Goal: Information Seeking & Learning: Learn about a topic

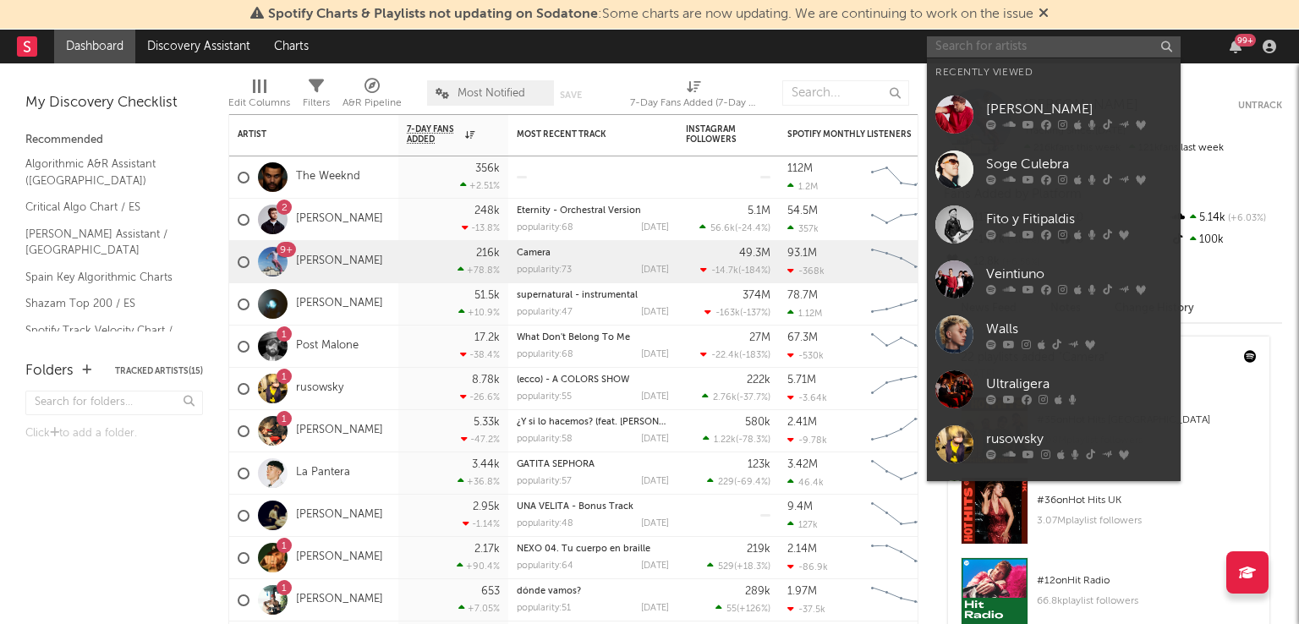
click at [1055, 47] on input "text" at bounding box center [1054, 46] width 254 height 21
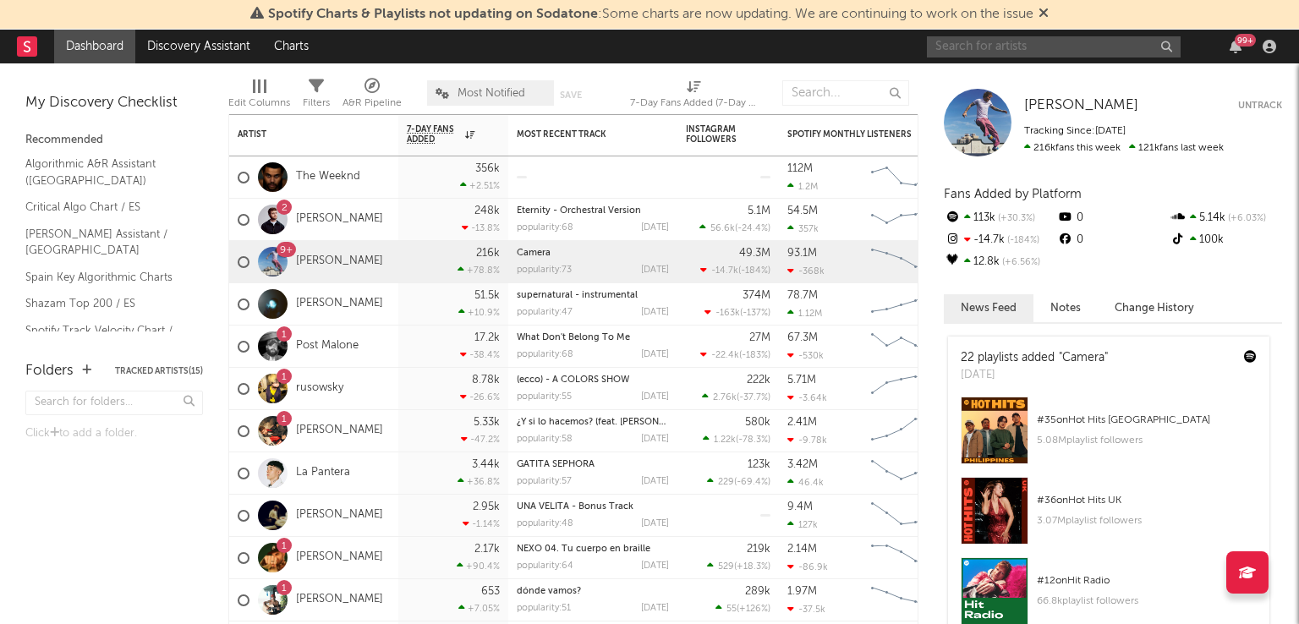
click at [979, 53] on input "text" at bounding box center [1054, 46] width 254 height 21
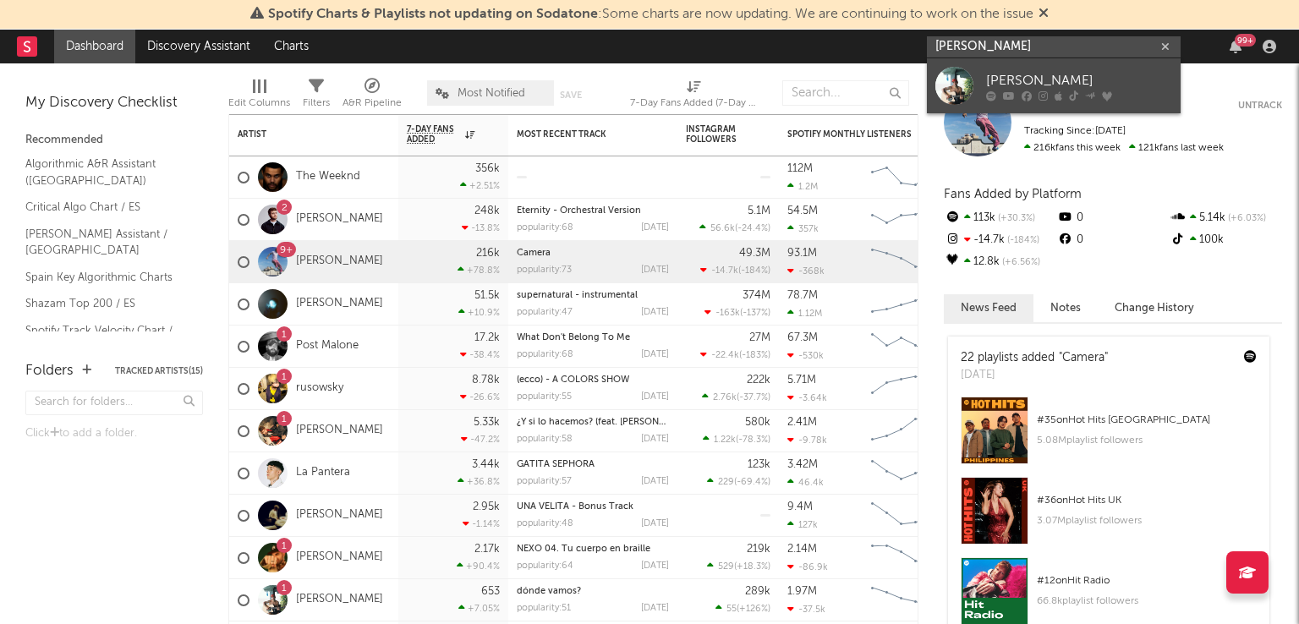
type input "alvaro de luna"
click at [1001, 82] on div "[PERSON_NAME]" at bounding box center [1079, 80] width 186 height 20
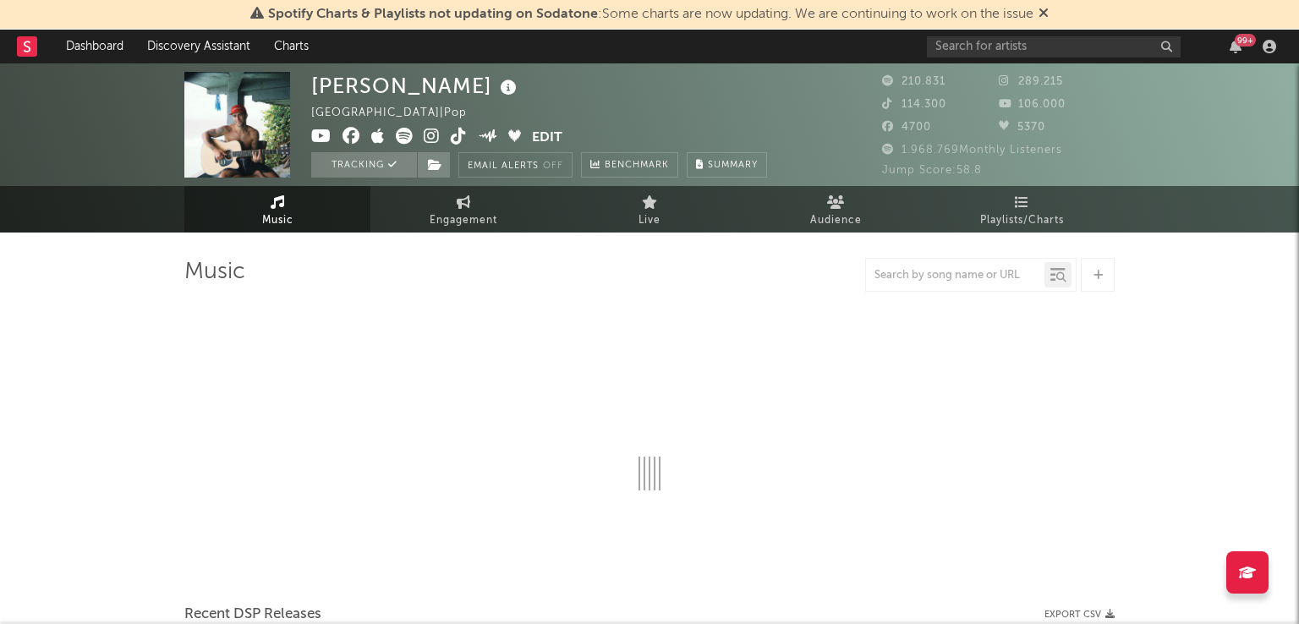
select select "6m"
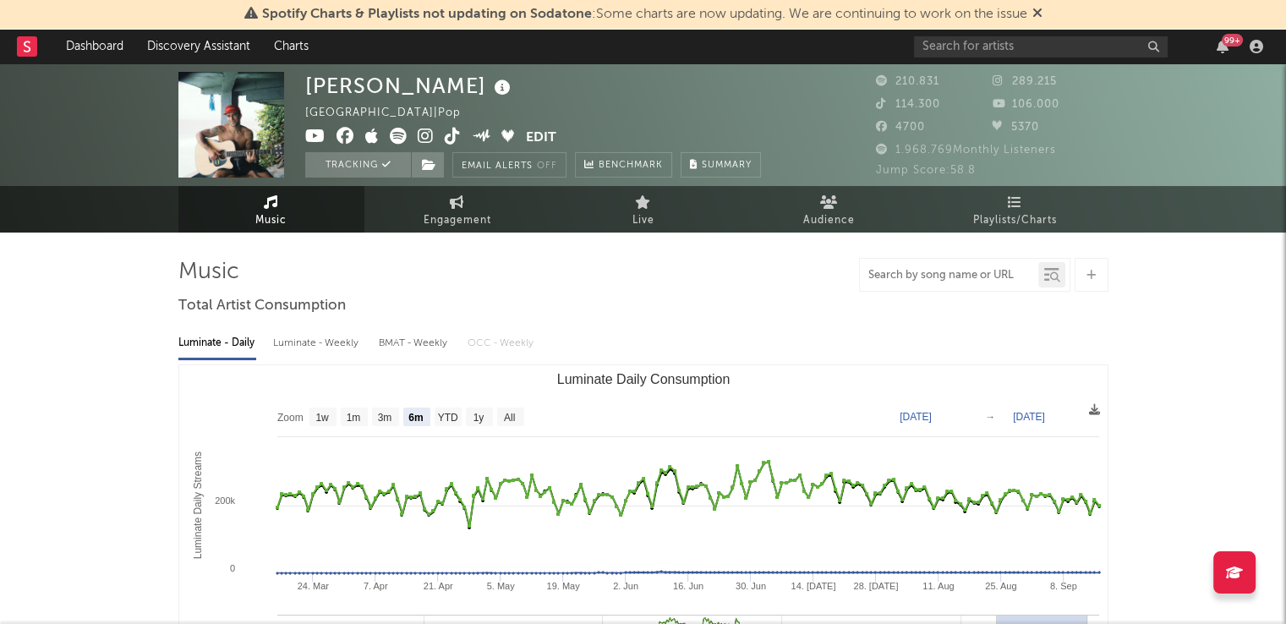
click at [893, 277] on input "text" at bounding box center [949, 276] width 178 height 14
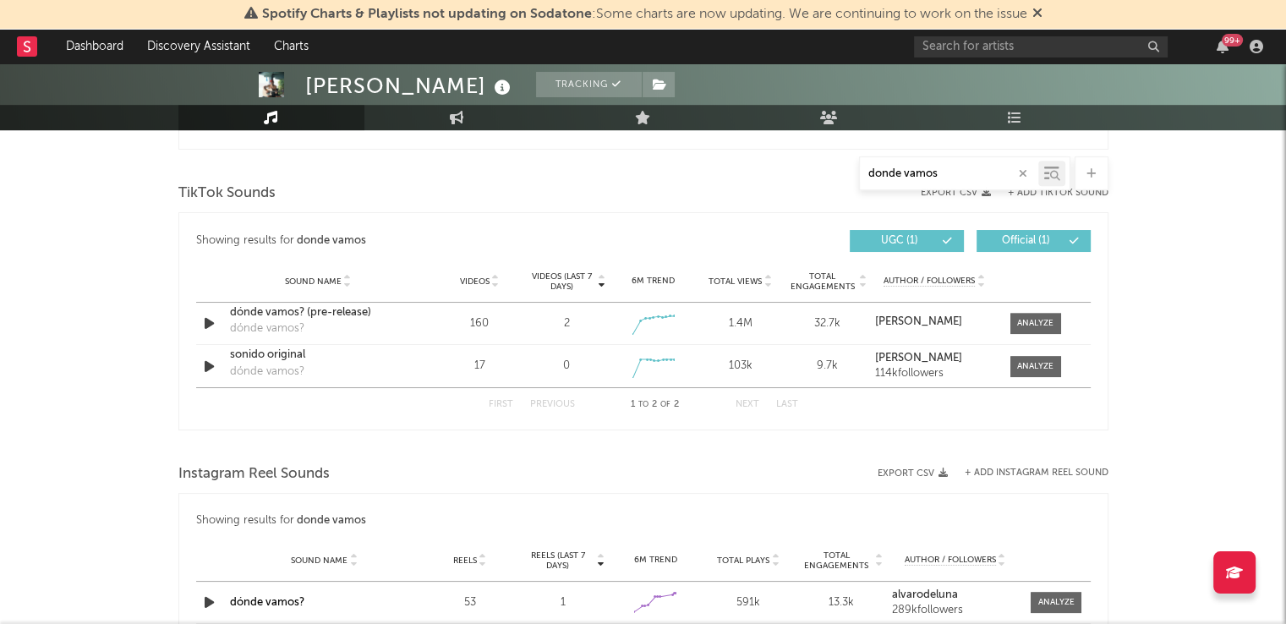
scroll to position [836, 0]
type input "donde vamos"
click at [957, 53] on input "text" at bounding box center [1041, 46] width 254 height 21
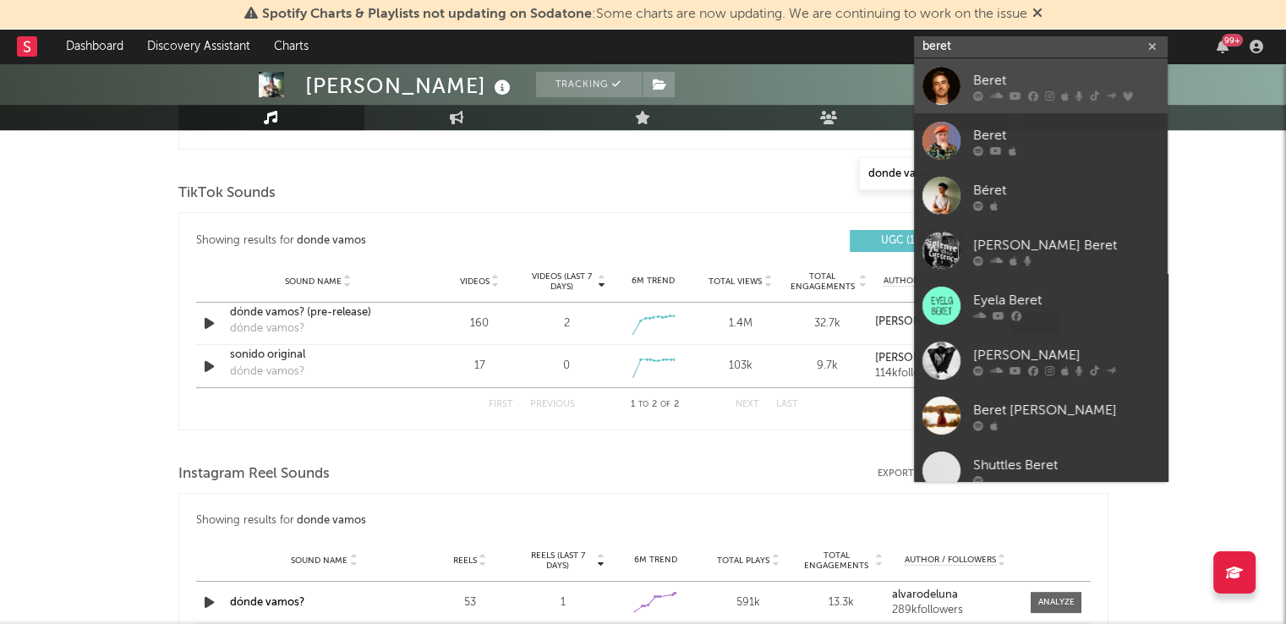
type input "beret"
click at [1000, 96] on icon at bounding box center [996, 95] width 13 height 10
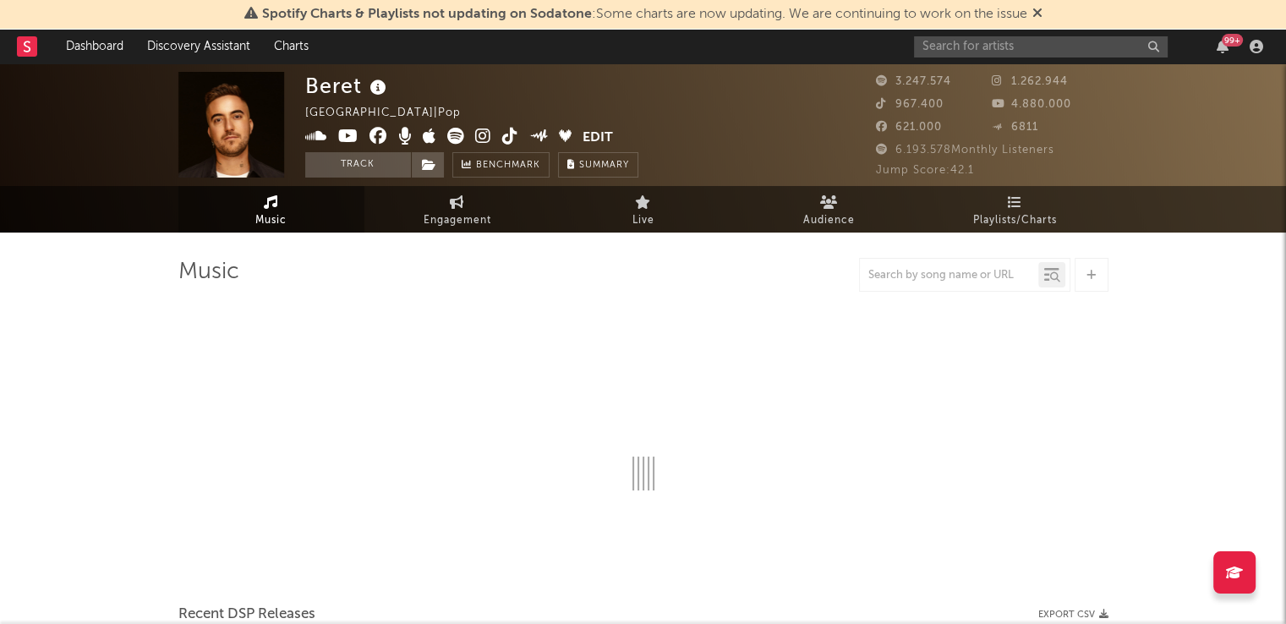
select select "6m"
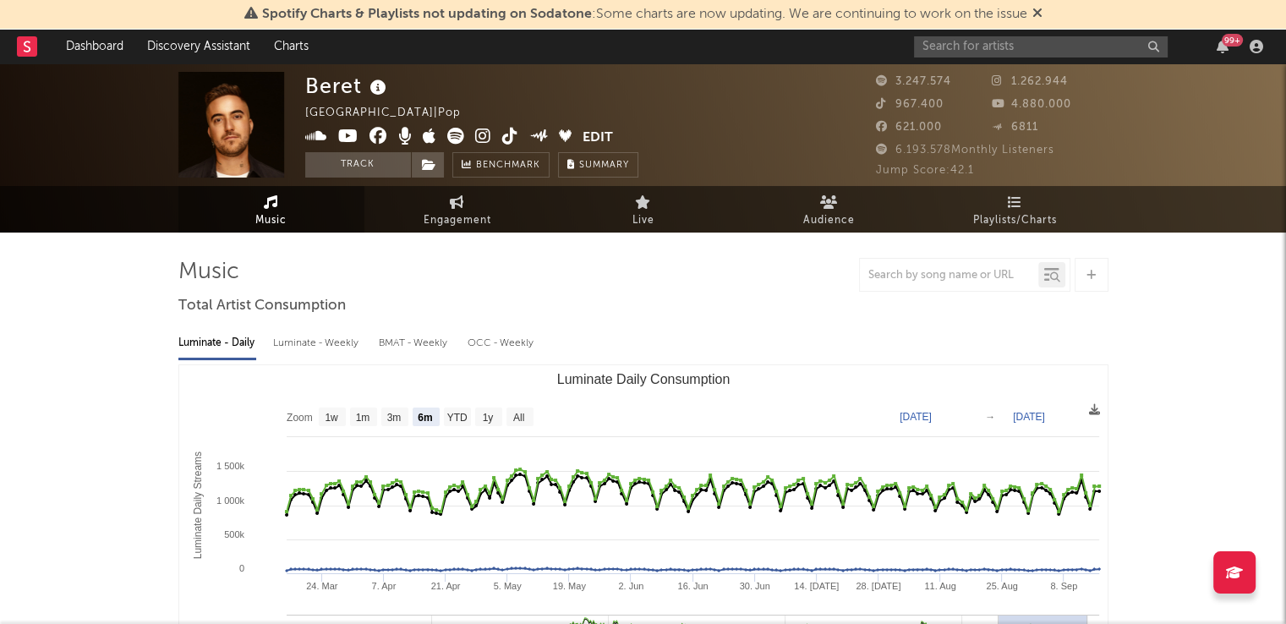
click at [890, 288] on div at bounding box center [964, 275] width 211 height 34
click at [901, 282] on div at bounding box center [949, 275] width 178 height 21
click at [908, 267] on div at bounding box center [949, 275] width 178 height 21
click at [906, 270] on input "text" at bounding box center [949, 276] width 178 height 14
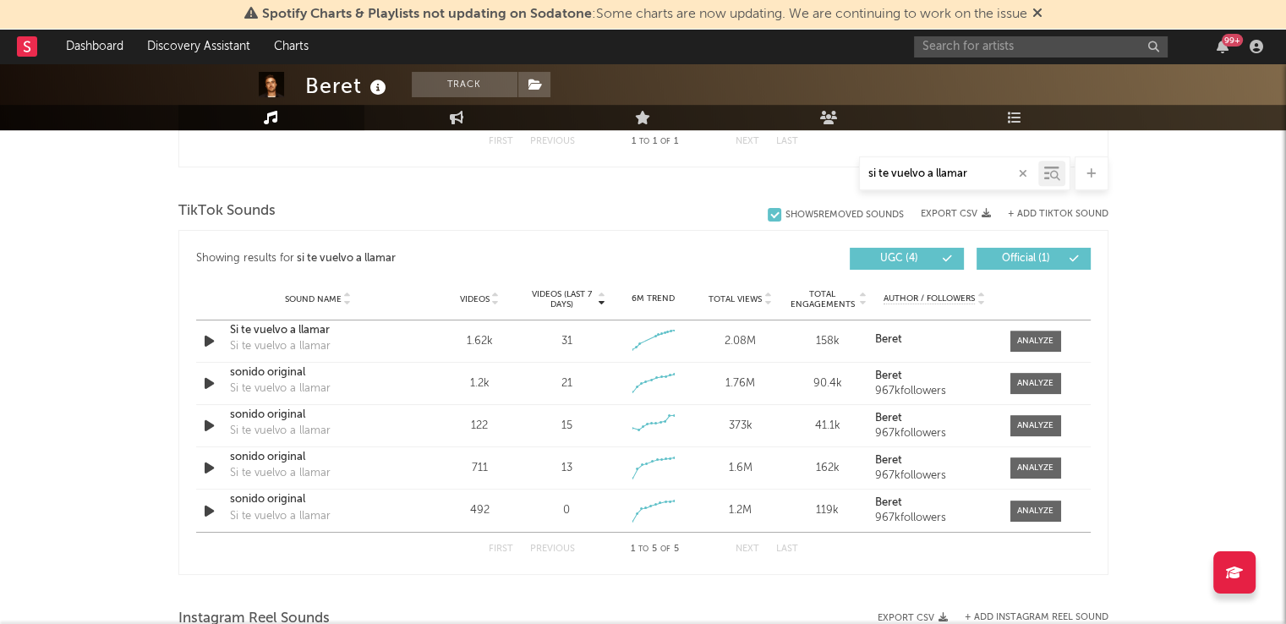
scroll to position [849, 0]
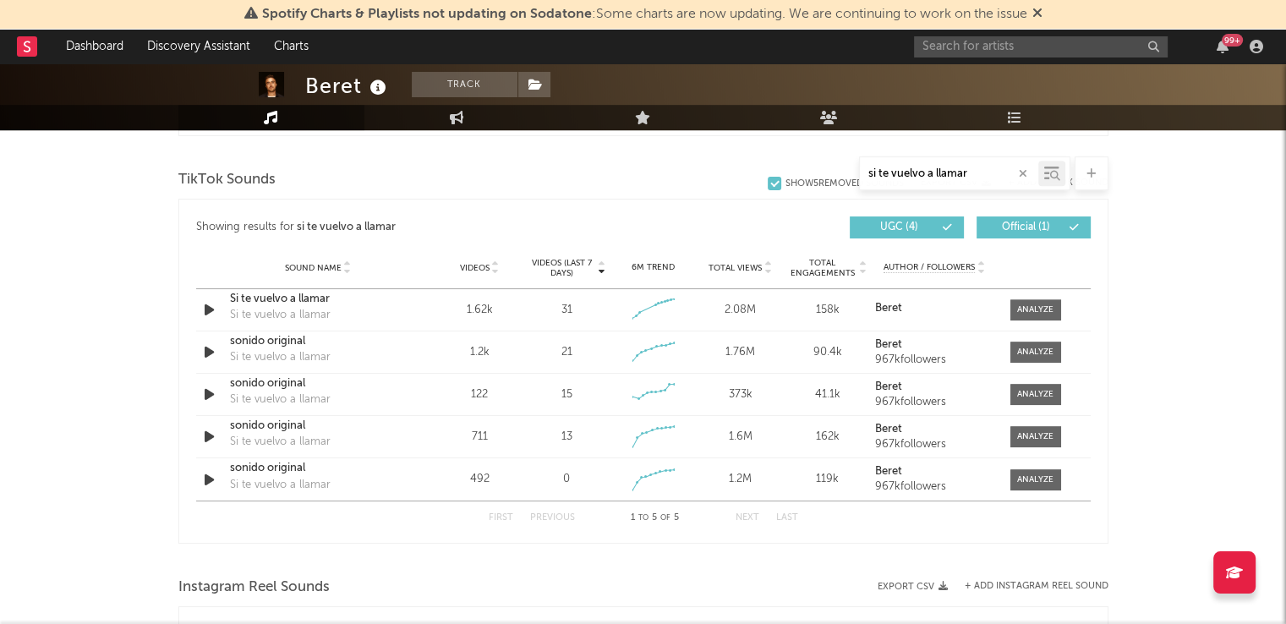
drag, startPoint x: 986, startPoint y: 173, endPoint x: 832, endPoint y: 180, distance: 154.1
click at [832, 180] on div "si te vuelvo a llamar" at bounding box center [643, 173] width 930 height 34
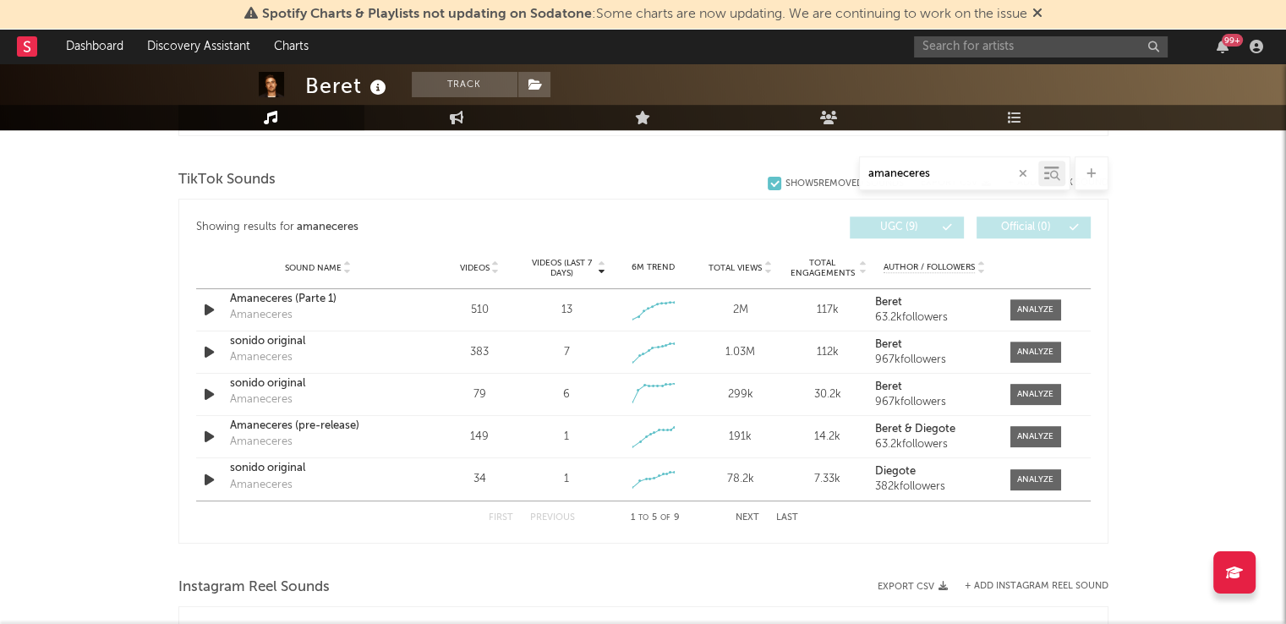
click at [749, 518] on button "Next" at bounding box center [748, 517] width 24 height 9
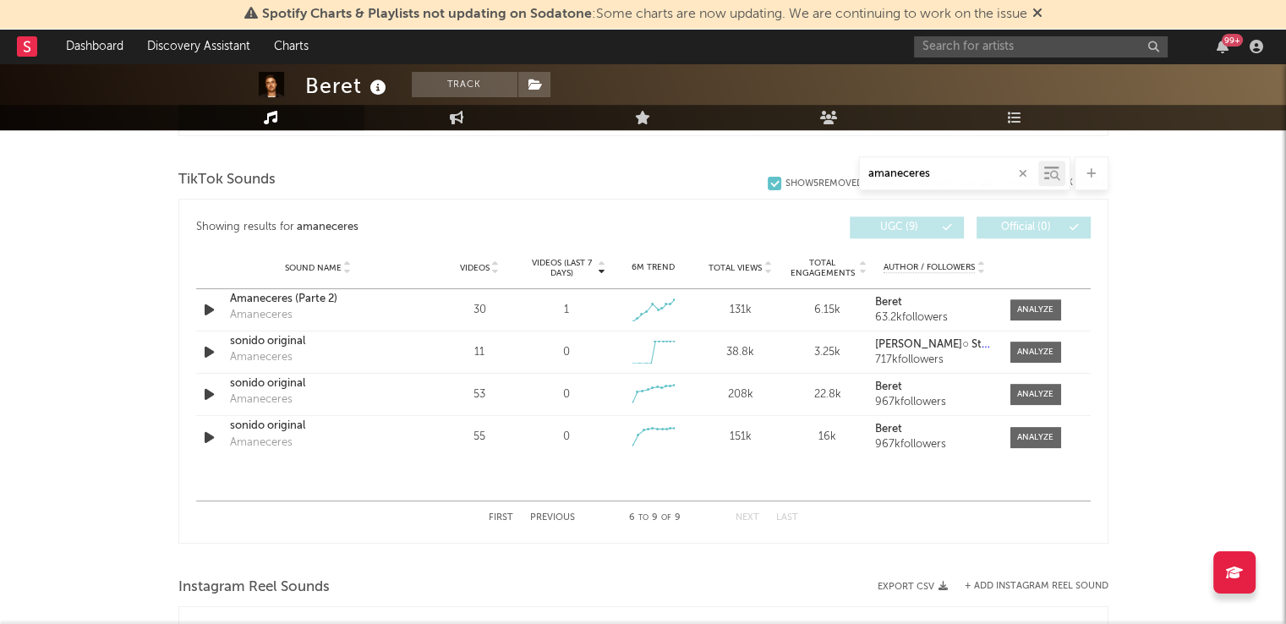
click at [551, 516] on button "Previous" at bounding box center [552, 517] width 45 height 9
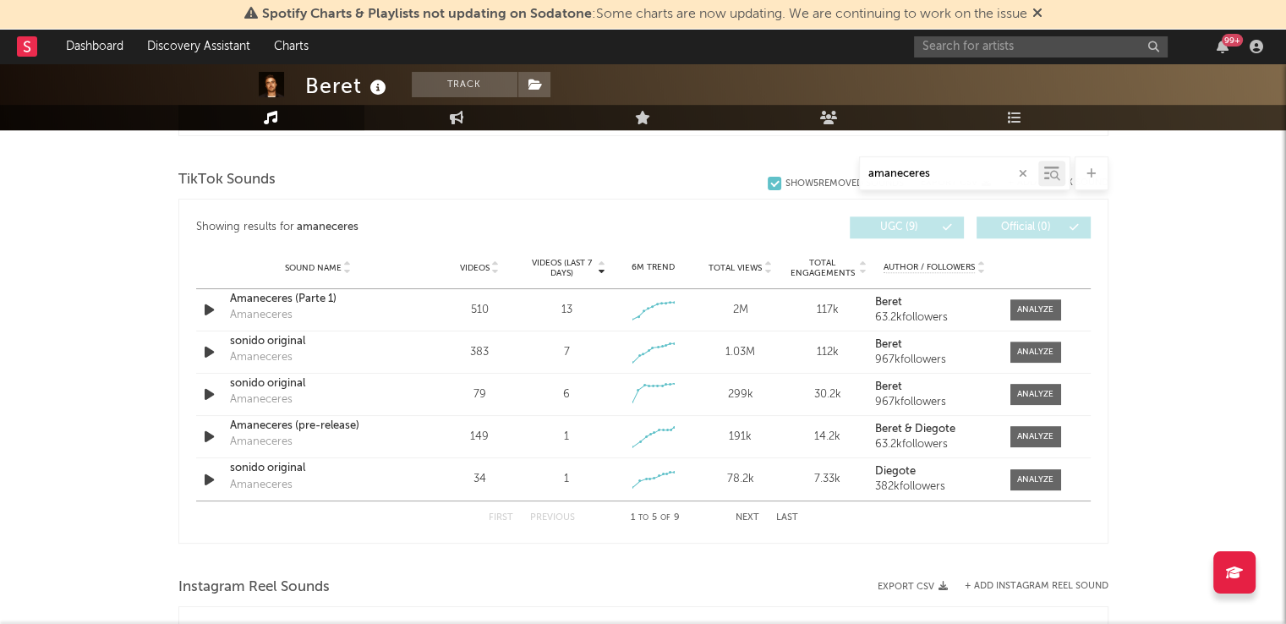
drag, startPoint x: 940, startPoint y: 176, endPoint x: 824, endPoint y: 179, distance: 115.9
click at [824, 179] on div "amaneceres" at bounding box center [643, 173] width 930 height 34
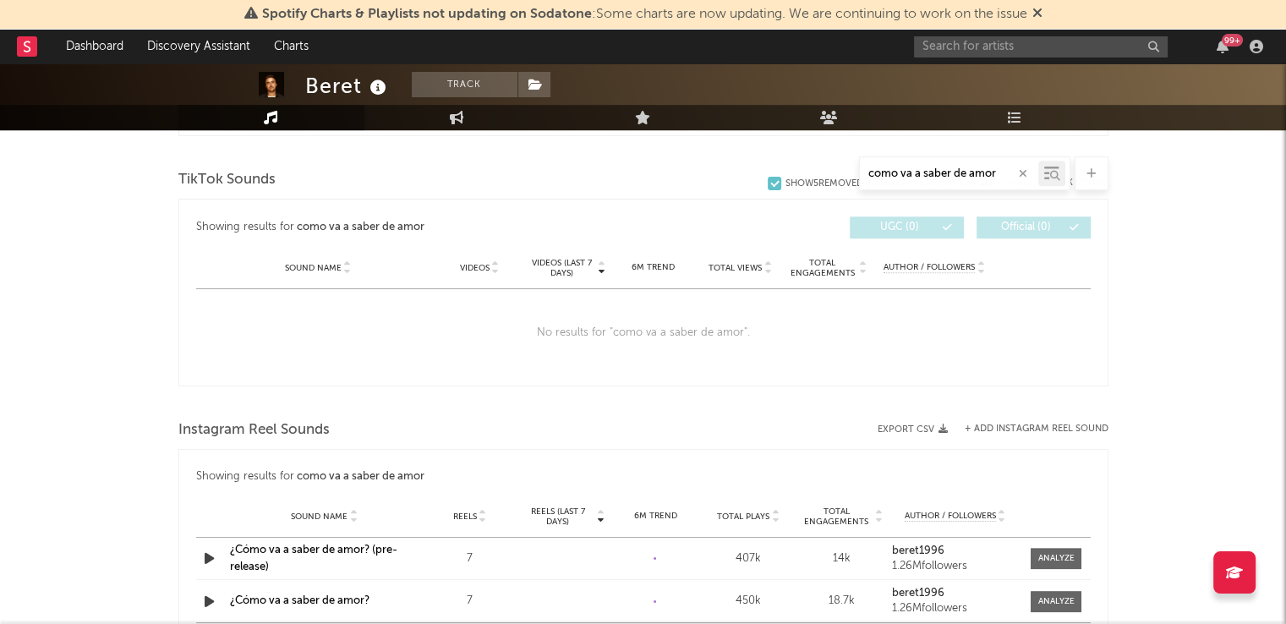
scroll to position [827, 0]
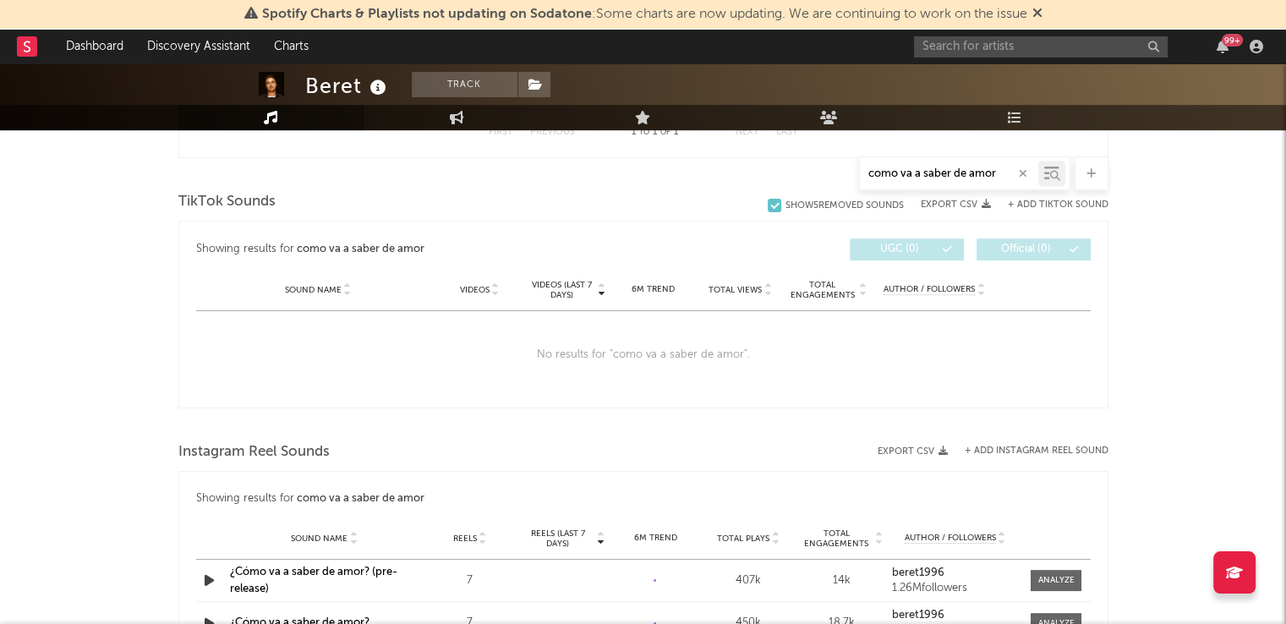
type input "como va a saber de amor"
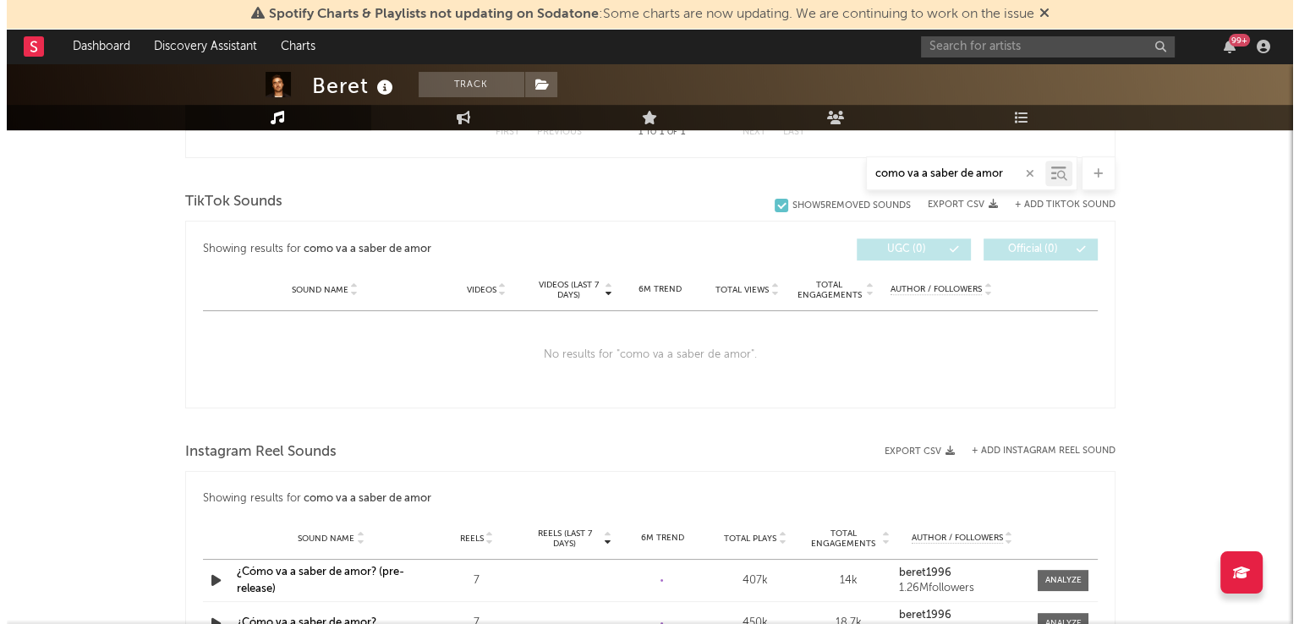
scroll to position [825, 0]
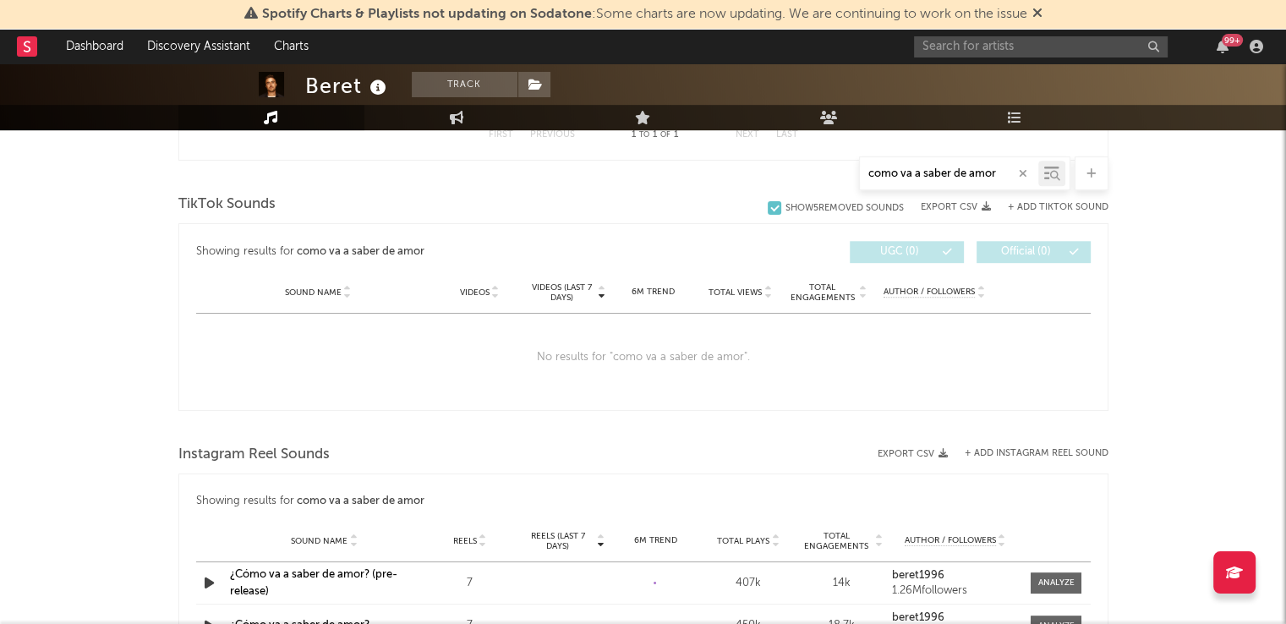
click at [1045, 203] on button "+ Add TikTok Sound" at bounding box center [1058, 207] width 101 height 9
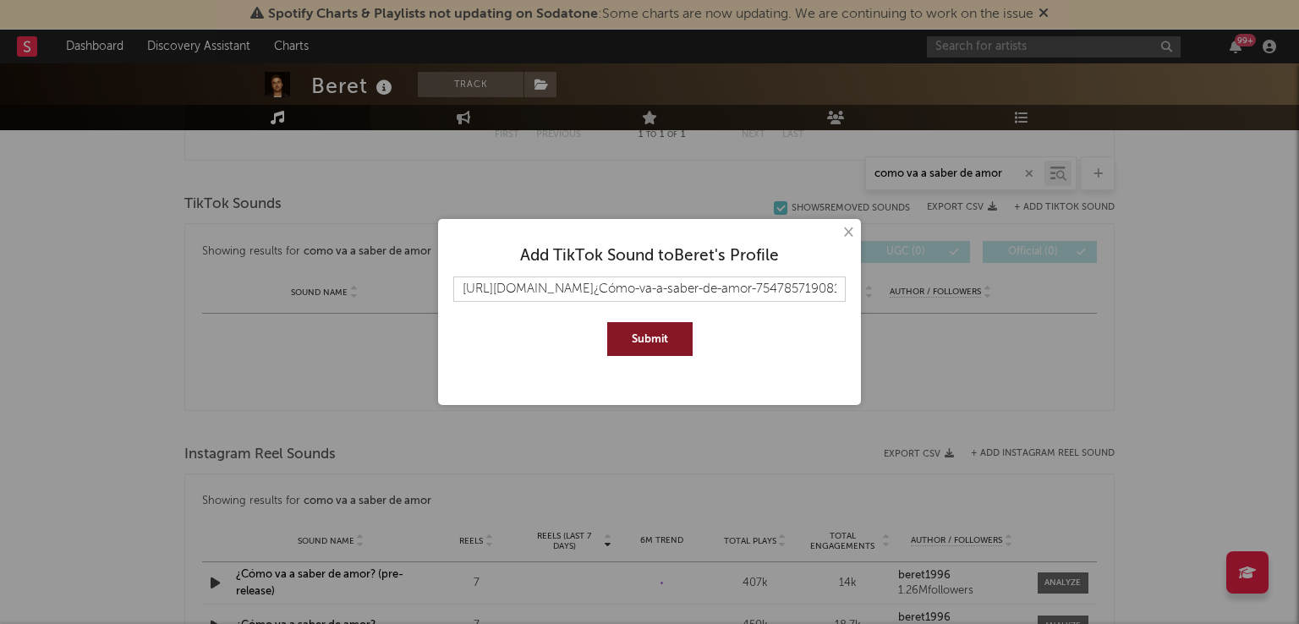
scroll to position [0, 332]
type input "https://www.tiktok.com/music/¿Cómo-va-a-saber-de-amor-7547857190813648912?is_fr…"
click at [650, 336] on button "Submit" at bounding box center [649, 339] width 85 height 34
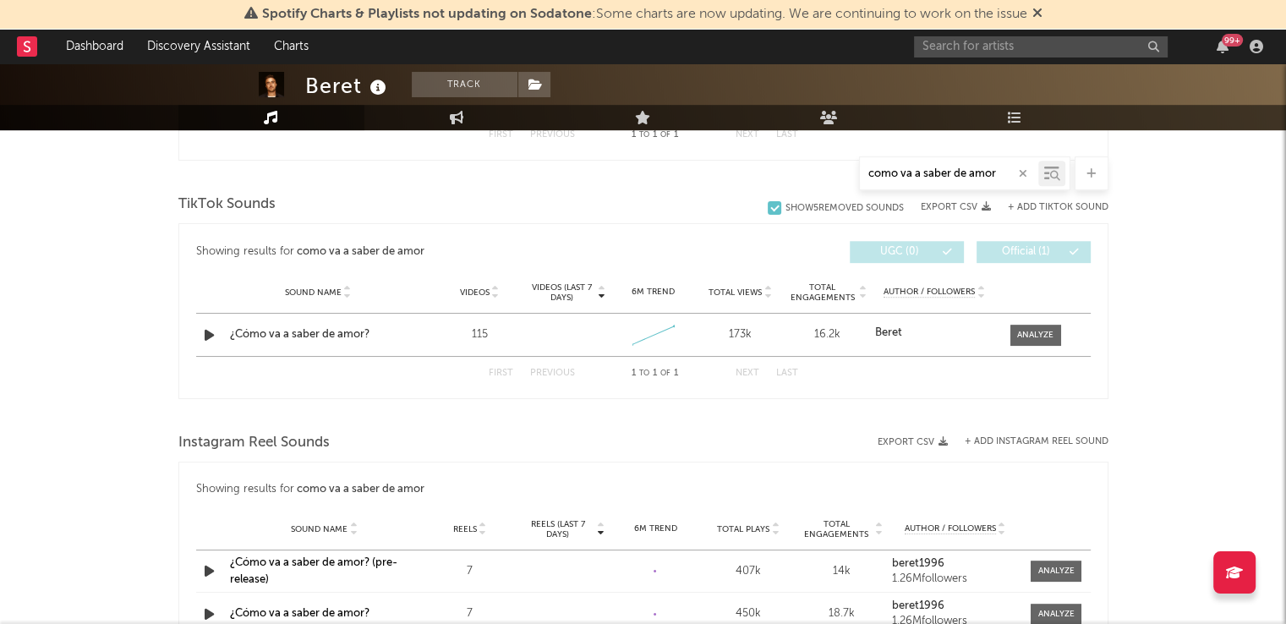
click at [1037, 203] on button "+ Add TikTok Sound" at bounding box center [1058, 207] width 101 height 9
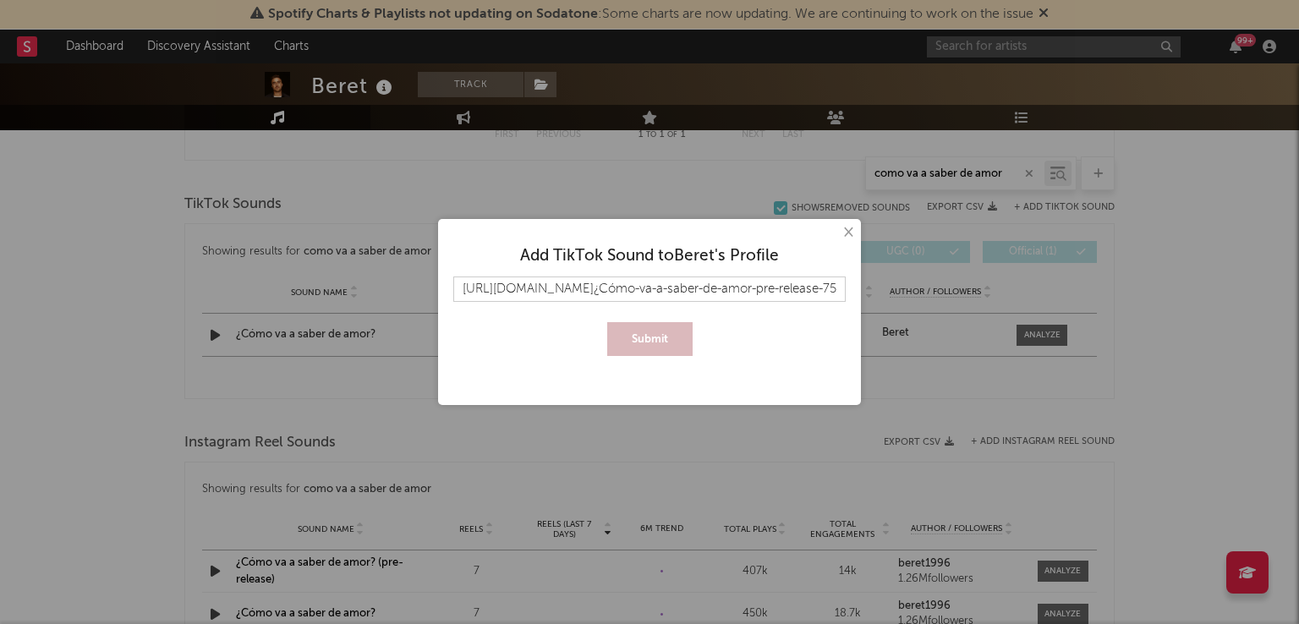
scroll to position [0, 405]
type input "https://www.tiktok.com/music/¿Cómo-va-a-saber-de-amor-pre-release-7548063919895…"
click at [656, 339] on button "Submit" at bounding box center [649, 339] width 85 height 34
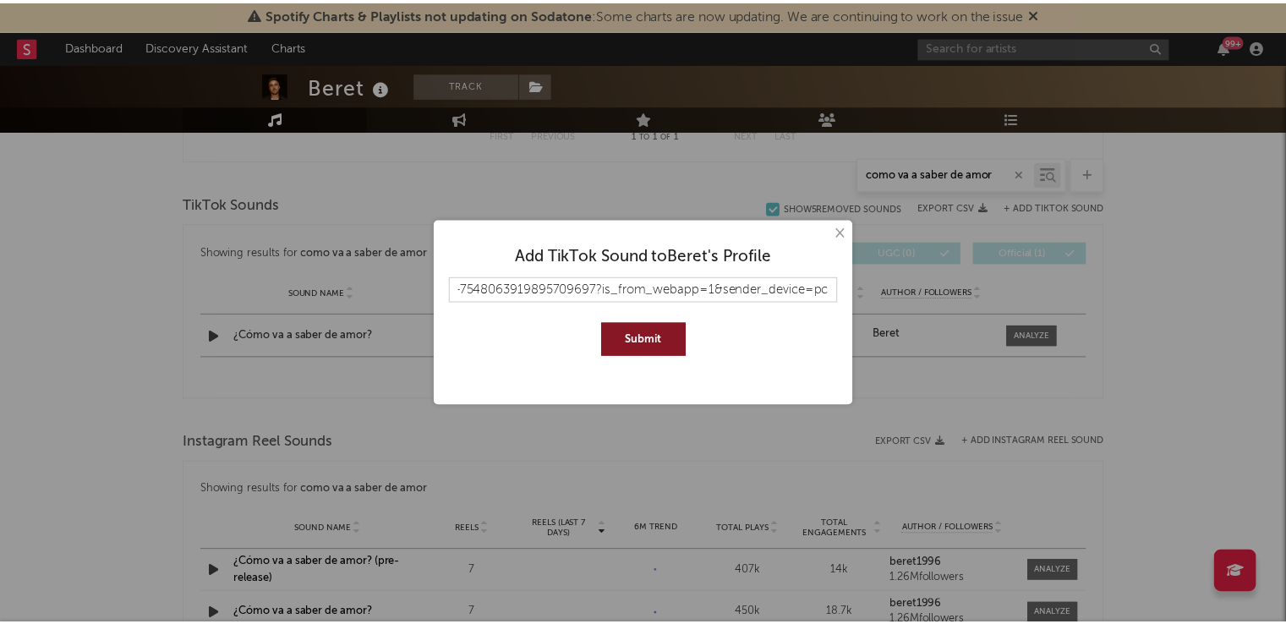
scroll to position [0, 0]
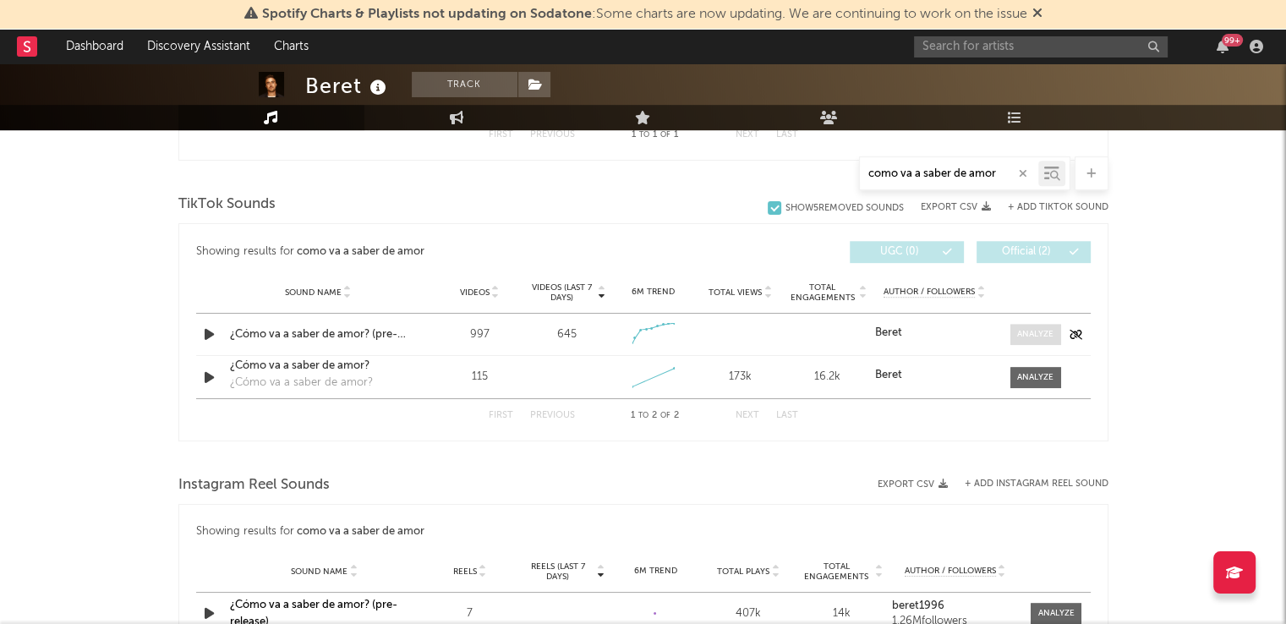
click at [1025, 326] on span at bounding box center [1036, 334] width 51 height 21
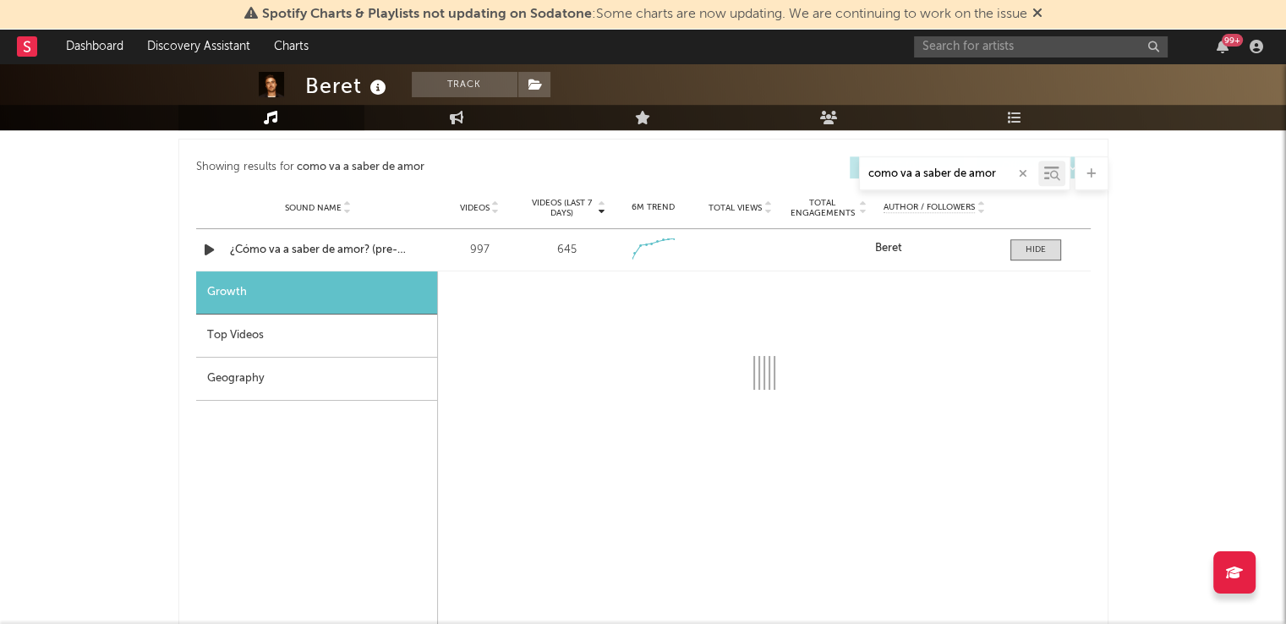
select select "1w"
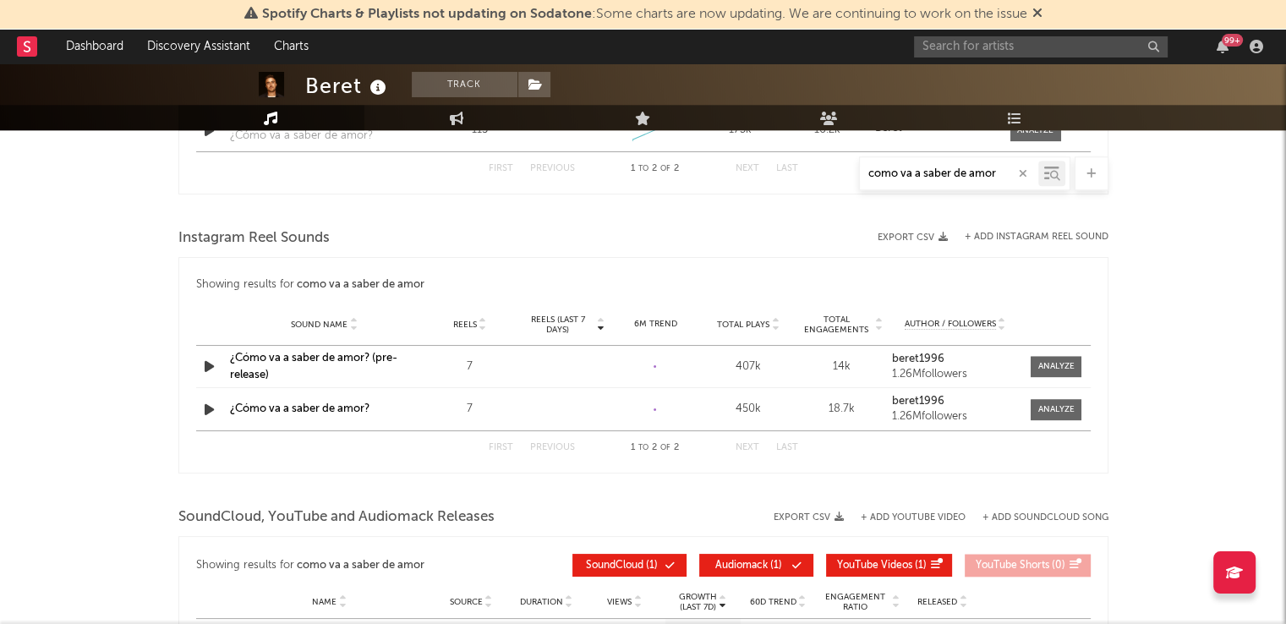
scroll to position [1538, 0]
click at [1030, 236] on button "+ Add Instagram Reel Sound" at bounding box center [1037, 236] width 144 height 9
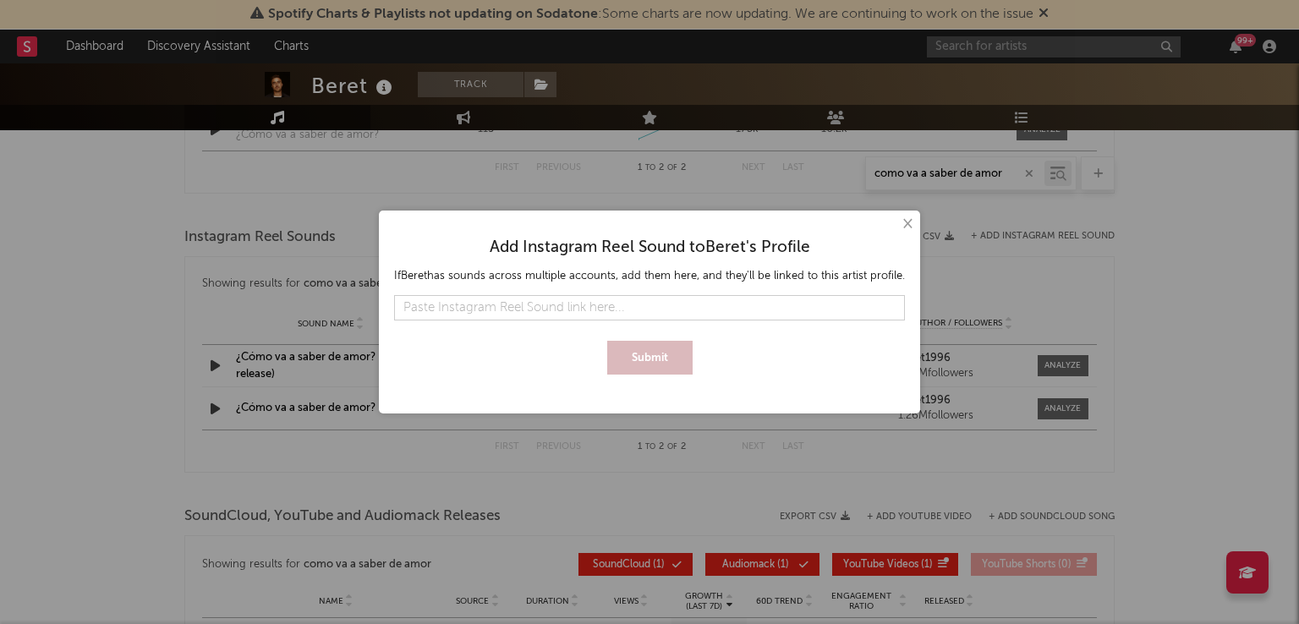
click at [902, 230] on button "×" at bounding box center [906, 224] width 19 height 19
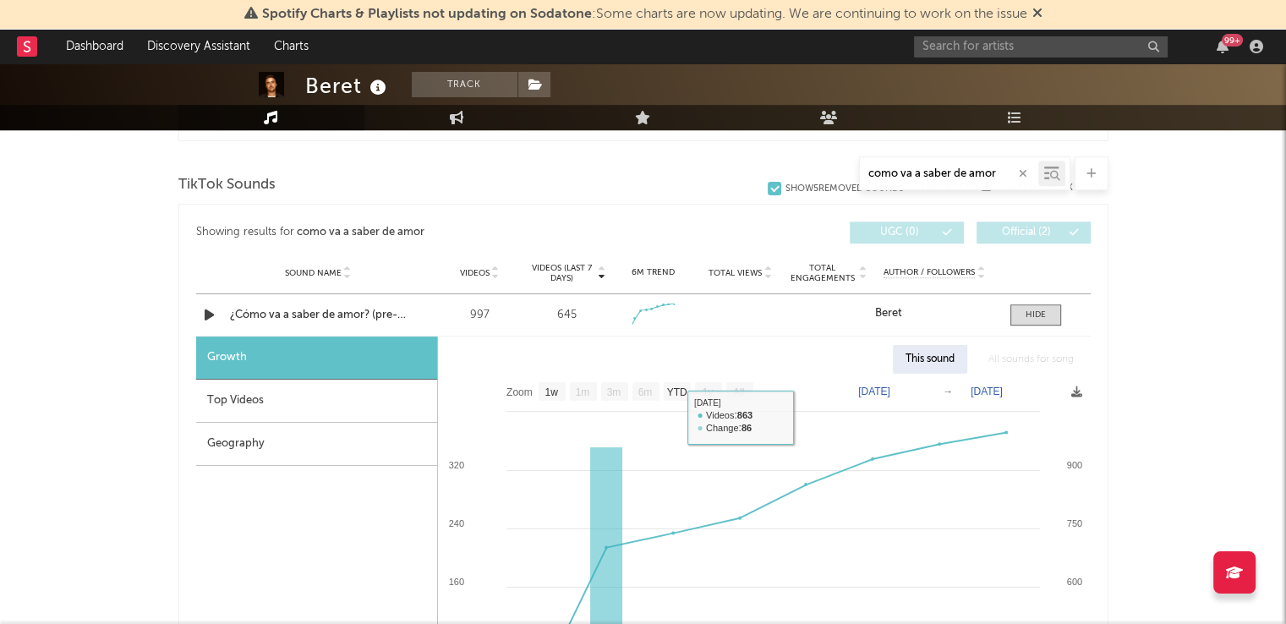
scroll to position [842, 0]
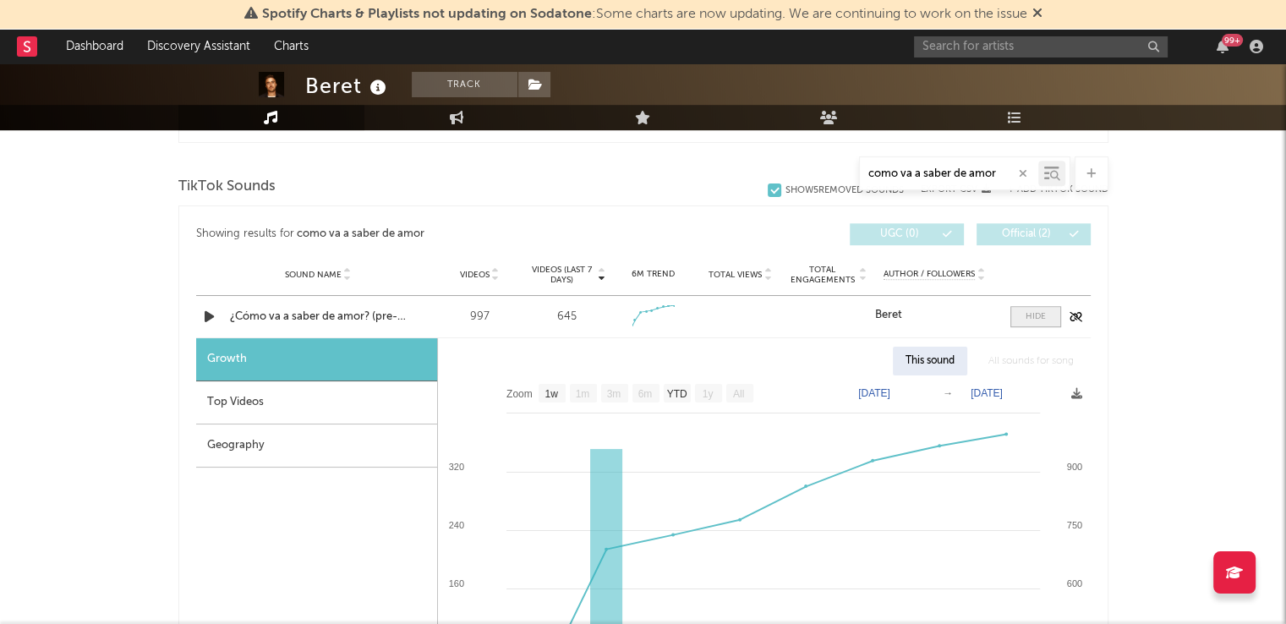
click at [1043, 313] on div at bounding box center [1036, 316] width 20 height 13
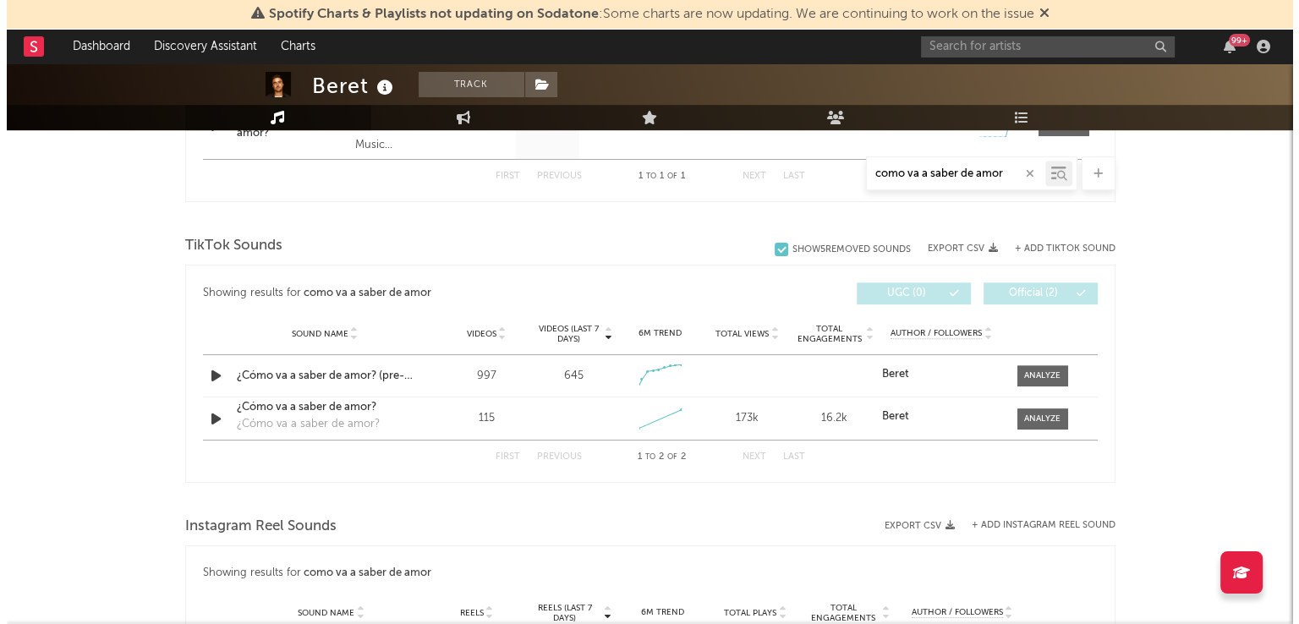
scroll to position [782, 0]
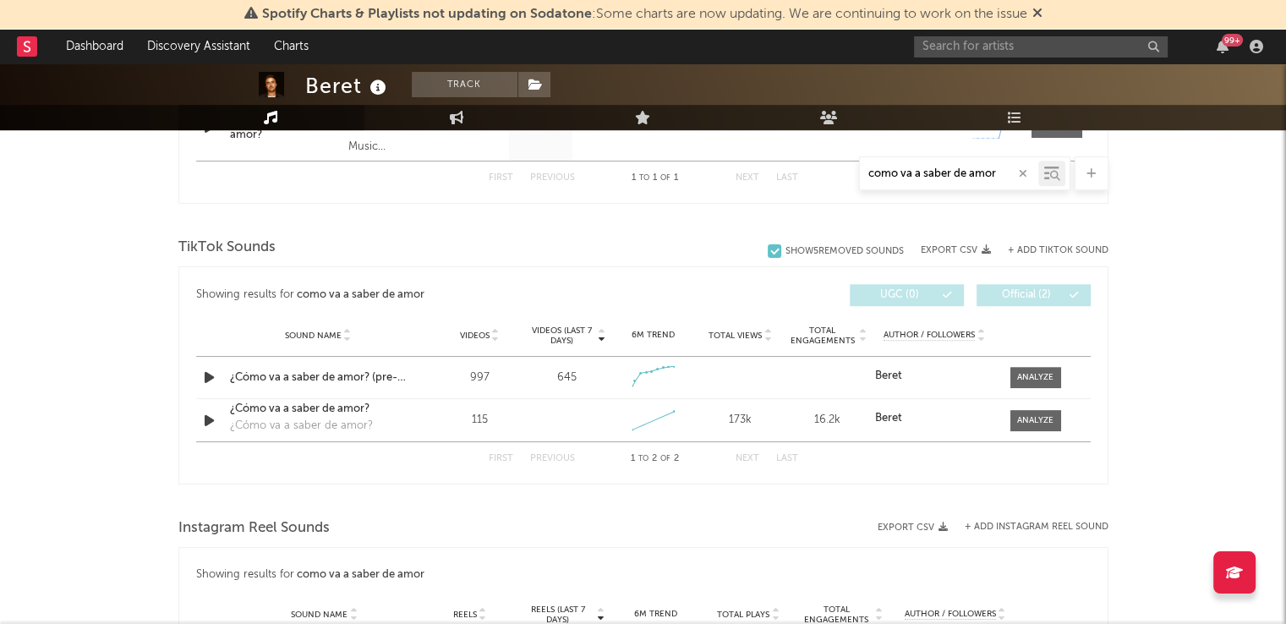
click at [1052, 246] on button "+ Add TikTok Sound" at bounding box center [1058, 250] width 101 height 9
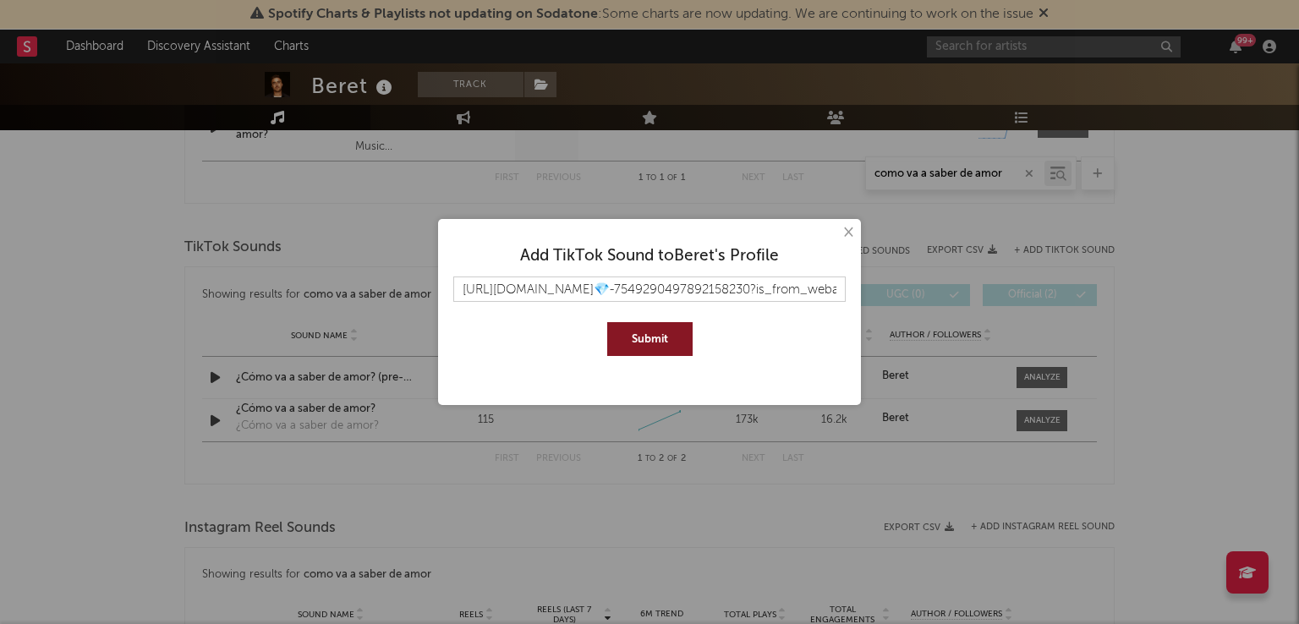
scroll to position [0, 377]
type input "https://www.tiktok.com/music/sonido-original-LYRICS-OFICIAL💎-754929049789215823…"
click at [642, 332] on button "Submit" at bounding box center [649, 339] width 85 height 34
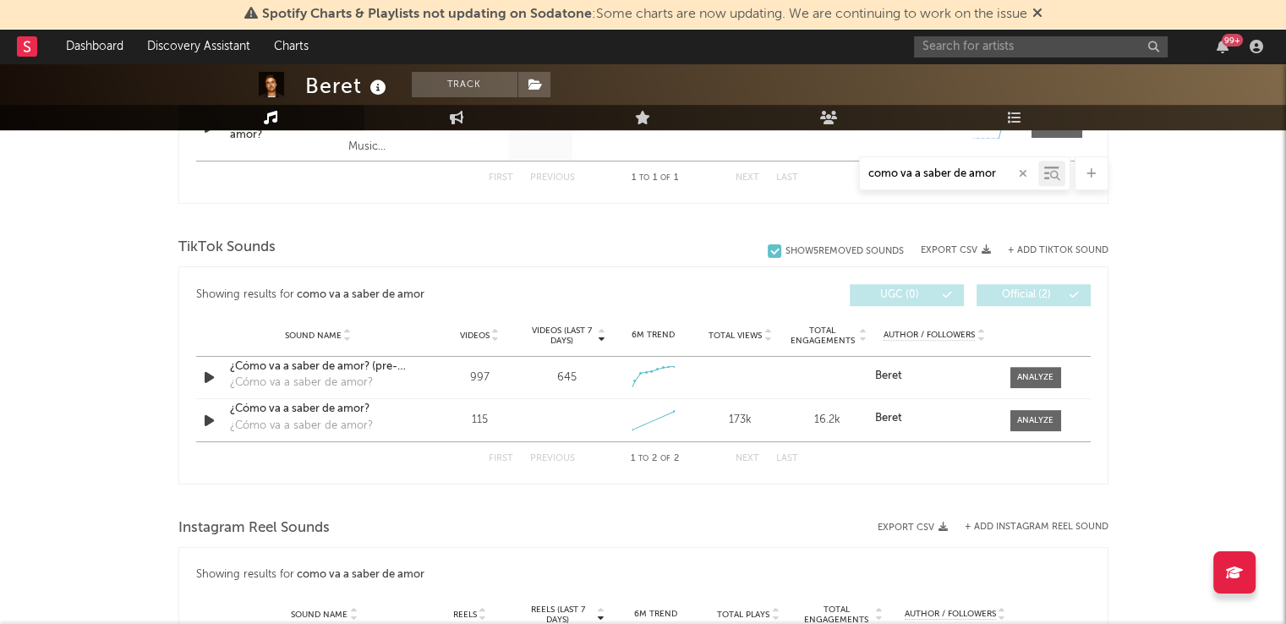
click at [1049, 248] on button "+ Add TikTok Sound" at bounding box center [1058, 250] width 101 height 9
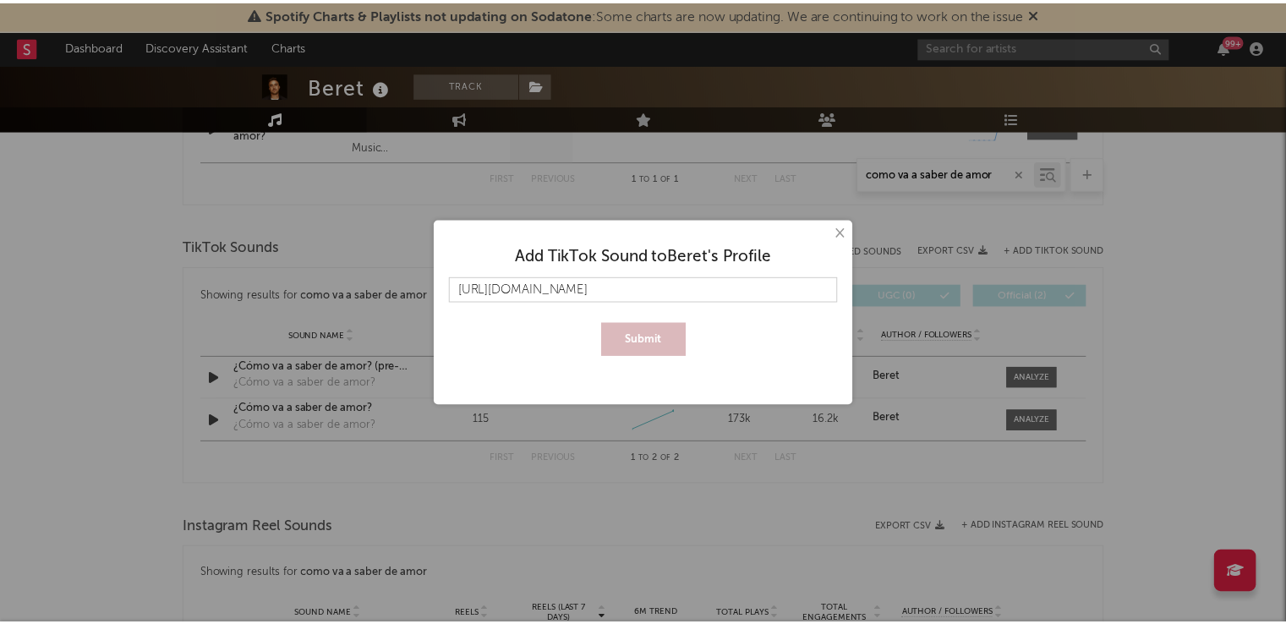
scroll to position [0, 264]
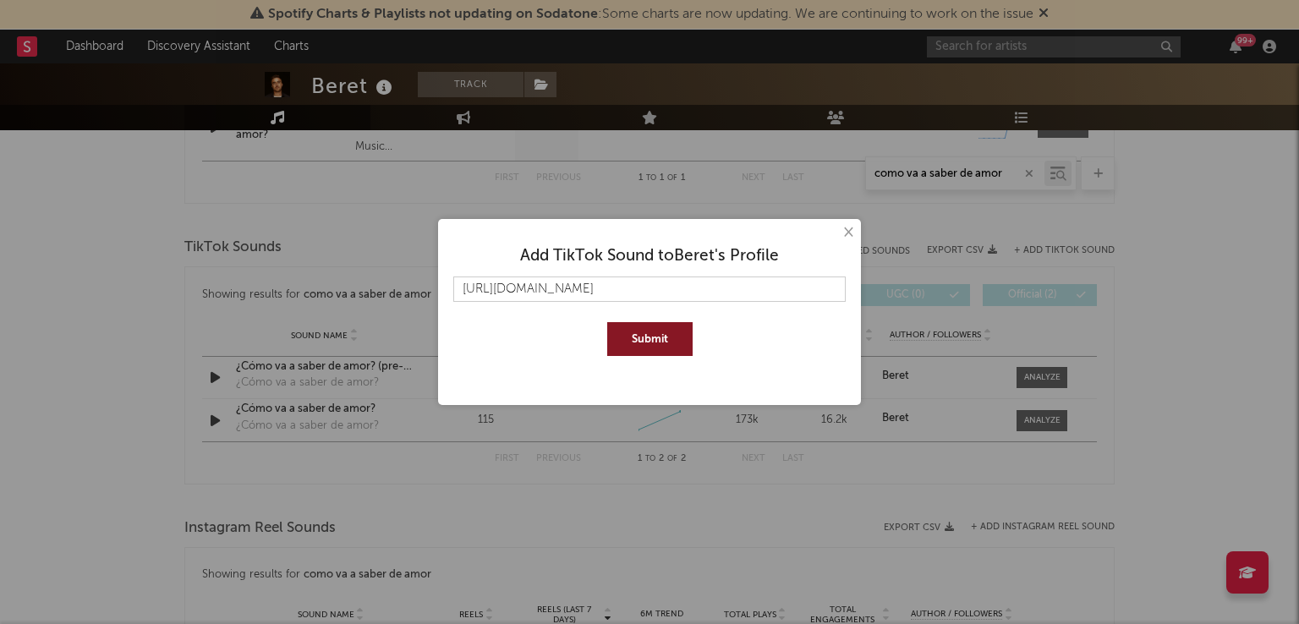
type input "https://www.tiktok.com/music/sonido-original-7550507804419803926?is_from_webapp…"
click at [607, 322] on button "Submit" at bounding box center [649, 339] width 85 height 34
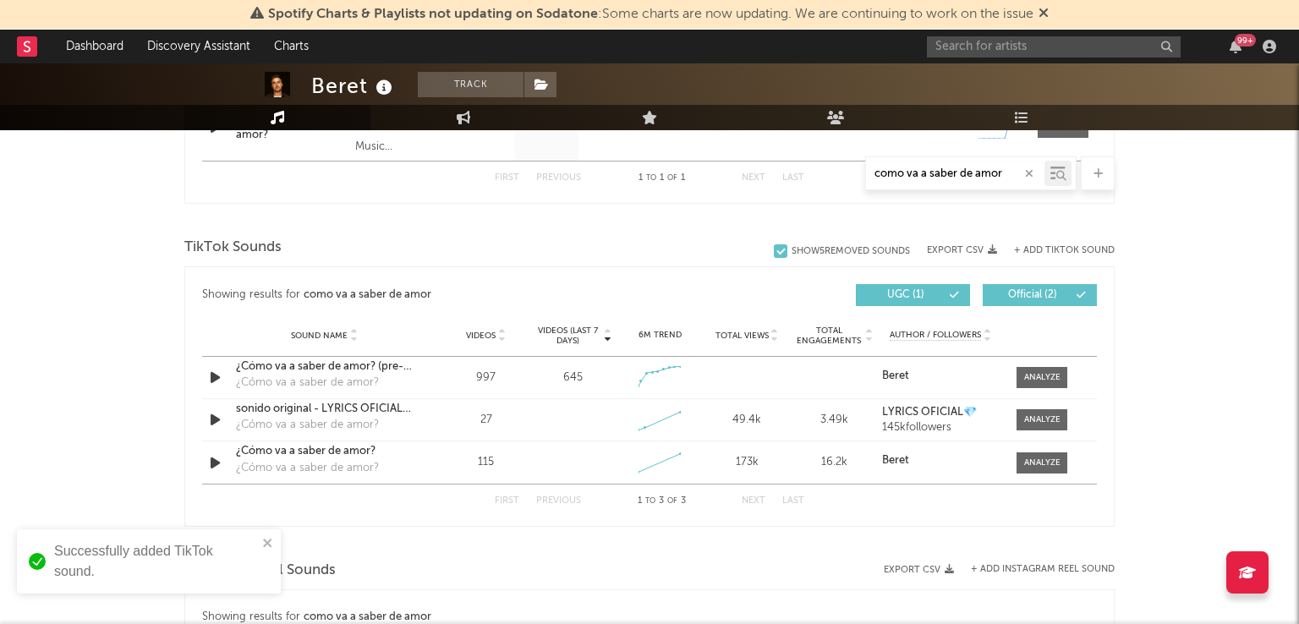
scroll to position [0, 0]
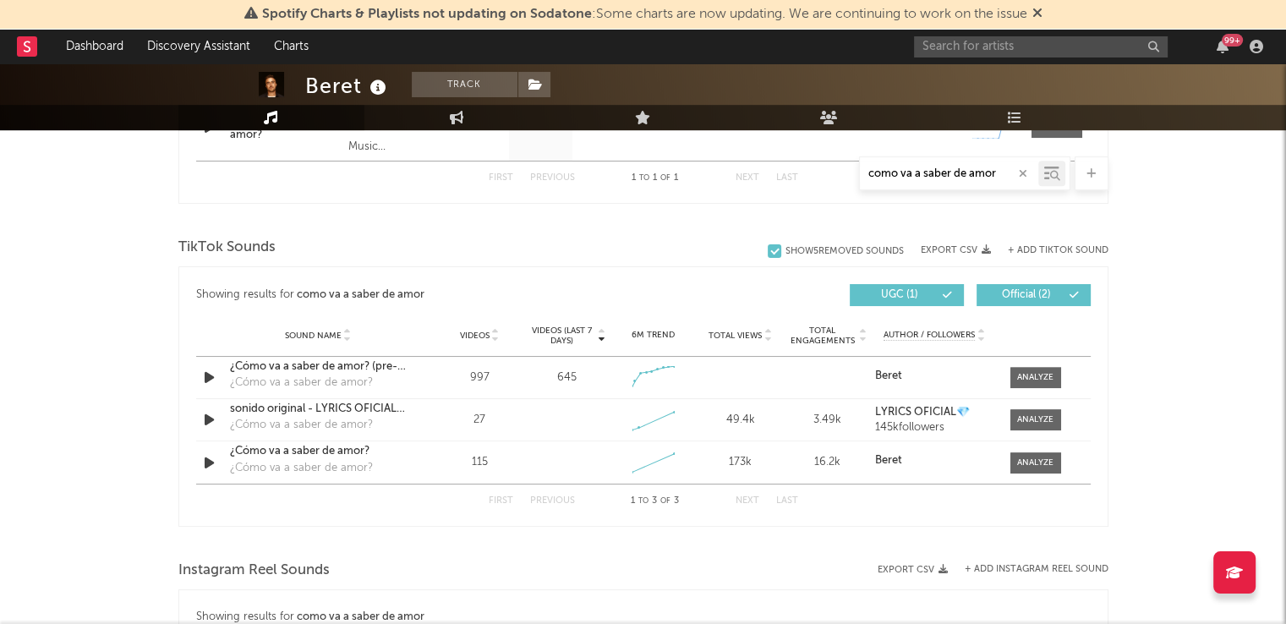
click at [1046, 246] on button "+ Add TikTok Sound" at bounding box center [1058, 250] width 101 height 9
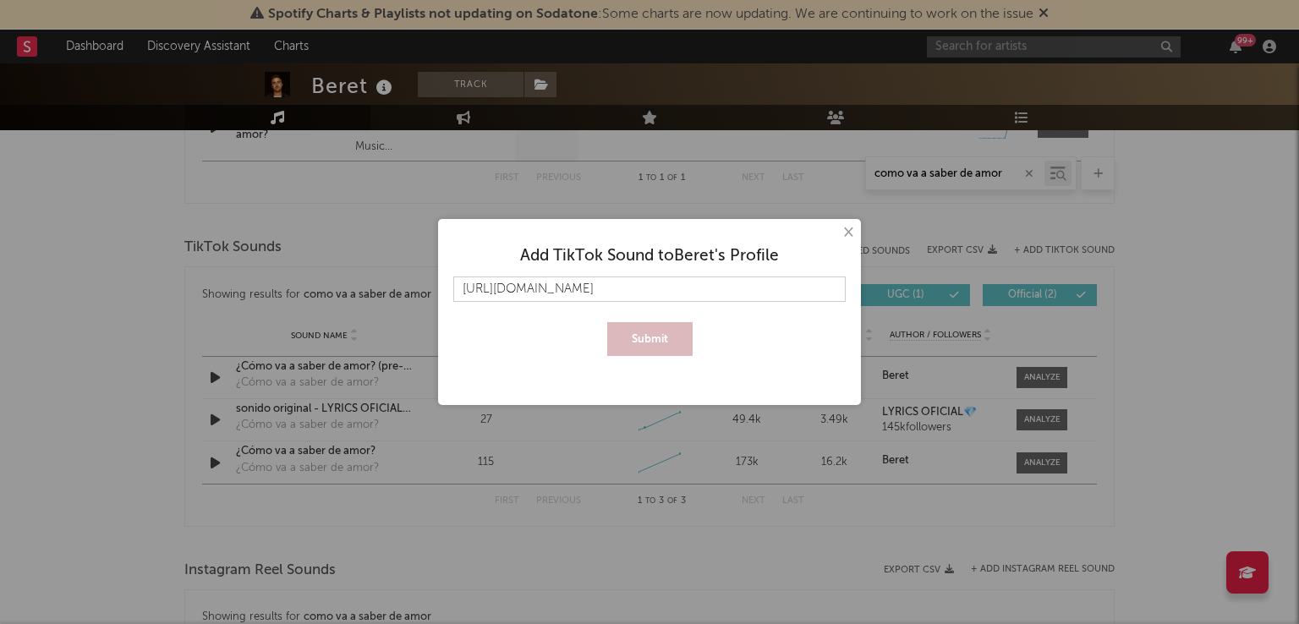
scroll to position [0, 260]
type input "https://www.tiktok.com/music/sonido-original-7549766331285949187?is_from_webapp…"
click at [647, 329] on button "Submit" at bounding box center [649, 339] width 85 height 34
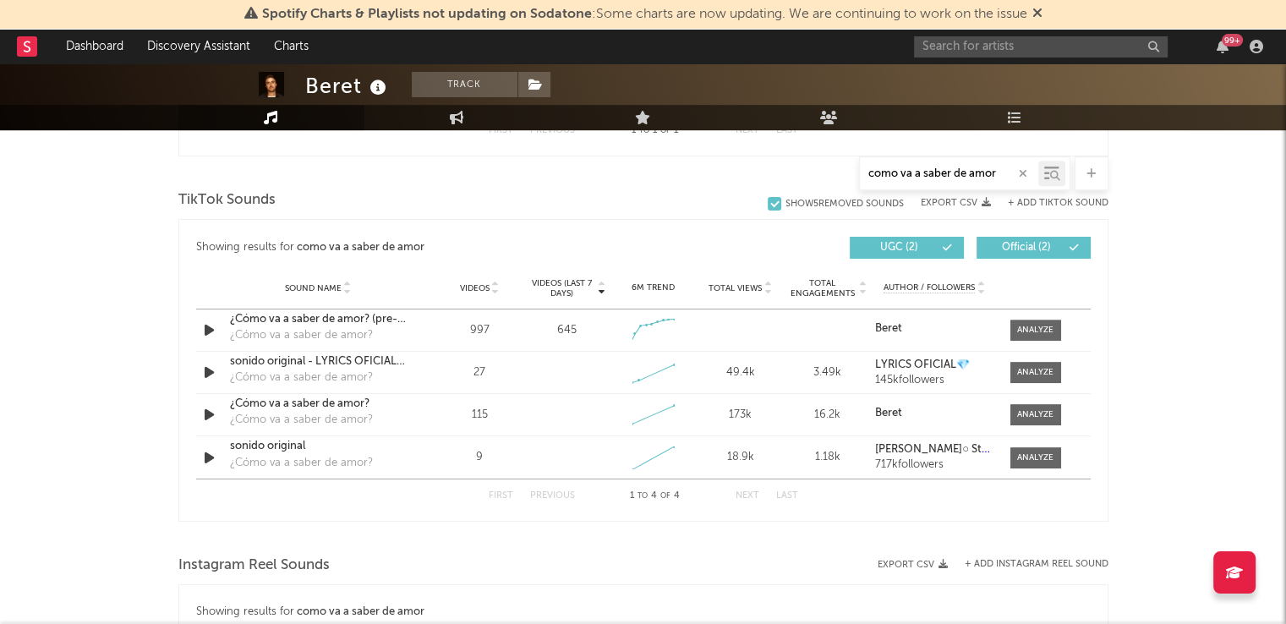
scroll to position [828, 0]
click at [1027, 47] on input "text" at bounding box center [1041, 46] width 254 height 21
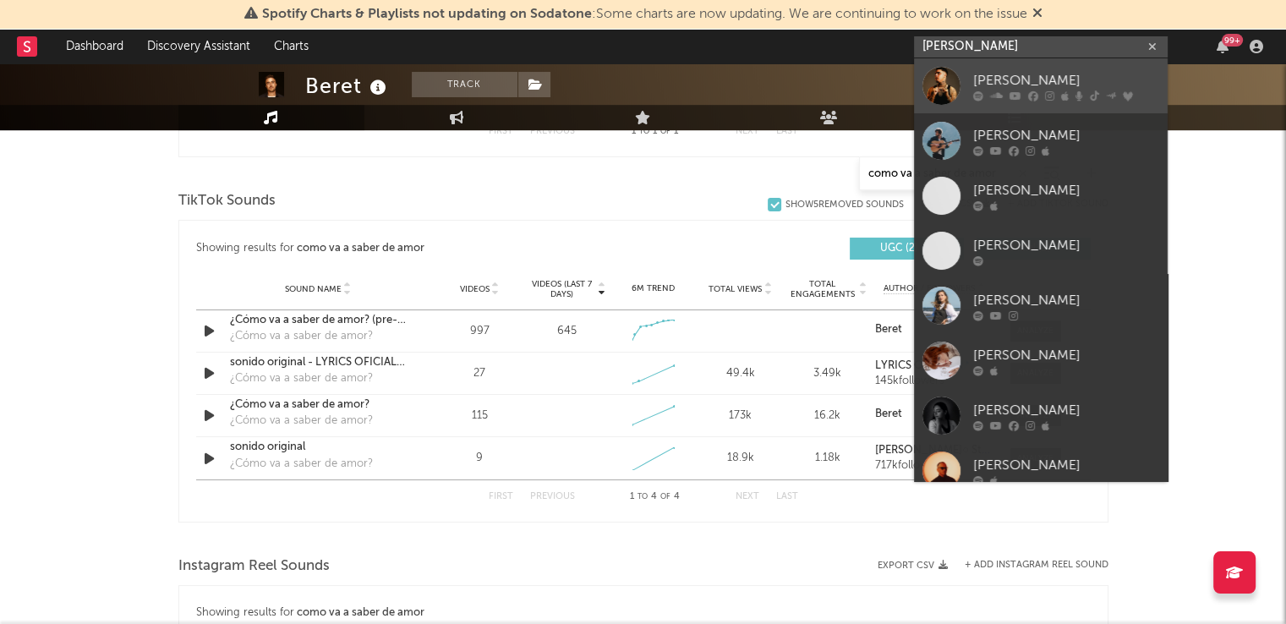
type input "camin"
click at [1018, 75] on div "[PERSON_NAME]" at bounding box center [1067, 80] width 186 height 20
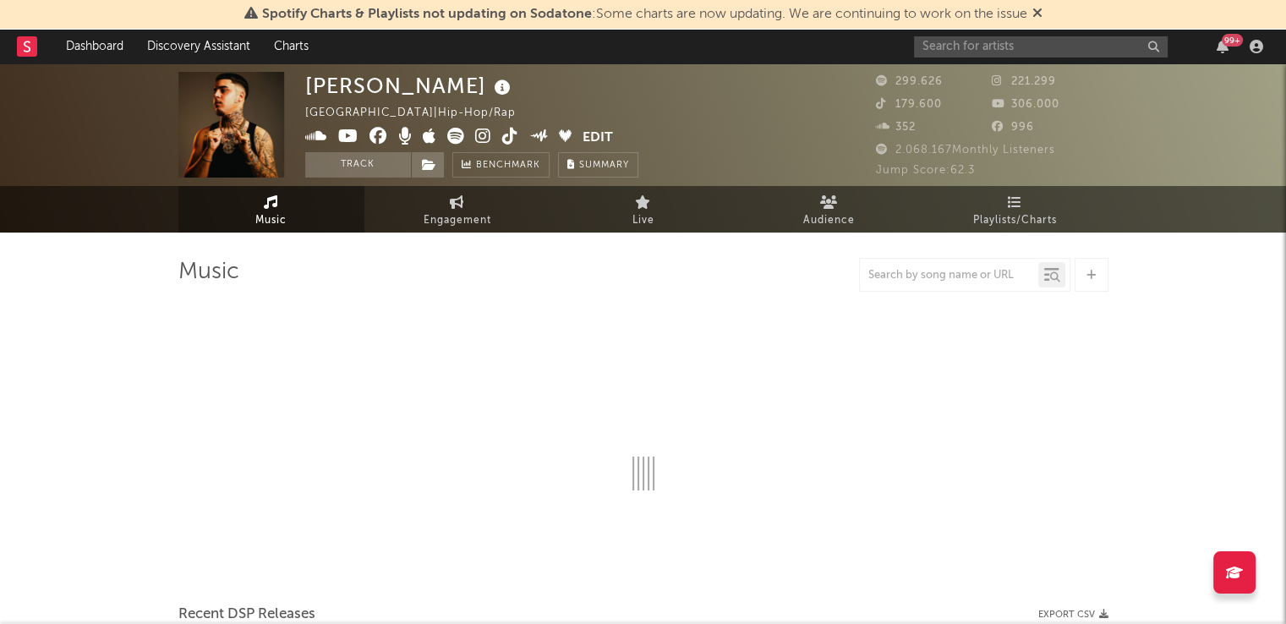
select select "6m"
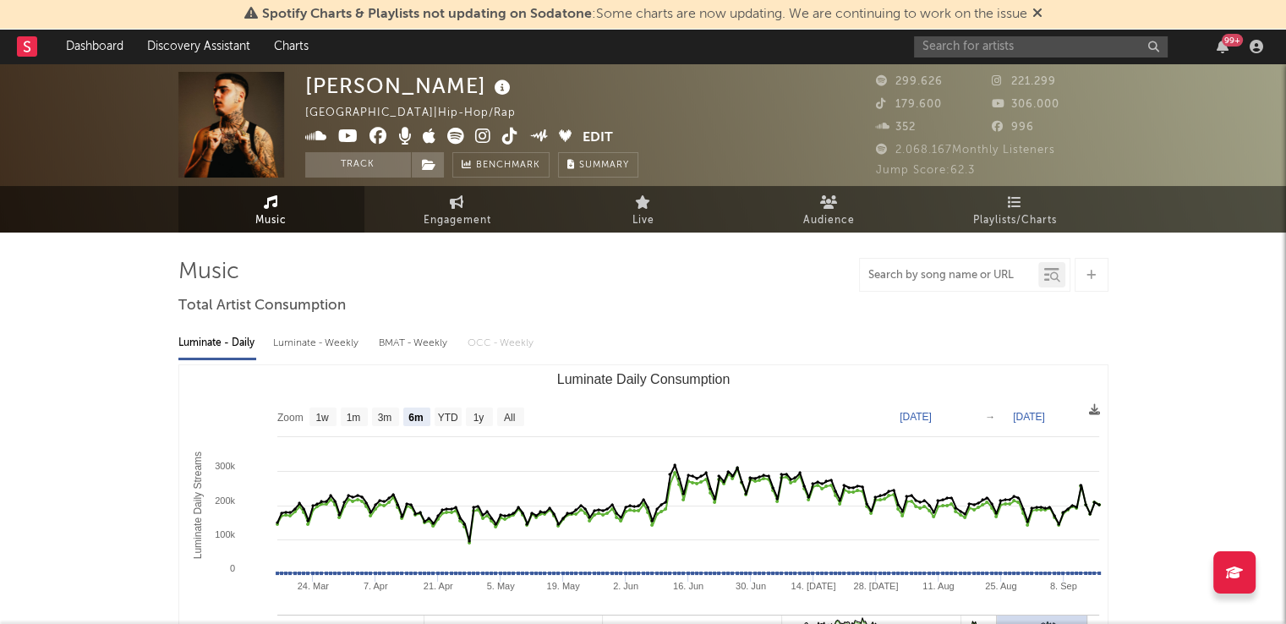
click at [954, 275] on input "text" at bounding box center [949, 276] width 178 height 14
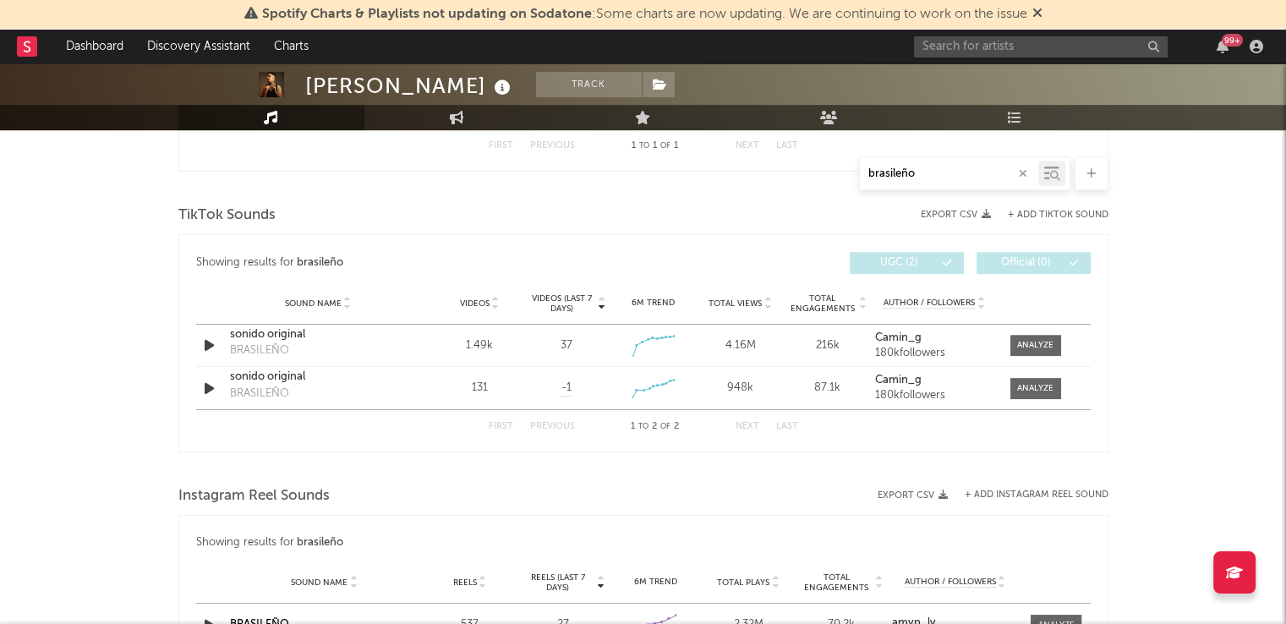
scroll to position [812, 0]
type input "brasileño"
click at [993, 41] on input "text" at bounding box center [1041, 46] width 254 height 21
type input "dani fernandez"
click at [1012, 47] on input "dani fernandez" at bounding box center [1041, 46] width 254 height 21
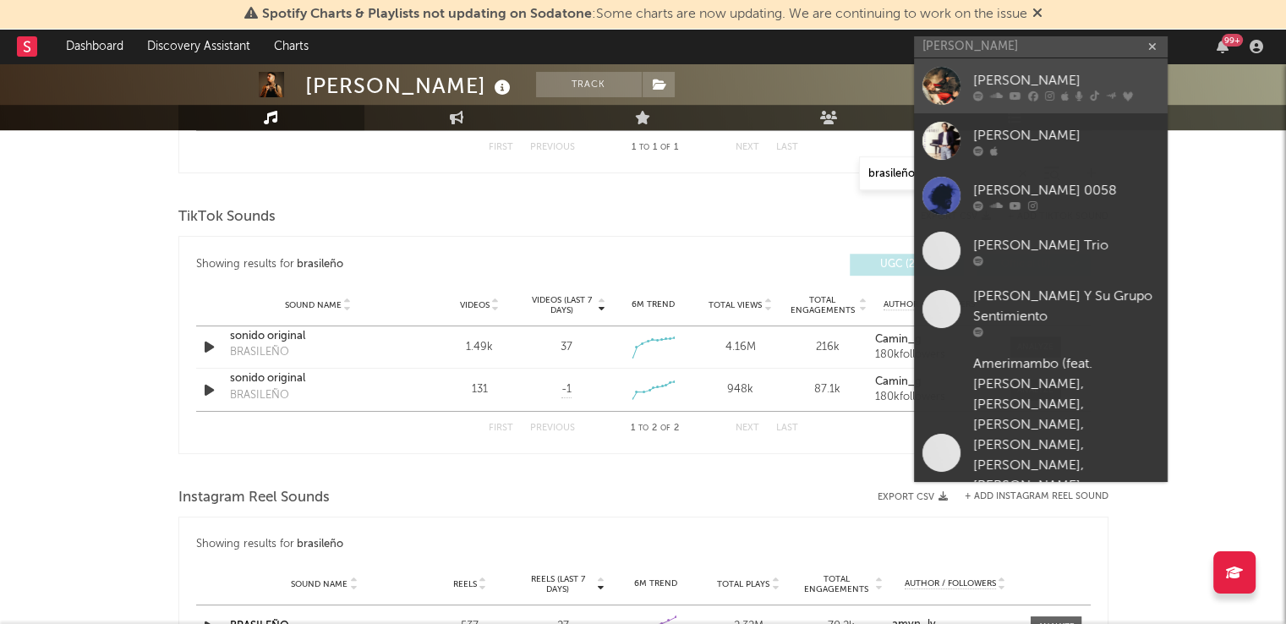
click at [990, 81] on div "[PERSON_NAME]" at bounding box center [1067, 80] width 186 height 20
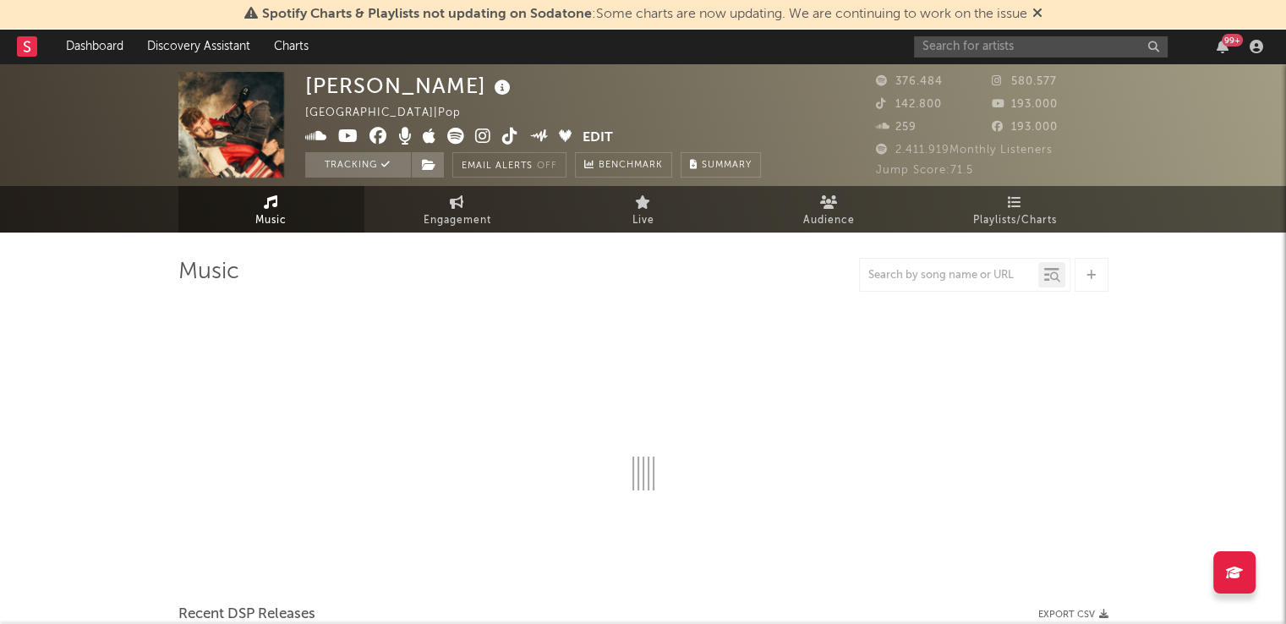
select select "6m"
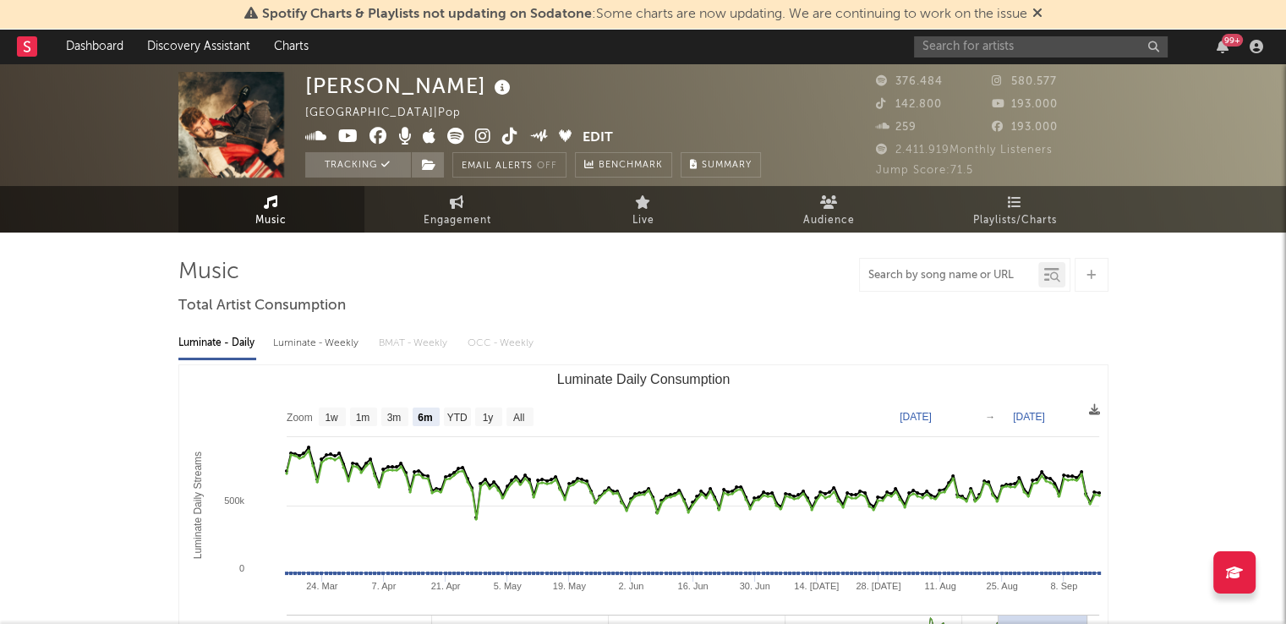
click at [906, 277] on input "text" at bounding box center [949, 276] width 178 height 14
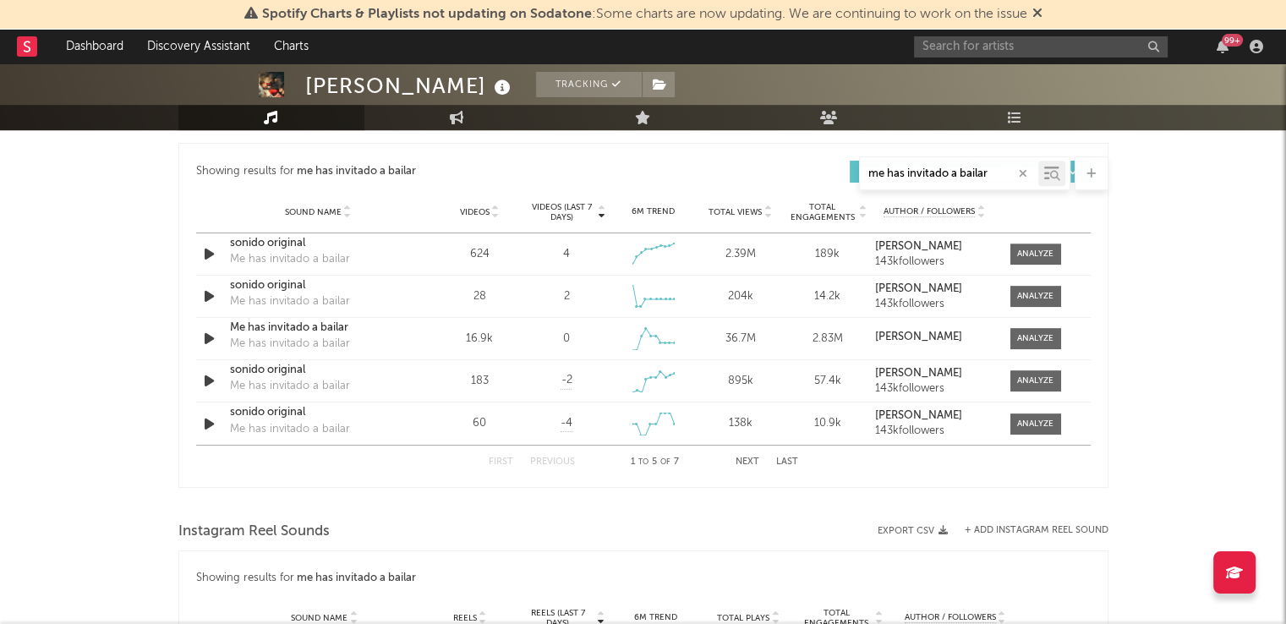
scroll to position [909, 0]
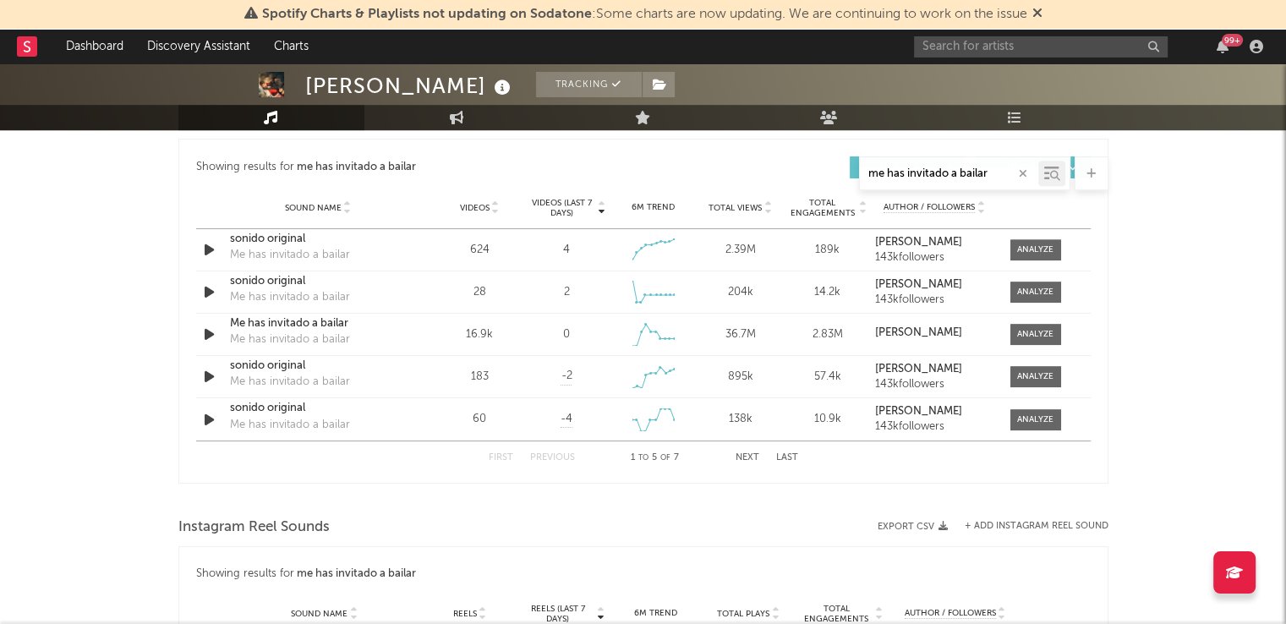
type input "me has invitado a bailar"
click at [743, 449] on div "First Previous 1 to 5 of 7 Next Last" at bounding box center [644, 458] width 310 height 33
click at [743, 458] on button "Next" at bounding box center [748, 457] width 24 height 9
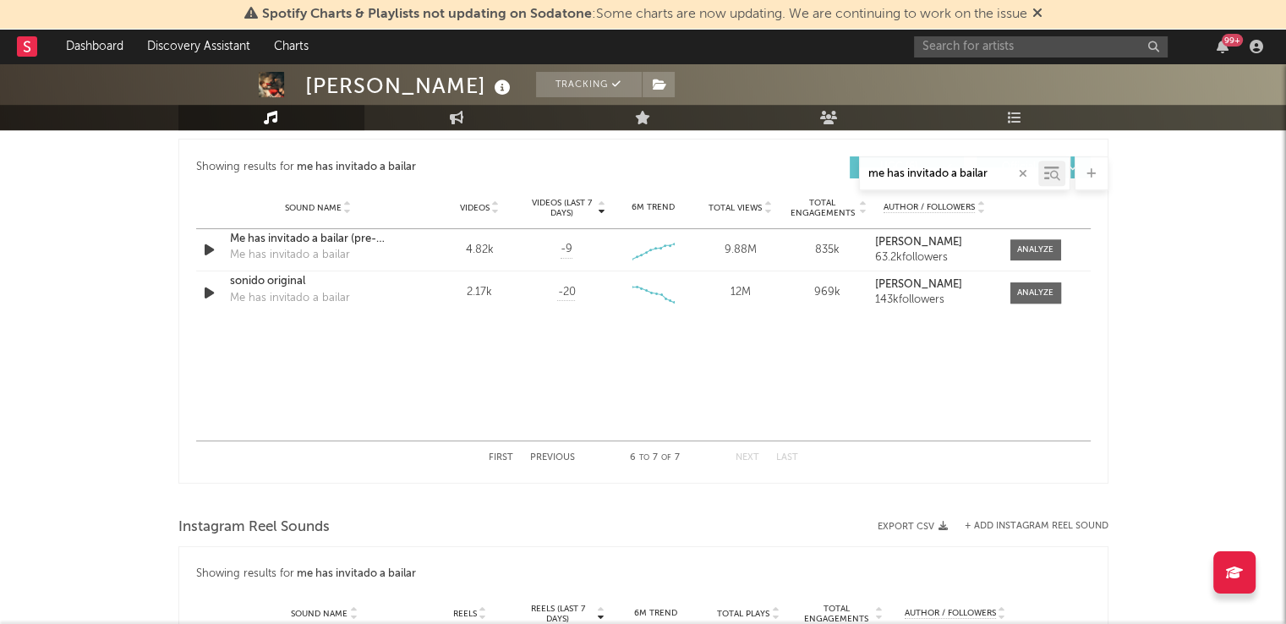
click at [562, 459] on button "Previous" at bounding box center [552, 457] width 45 height 9
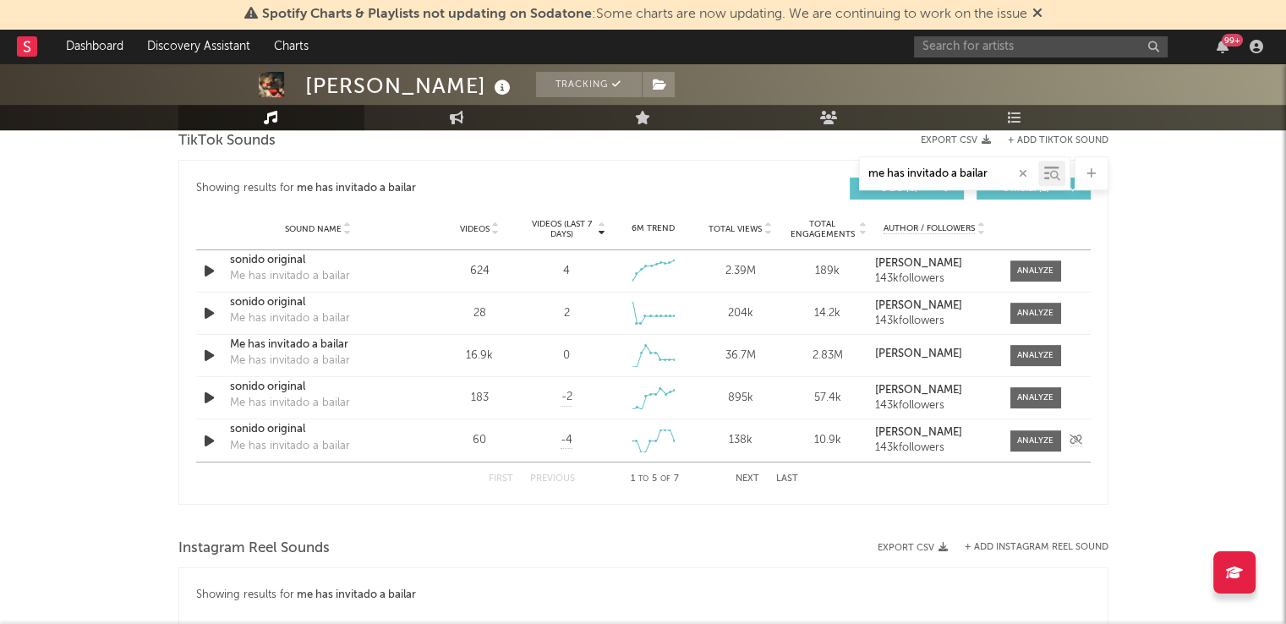
scroll to position [886, 0]
drag, startPoint x: 986, startPoint y: 170, endPoint x: 806, endPoint y: 175, distance: 180.2
drag, startPoint x: 806, startPoint y: 175, endPoint x: 1017, endPoint y: 172, distance: 211.5
click at [1017, 172] on button "button" at bounding box center [1024, 174] width 14 height 16
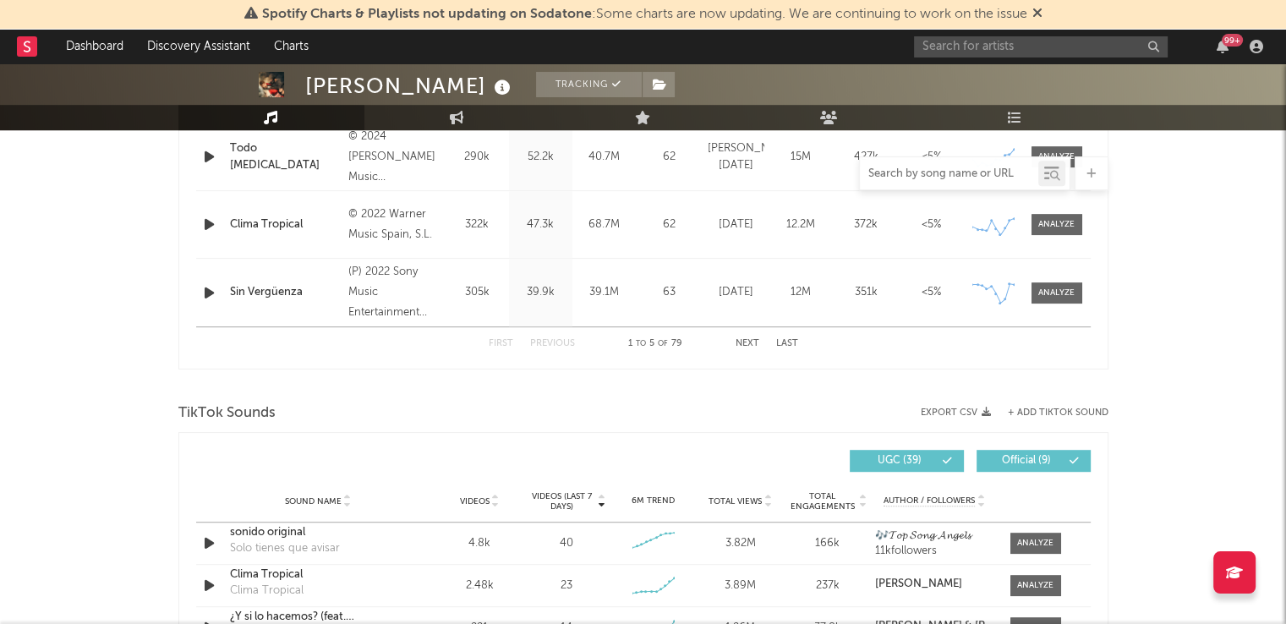
click at [942, 172] on input "text" at bounding box center [949, 174] width 178 height 14
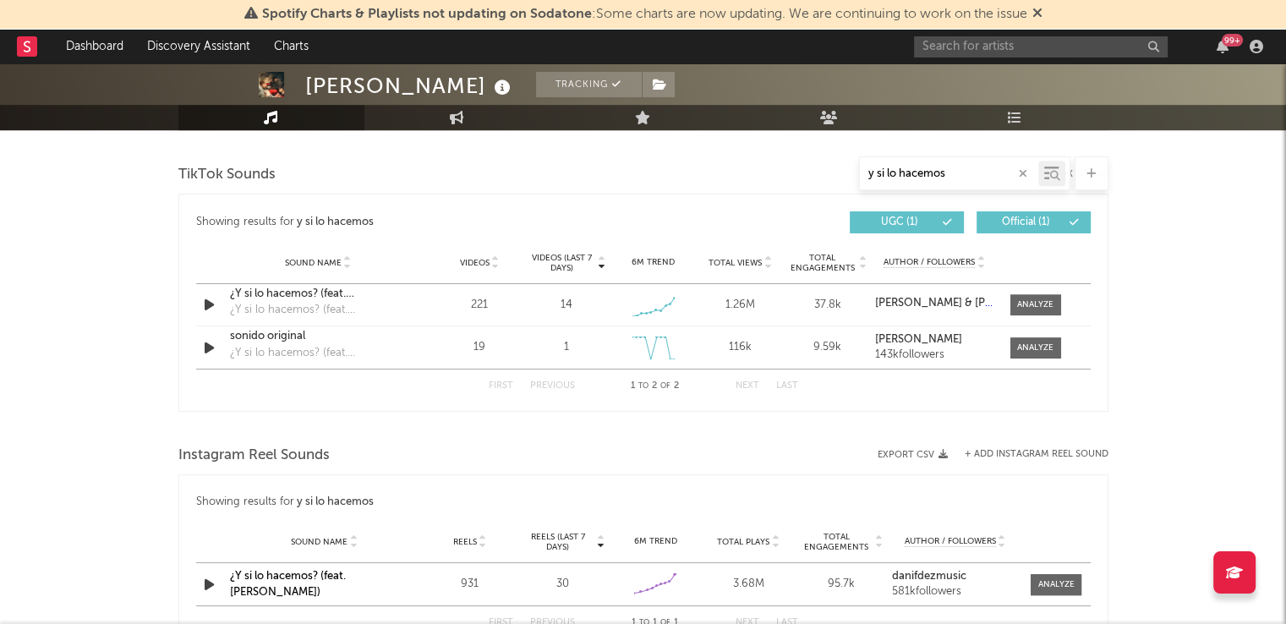
scroll to position [849, 0]
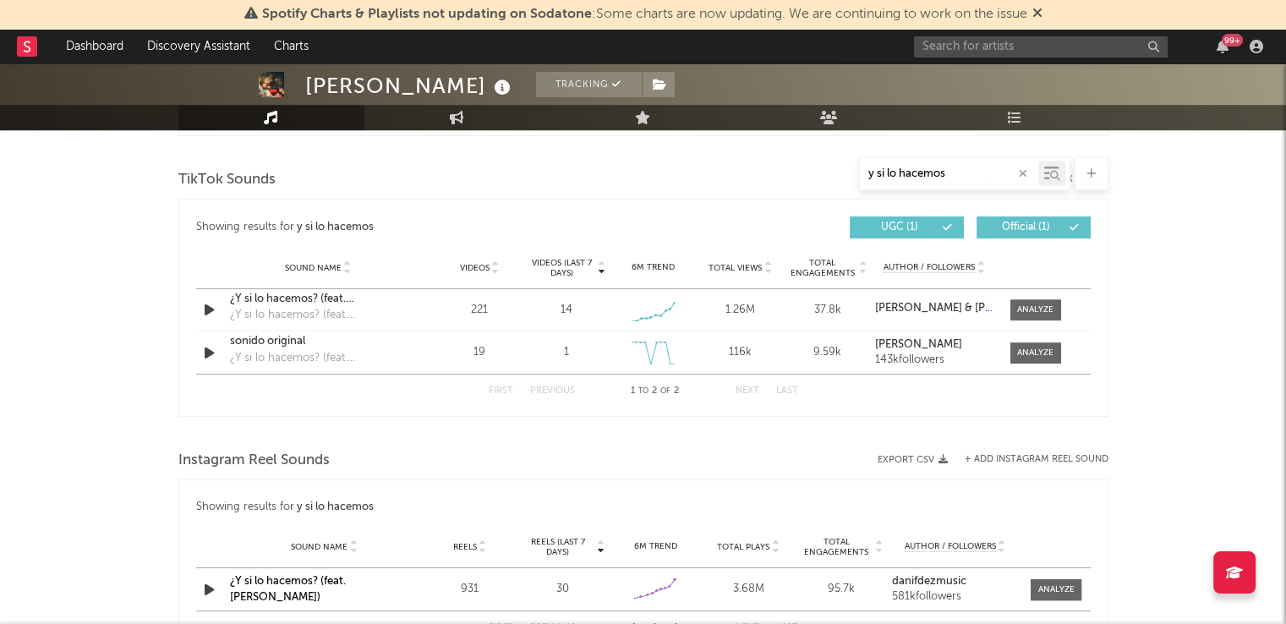
type input "y si lo hacemos"
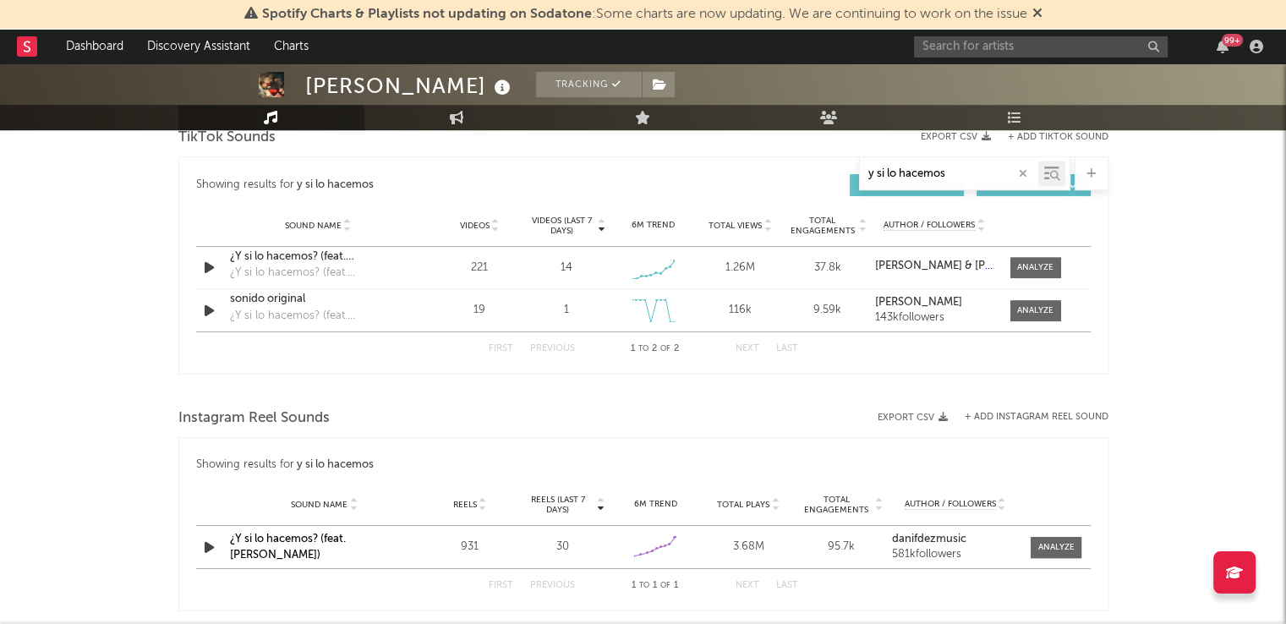
scroll to position [893, 0]
click at [1016, 41] on input "text" at bounding box center [1041, 46] width 254 height 21
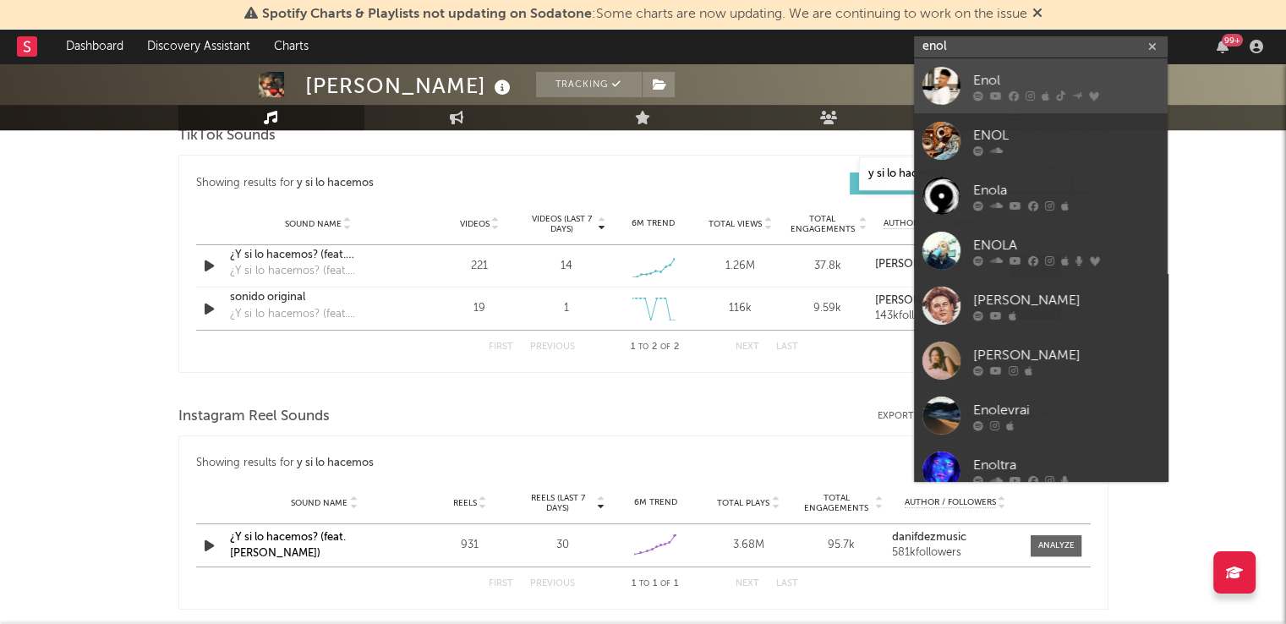
type input "enol"
click at [1018, 70] on div "Enol" at bounding box center [1067, 80] width 186 height 20
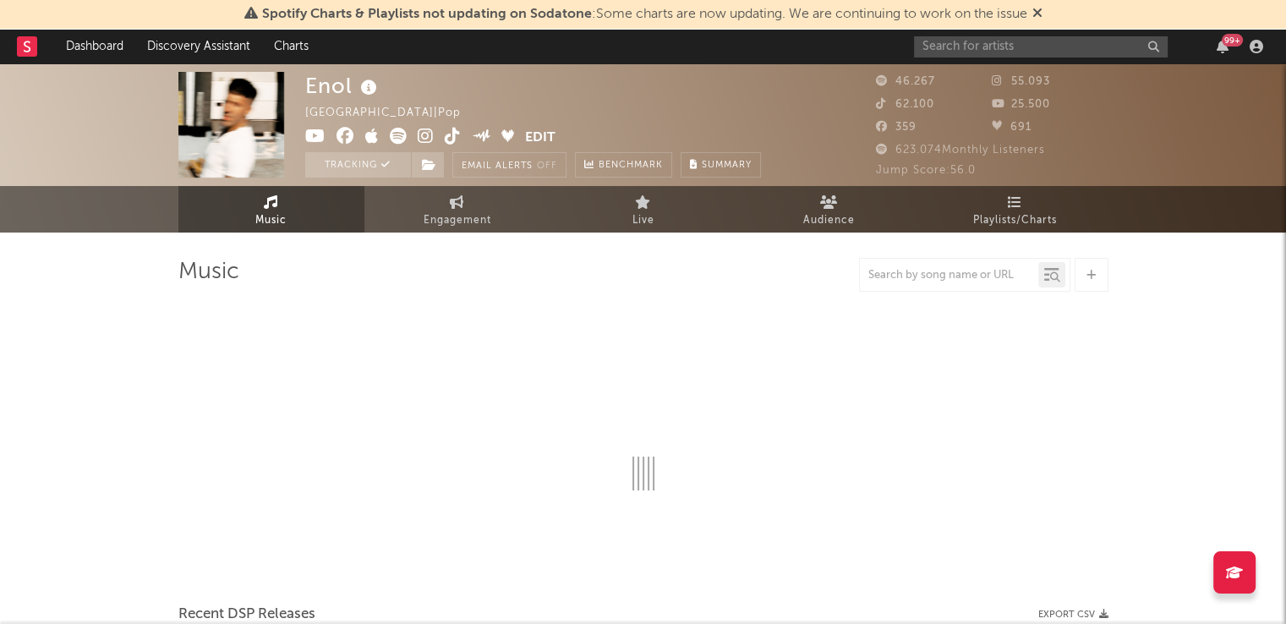
select select "6m"
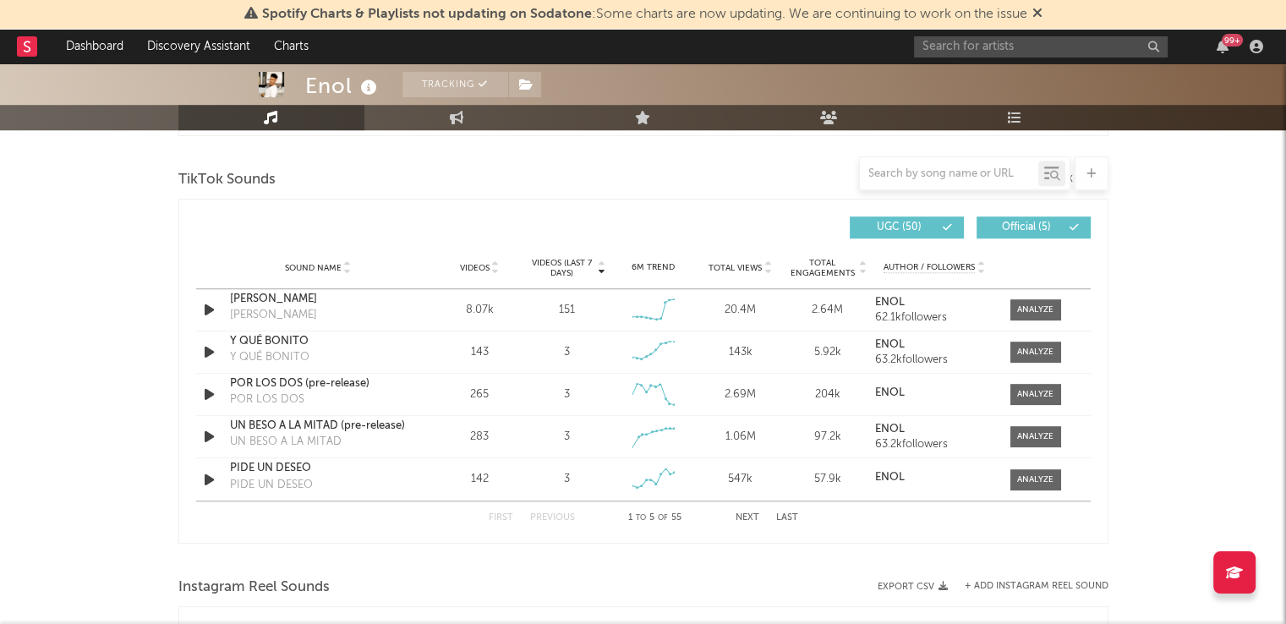
scroll to position [1122, 0]
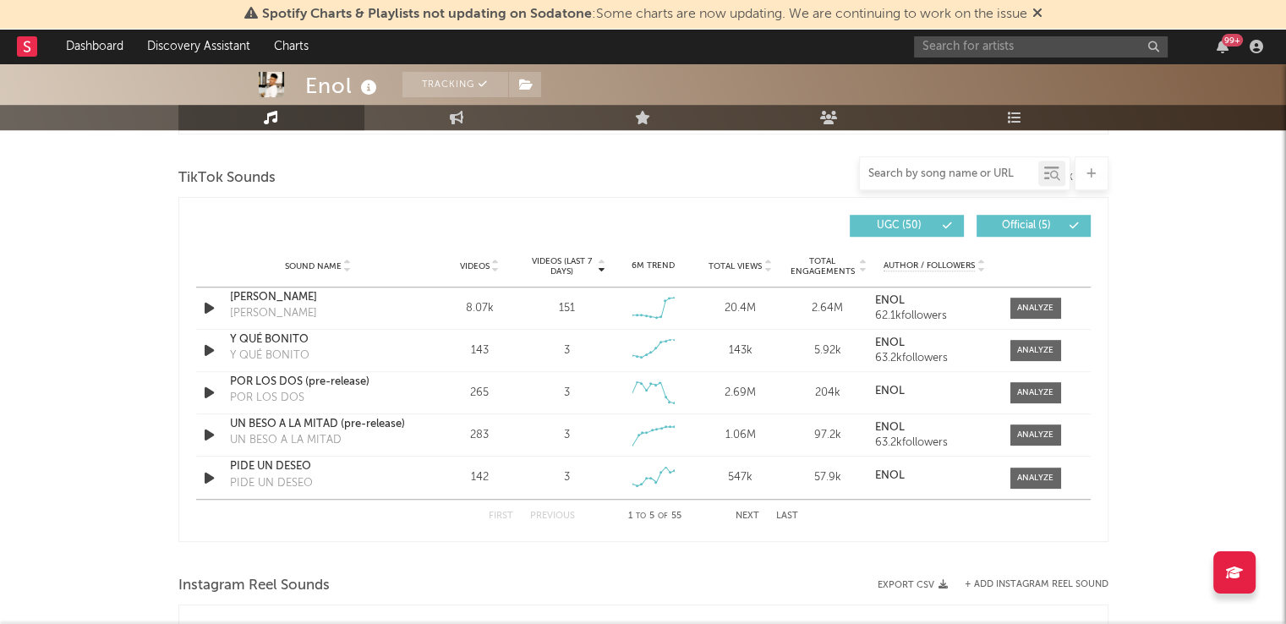
click at [931, 173] on input "text" at bounding box center [949, 174] width 178 height 14
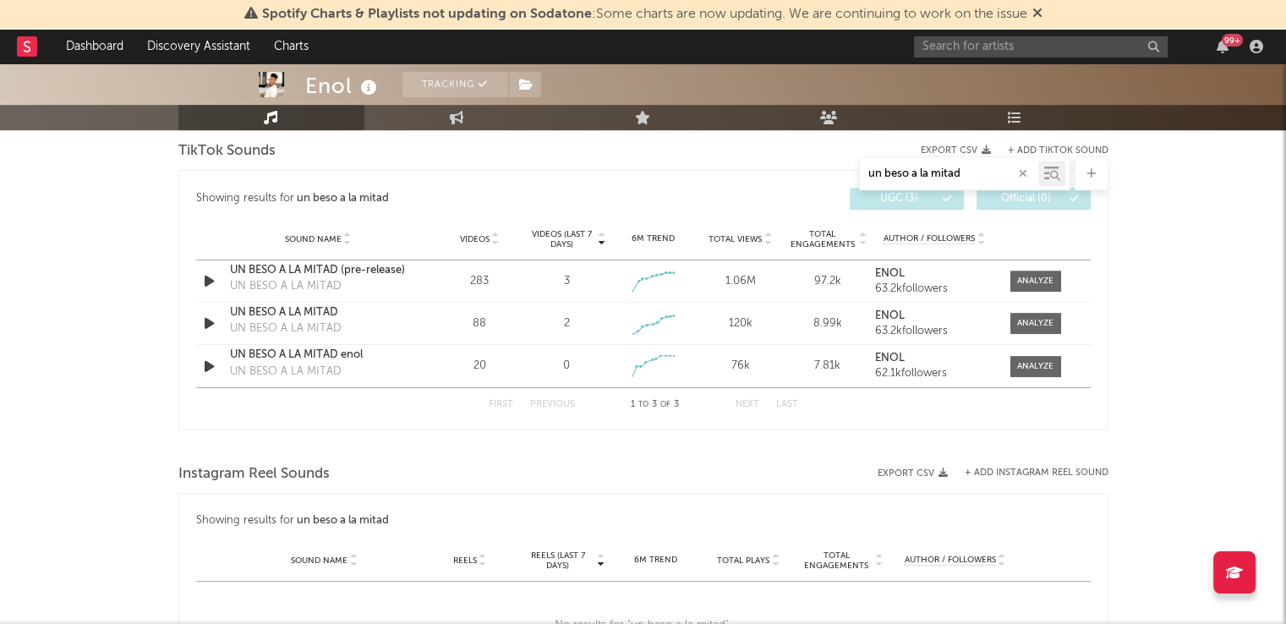
scroll to position [780, 0]
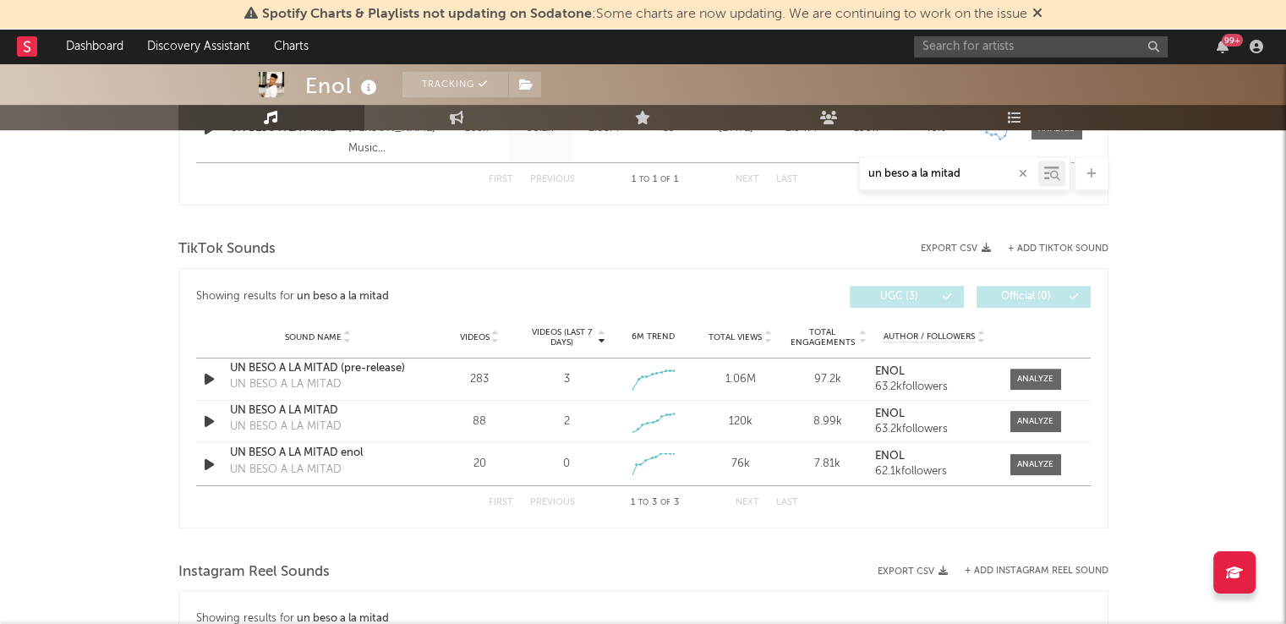
drag, startPoint x: 965, startPoint y: 170, endPoint x: 841, endPoint y: 171, distance: 124.3
click at [850, 173] on div "un beso a la mitad" at bounding box center [643, 173] width 930 height 34
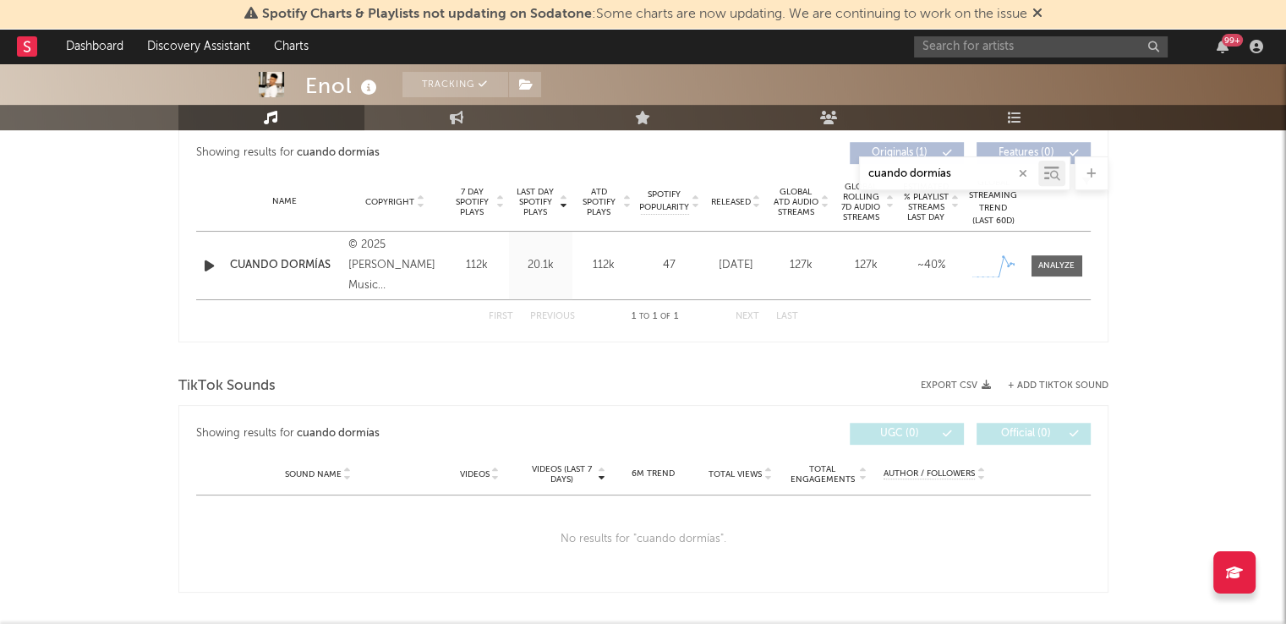
scroll to position [607, 0]
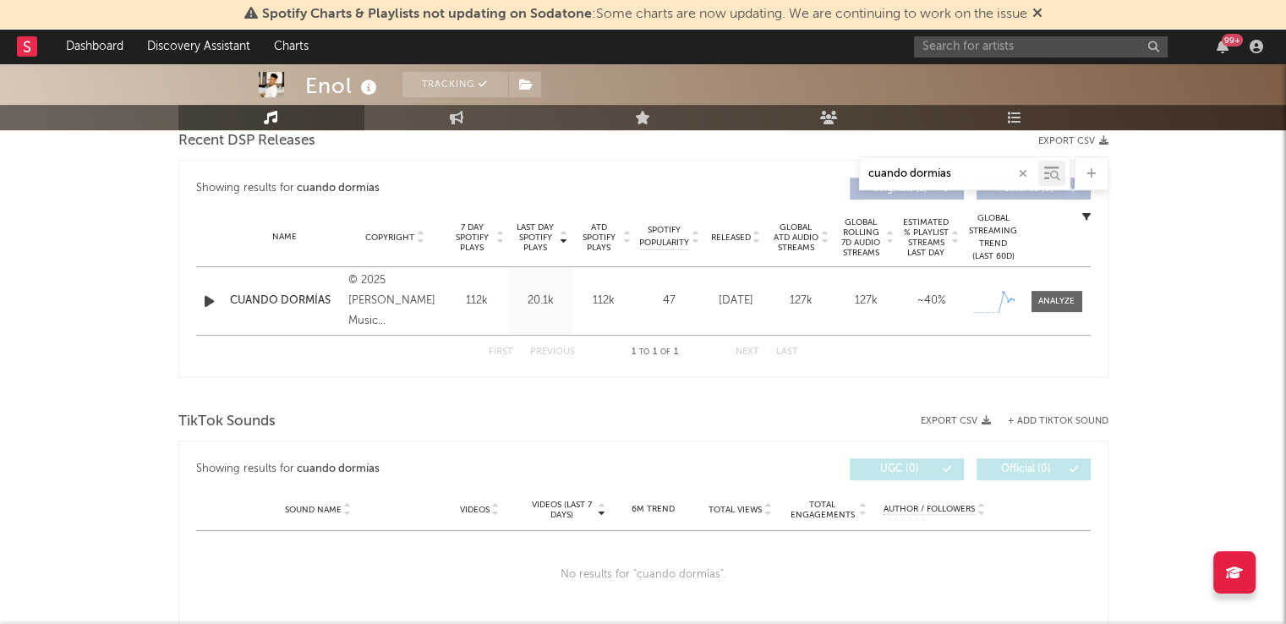
type input "cuando dormías"
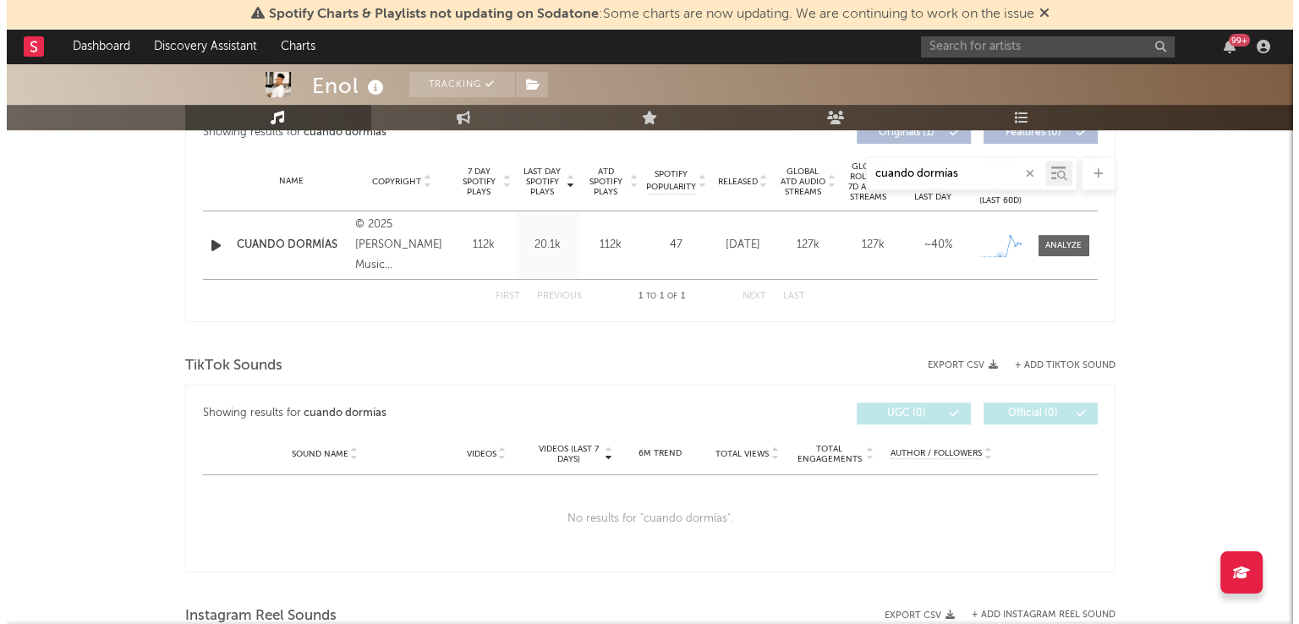
scroll to position [722, 0]
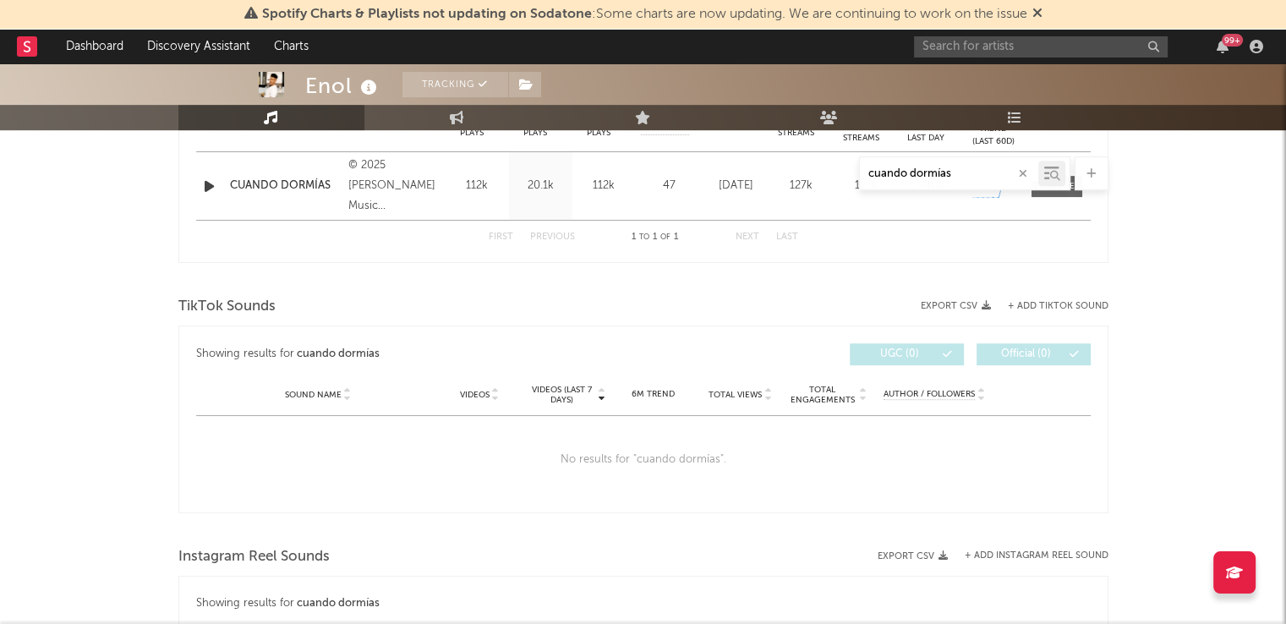
click at [1061, 317] on div "TikTok Sounds" at bounding box center [643, 307] width 930 height 29
click at [1072, 302] on button "+ Add TikTok Sound" at bounding box center [1058, 306] width 101 height 9
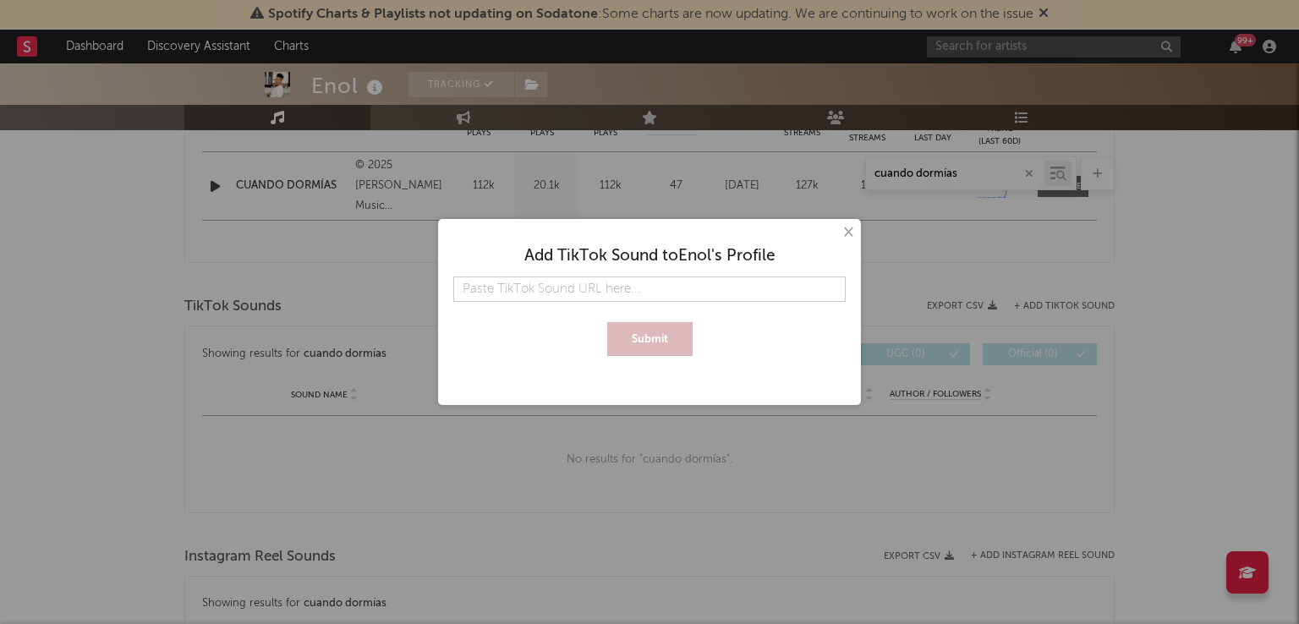
type input "v"
type input "https://www.tiktok.com/music/CUANDO-DORMÍAS-7548017456658614288?is_from_webapp=…"
click at [656, 344] on button "Submit" at bounding box center [649, 339] width 85 height 34
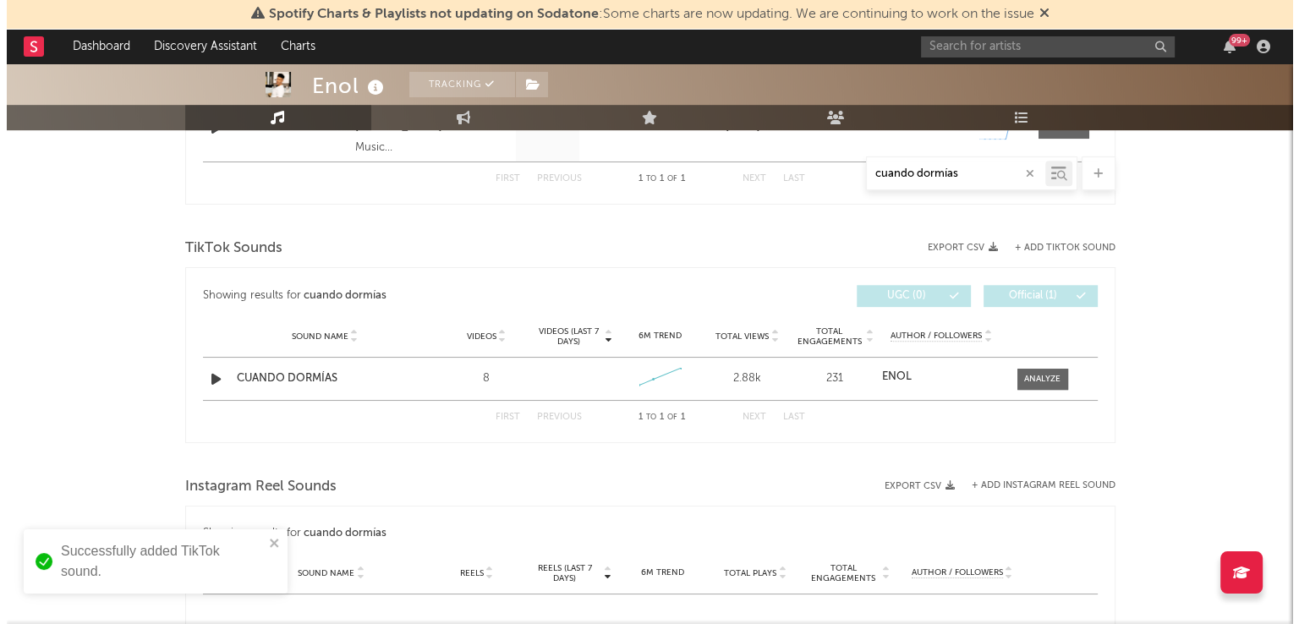
scroll to position [782, 0]
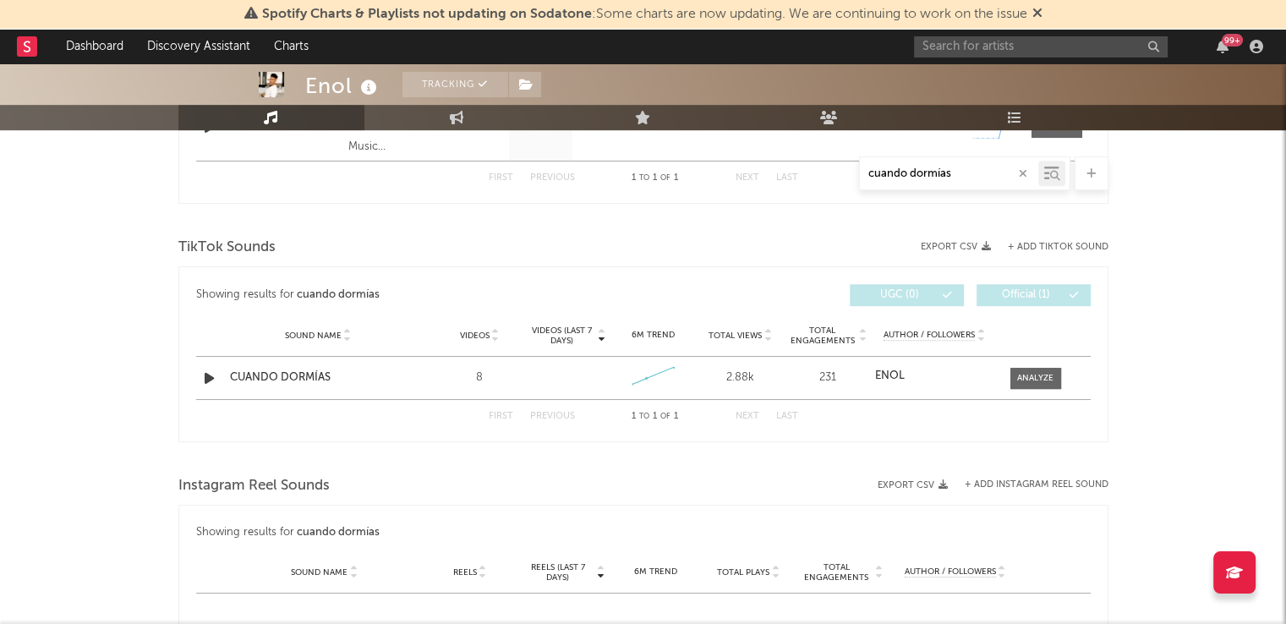
click at [1040, 238] on div "TikTok Sounds" at bounding box center [643, 247] width 930 height 29
click at [1041, 243] on button "+ Add TikTok Sound" at bounding box center [1058, 247] width 101 height 9
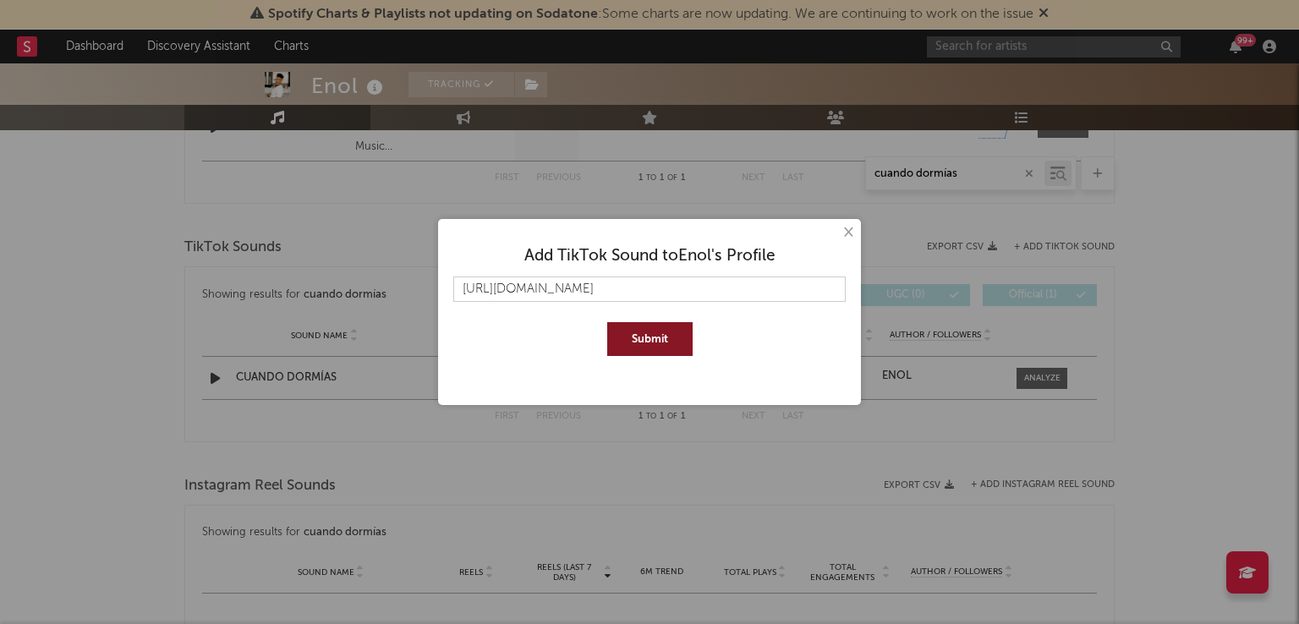
scroll to position [0, 297]
type input "https://www.tiktok.com/music/CUANDO-DORMIAS-7549549846724004630?is_from_webapp=…"
click at [662, 339] on button "Submit" at bounding box center [649, 339] width 85 height 34
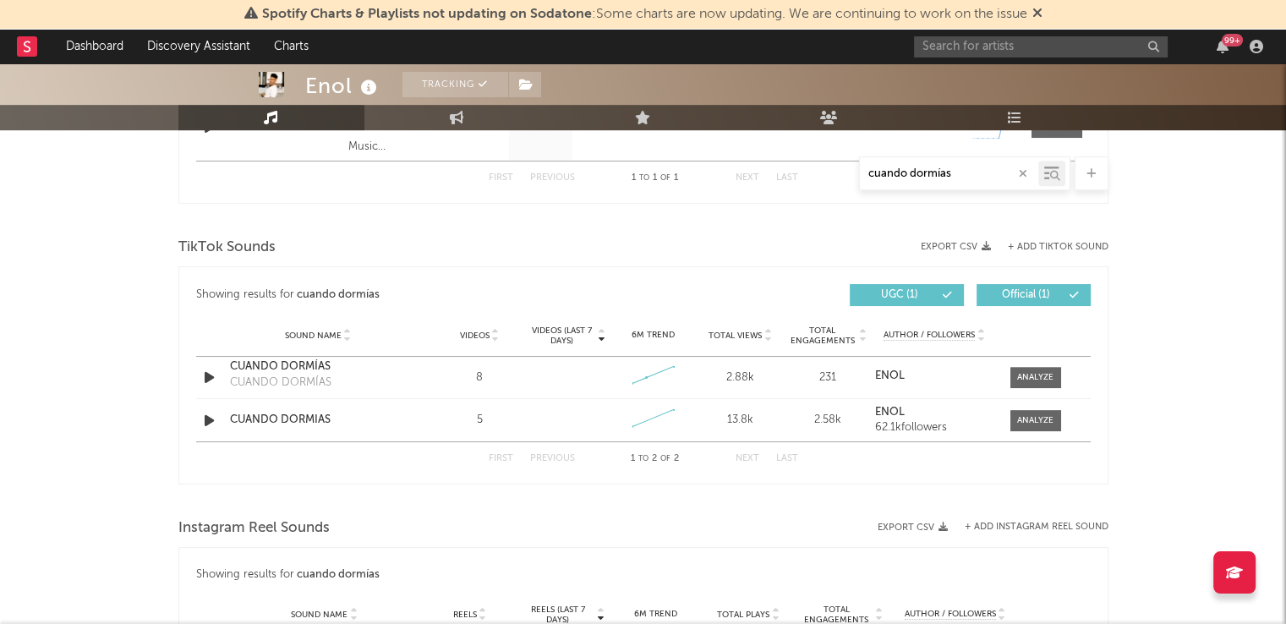
click at [1045, 238] on div "TikTok Sounds" at bounding box center [643, 247] width 930 height 29
click at [1050, 246] on button "+ Add TikTok Sound" at bounding box center [1058, 247] width 101 height 9
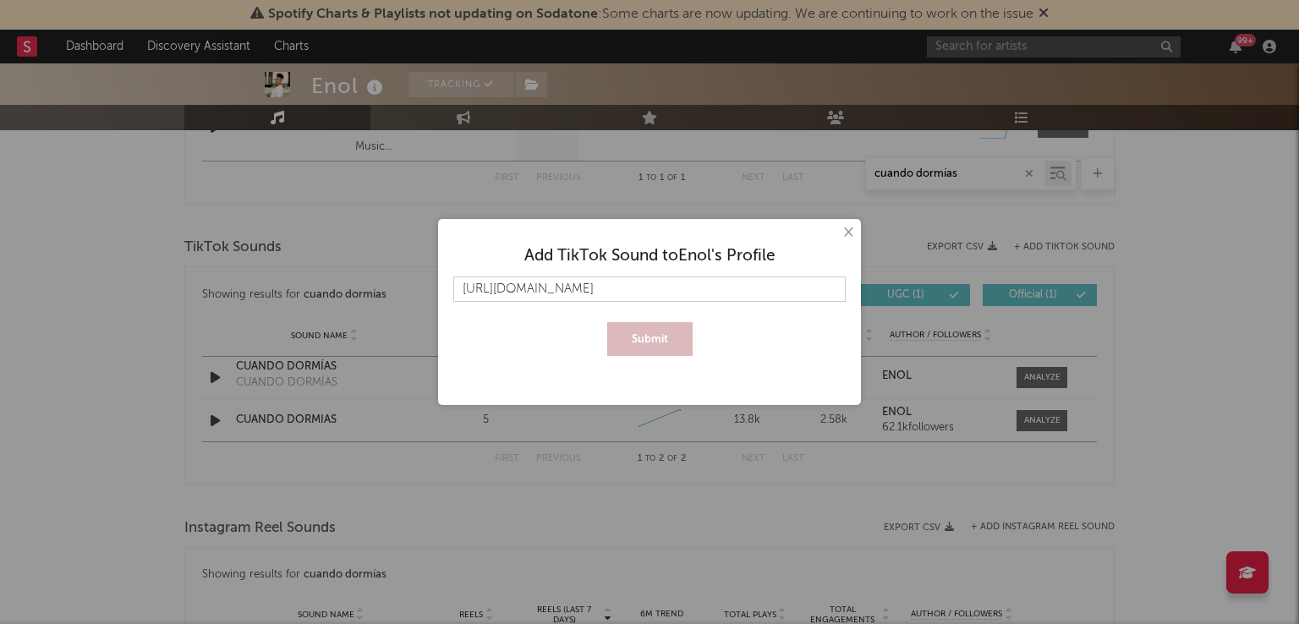
scroll to position [0, 362]
type input "https://www.tiktok.com/music/CUANDO-DORMÍAS-pre-release-7546861096943306753?is_…"
click at [647, 336] on button "Submit" at bounding box center [649, 339] width 85 height 34
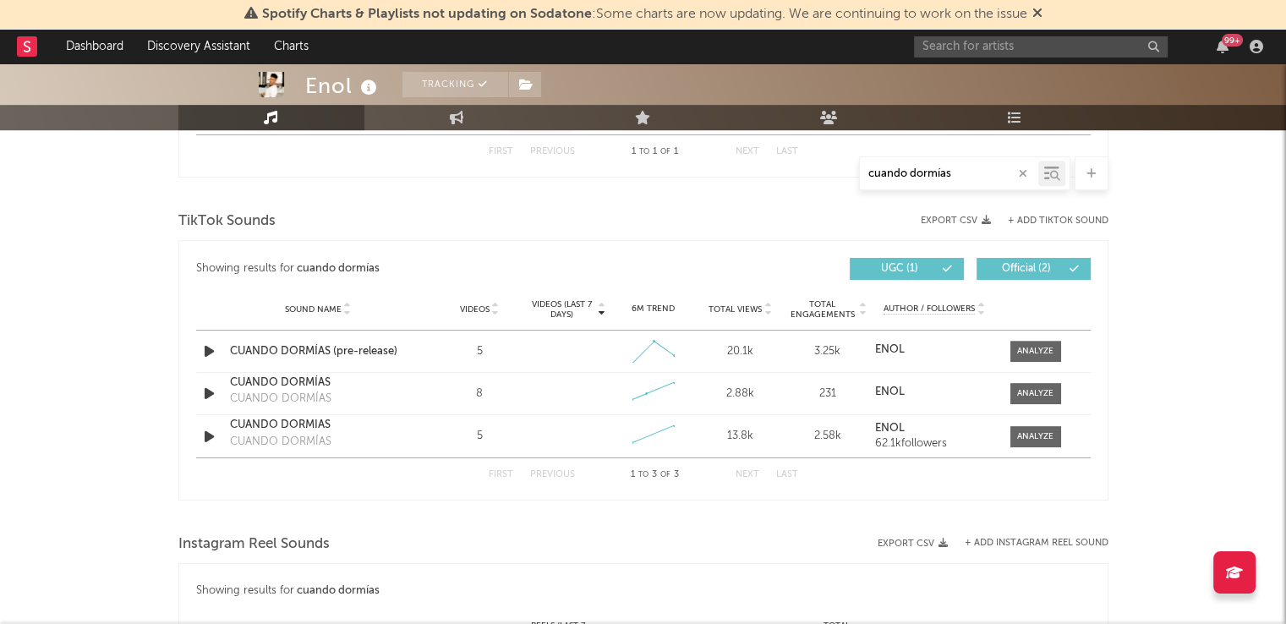
scroll to position [811, 0]
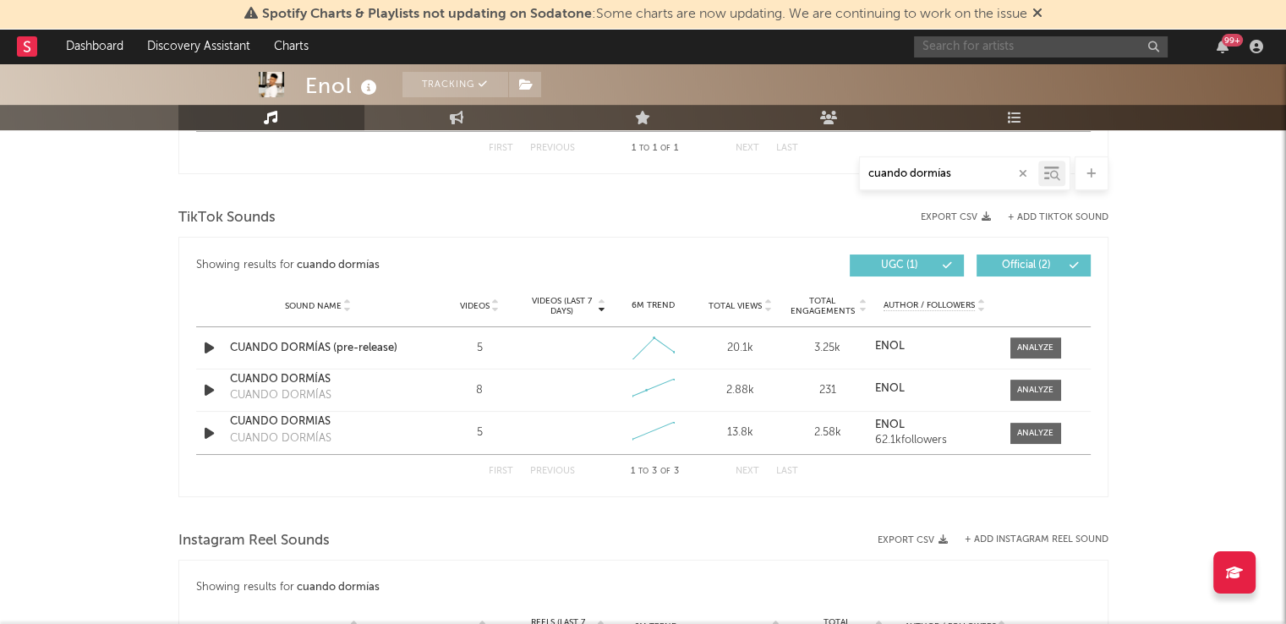
click at [990, 44] on input "text" at bounding box center [1041, 46] width 254 height 21
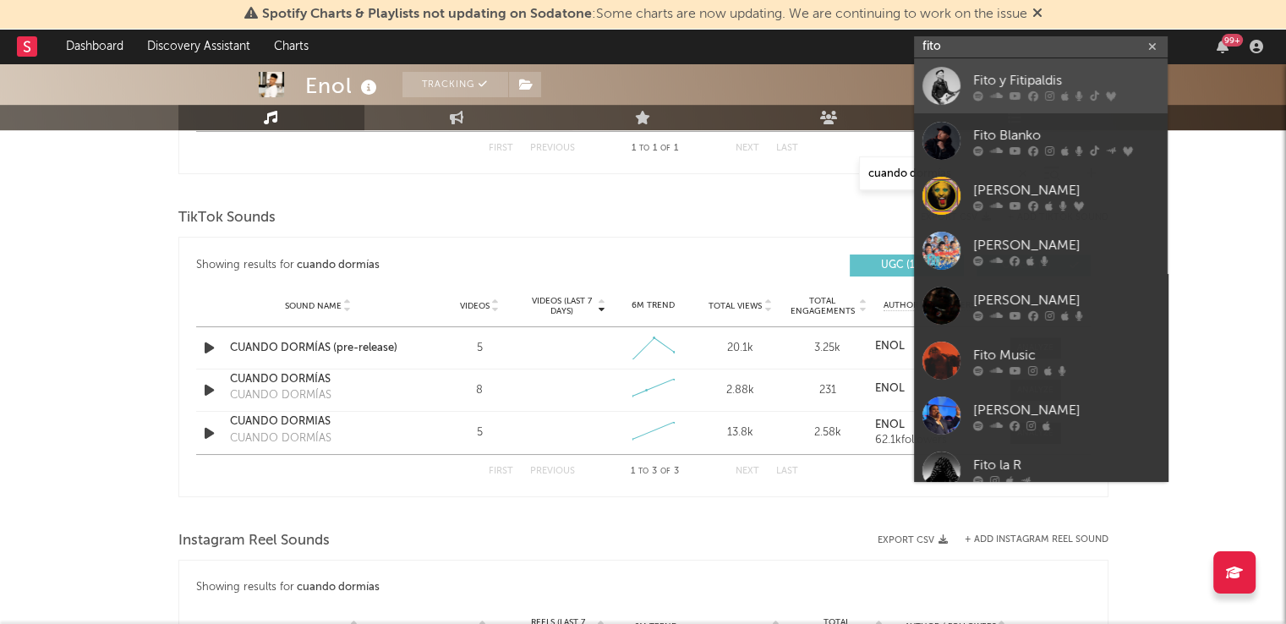
type input "fito"
click at [997, 83] on div "Fito y Fitipaldis" at bounding box center [1067, 80] width 186 height 20
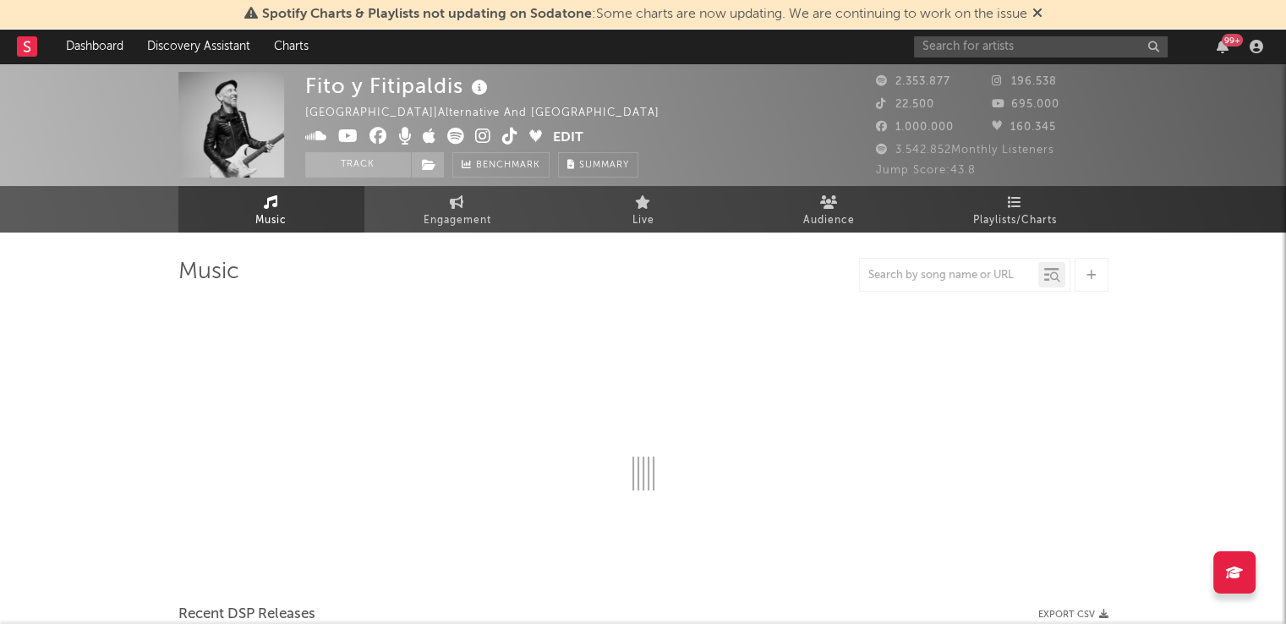
click at [914, 282] on div at bounding box center [949, 275] width 178 height 21
select select "6m"
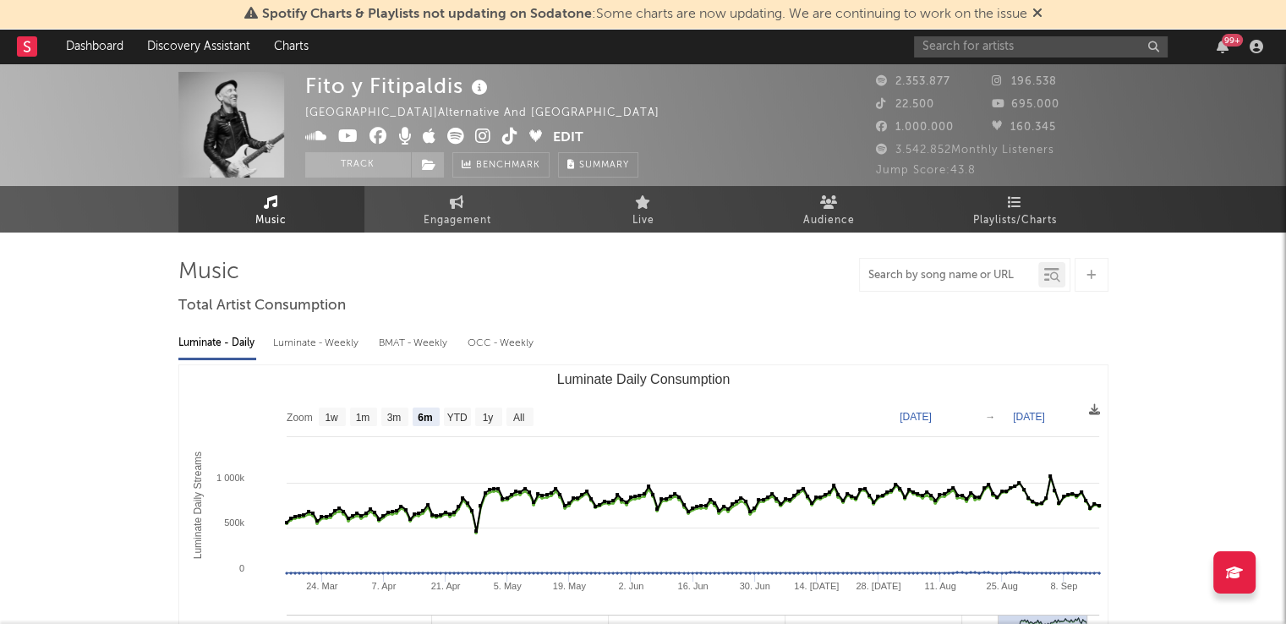
click at [923, 275] on input "text" at bounding box center [949, 276] width 178 height 14
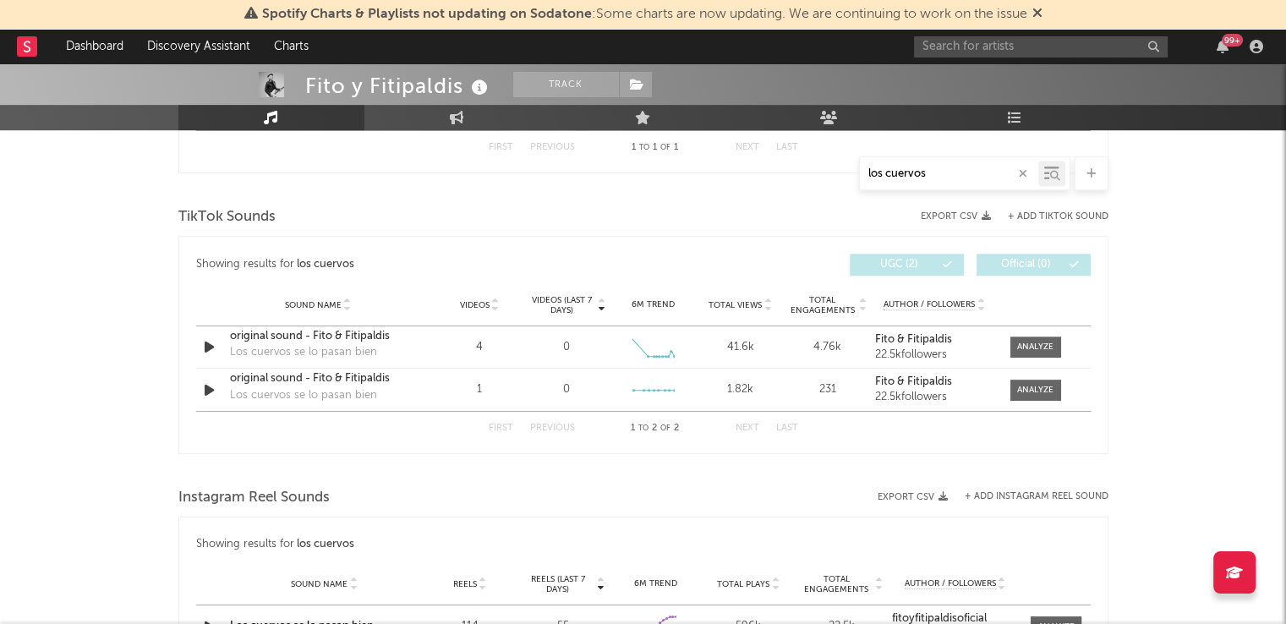
scroll to position [845, 0]
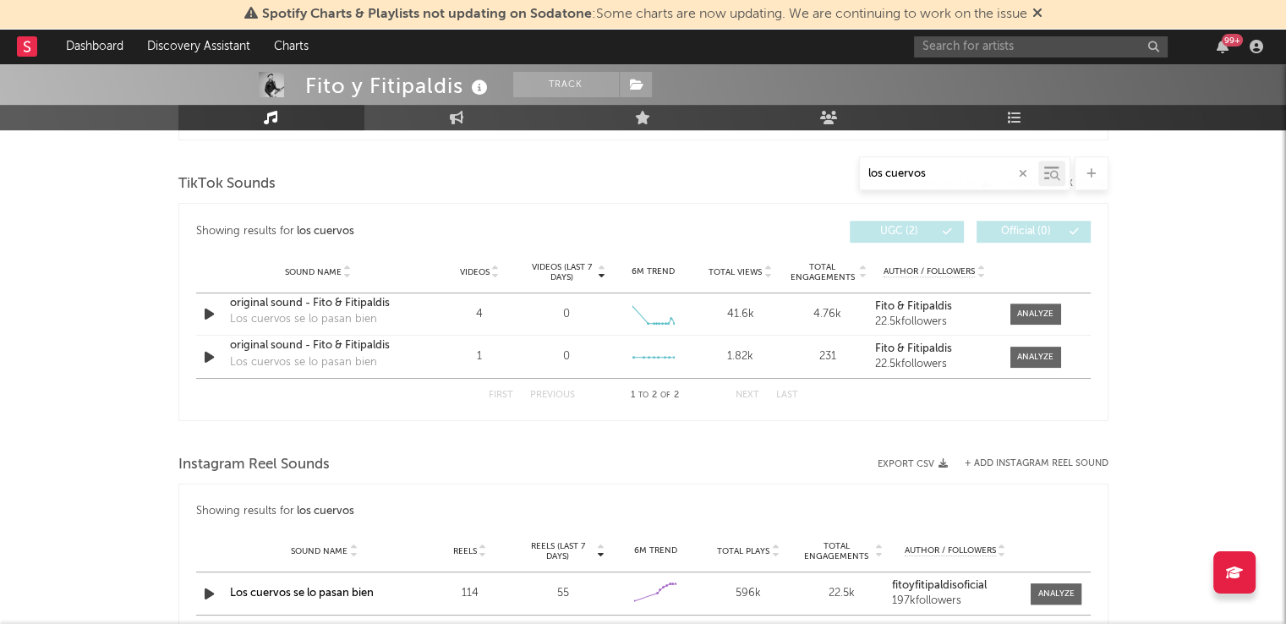
type input "los cuervos"
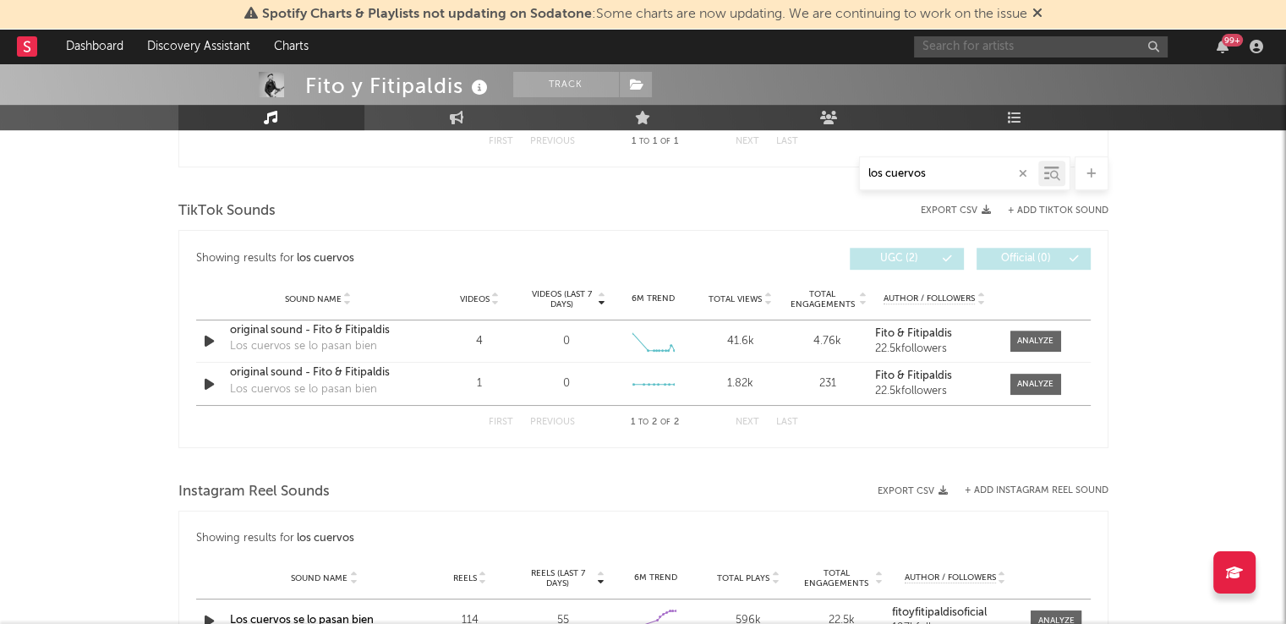
click at [985, 47] on input "text" at bounding box center [1041, 46] width 254 height 21
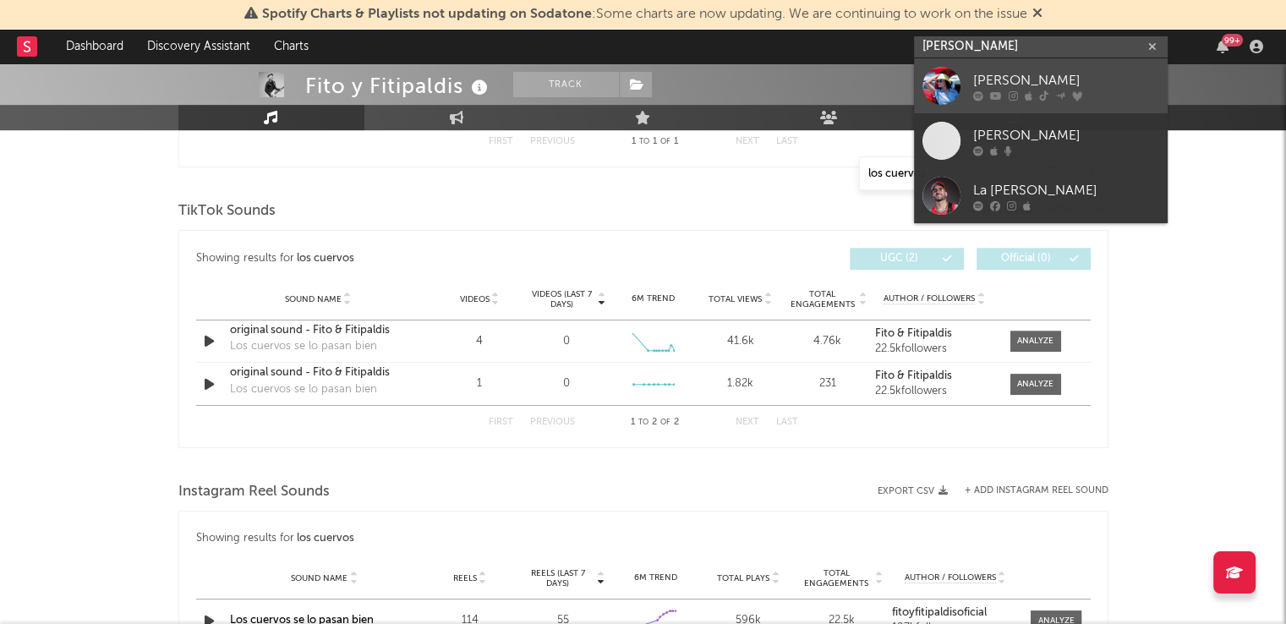
type input "marta santos"
click at [991, 79] on div "[PERSON_NAME]" at bounding box center [1067, 80] width 186 height 20
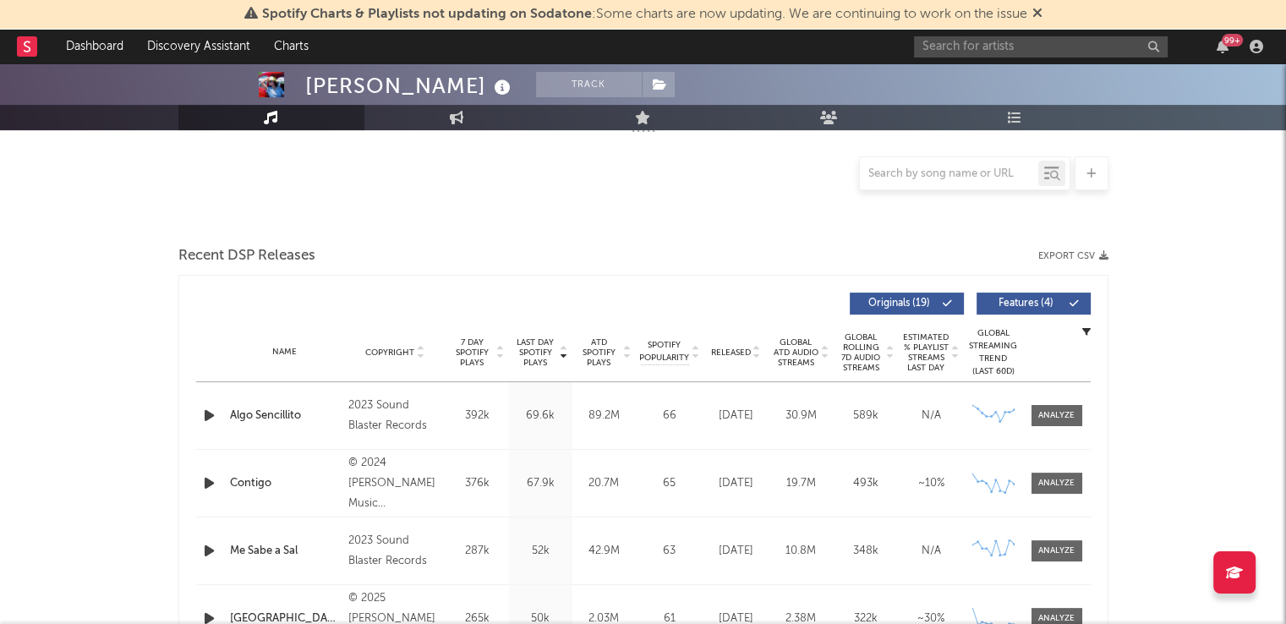
select select "6m"
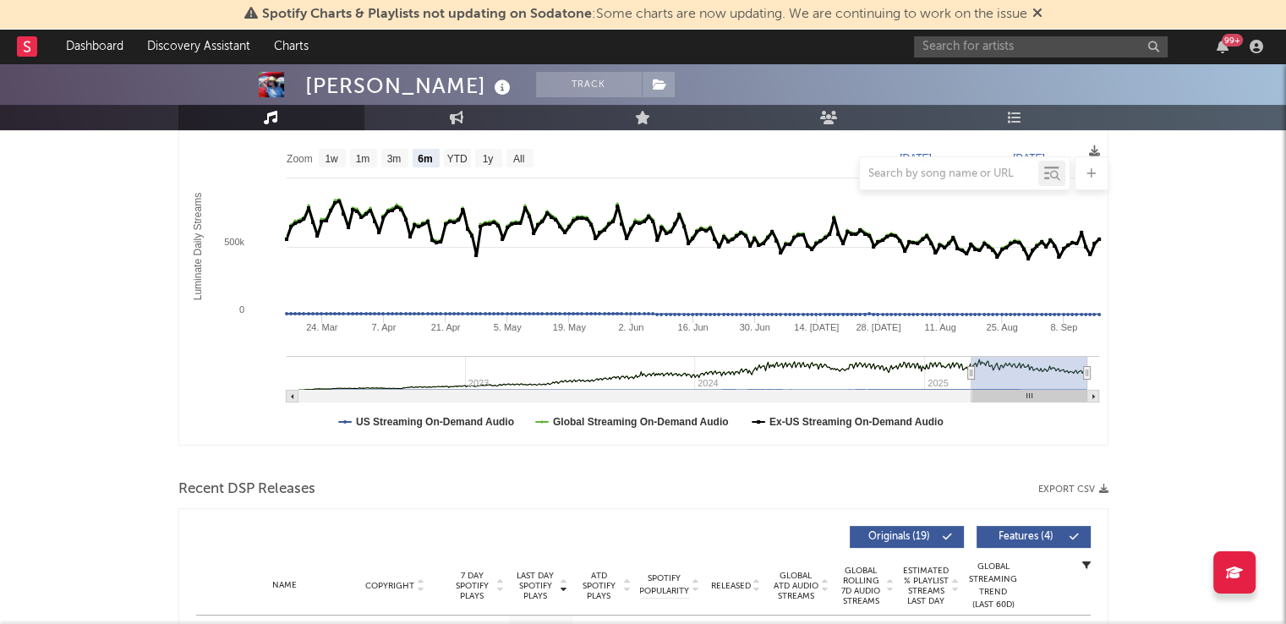
scroll to position [261, 0]
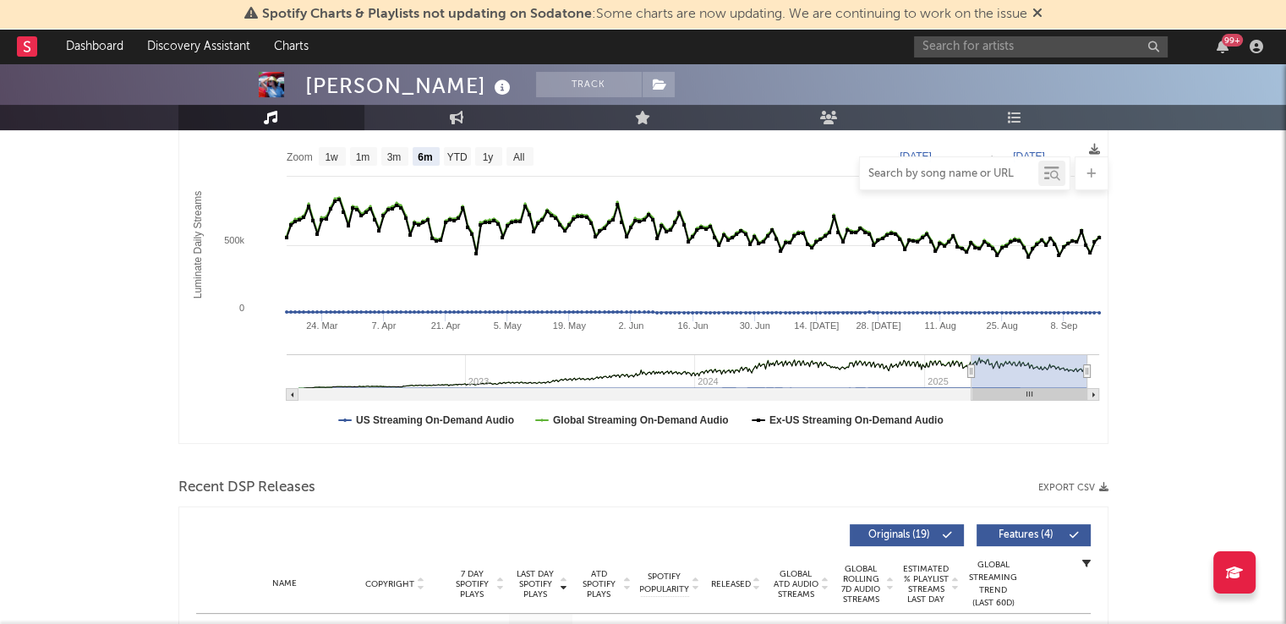
click at [930, 178] on input "text" at bounding box center [949, 174] width 178 height 14
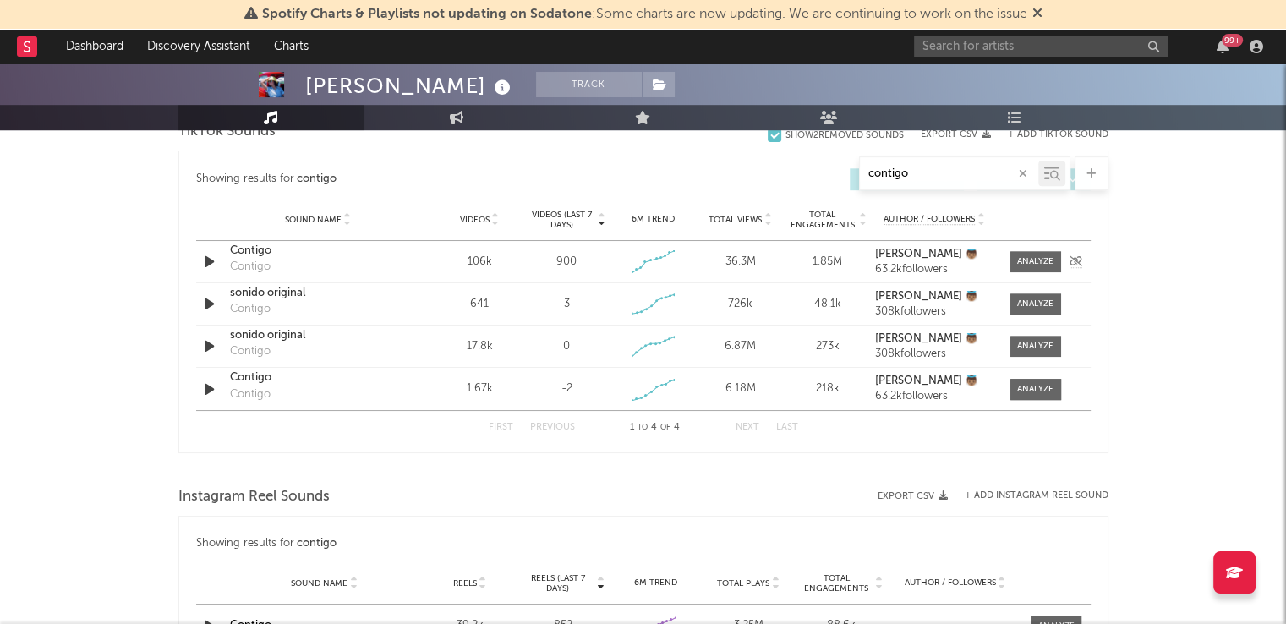
scroll to position [897, 0]
drag, startPoint x: 913, startPoint y: 180, endPoint x: 843, endPoint y: 183, distance: 69.4
click at [843, 183] on div "contigo" at bounding box center [643, 173] width 930 height 34
click at [924, 173] on input "contigo" at bounding box center [949, 174] width 178 height 14
type input "c"
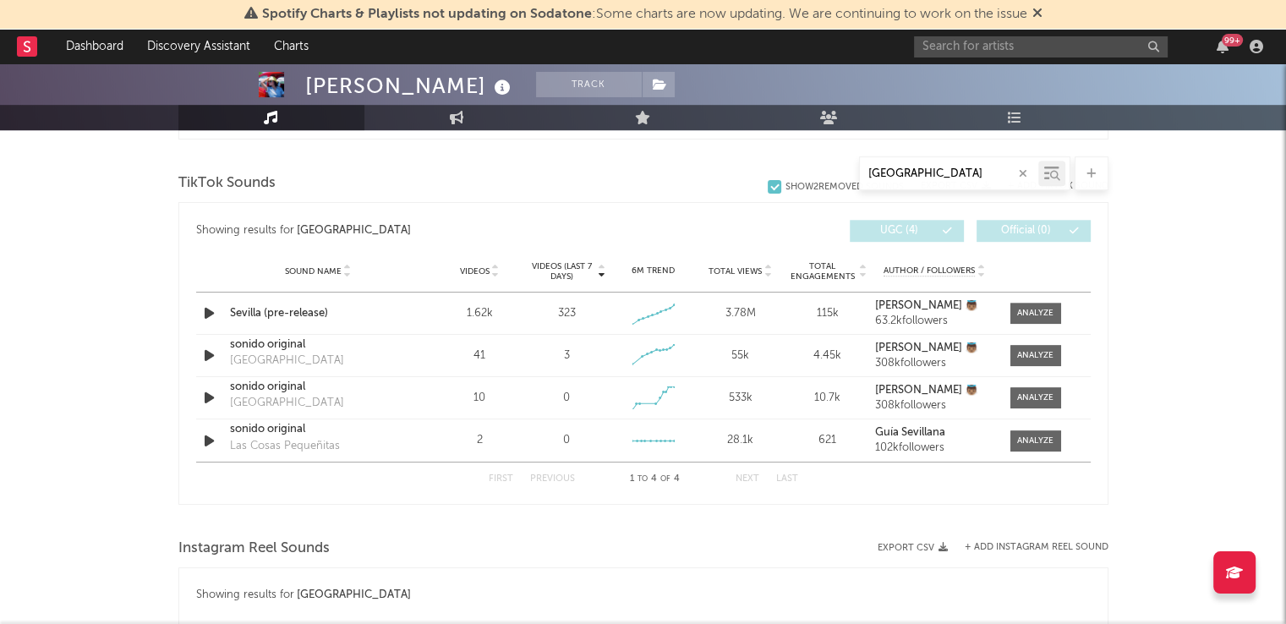
scroll to position [847, 0]
type input "sevilla"
click at [968, 52] on input "text" at bounding box center [1041, 46] width 254 height 21
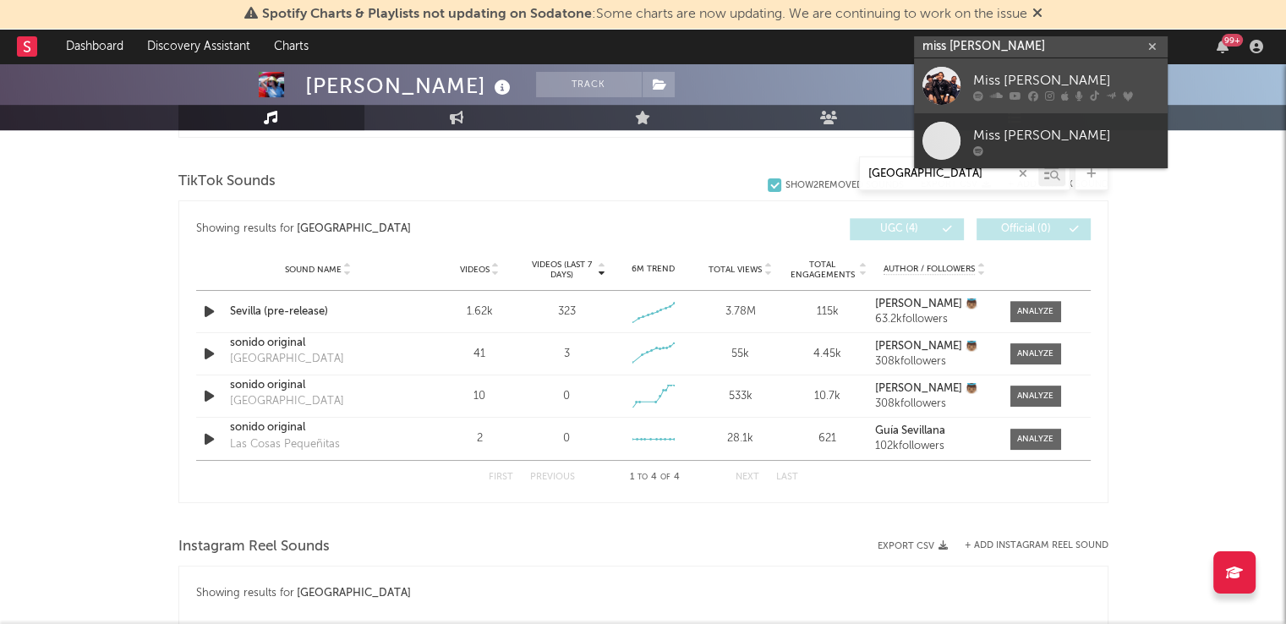
type input "miss caffeina"
click at [1005, 87] on div "Miss [PERSON_NAME]" at bounding box center [1067, 80] width 186 height 20
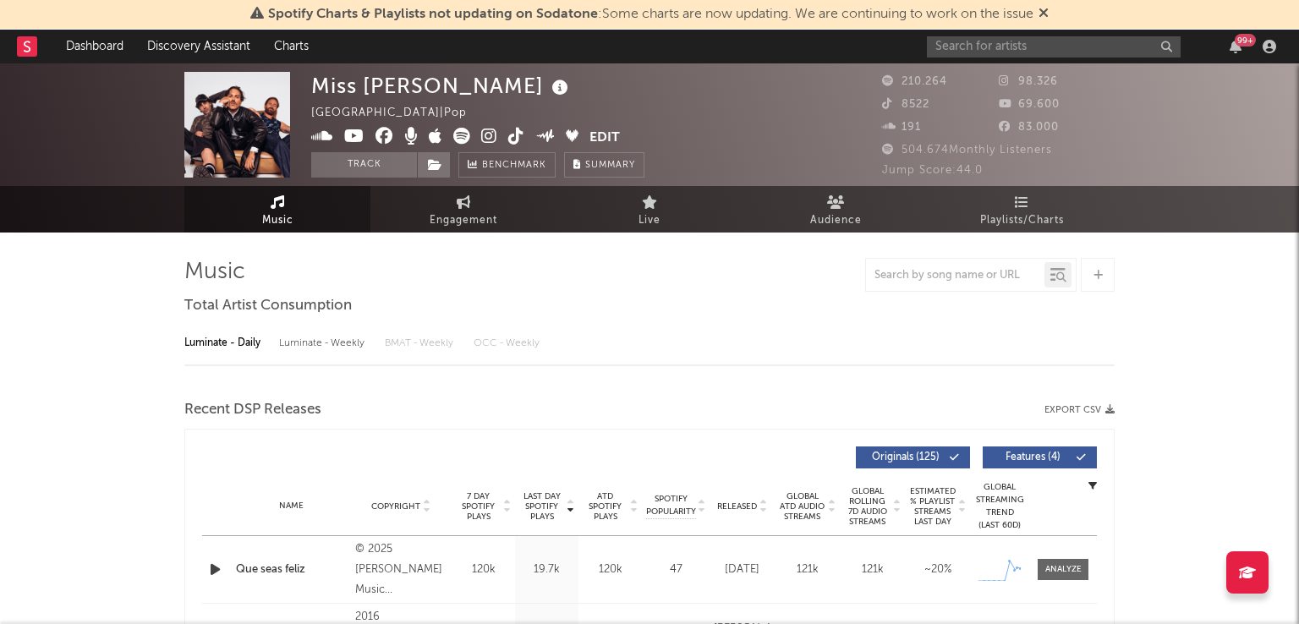
select select "6m"
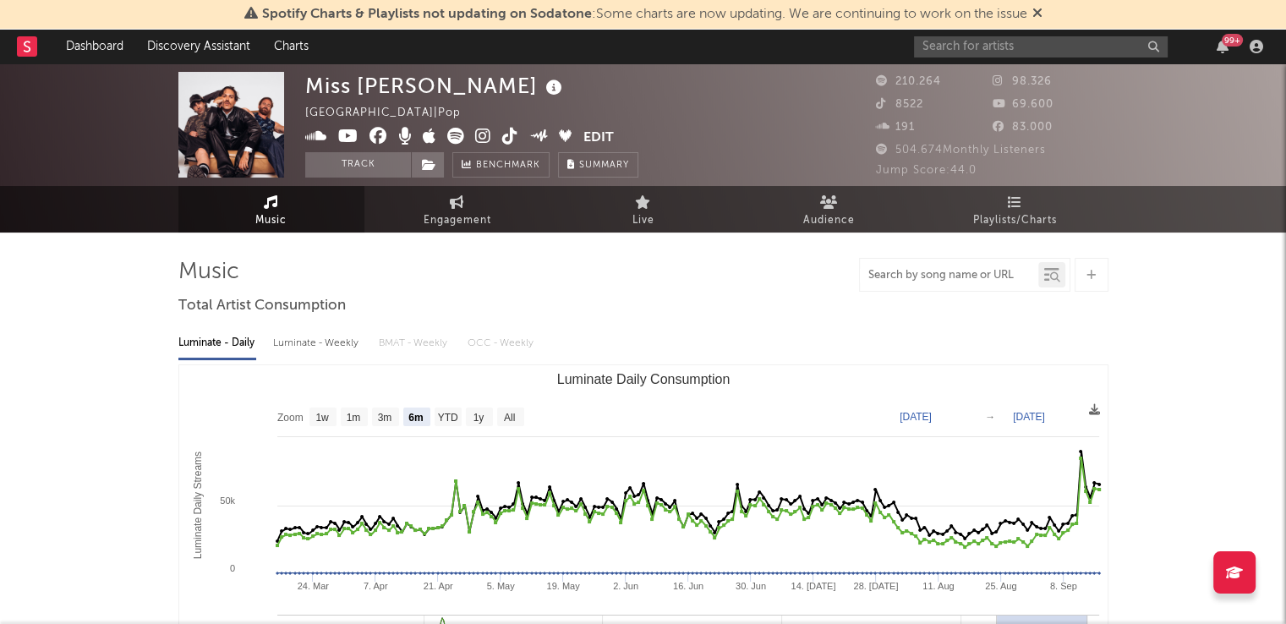
click at [880, 277] on input "text" at bounding box center [949, 276] width 178 height 14
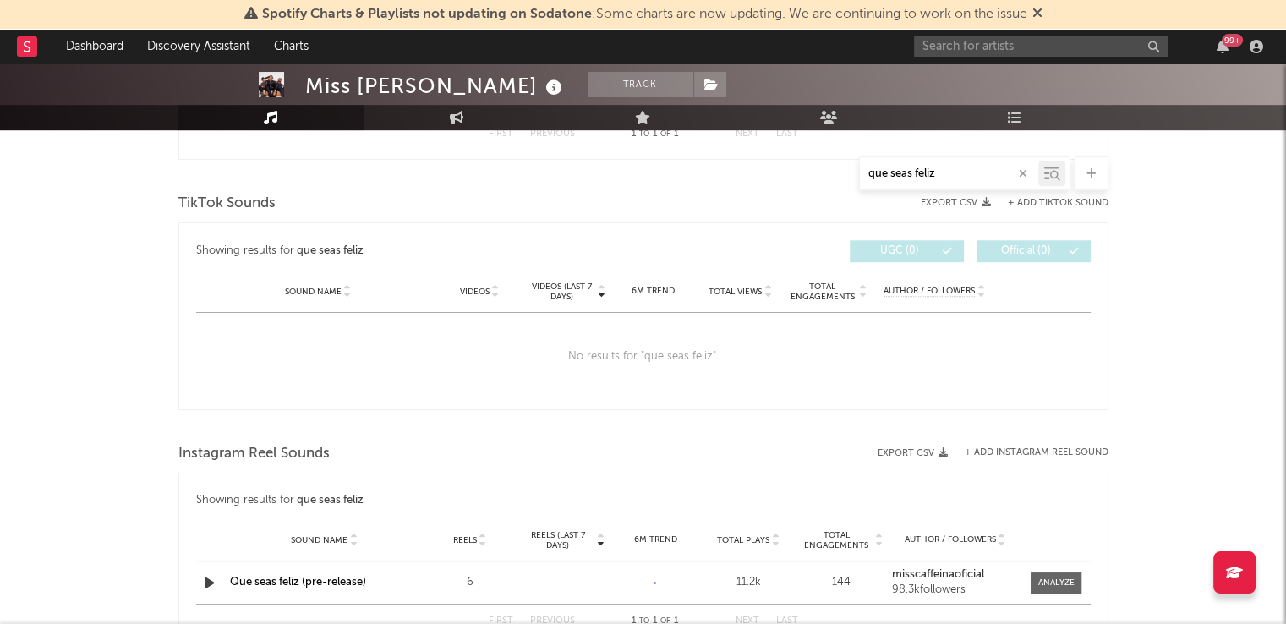
scroll to position [829, 0]
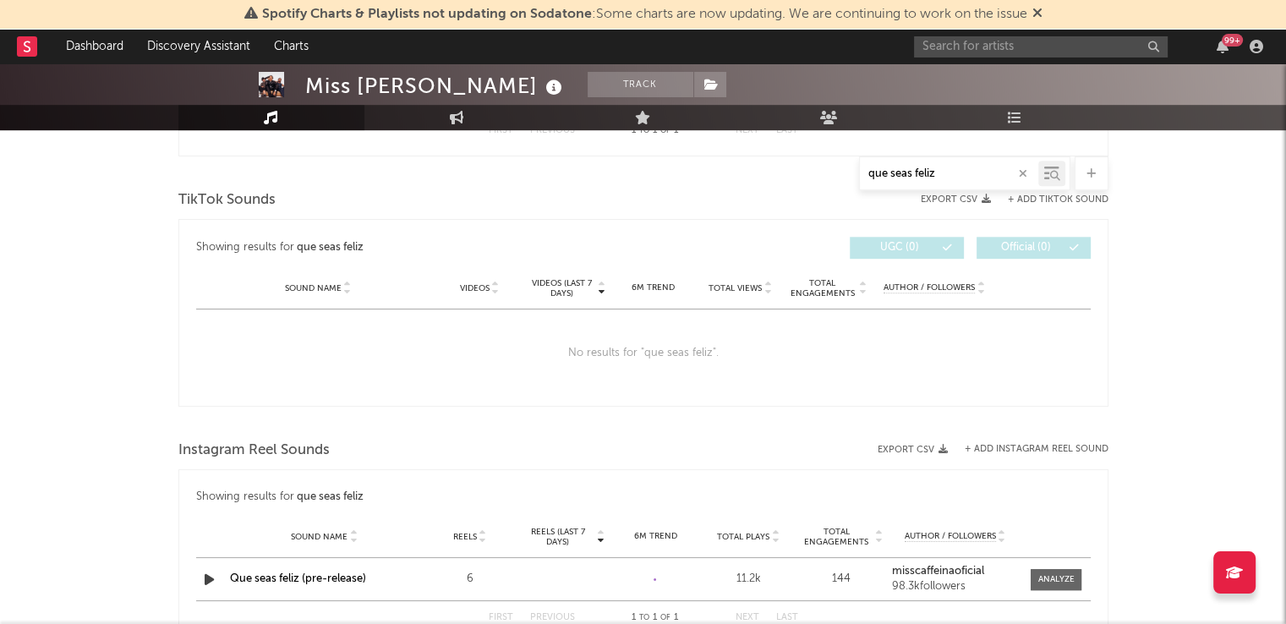
type input "que seas feliz"
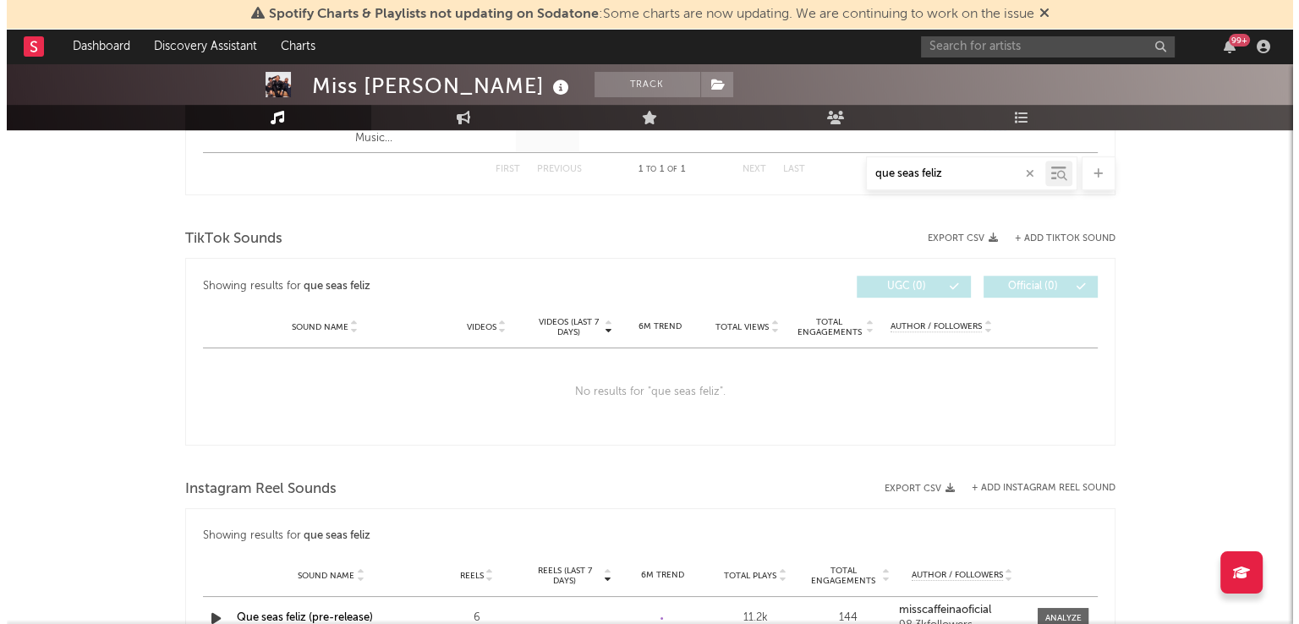
scroll to position [787, 0]
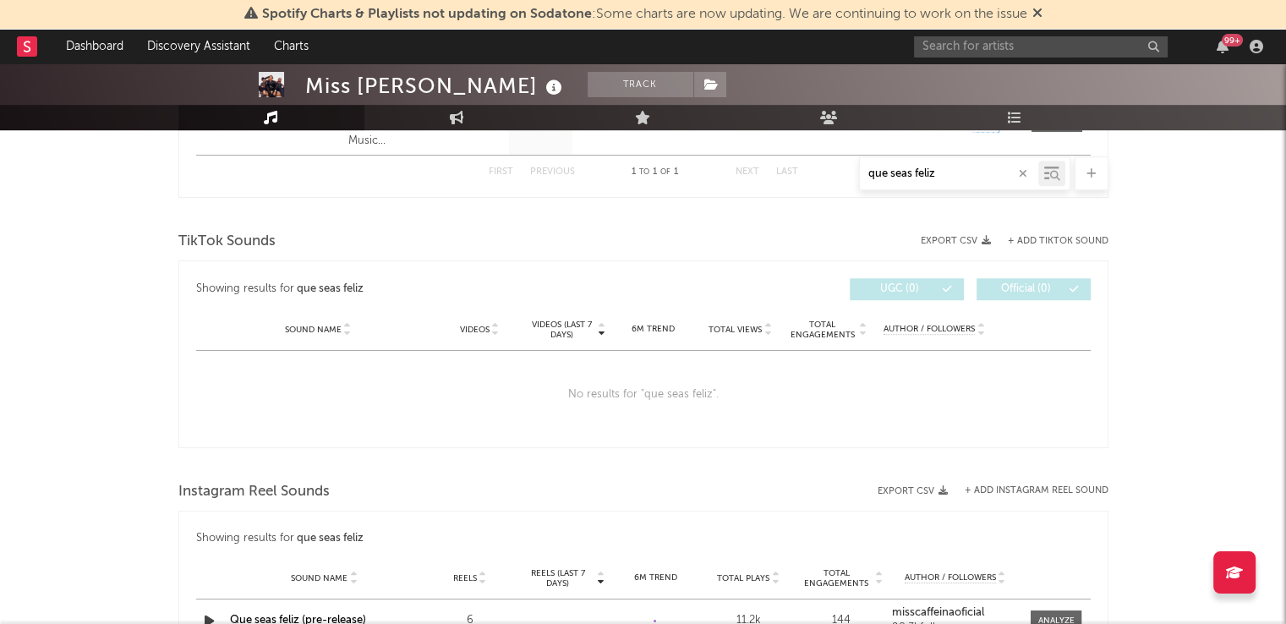
click at [1083, 224] on div at bounding box center [643, 214] width 930 height 25
click at [1049, 237] on button "+ Add TikTok Sound" at bounding box center [1058, 241] width 101 height 9
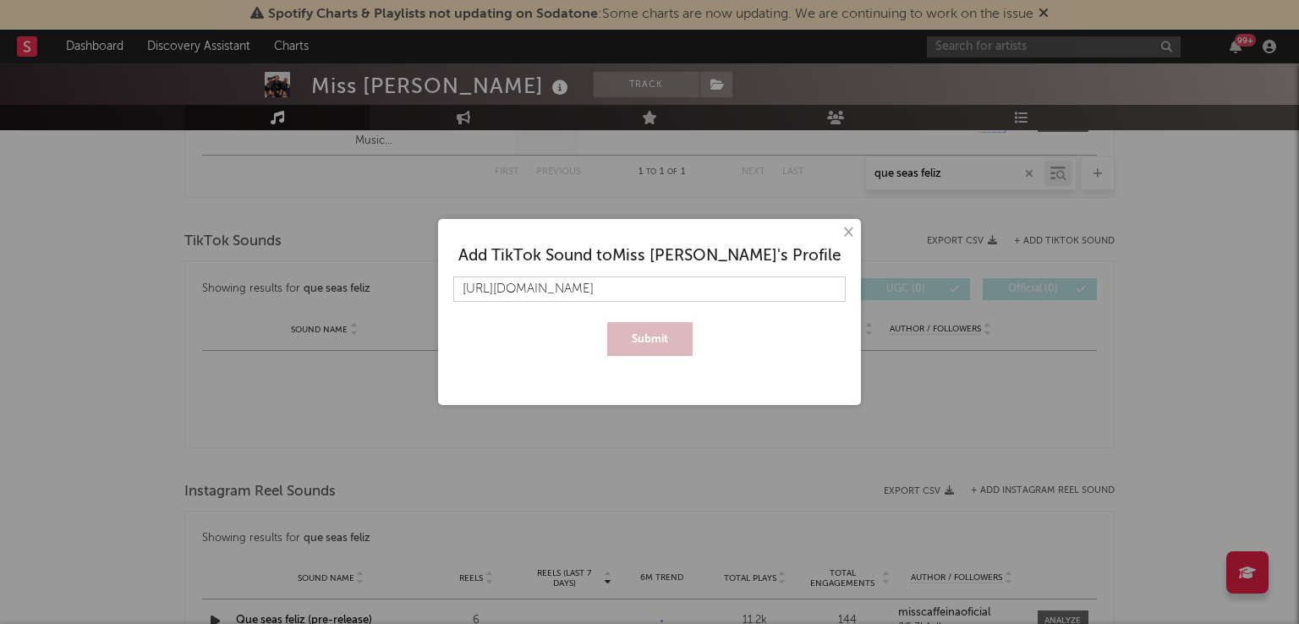
scroll to position [0, 327]
type input "https://www.tiktok.com/music/Que-seas-feliz-pre-release-7542543974545180688?is_…"
click at [665, 334] on button "Submit" at bounding box center [649, 339] width 85 height 34
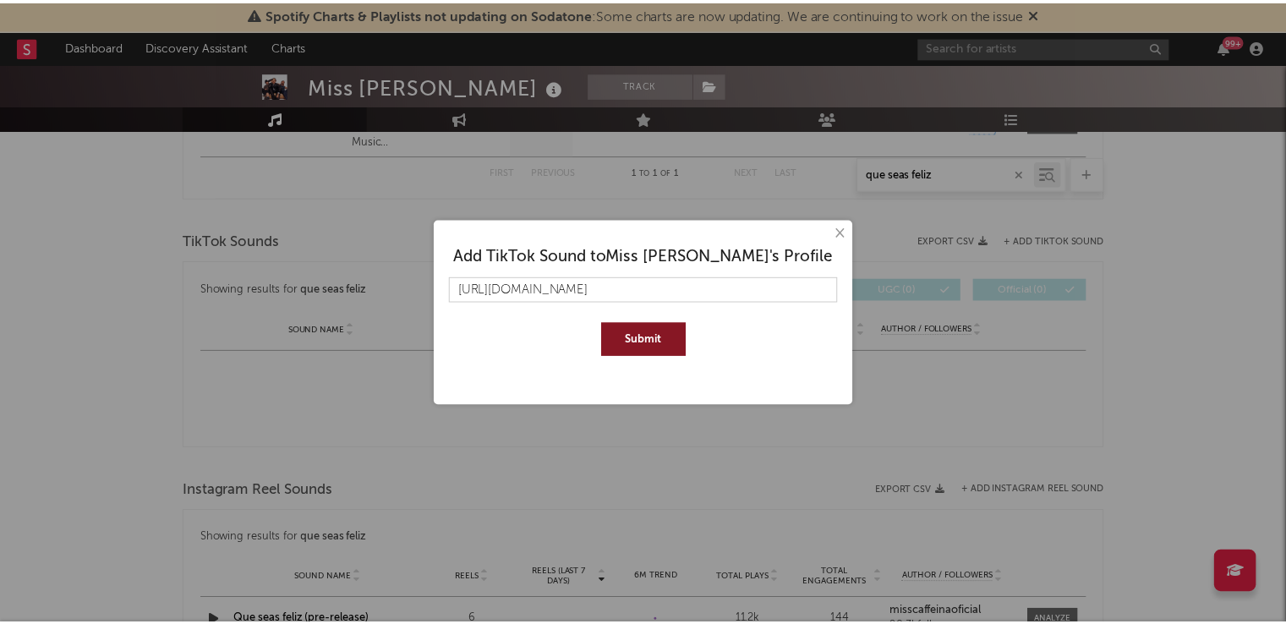
scroll to position [0, 0]
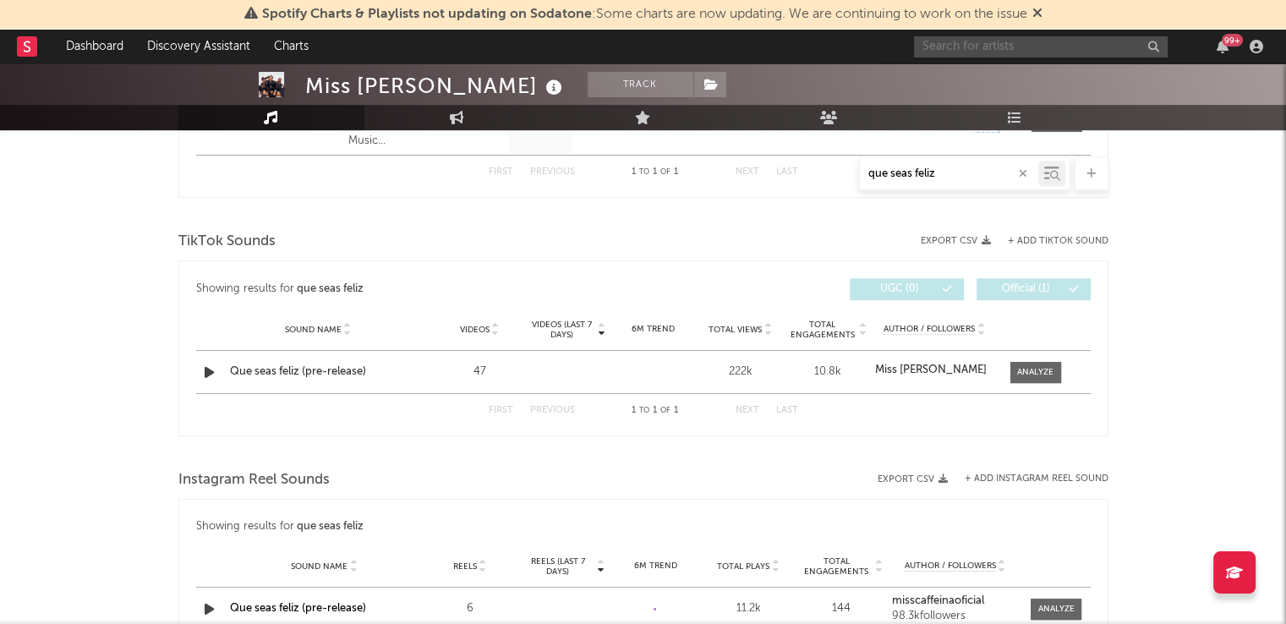
click at [962, 45] on input "text" at bounding box center [1041, 46] width 254 height 21
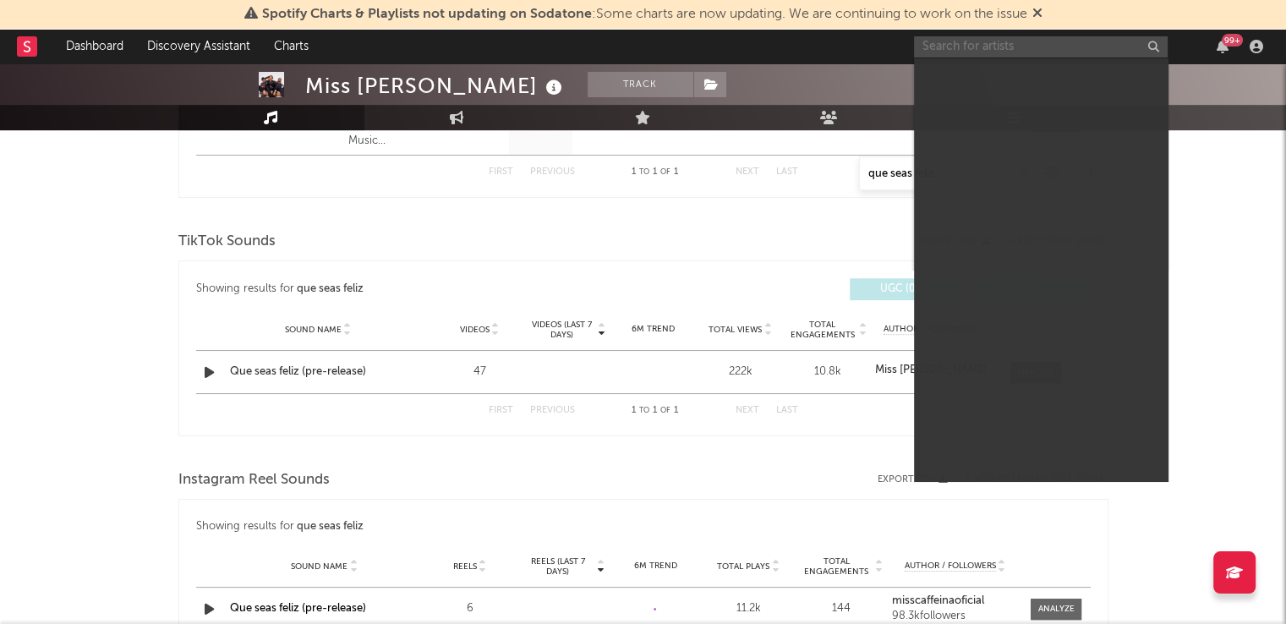
type input "n"
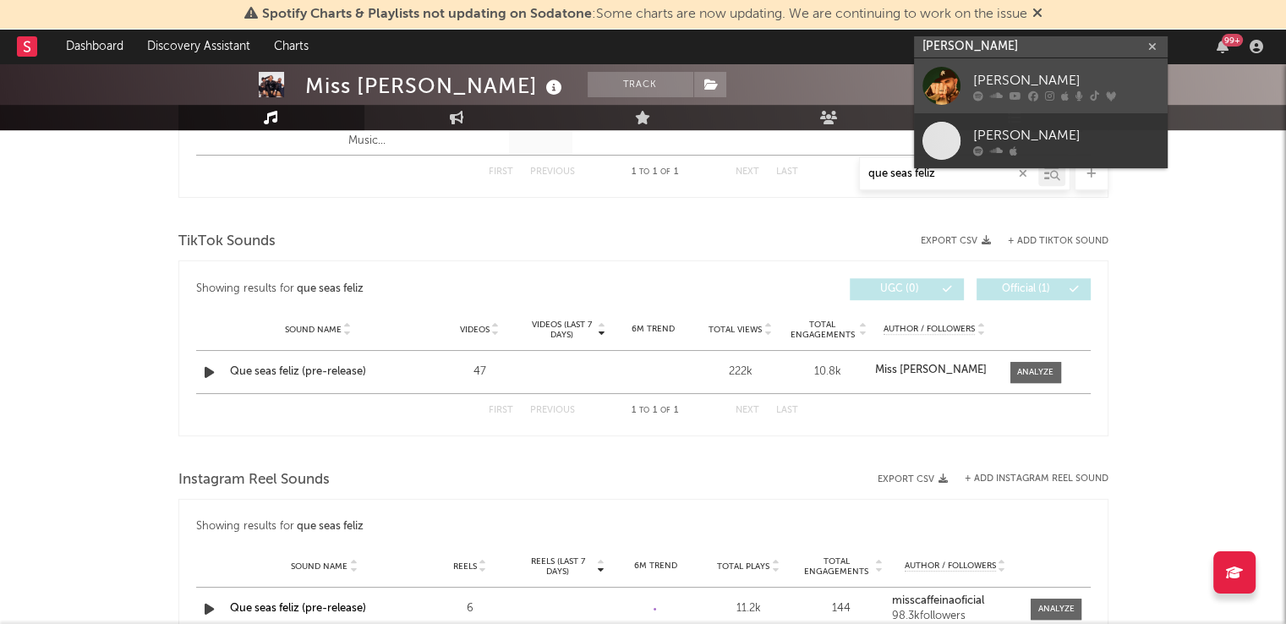
type input "nil moliner"
click at [1021, 85] on div "[PERSON_NAME]" at bounding box center [1067, 80] width 186 height 20
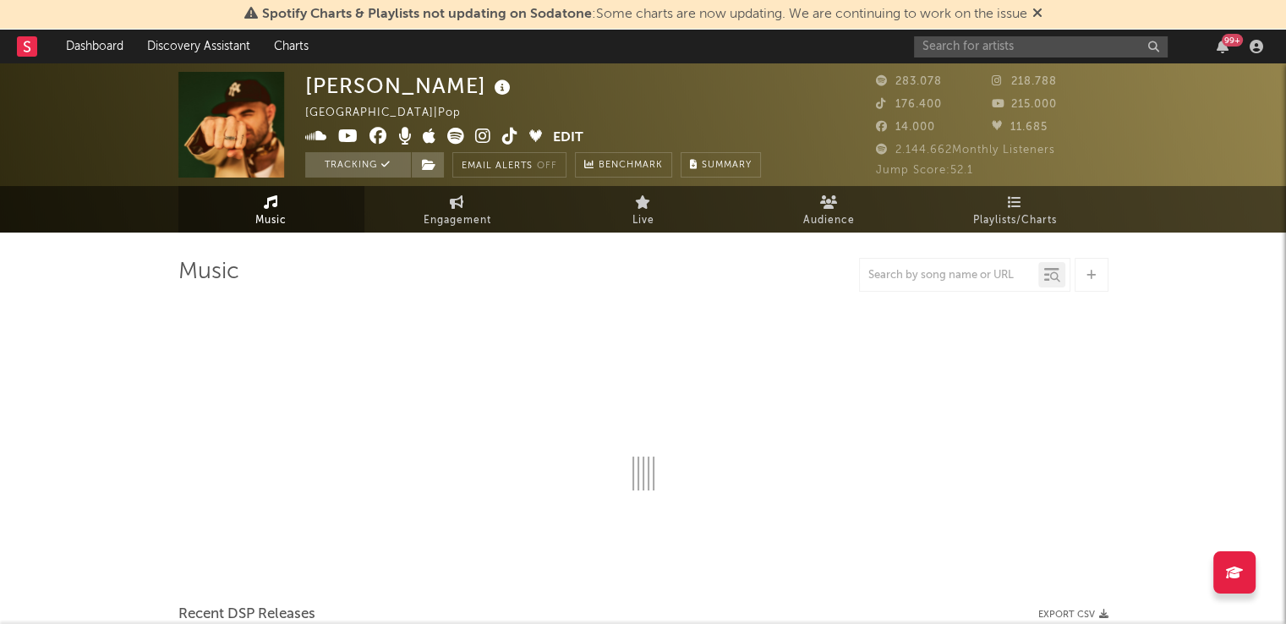
select select "6m"
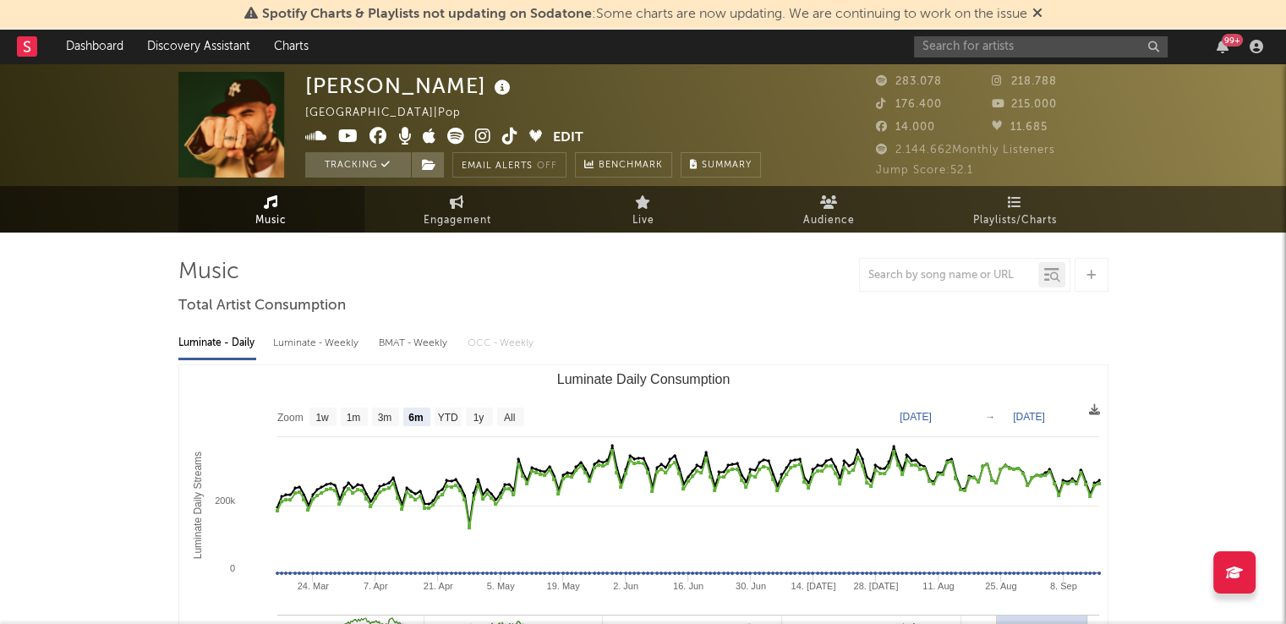
click at [920, 267] on div at bounding box center [949, 275] width 178 height 21
click at [913, 269] on input "text" at bounding box center [949, 276] width 178 height 14
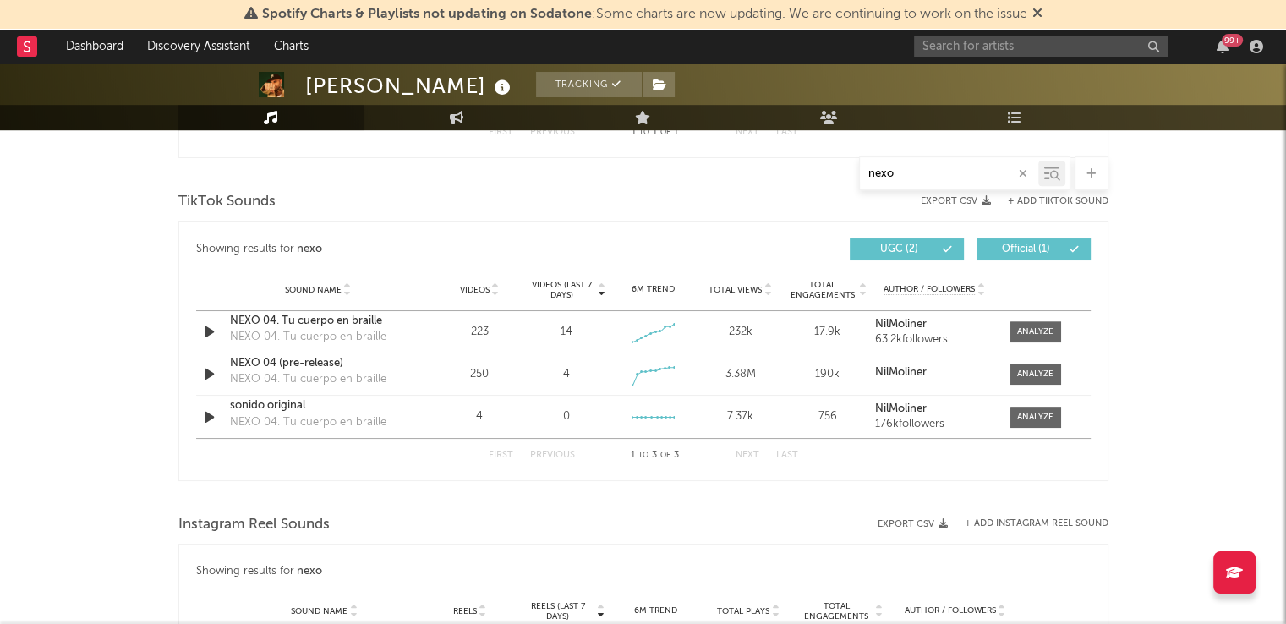
scroll to position [849, 0]
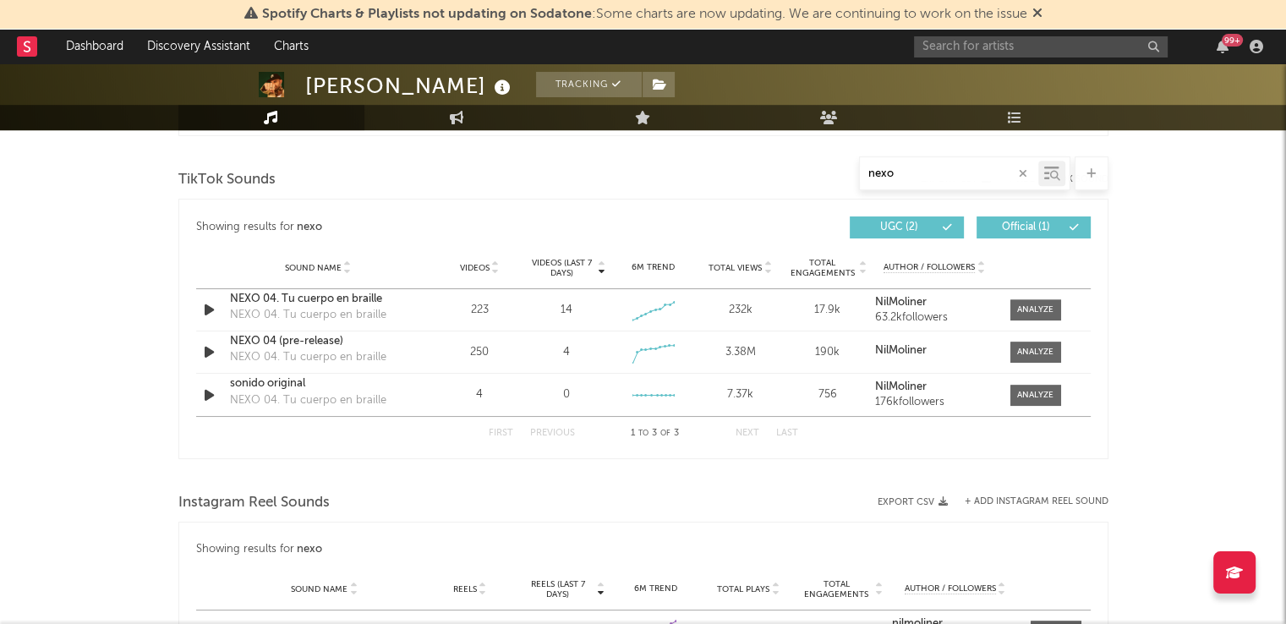
type input "nexo"
click at [985, 41] on input "text" at bounding box center [1041, 46] width 254 height 21
click at [980, 46] on input "text" at bounding box center [1041, 46] width 254 height 21
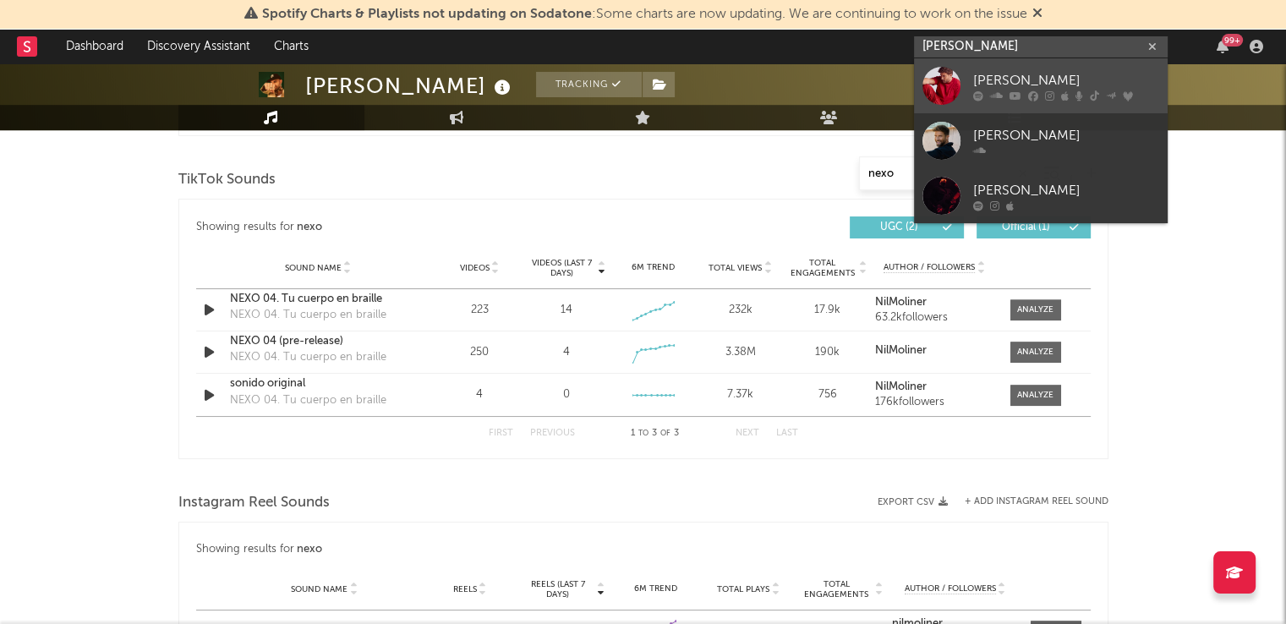
type input "[PERSON_NAME]"
click at [979, 90] on icon at bounding box center [979, 95] width 10 height 10
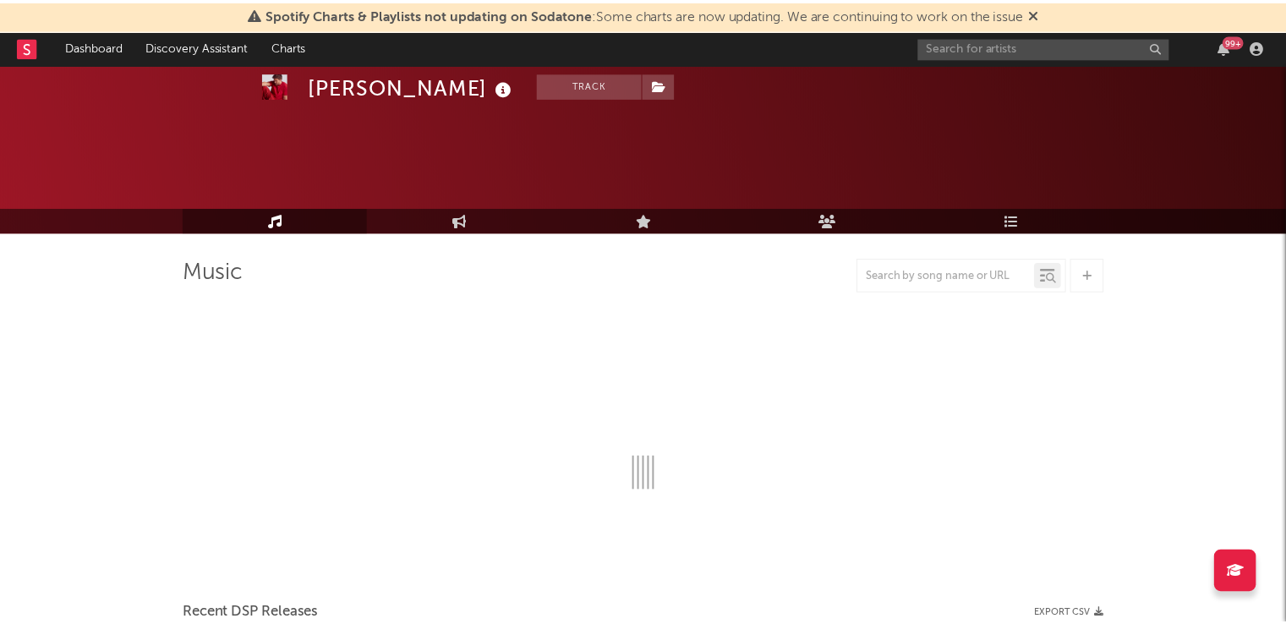
scroll to position [64, 0]
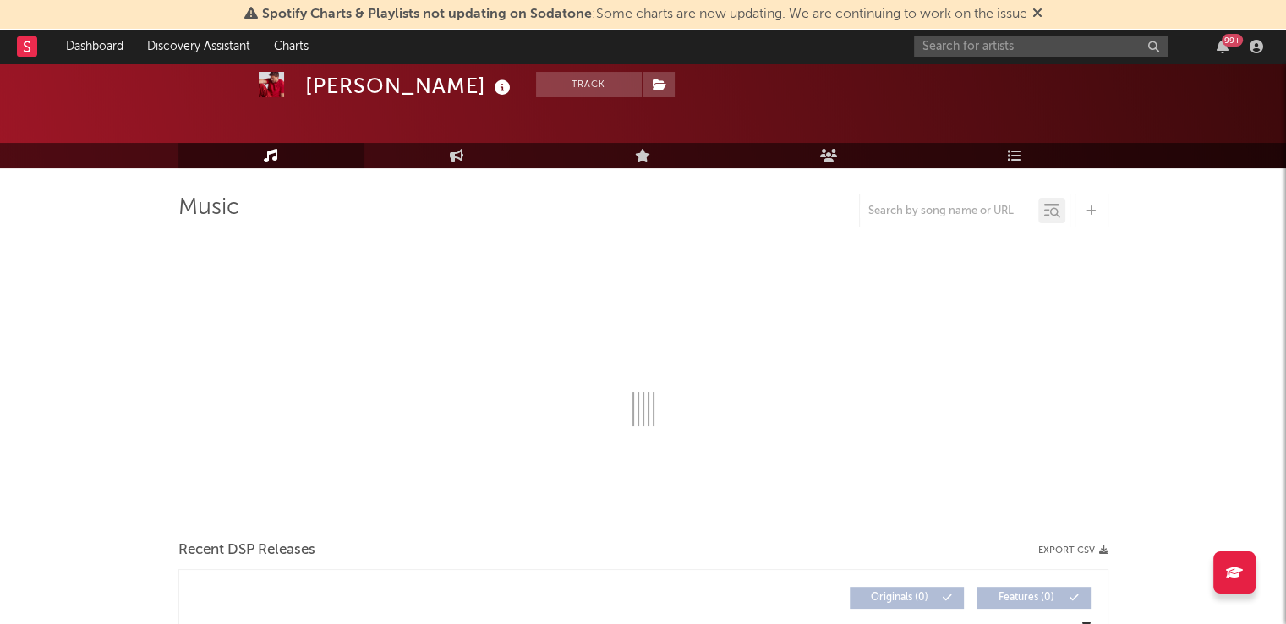
select select "6m"
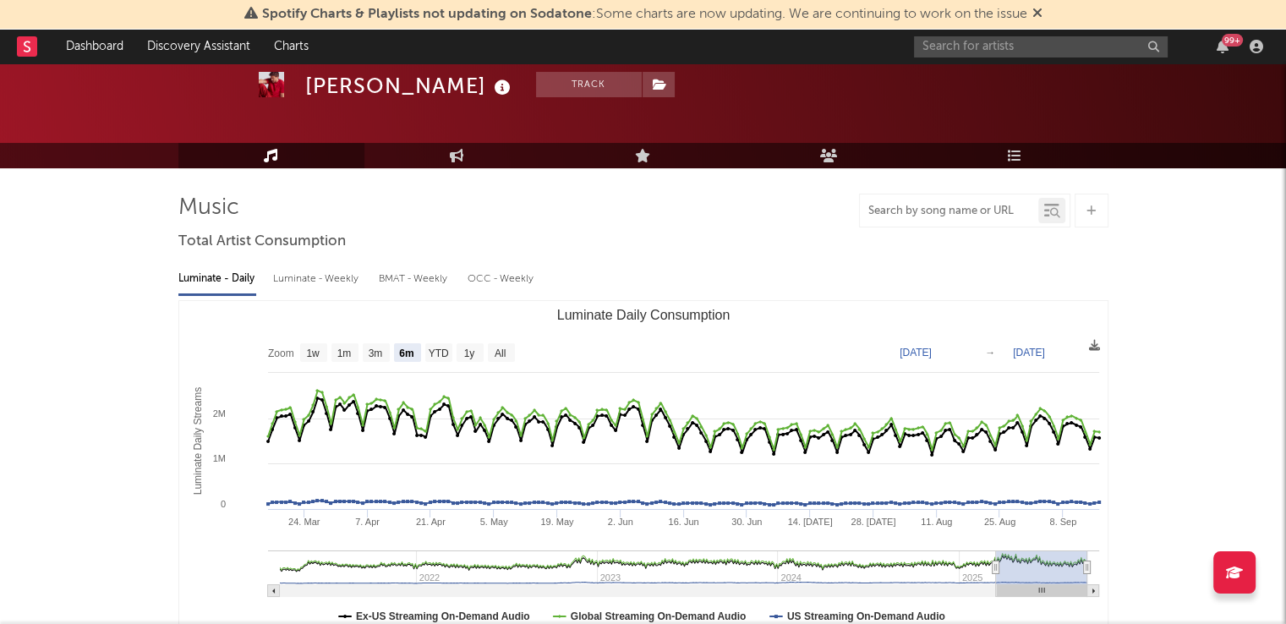
click at [893, 208] on input "text" at bounding box center [949, 212] width 178 height 14
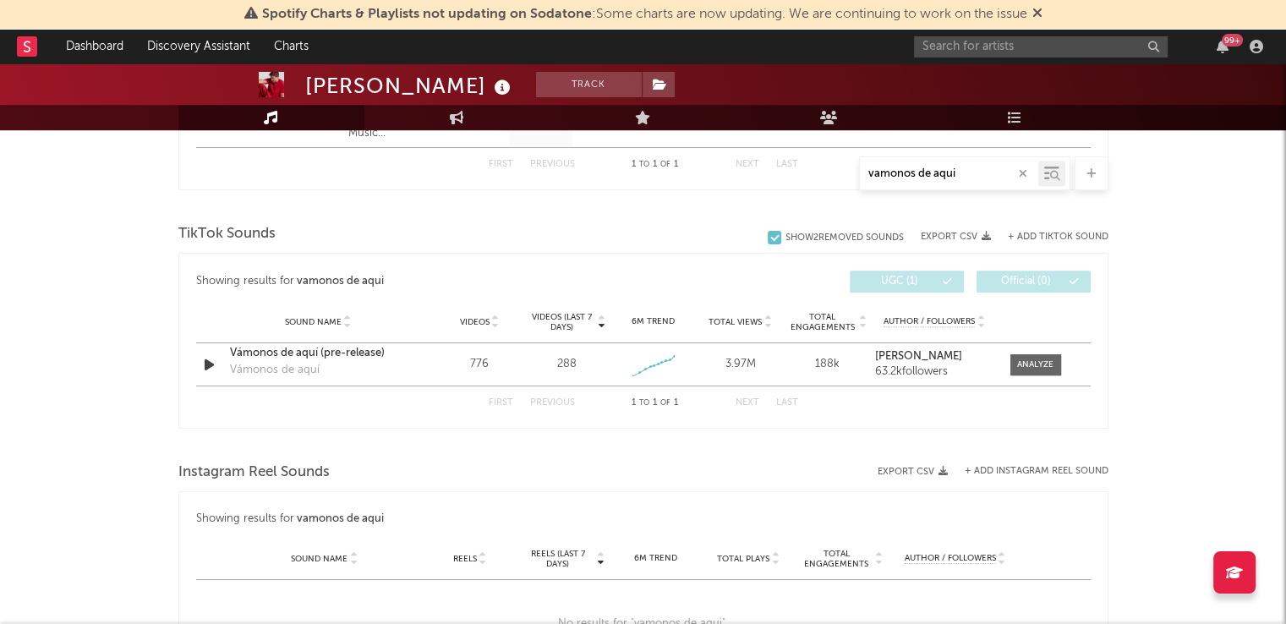
scroll to position [788, 0]
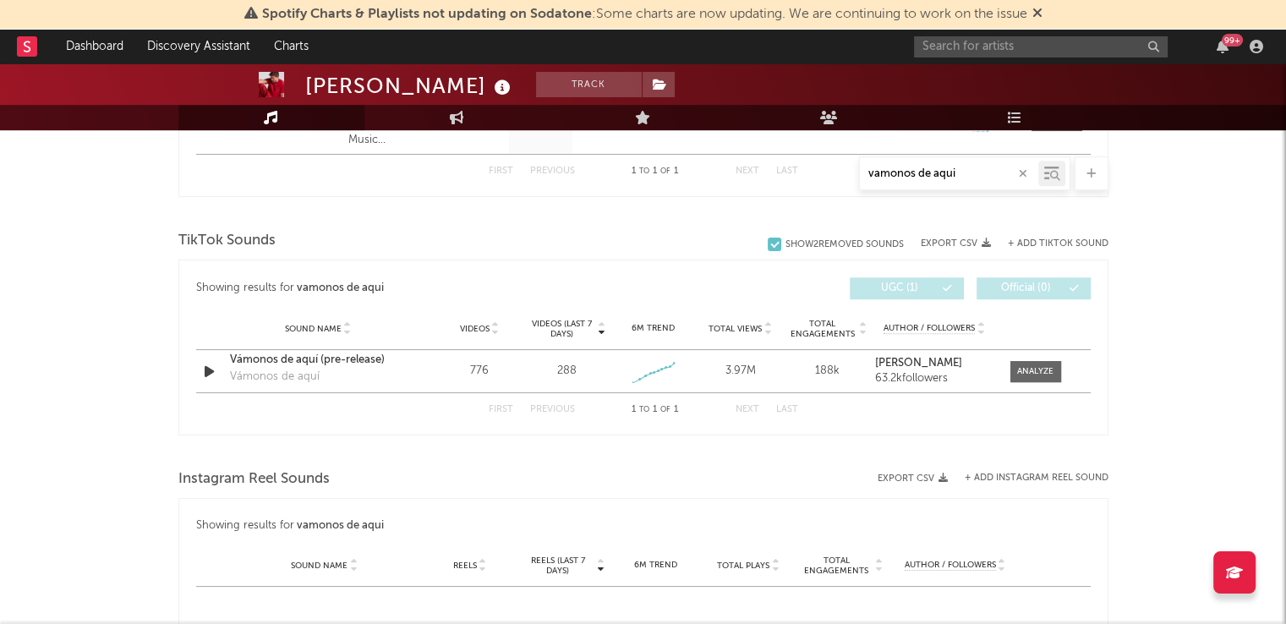
type input "vamonos de aqui"
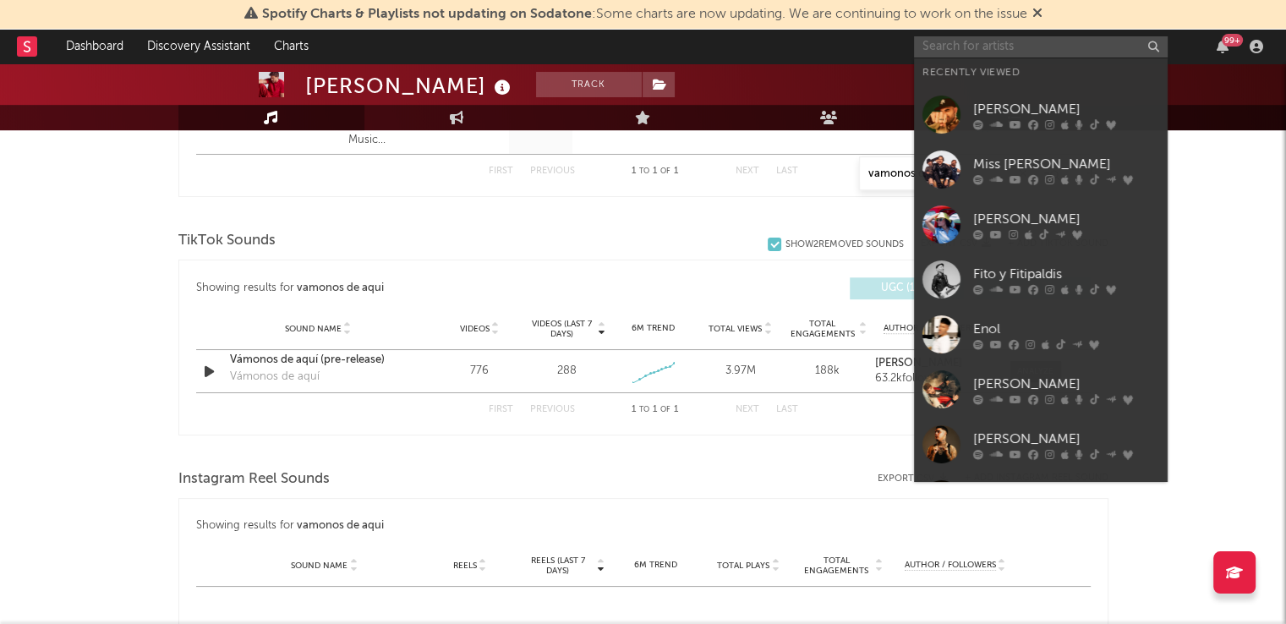
click at [975, 42] on input "text" at bounding box center [1041, 46] width 254 height 21
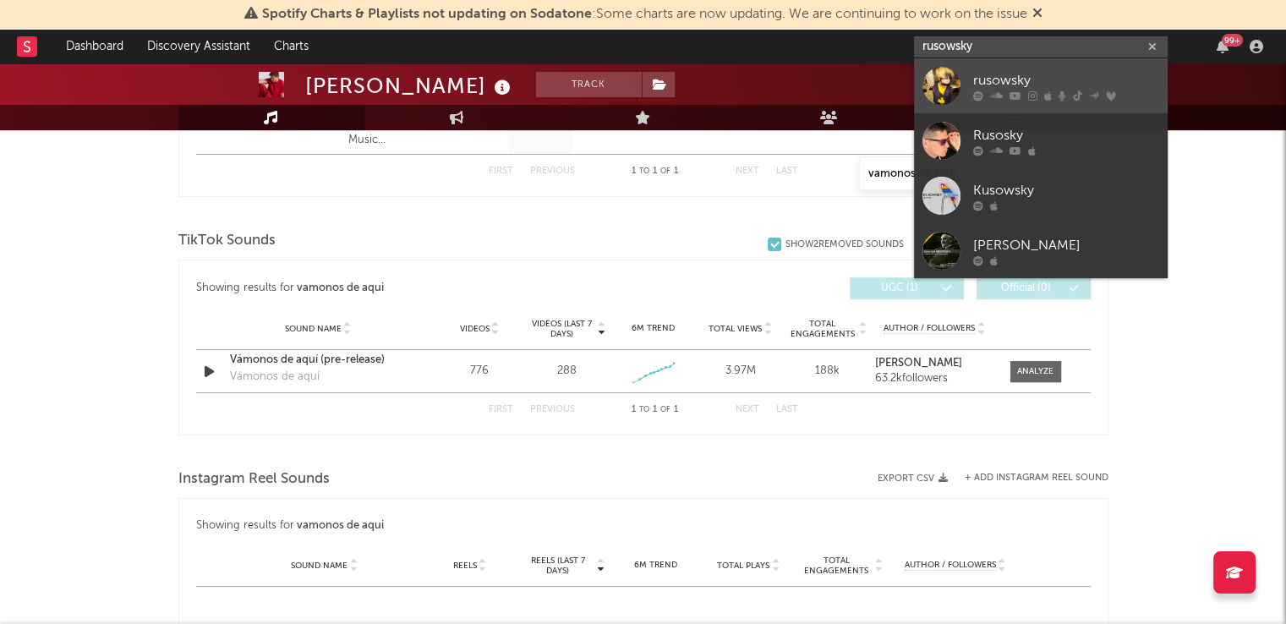
type input "rusowsky"
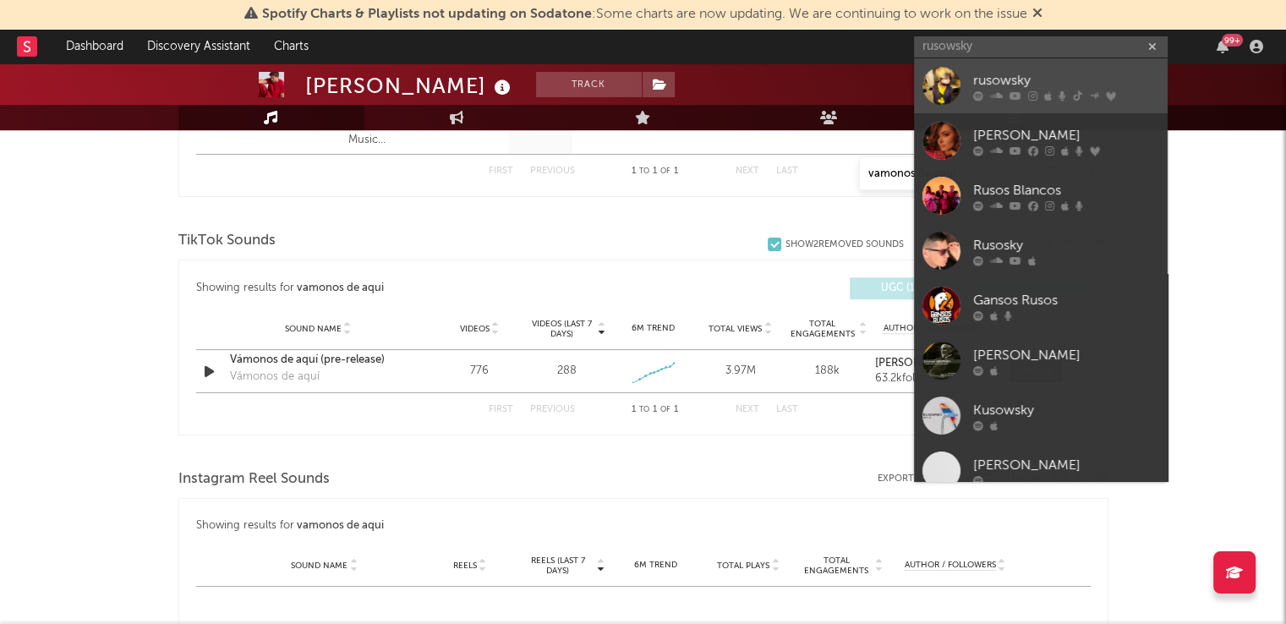
click at [1009, 81] on div "rusowsky" at bounding box center [1067, 80] width 186 height 20
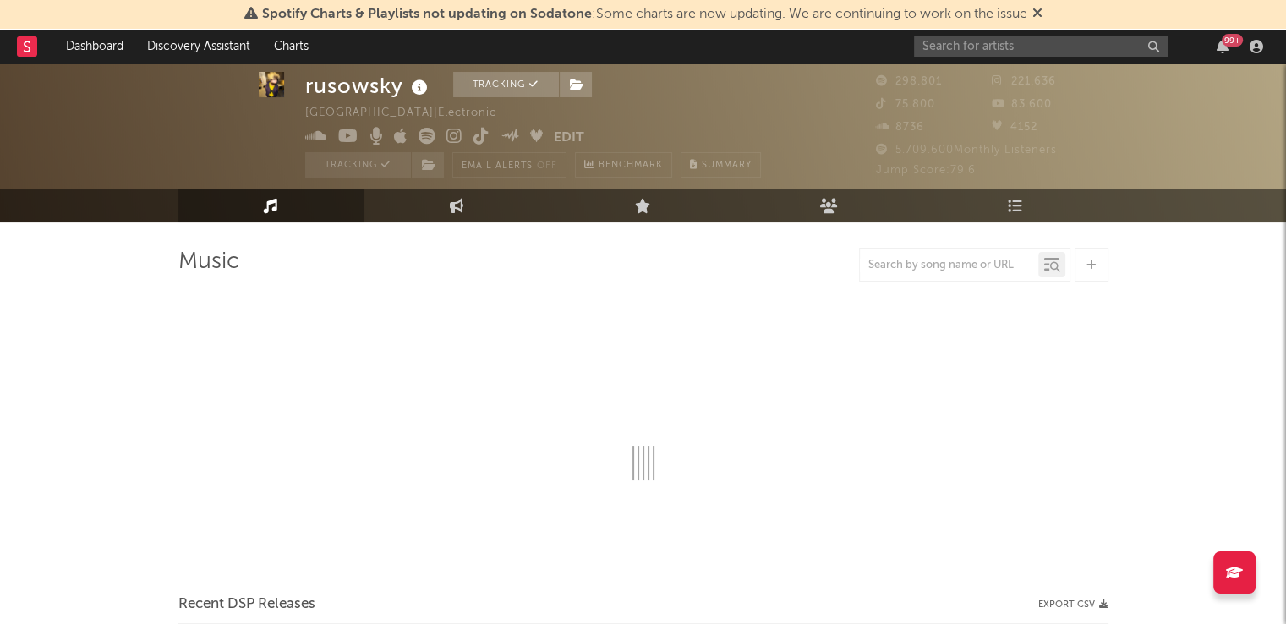
scroll to position [58, 0]
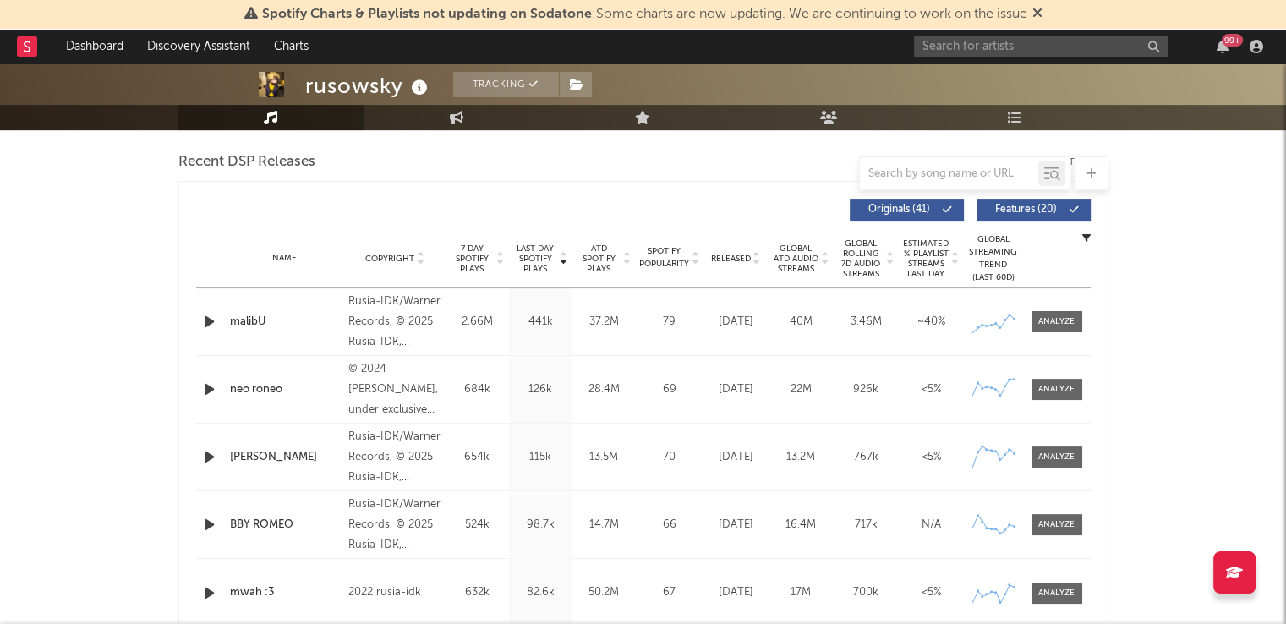
select select "6m"
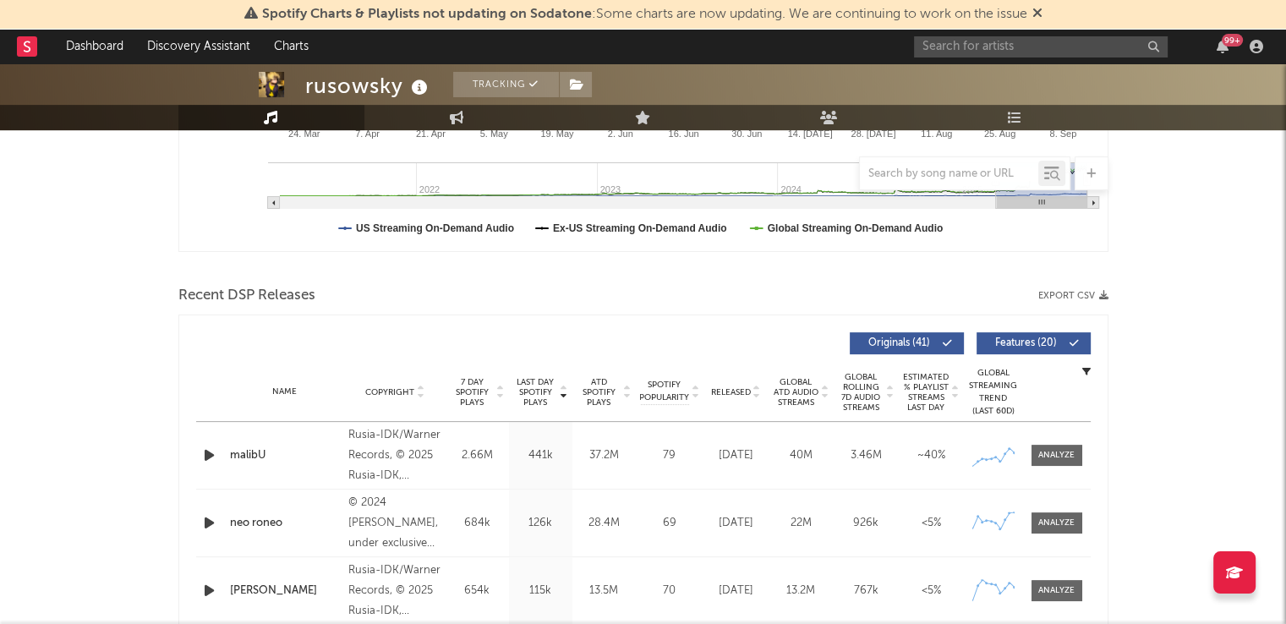
scroll to position [585, 0]
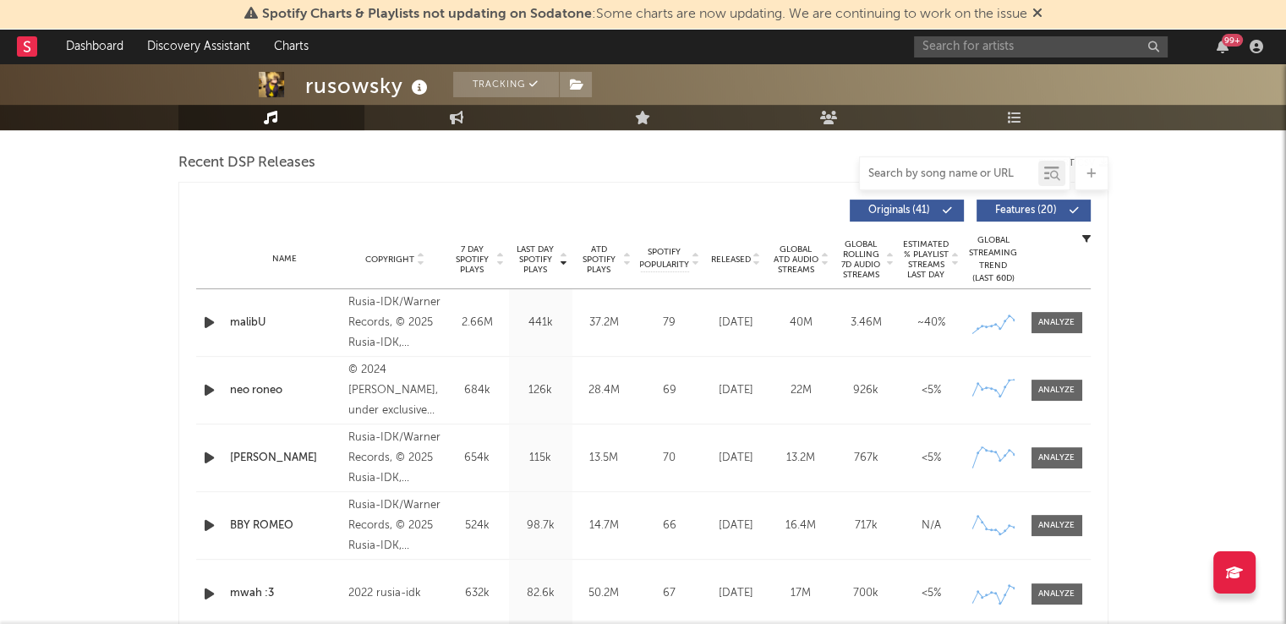
click at [904, 178] on input "text" at bounding box center [949, 174] width 178 height 14
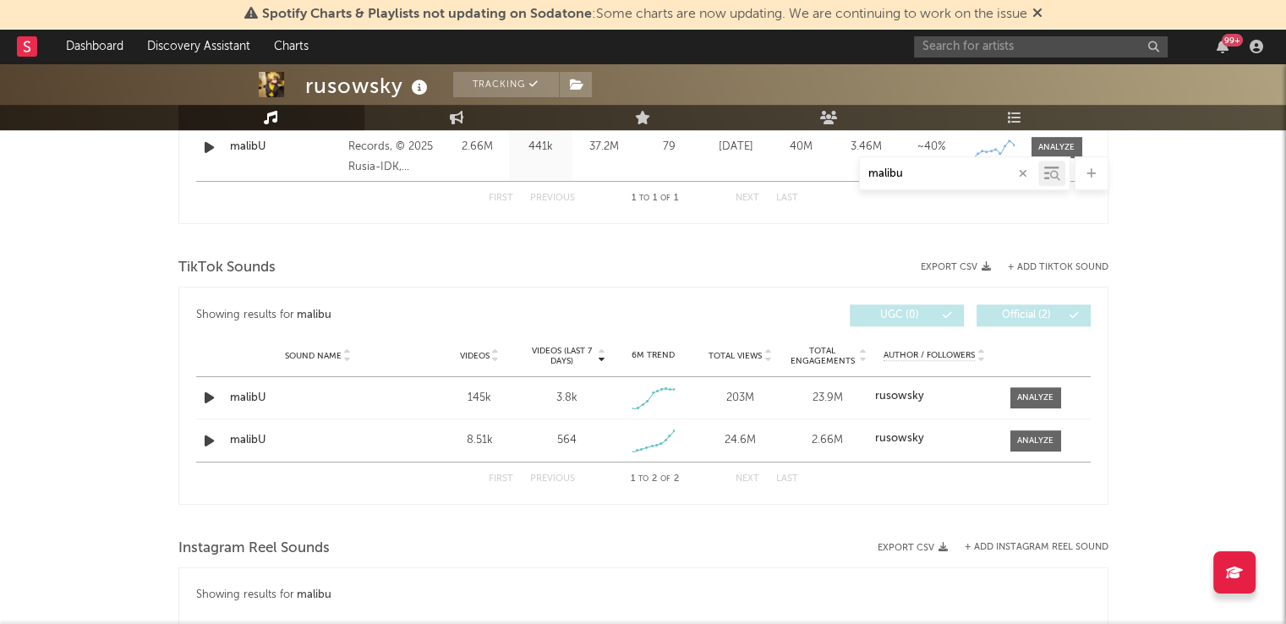
scroll to position [761, 0]
type input "malibu"
click at [980, 51] on input "text" at bounding box center [1041, 46] width 254 height 21
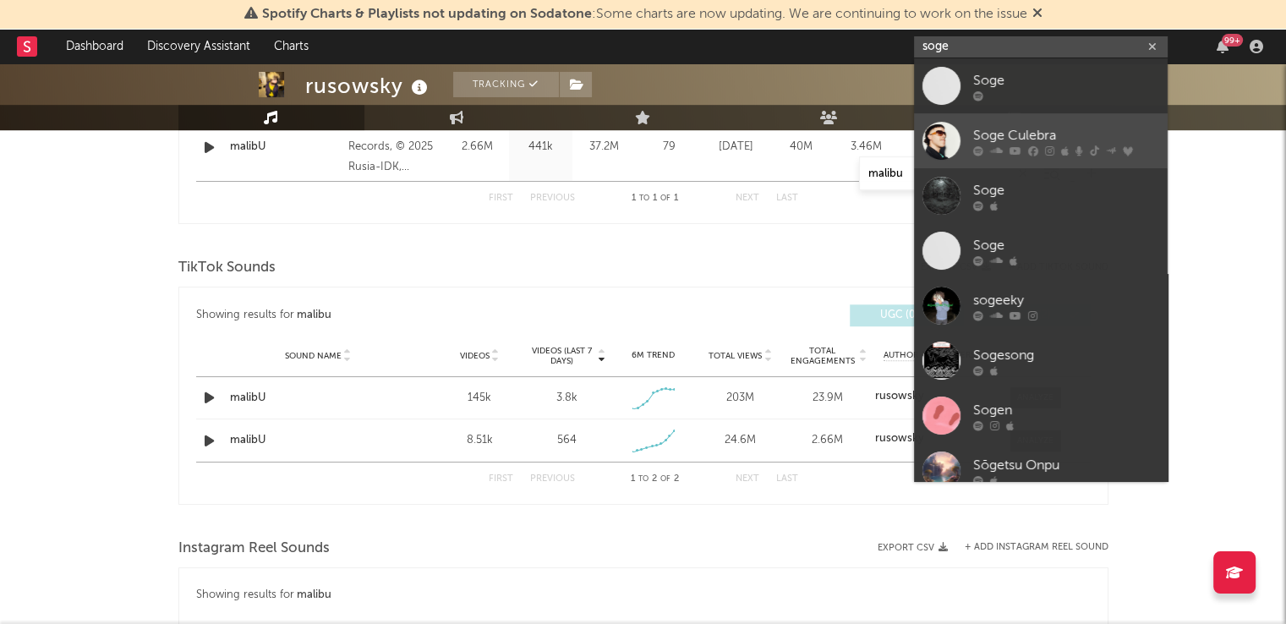
type input "soge"
click at [1010, 144] on div "Soge Culebra" at bounding box center [1067, 135] width 186 height 20
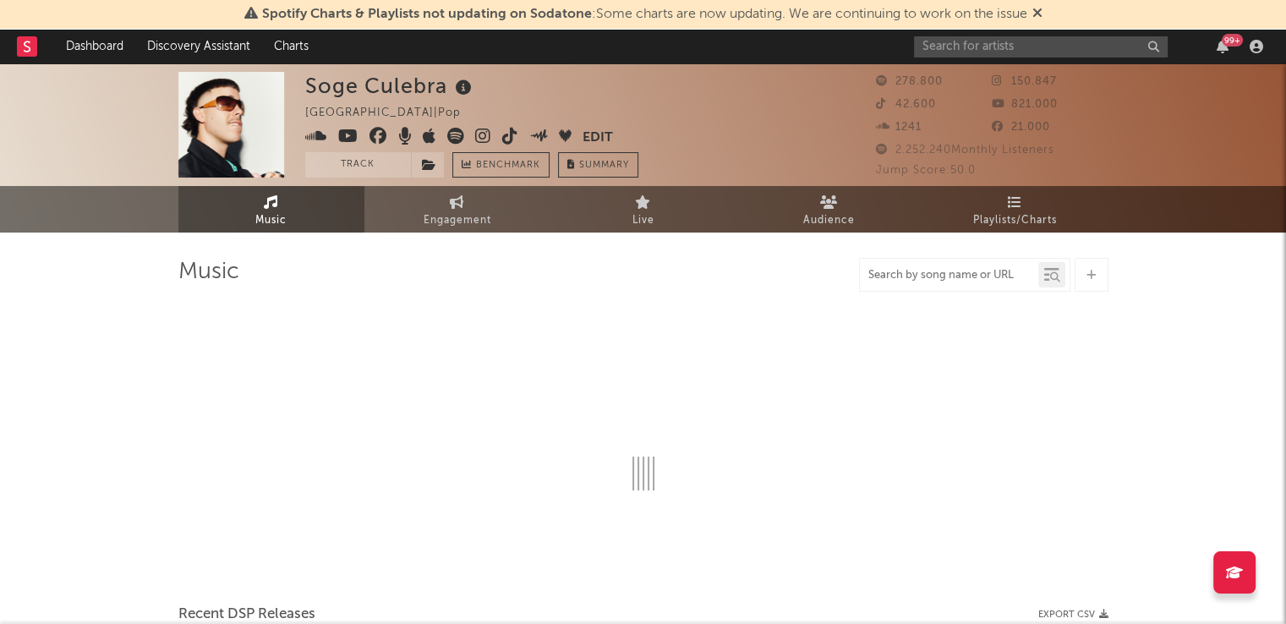
click at [907, 275] on input "text" at bounding box center [949, 276] width 178 height 14
type input "party pri"
select select "6m"
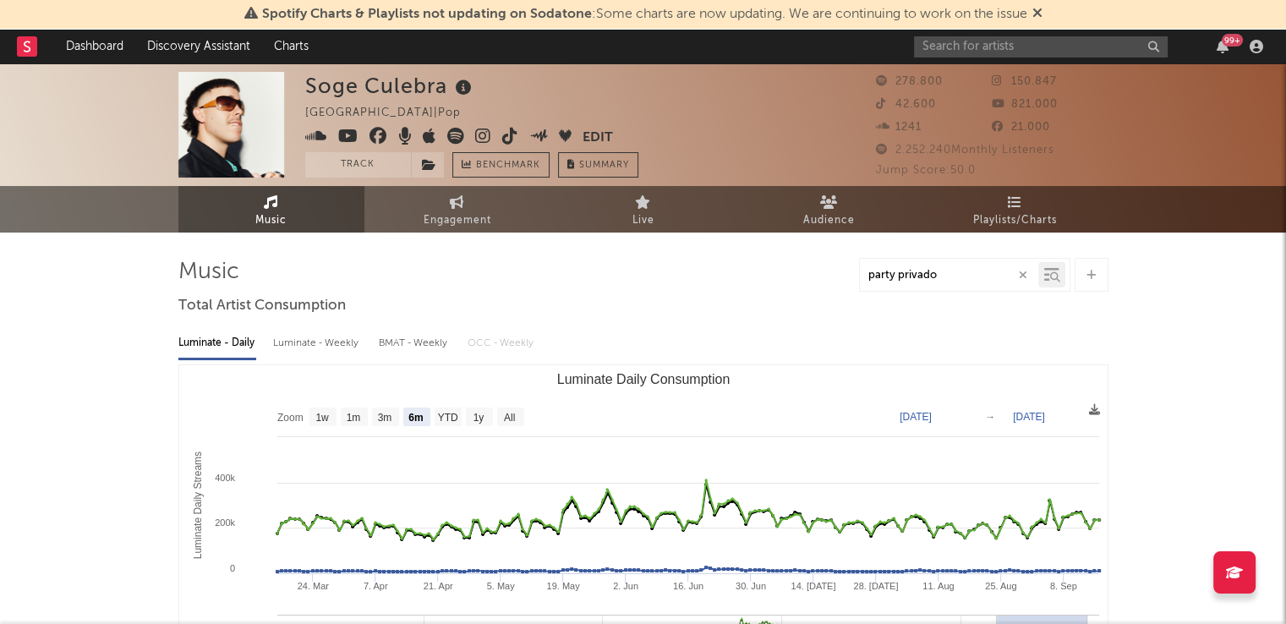
type input "party privado"
select select "6m"
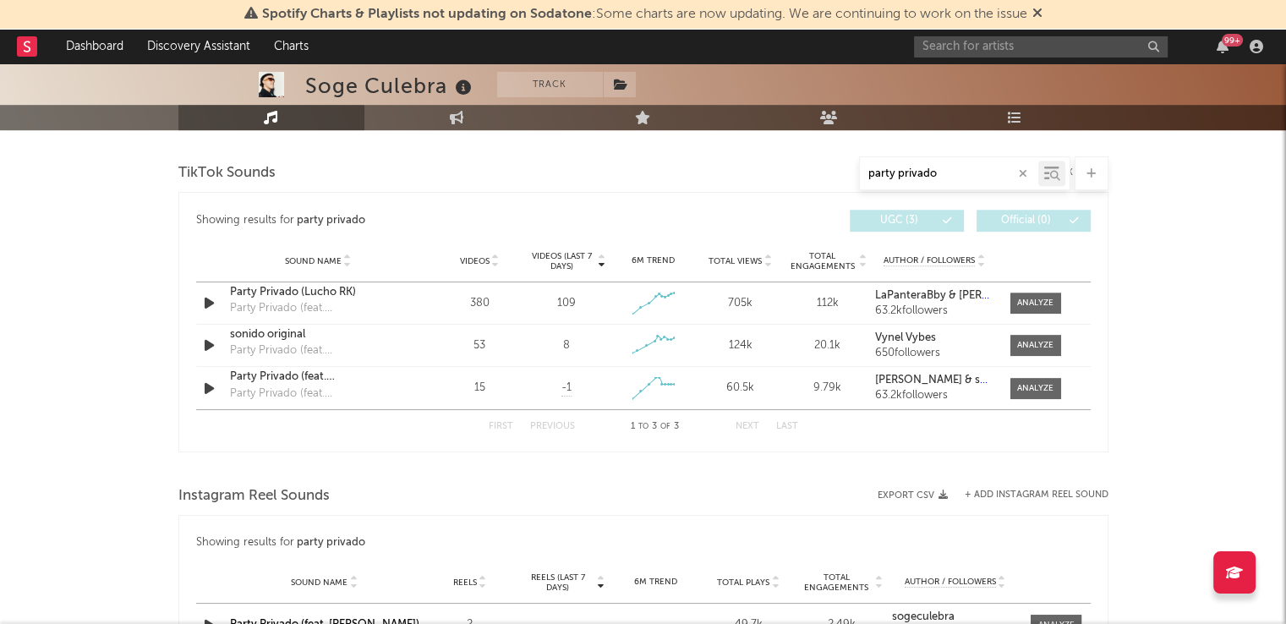
scroll to position [858, 0]
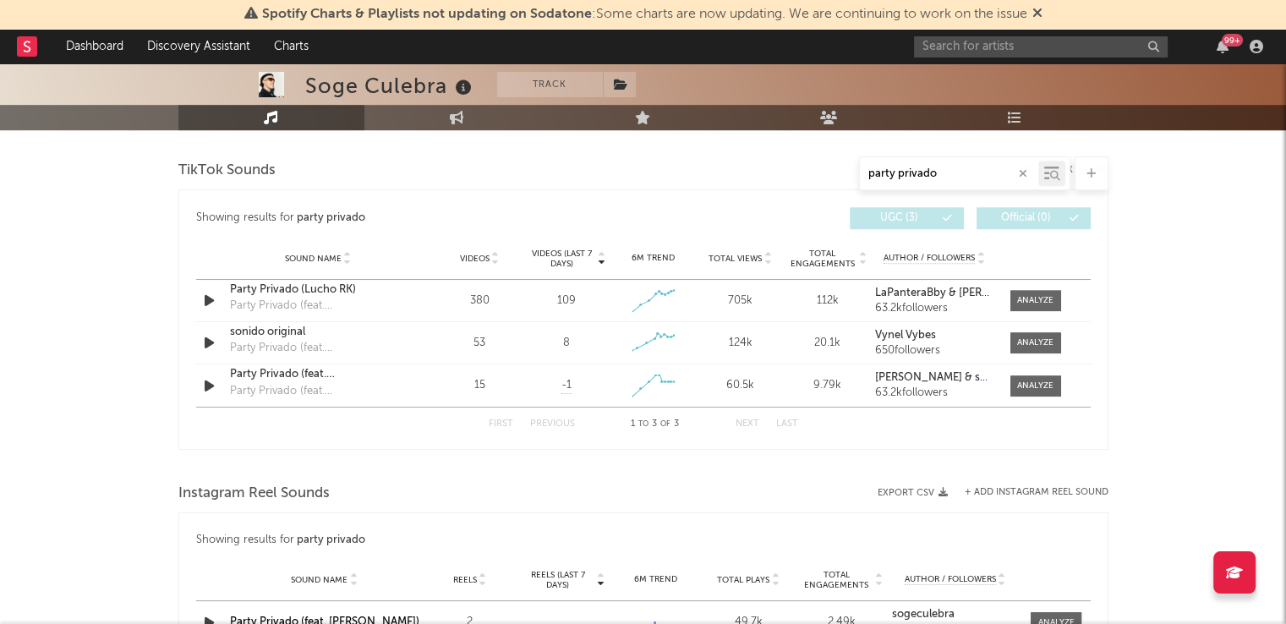
type input "party privado"
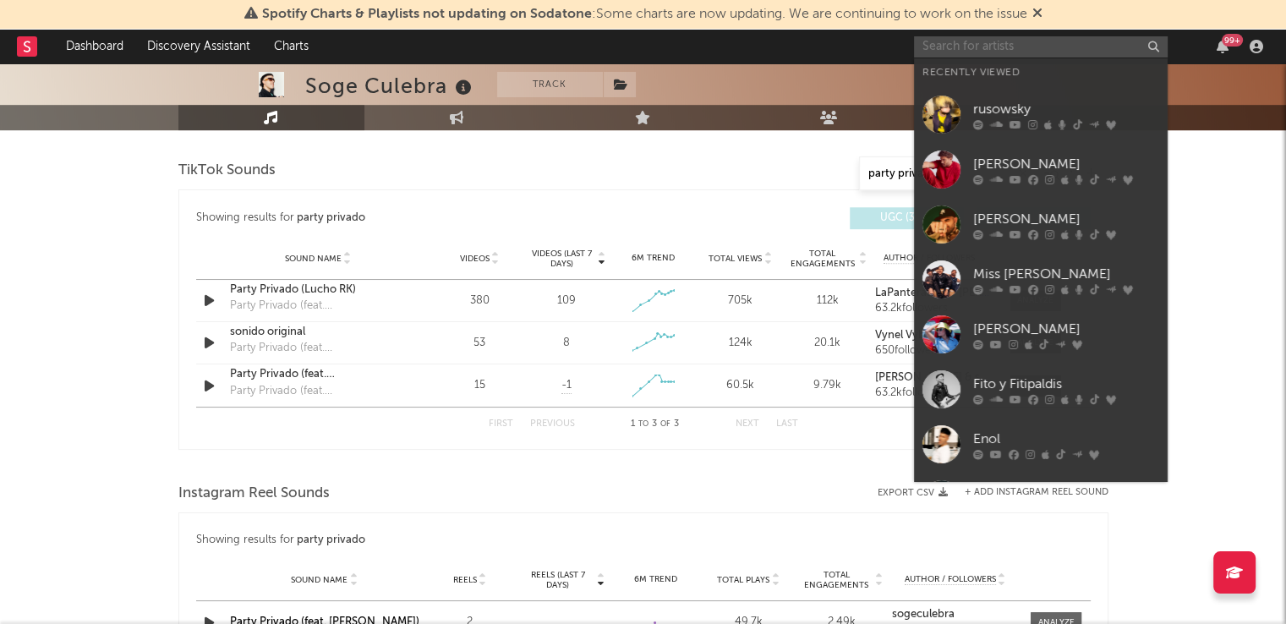
click at [979, 42] on input "text" at bounding box center [1041, 46] width 254 height 21
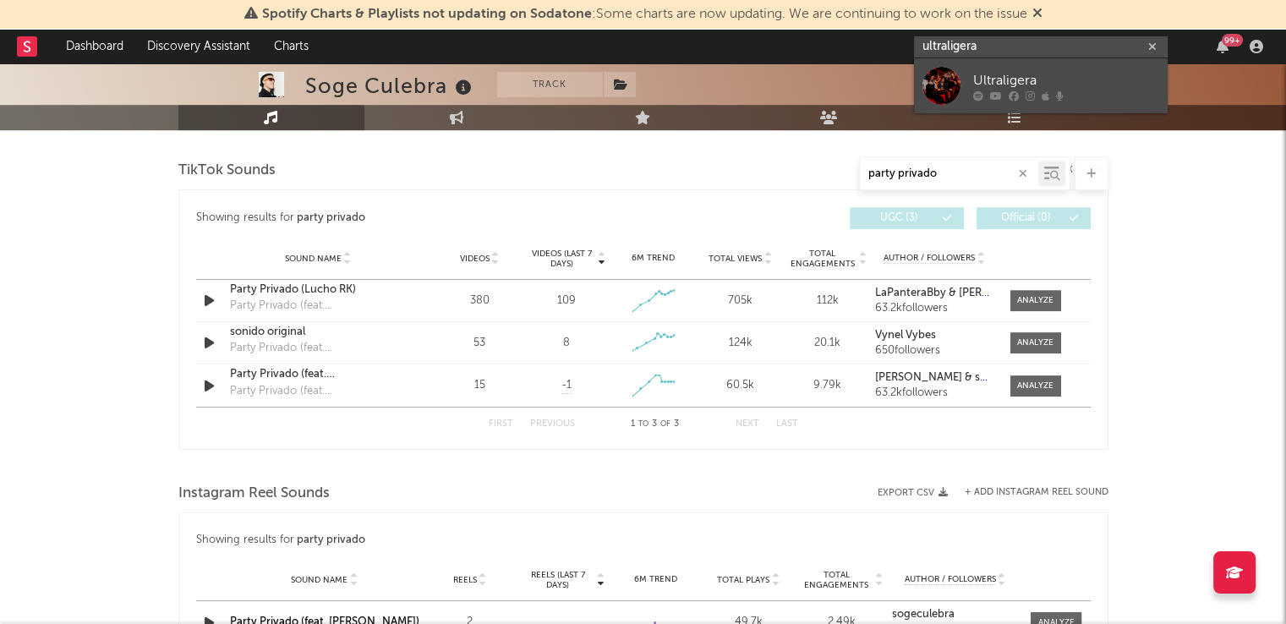
type input "ultraligera"
click at [1007, 75] on div "Ultraligera" at bounding box center [1067, 80] width 186 height 20
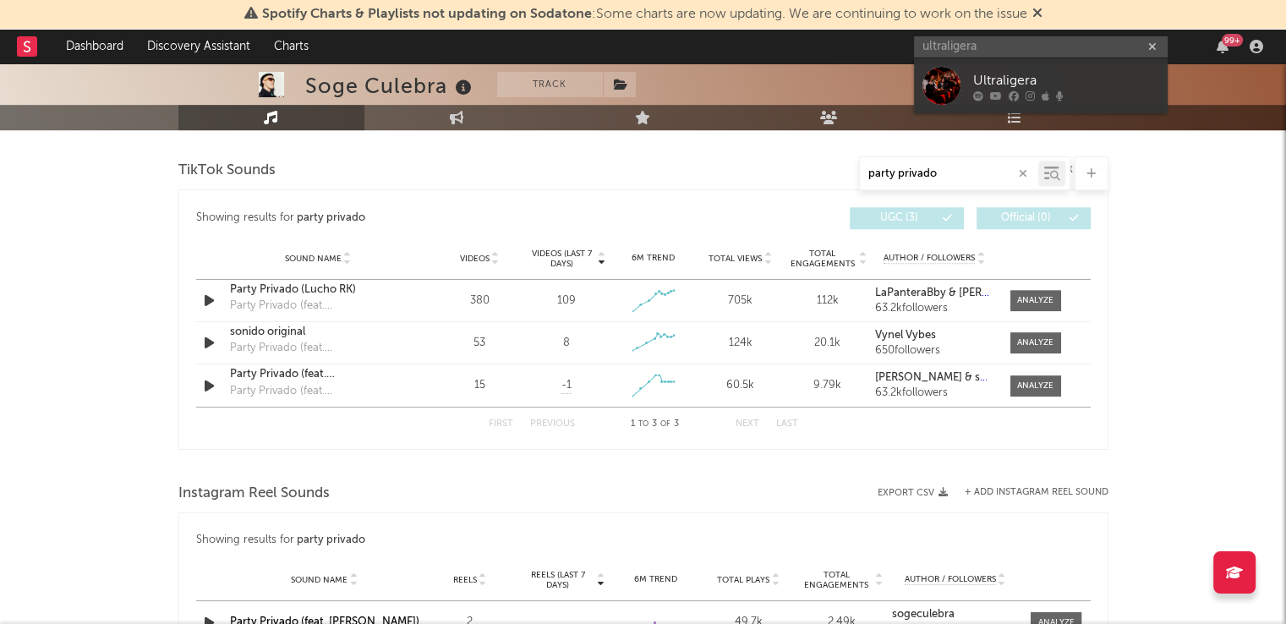
click at [1007, 75] on div "Soge Culebra Track [GEOGRAPHIC_DATA] | Pop Edit Track Benchmark Summary 278.800…" at bounding box center [643, 22] width 1286 height 123
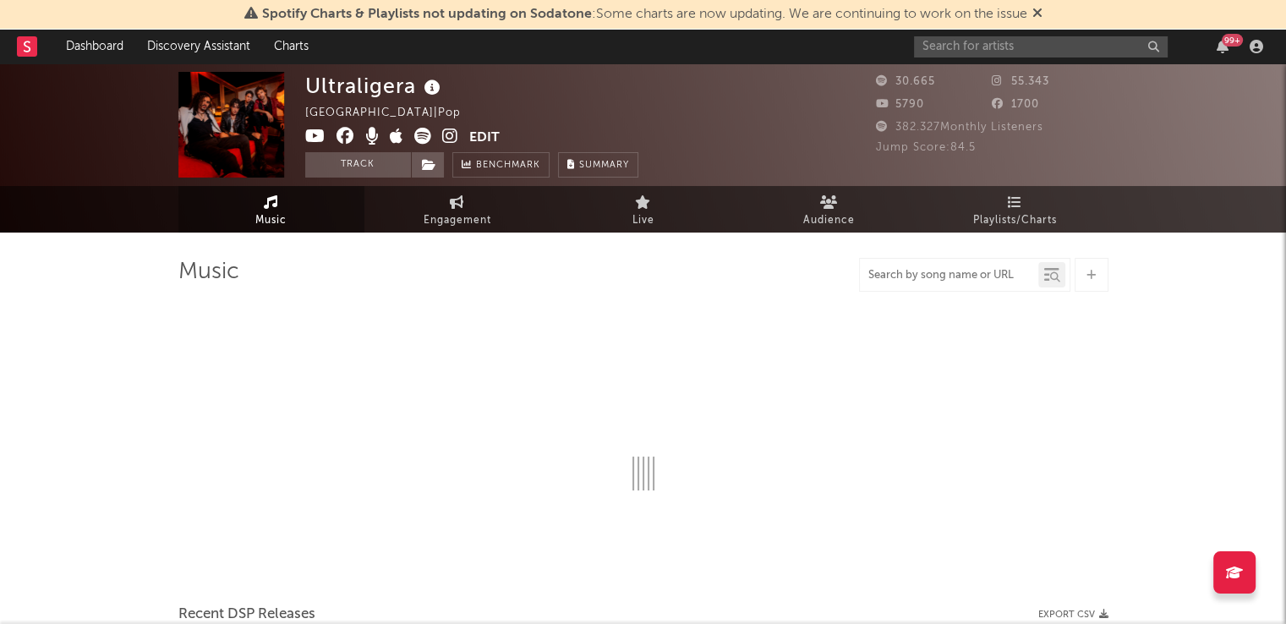
click at [899, 272] on input "text" at bounding box center [949, 276] width 178 height 14
select select "6m"
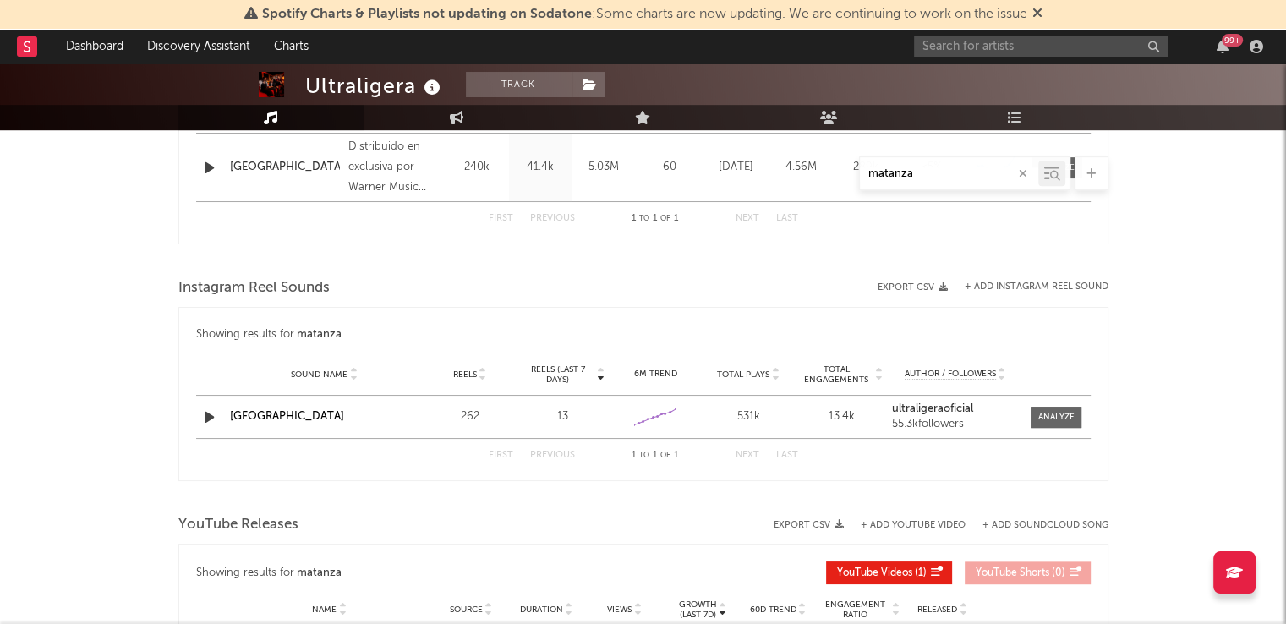
scroll to position [712, 0]
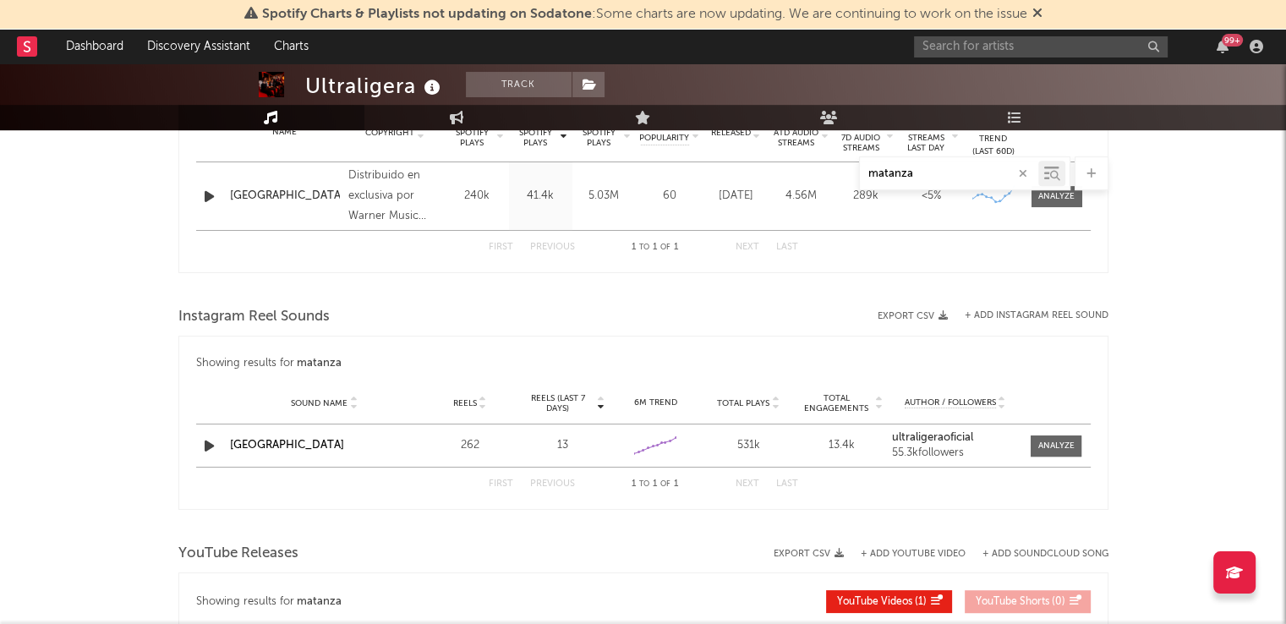
type input "matanza"
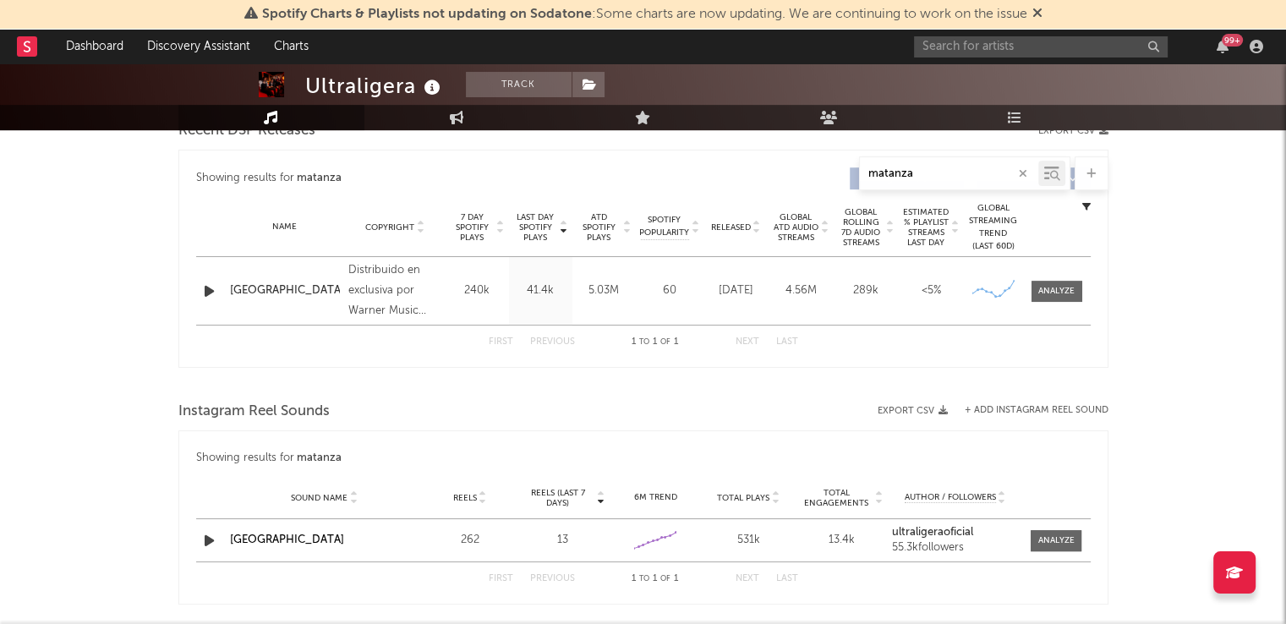
scroll to position [611, 0]
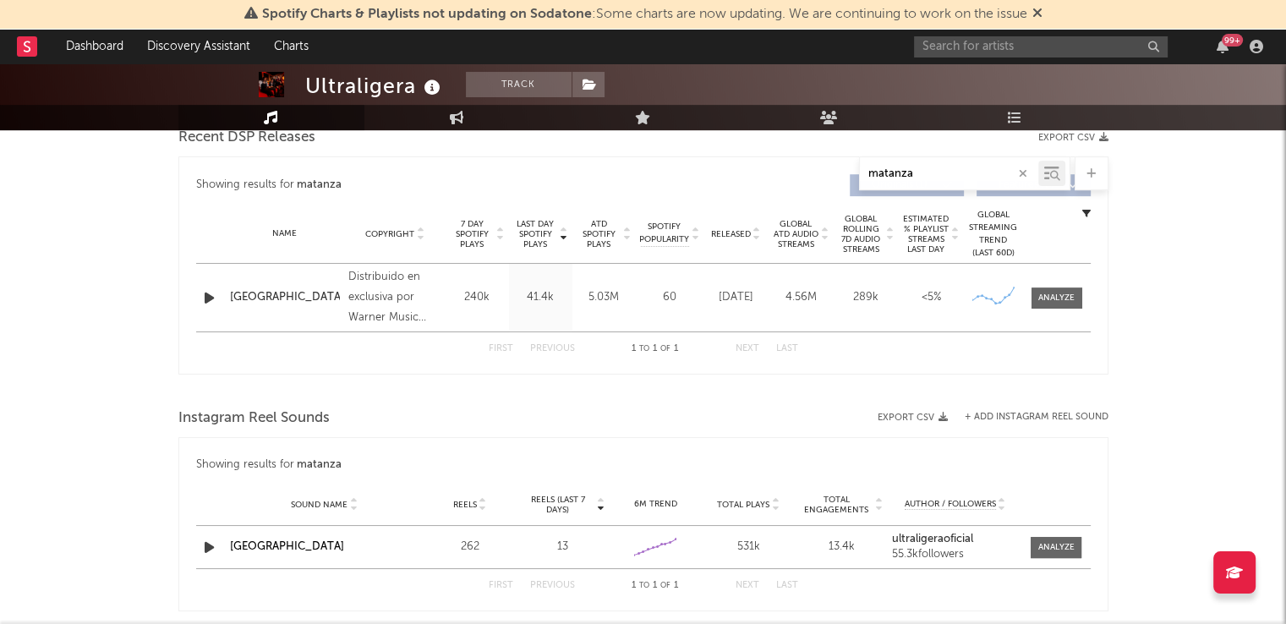
click at [999, 22] on span "Spotify Charts & Playlists not updating on Sodatone : Some charts are now updat…" at bounding box center [643, 14] width 798 height 20
click at [954, 45] on input "text" at bounding box center [1041, 46] width 254 height 21
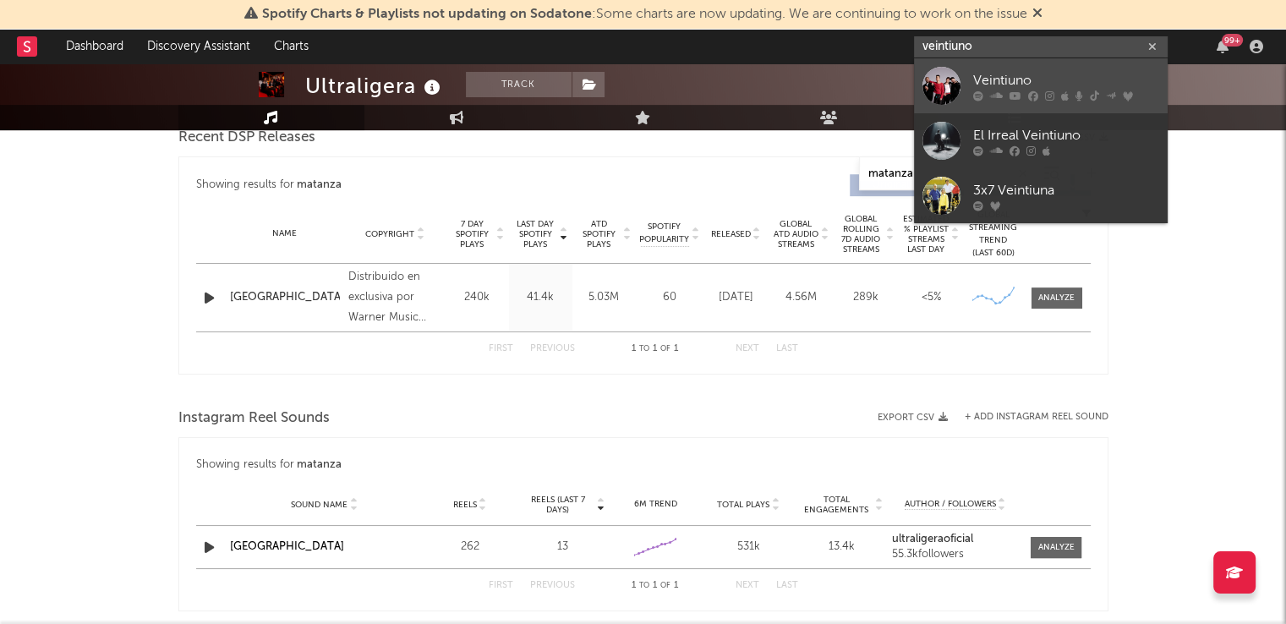
type input "veintiuno"
click at [1048, 79] on div "Veintiuno" at bounding box center [1067, 80] width 186 height 20
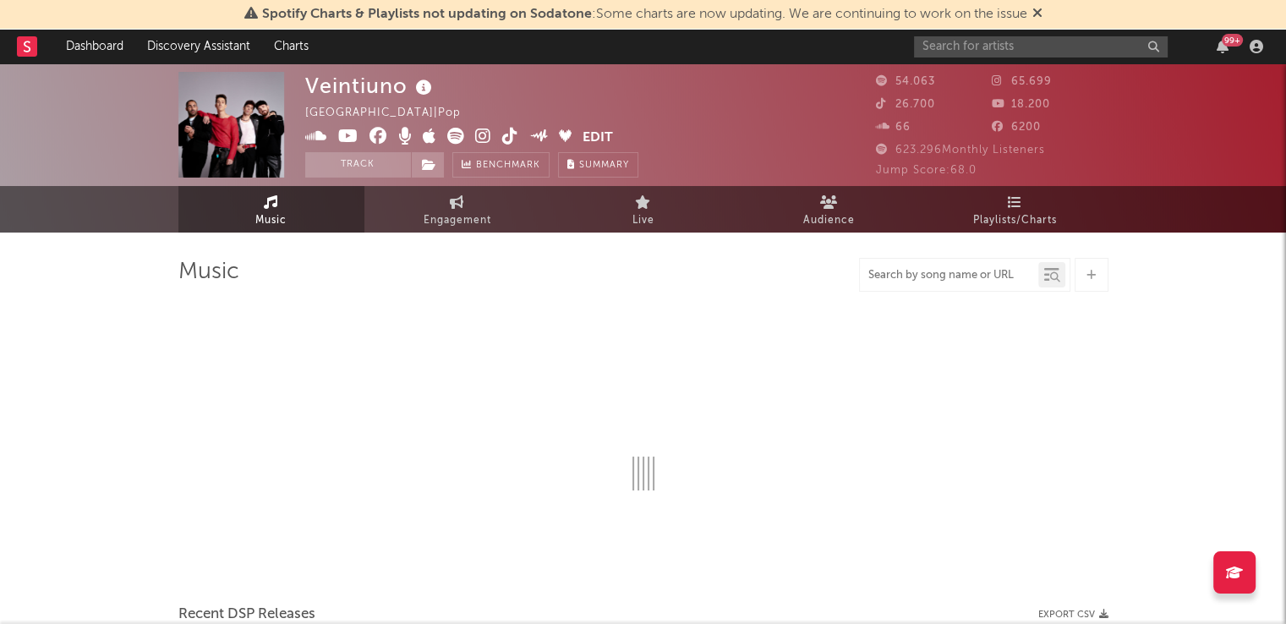
click at [889, 278] on input "text" at bounding box center [949, 276] width 178 height 14
select select "6m"
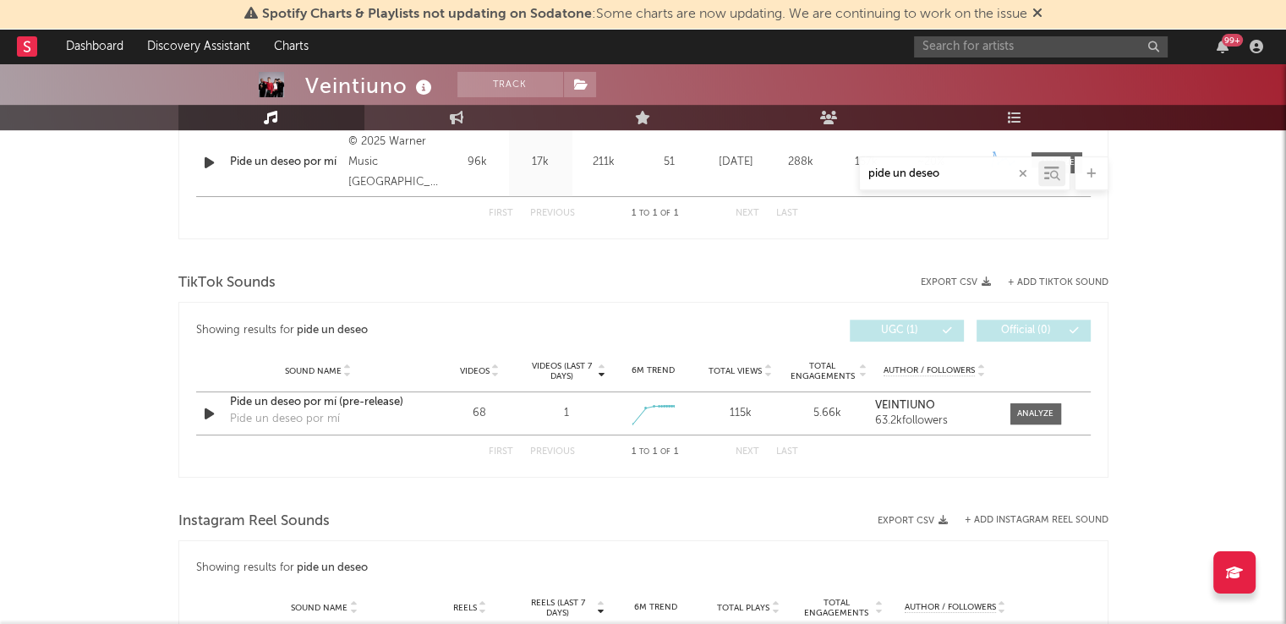
scroll to position [774, 0]
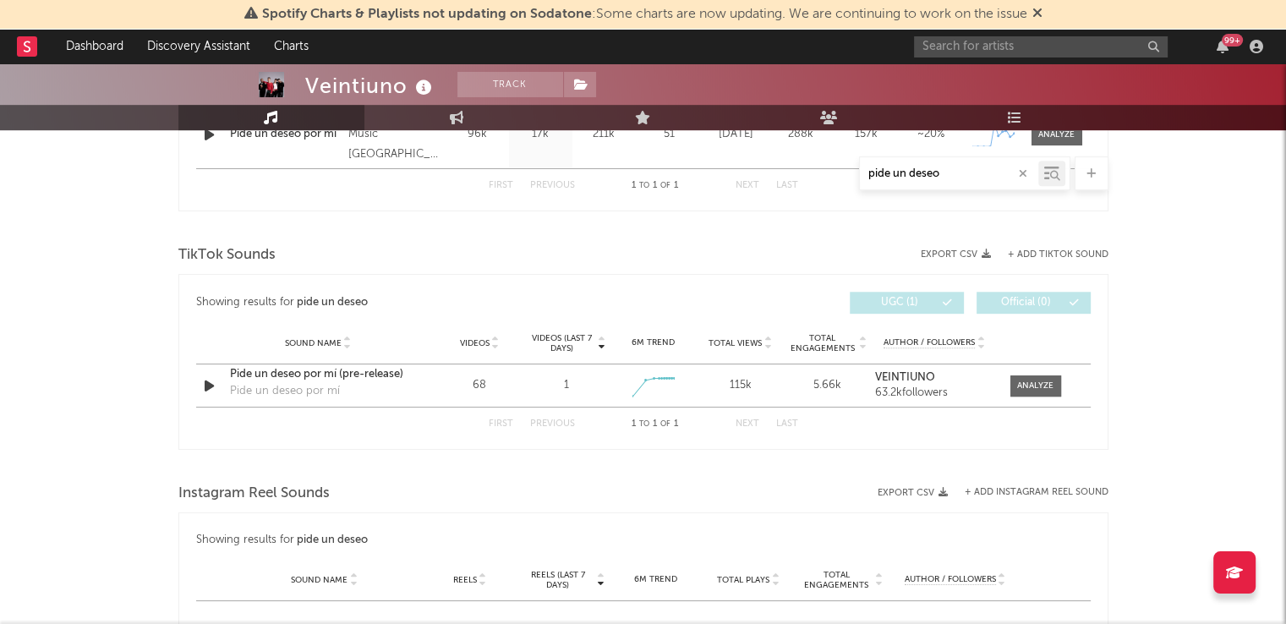
type input "pide un deseo"
click at [965, 46] on input "text" at bounding box center [1041, 46] width 254 height 21
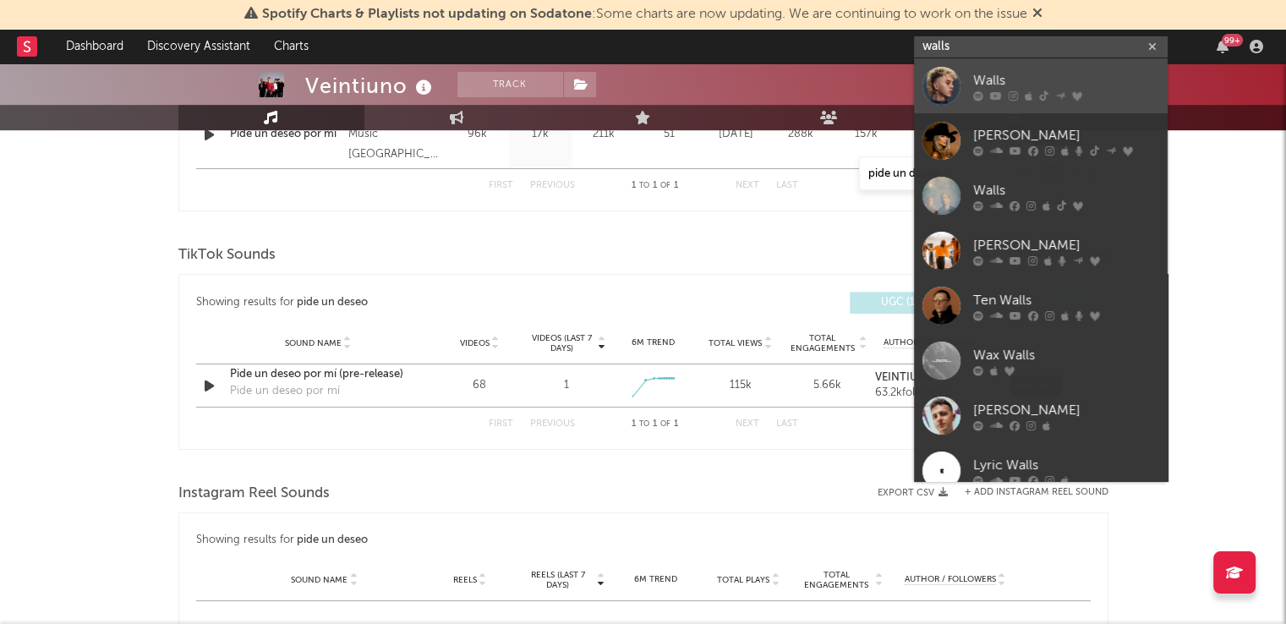
type input "walls"
click at [982, 70] on div "Walls" at bounding box center [1067, 80] width 186 height 20
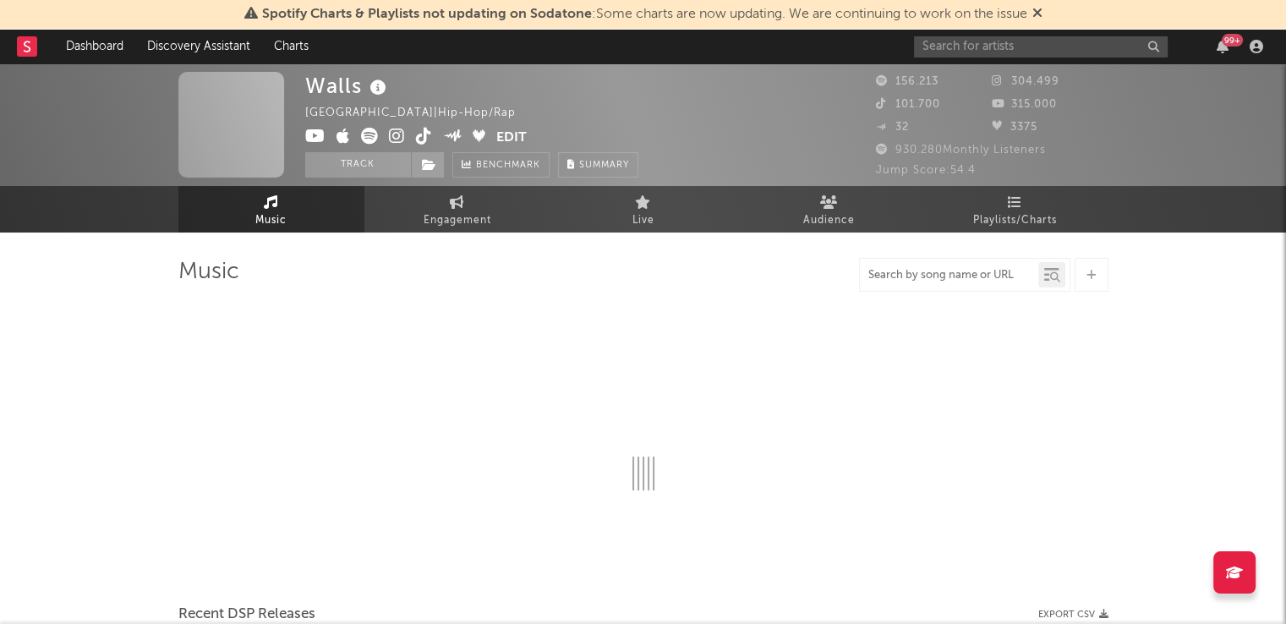
click at [886, 272] on input "text" at bounding box center [949, 276] width 178 height 14
type input "mi ne"
select select "6m"
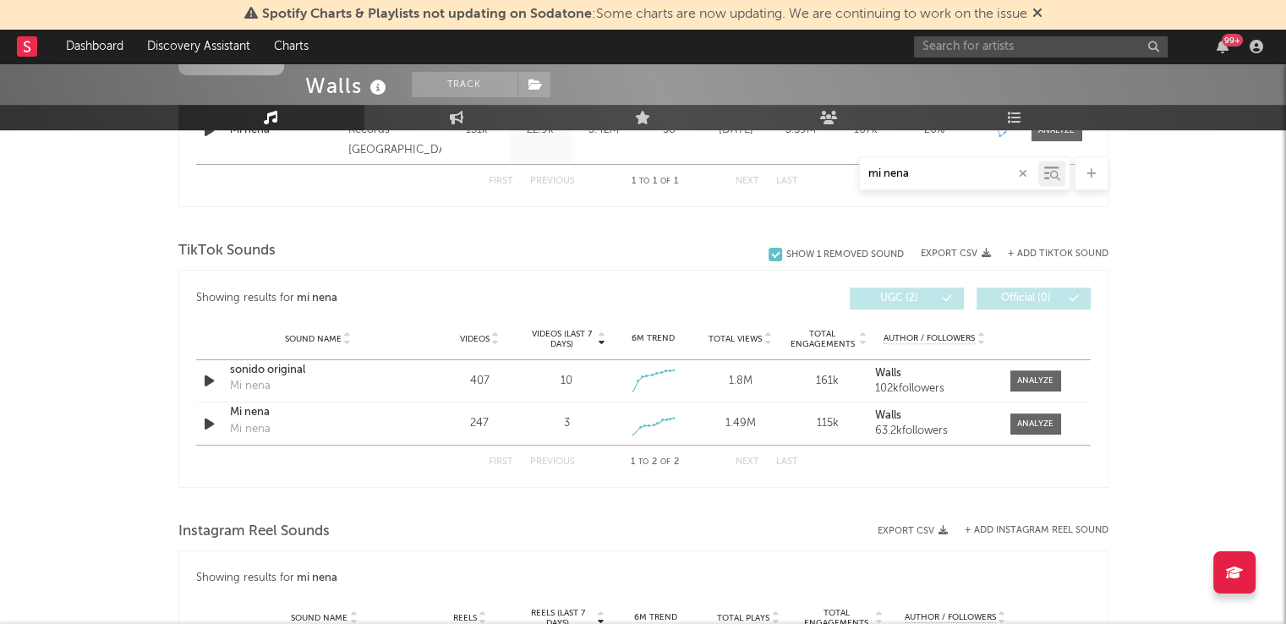
scroll to position [777, 0]
drag, startPoint x: 917, startPoint y: 167, endPoint x: 819, endPoint y: 177, distance: 98.6
click at [819, 177] on div "mi nena" at bounding box center [643, 173] width 930 height 34
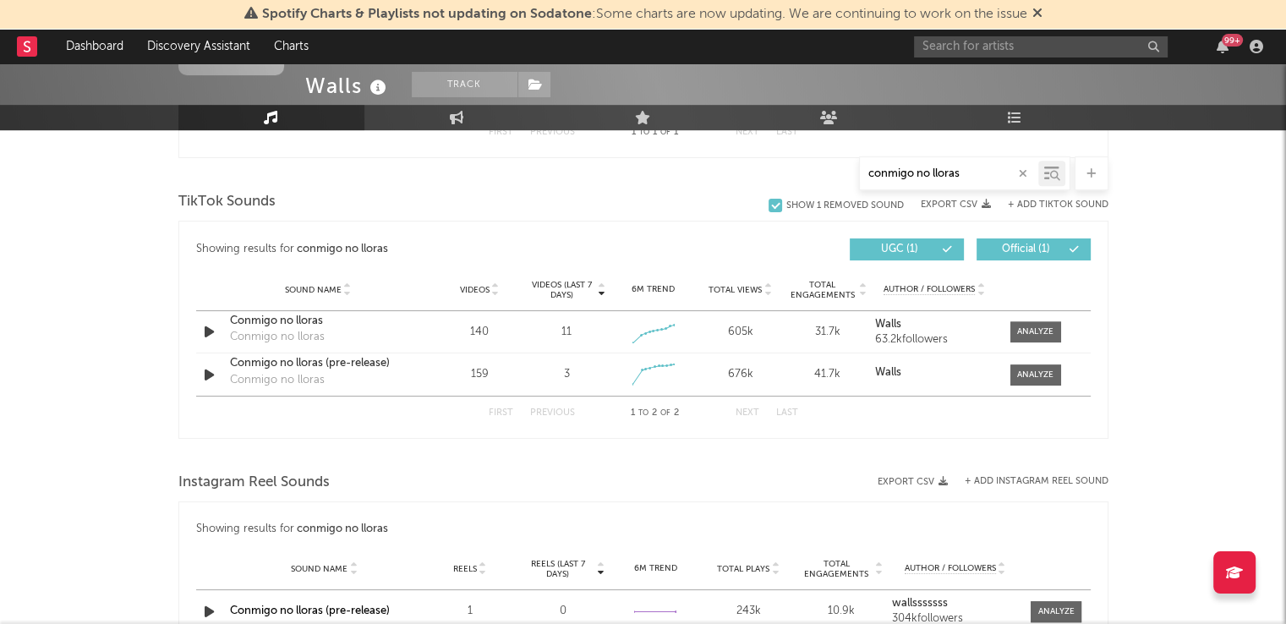
scroll to position [838, 0]
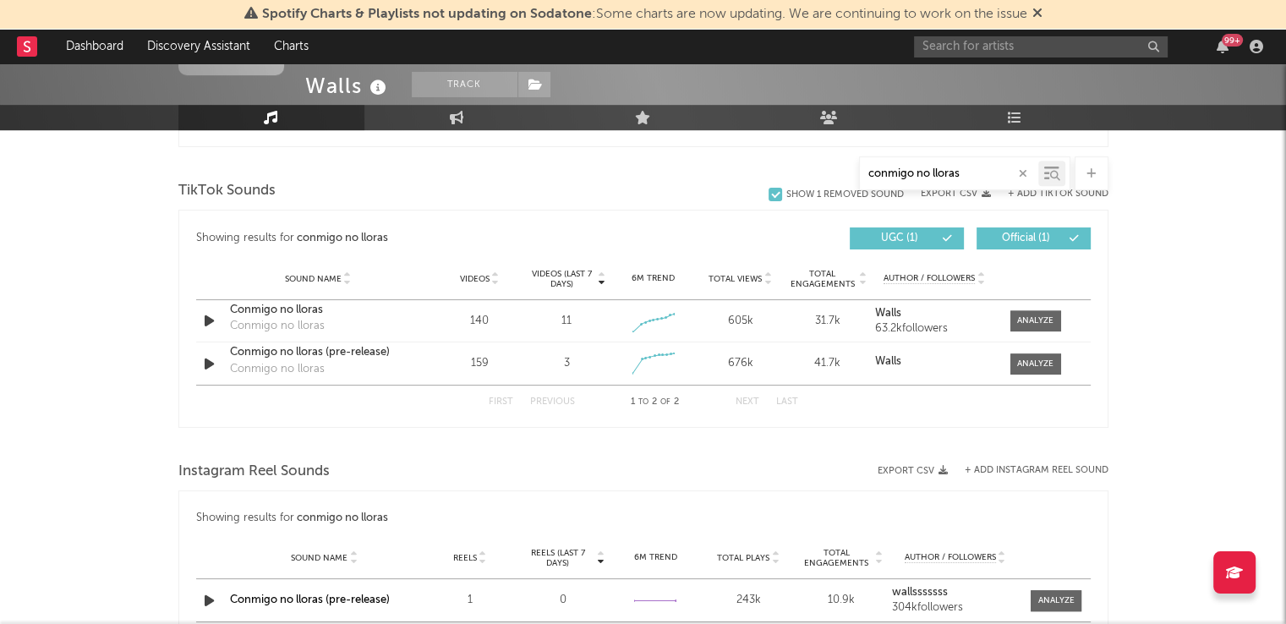
type input "conmigo no lloras"
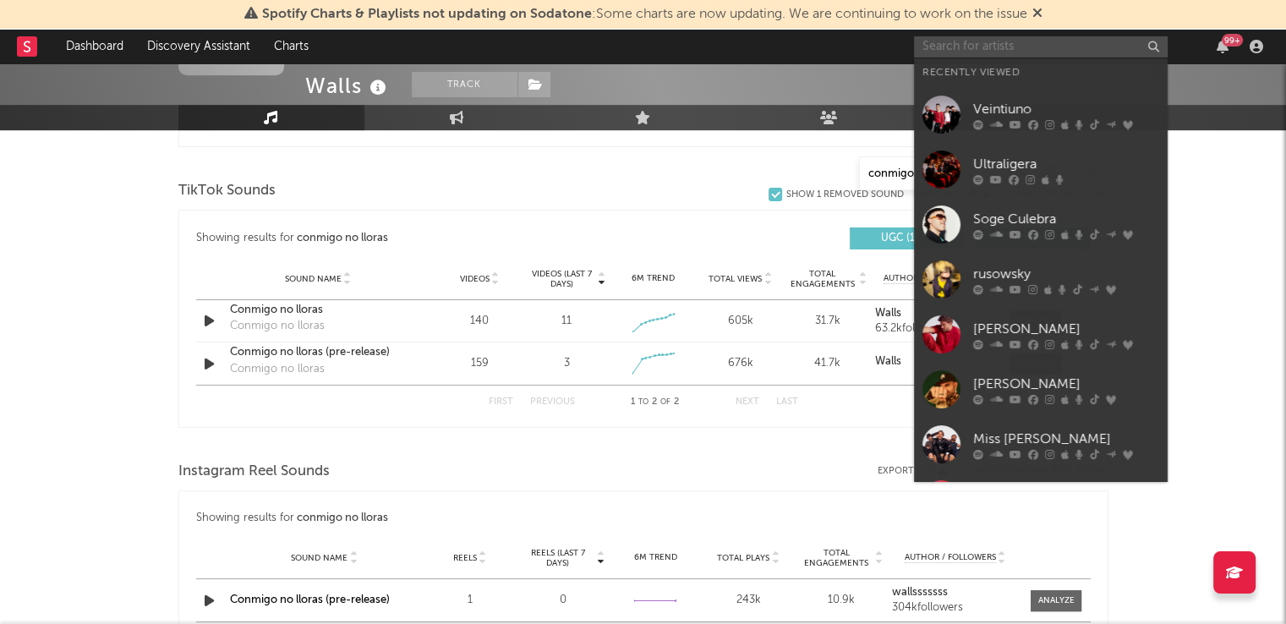
click at [998, 45] on input "text" at bounding box center [1041, 46] width 254 height 21
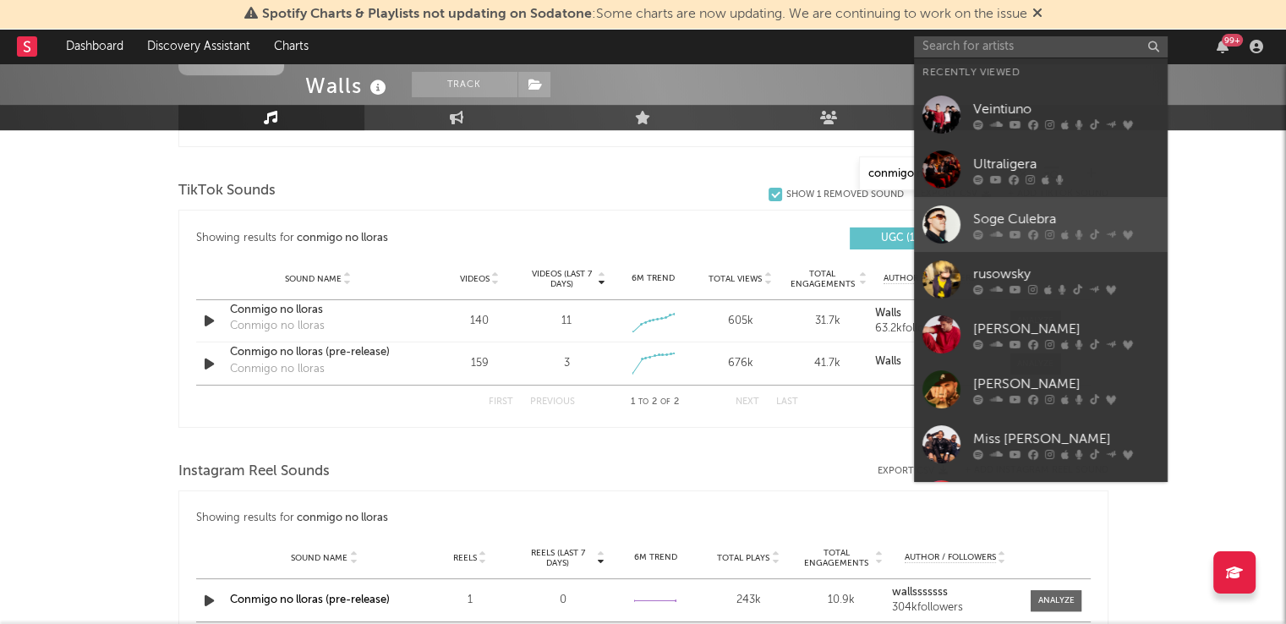
click at [1009, 206] on link "Soge Culebra" at bounding box center [1041, 224] width 254 height 55
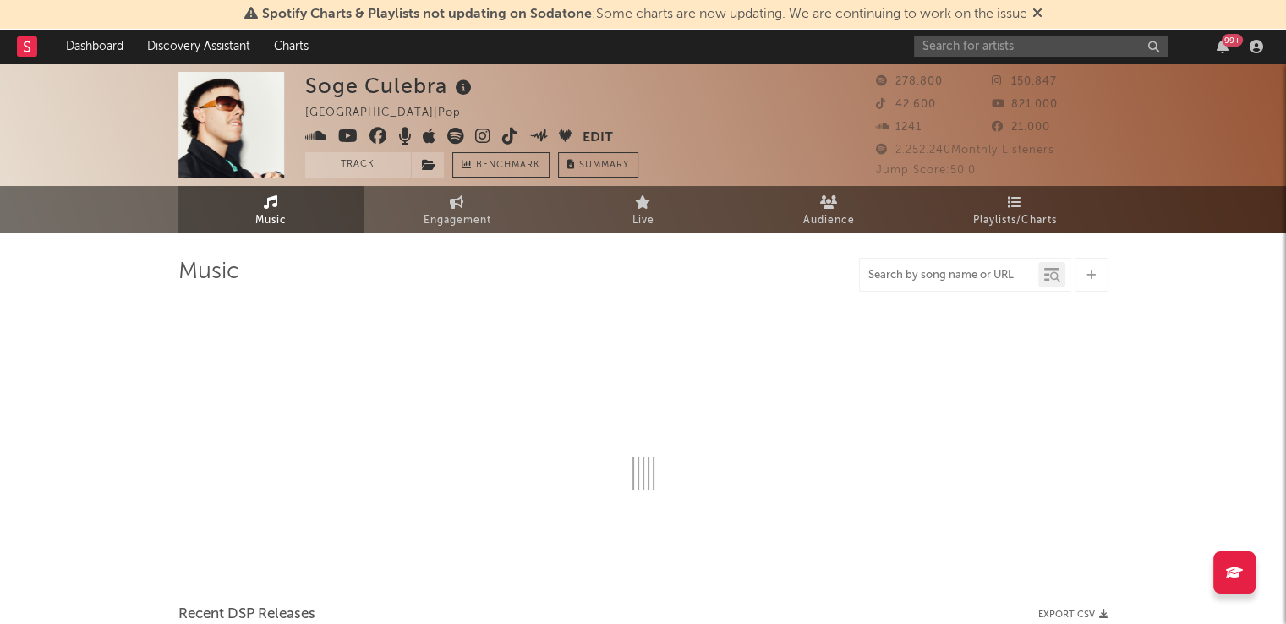
click at [940, 276] on input "text" at bounding box center [949, 276] width 178 height 14
type input "p"
select select "6m"
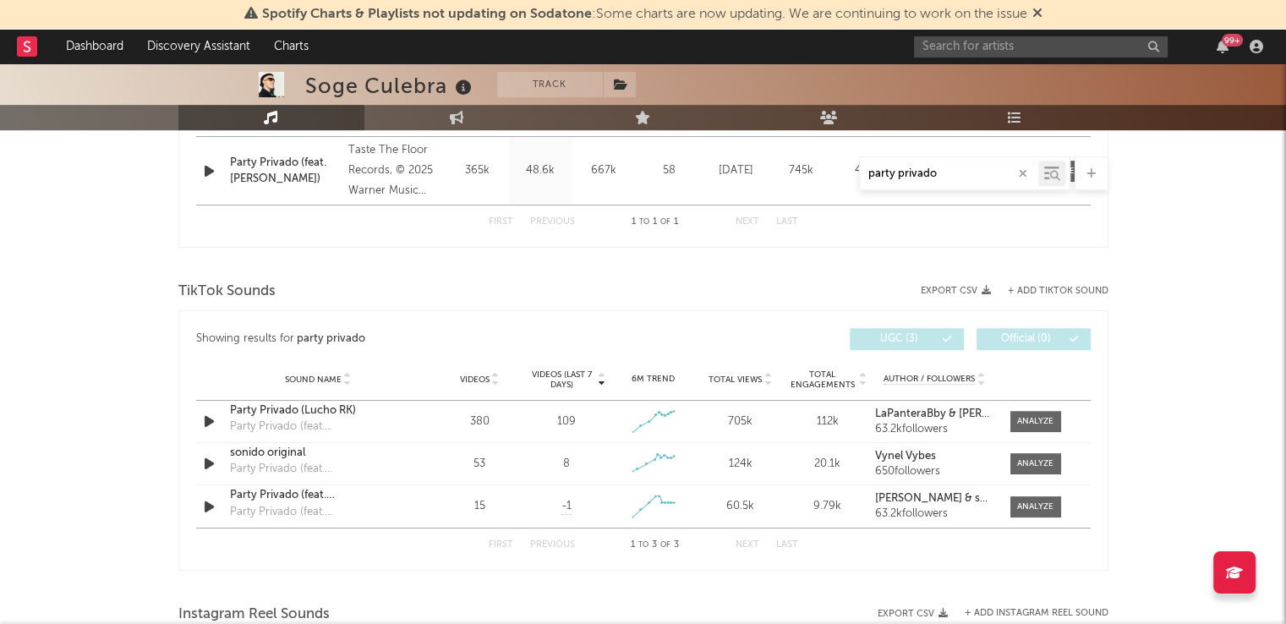
scroll to position [788, 0]
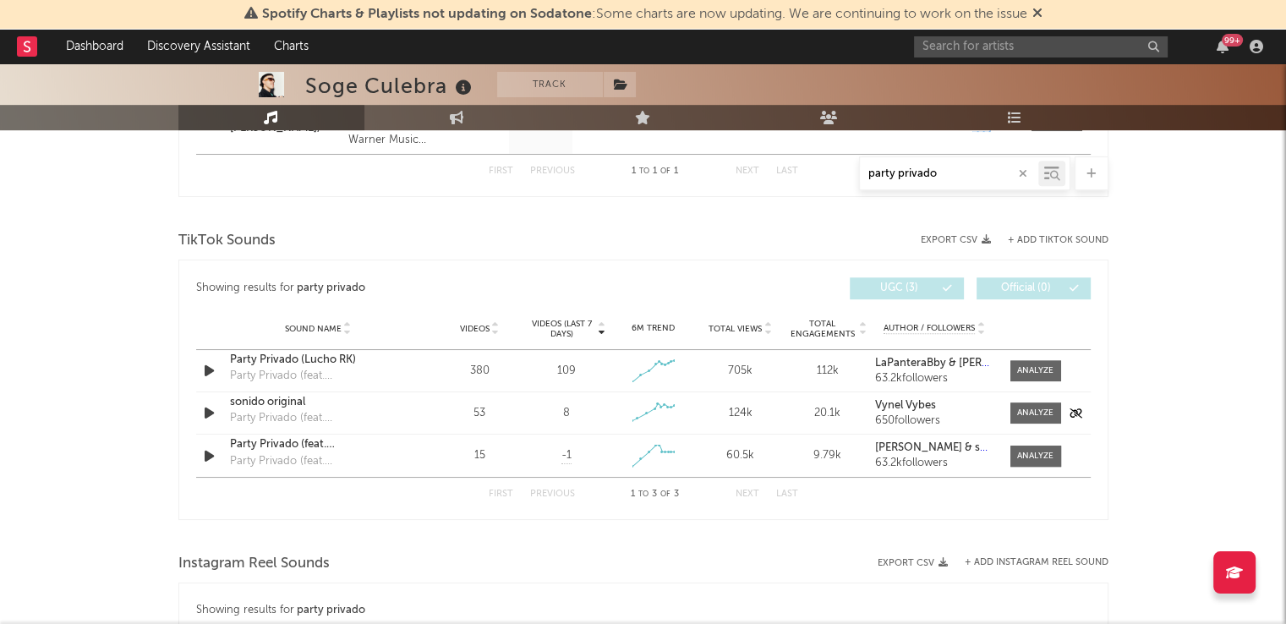
type input "party privado"
click at [274, 401] on div "sonido original" at bounding box center [318, 402] width 177 height 17
click at [271, 363] on div "Party Privado (Lucho RK)" at bounding box center [318, 360] width 177 height 17
click at [954, 45] on input "text" at bounding box center [1041, 46] width 254 height 21
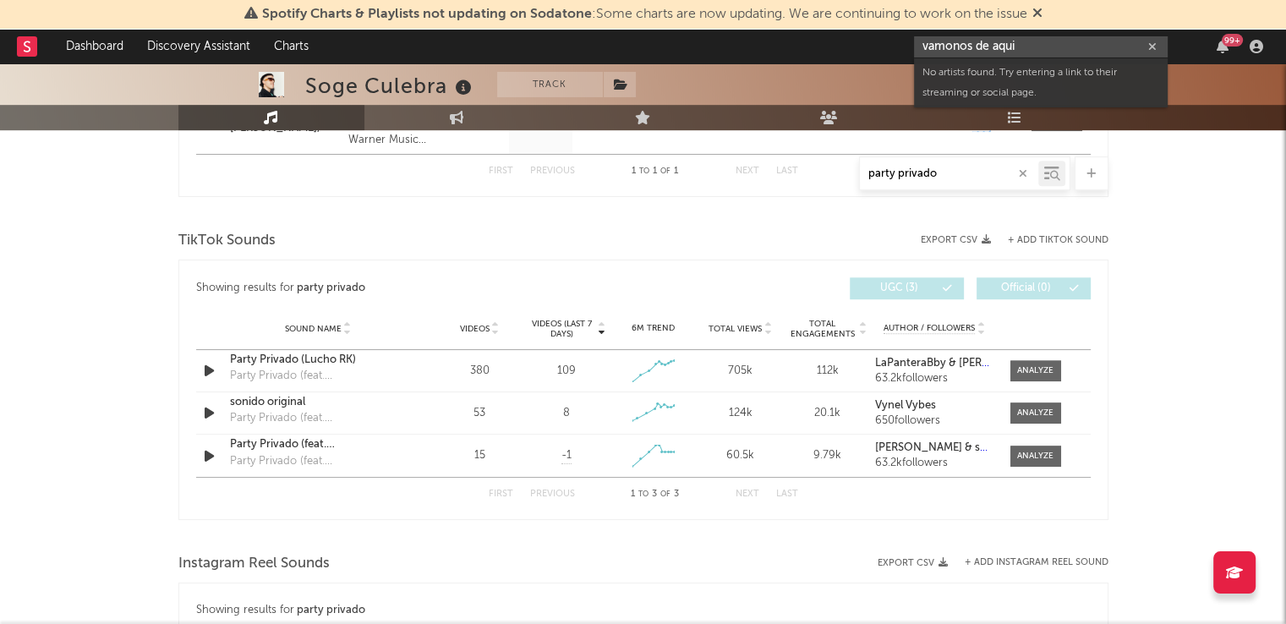
drag, startPoint x: 1026, startPoint y: 51, endPoint x: 871, endPoint y: 45, distance: 154.9
click at [871, 45] on nav "Dashboard Discovery Assistant Charts vamonos de aqui 99 +" at bounding box center [643, 47] width 1286 height 34
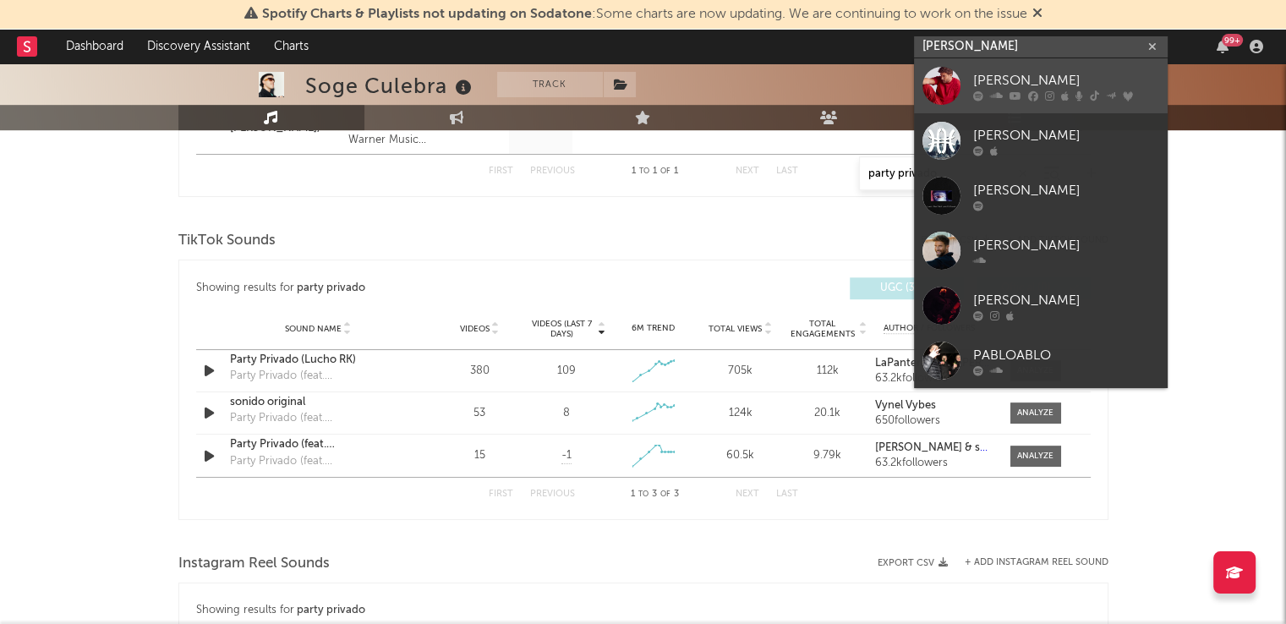
type input "[PERSON_NAME]"
click at [985, 84] on div "[PERSON_NAME]" at bounding box center [1067, 80] width 186 height 20
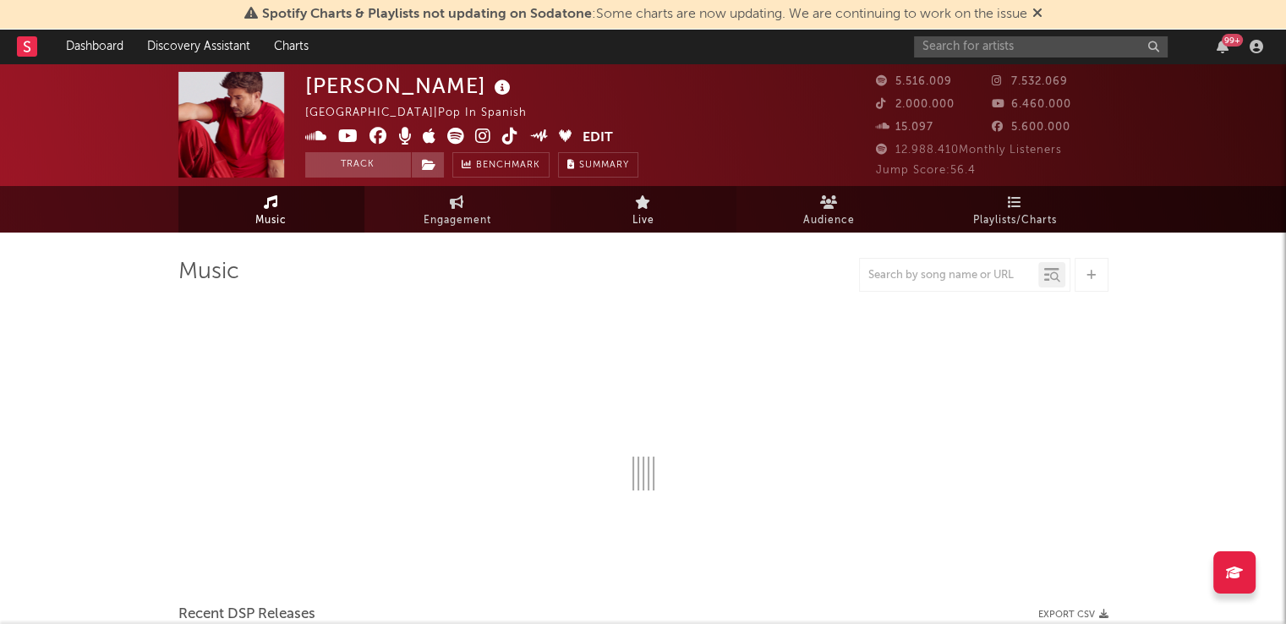
select select "6m"
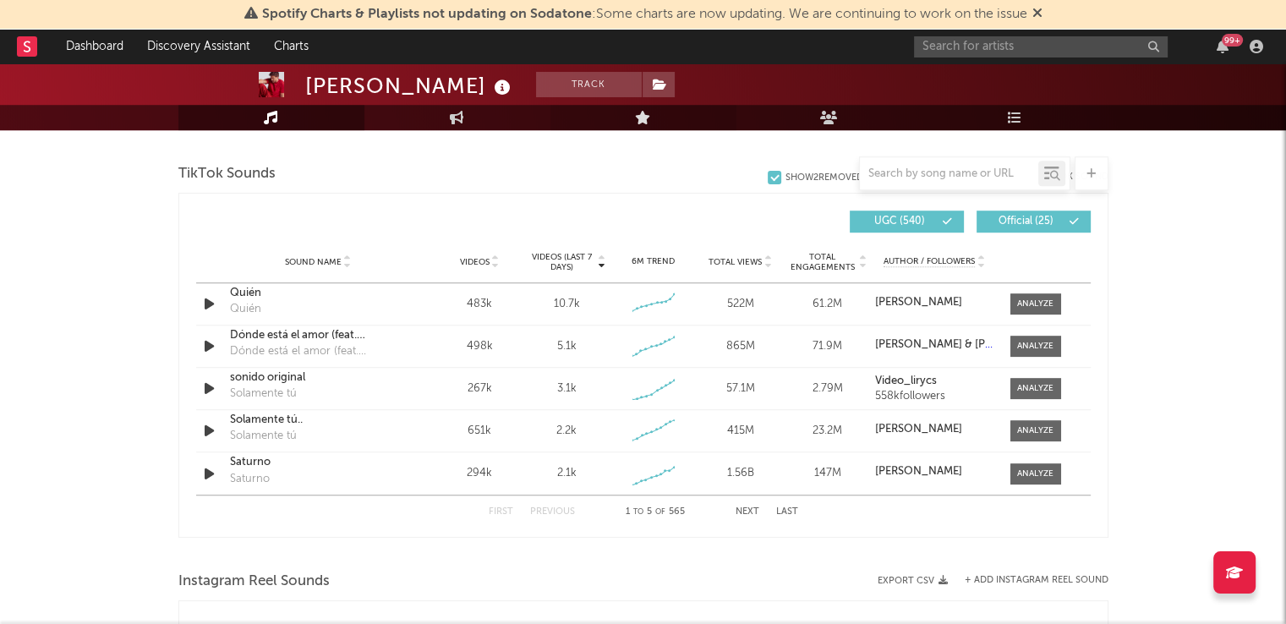
scroll to position [1127, 0]
click at [924, 167] on input "text" at bounding box center [949, 174] width 178 height 14
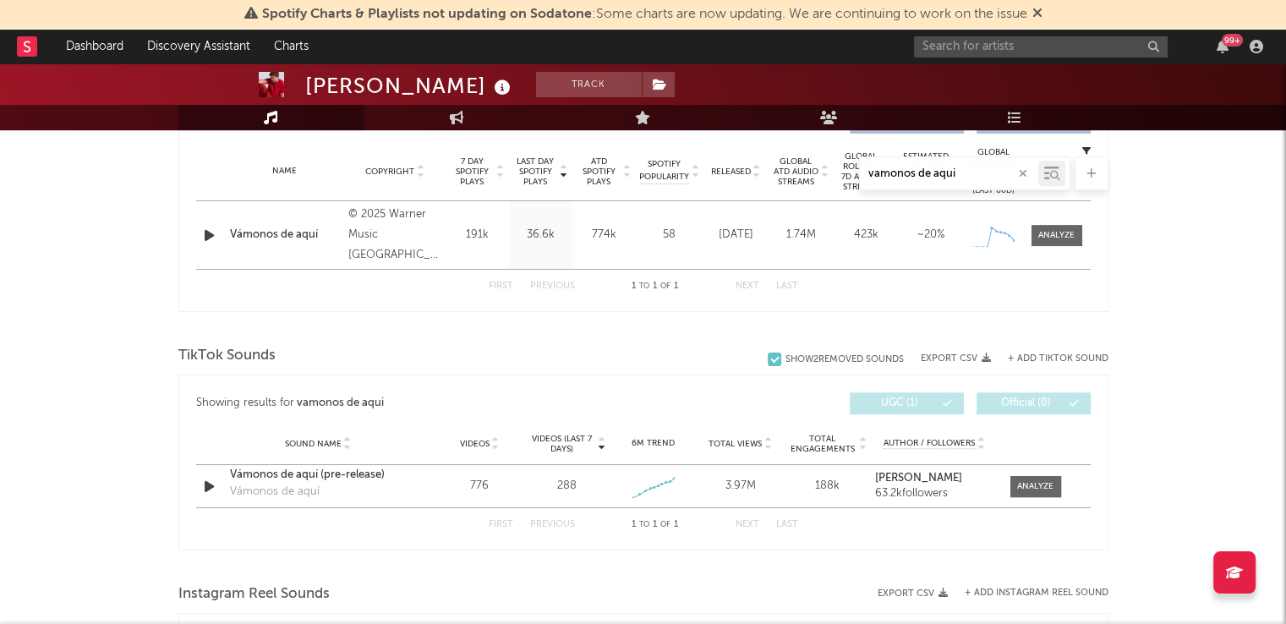
scroll to position [697, 0]
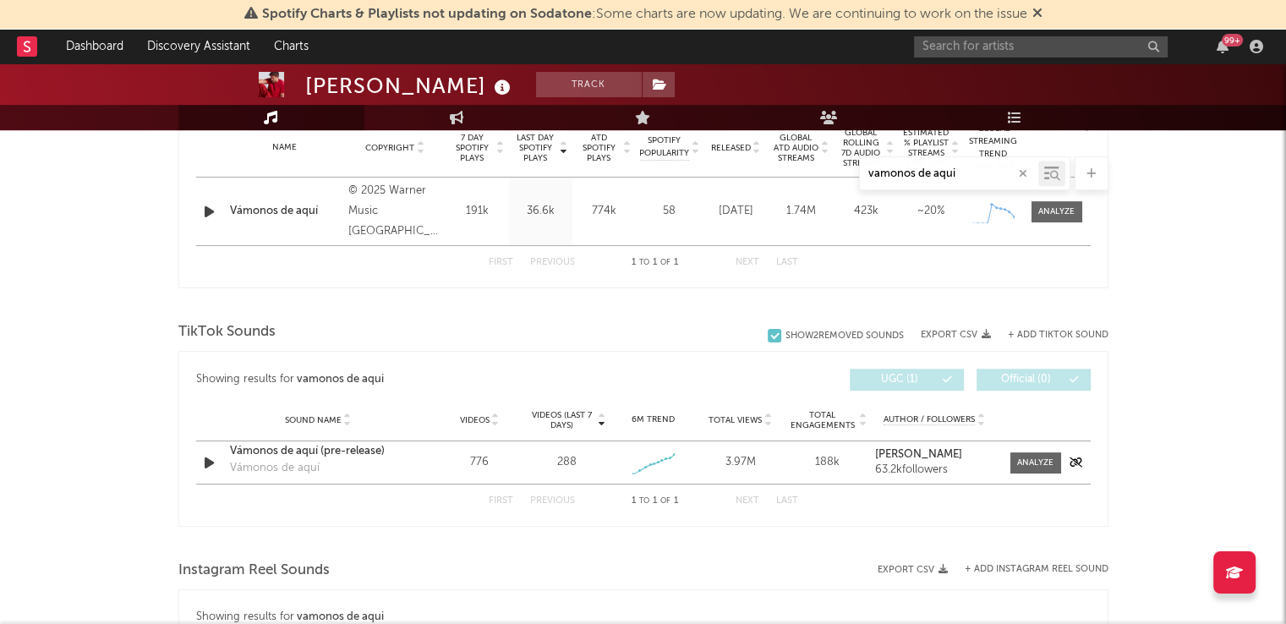
type input "vamonos de aqui"
click at [291, 448] on div "Vámonos de aquí (pre-release)" at bounding box center [318, 451] width 177 height 17
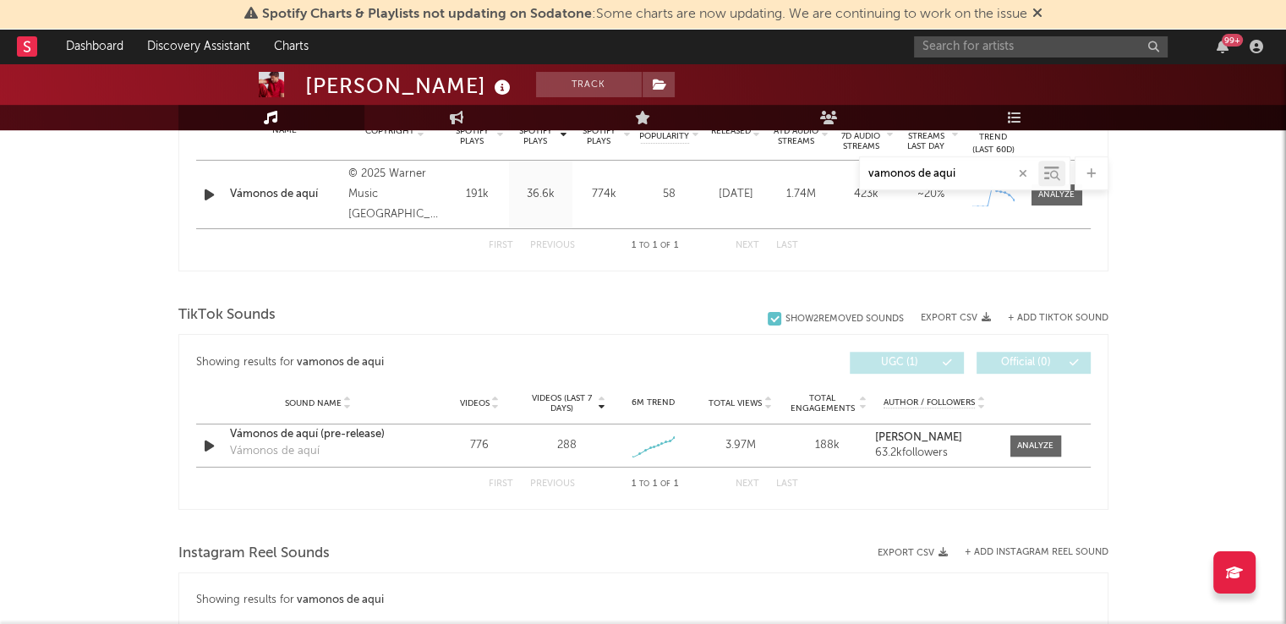
scroll to position [729, 0]
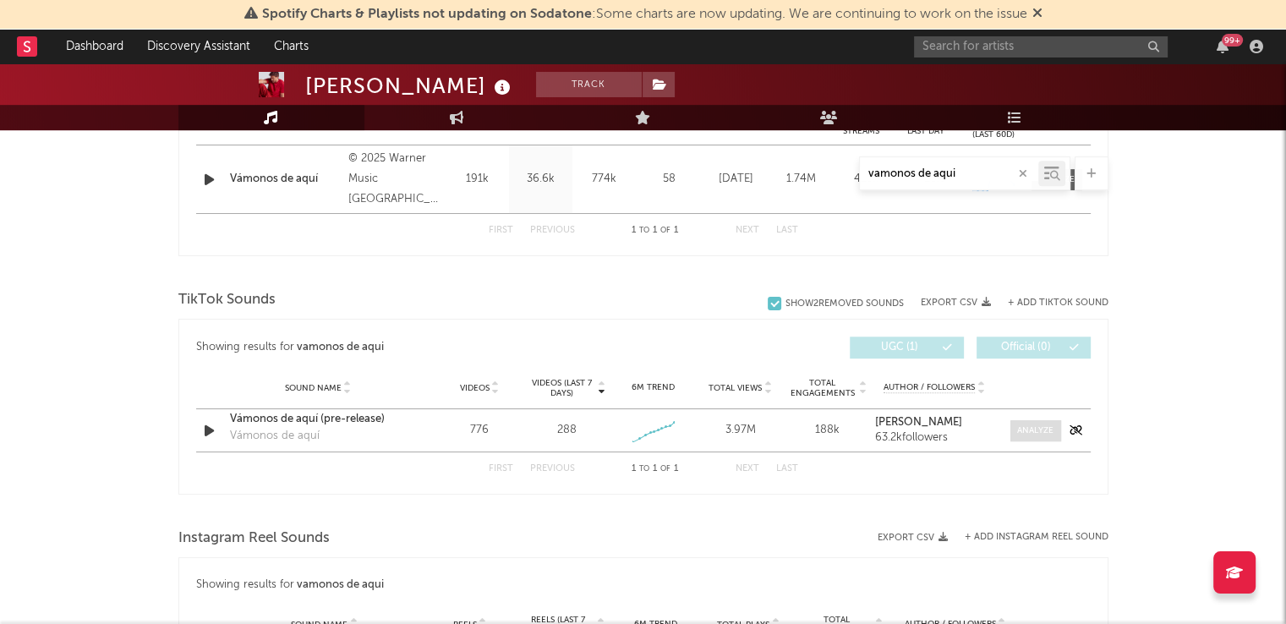
click at [1044, 429] on div at bounding box center [1035, 431] width 36 height 13
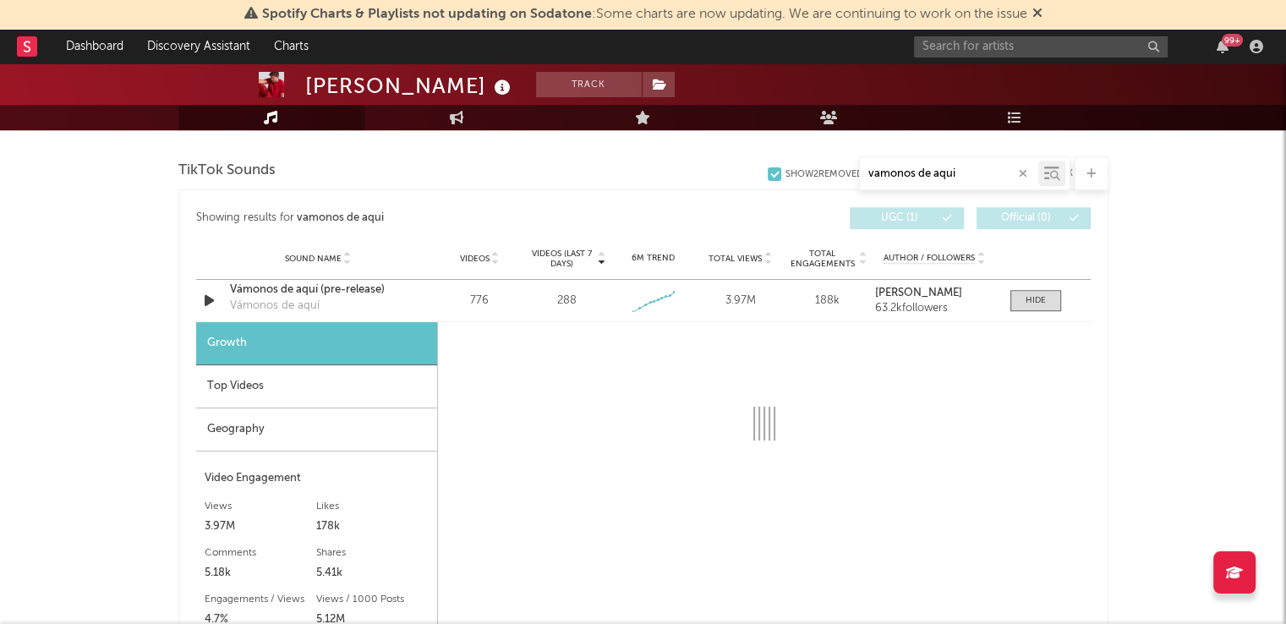
select select "1w"
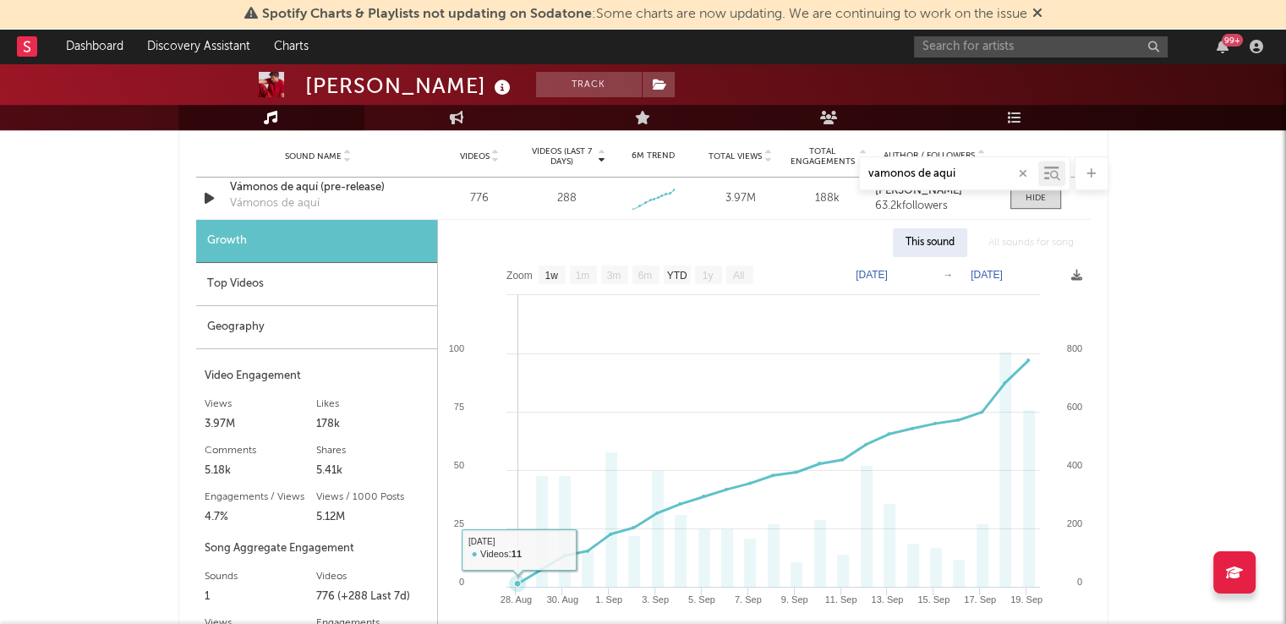
scroll to position [960, 0]
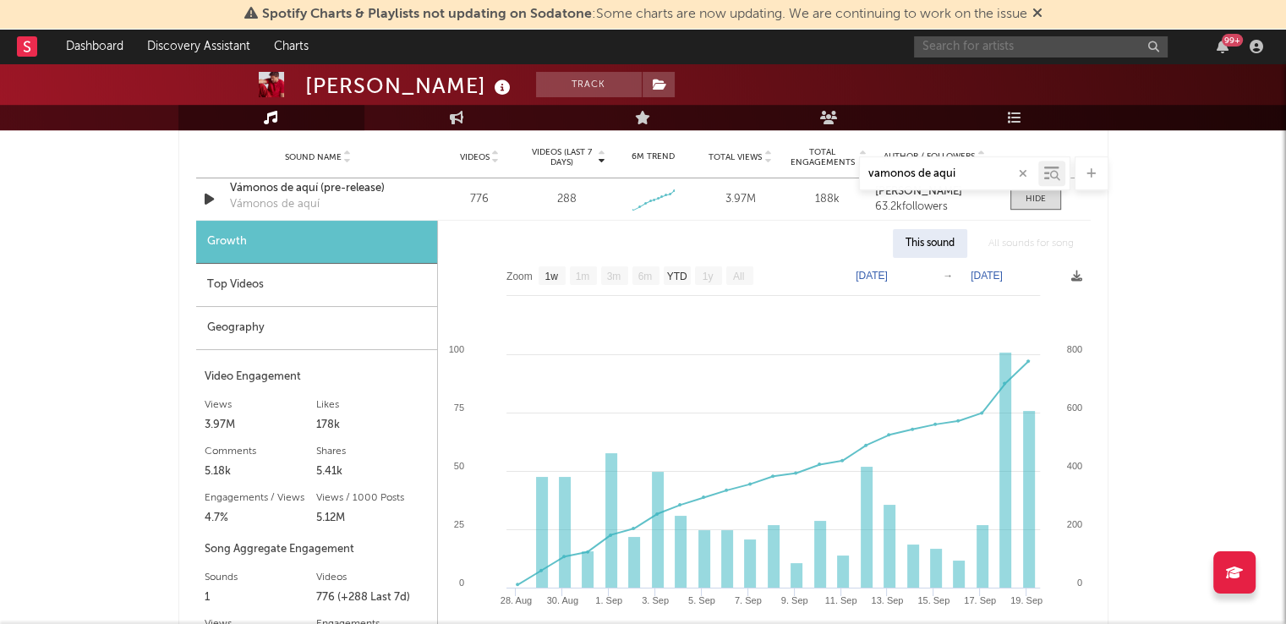
click at [999, 49] on input "text" at bounding box center [1041, 46] width 254 height 21
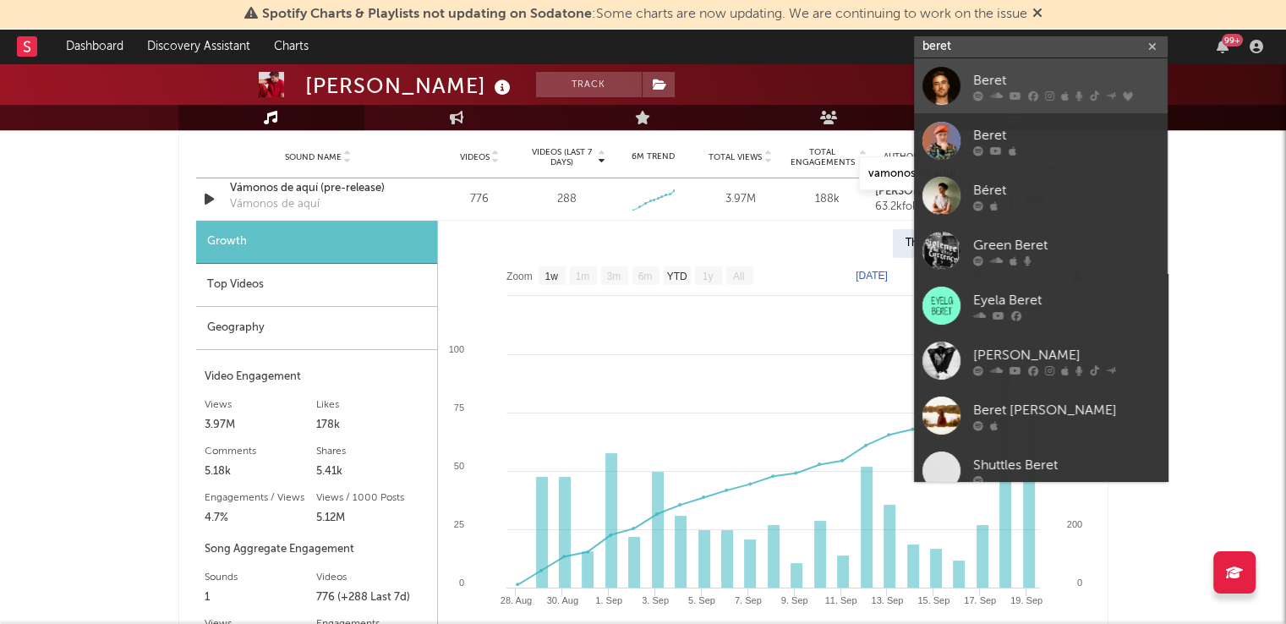
type input "beret"
click at [992, 85] on div "Beret" at bounding box center [1067, 80] width 186 height 20
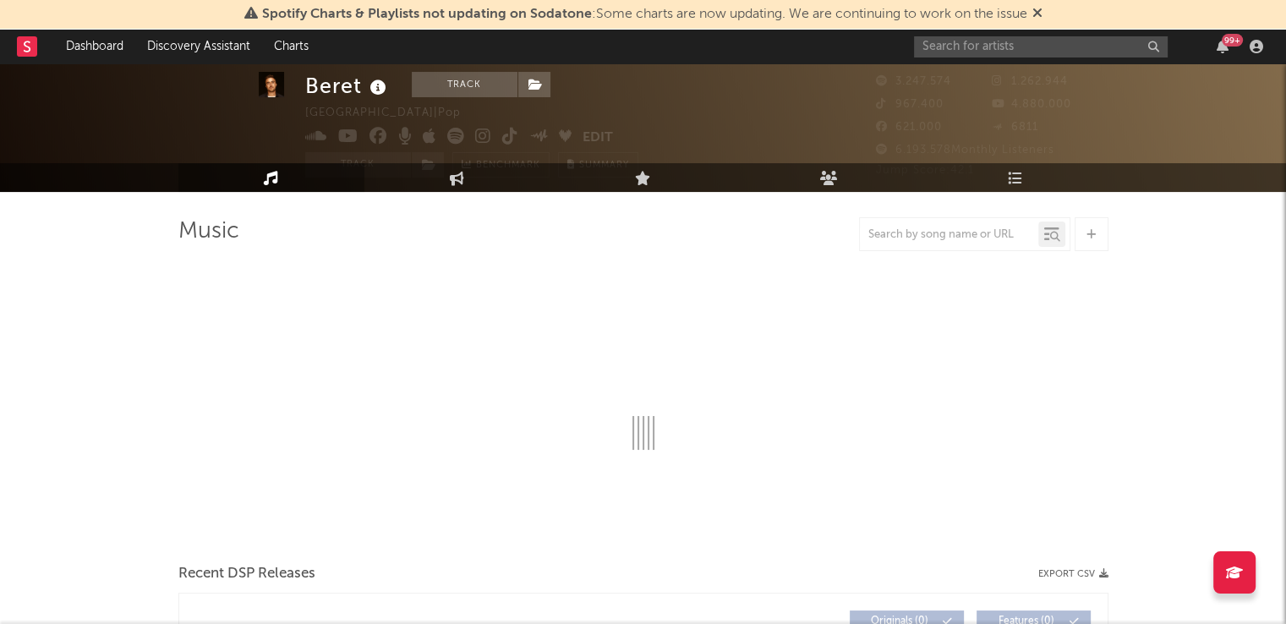
scroll to position [43, 0]
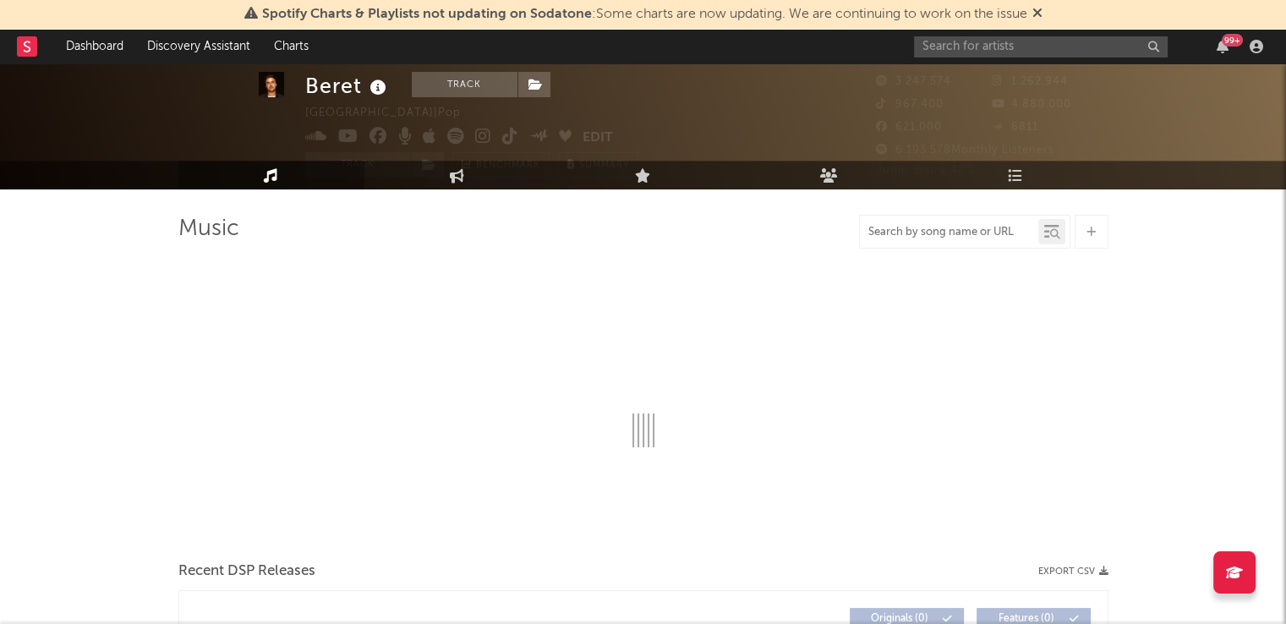
click at [926, 234] on input "text" at bounding box center [949, 233] width 178 height 14
select select "6m"
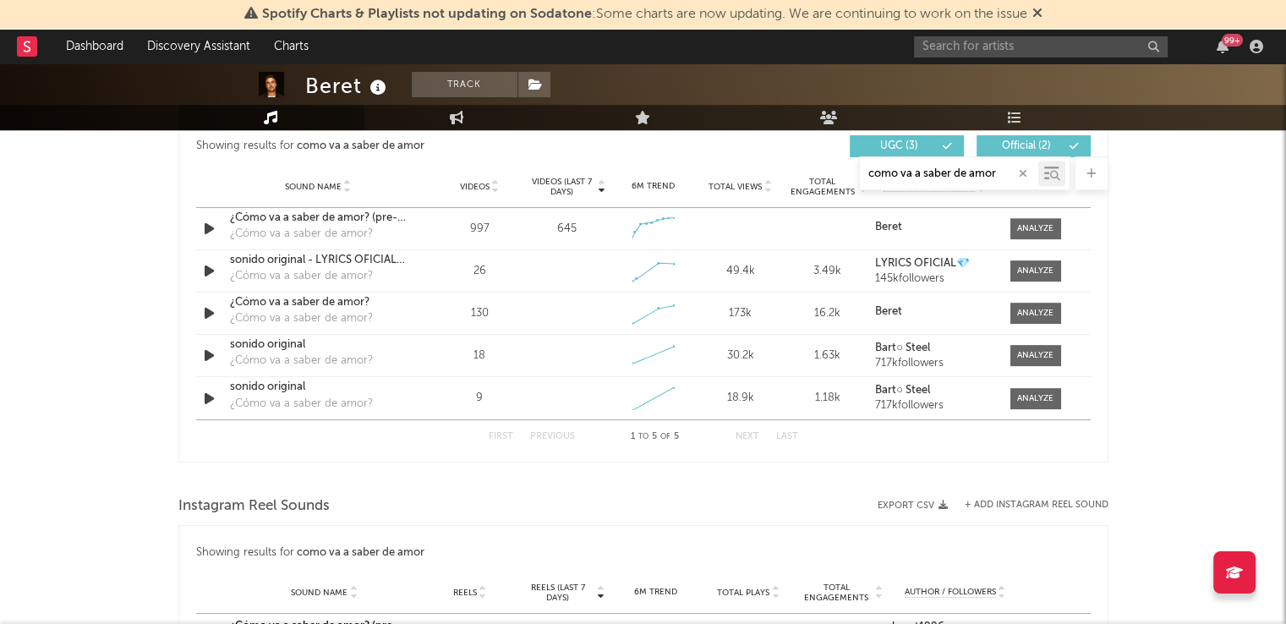
scroll to position [949, 0]
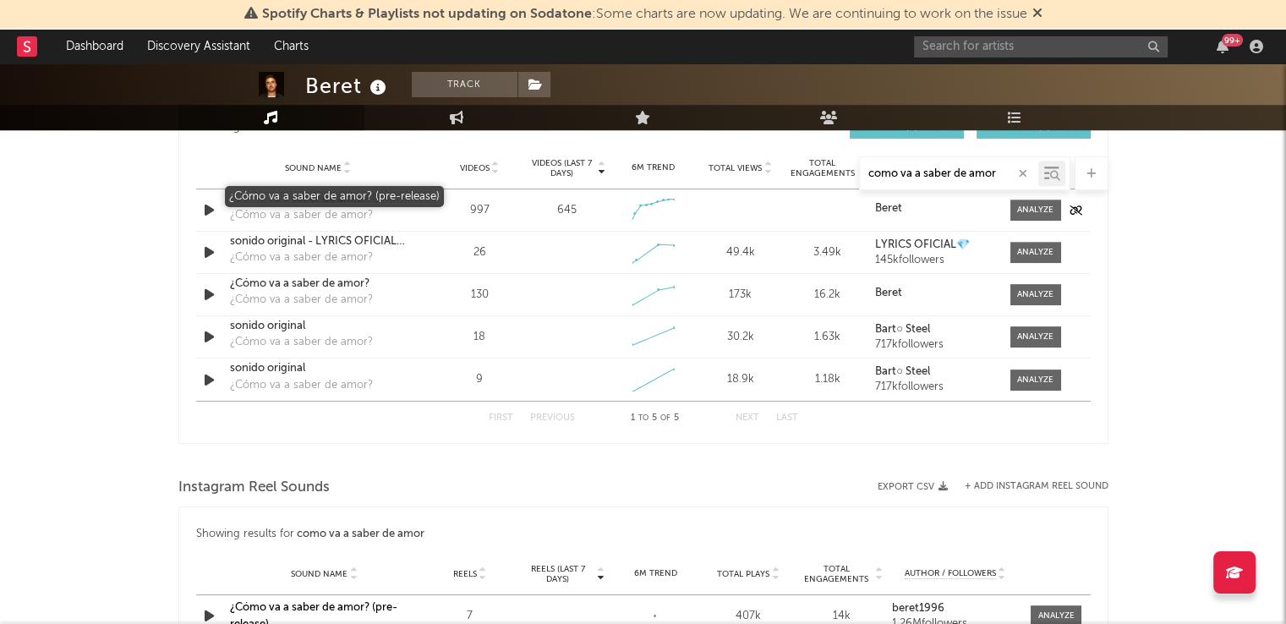
type input "como va a saber de amor"
click at [304, 194] on div "¿Cómo va a saber de amor? (pre-release)" at bounding box center [318, 199] width 177 height 17
click at [1028, 217] on span at bounding box center [1036, 210] width 51 height 21
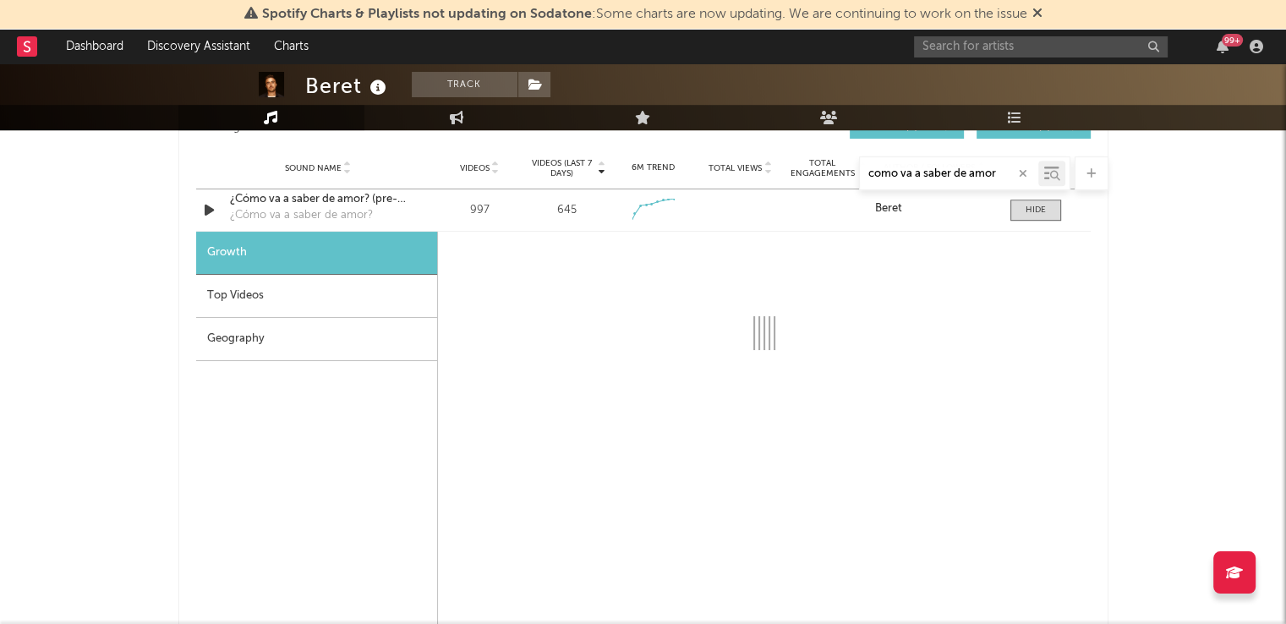
select select "1w"
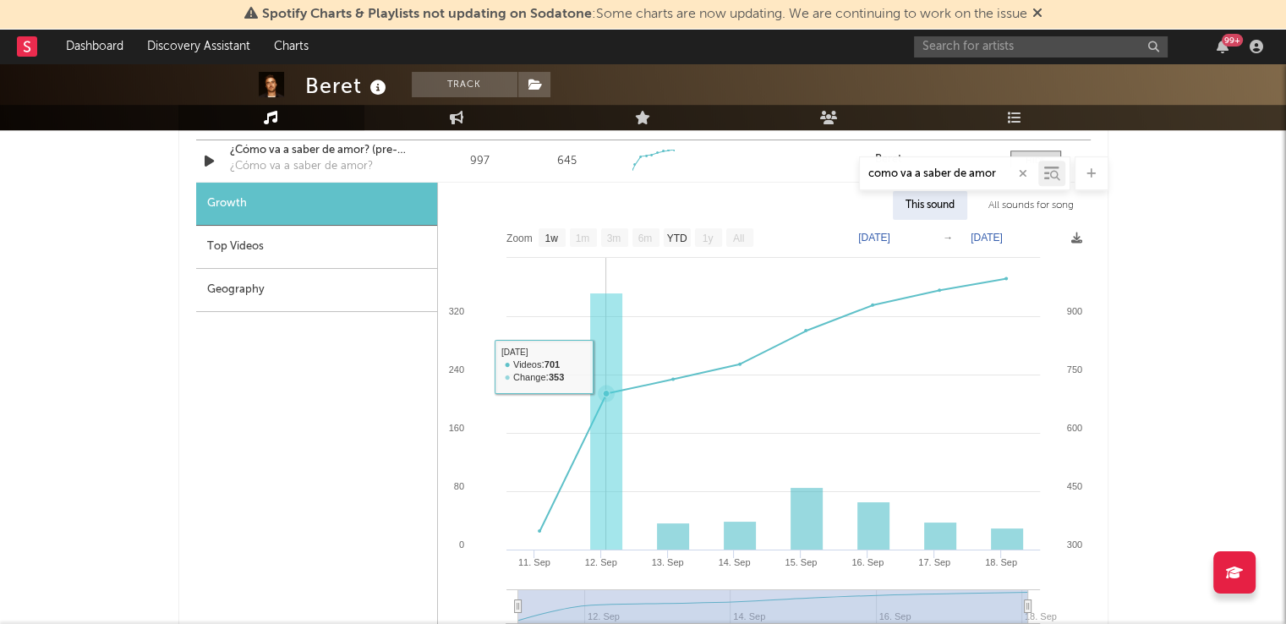
scroll to position [998, 0]
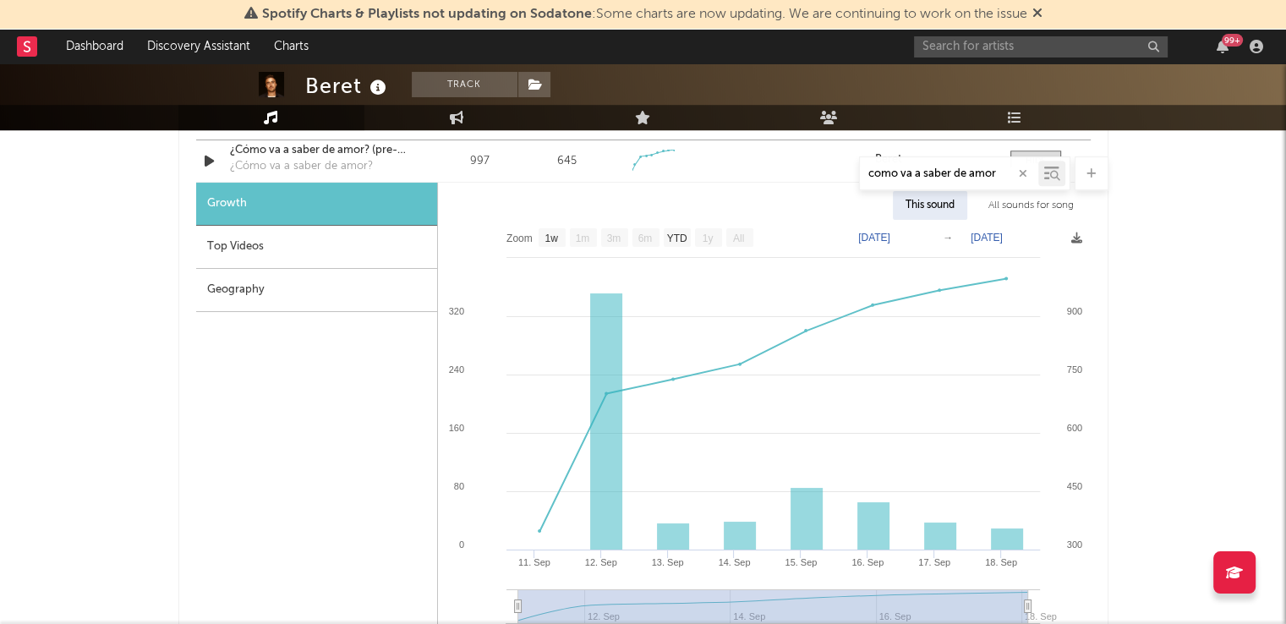
click at [995, 58] on div "99 +" at bounding box center [1091, 47] width 355 height 34
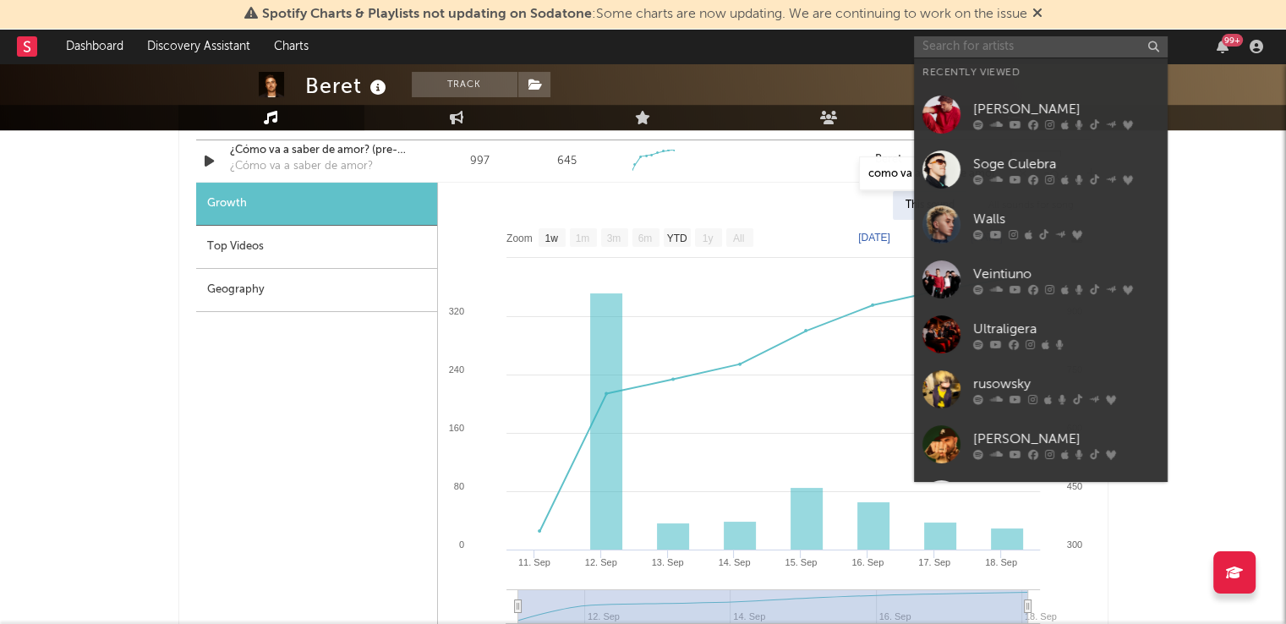
click at [994, 52] on input "text" at bounding box center [1041, 46] width 254 height 21
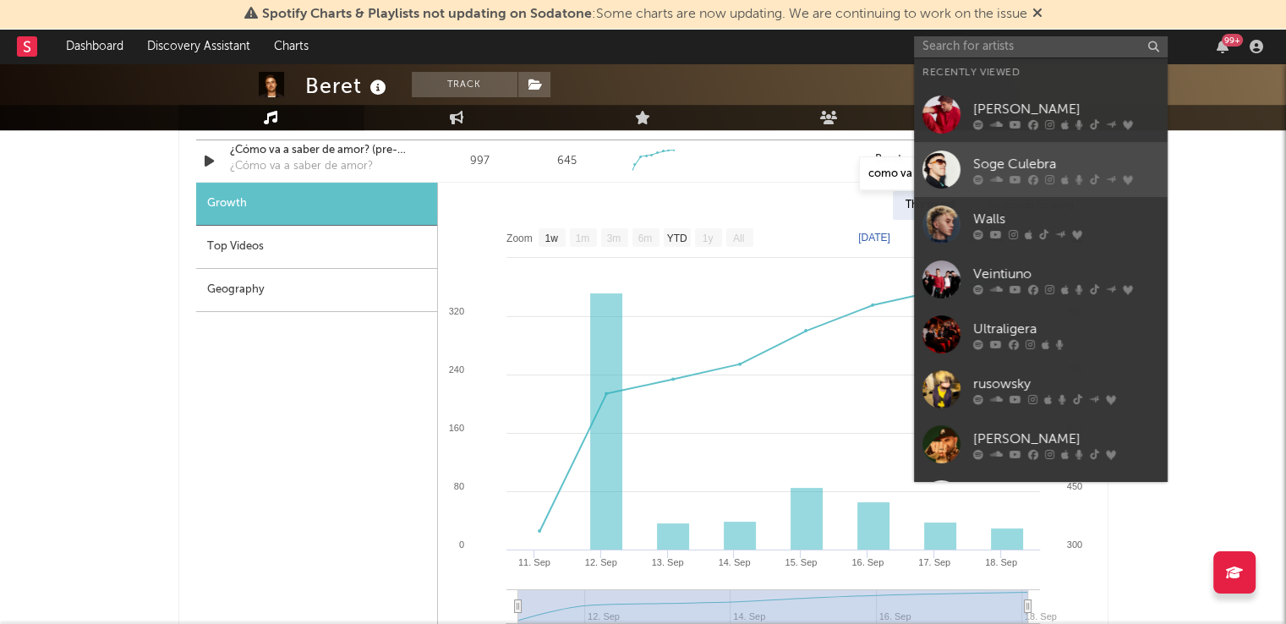
click at [991, 174] on icon at bounding box center [996, 179] width 13 height 10
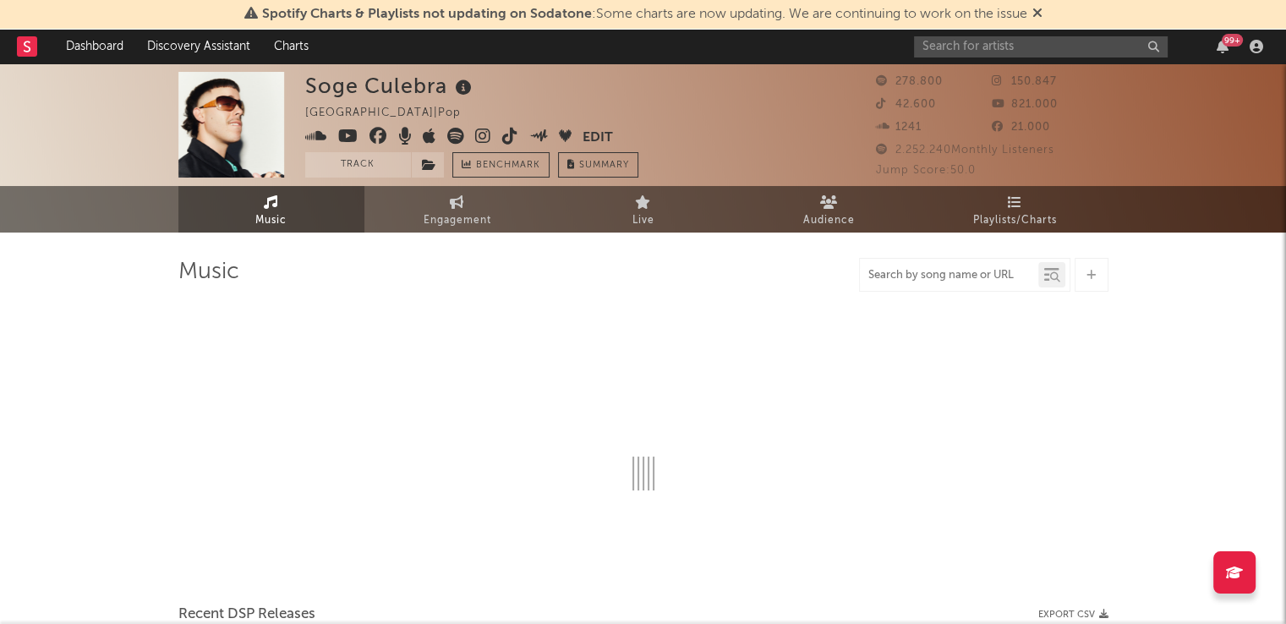
click at [942, 277] on input "text" at bounding box center [949, 276] width 178 height 14
type input "party"
select select "6m"
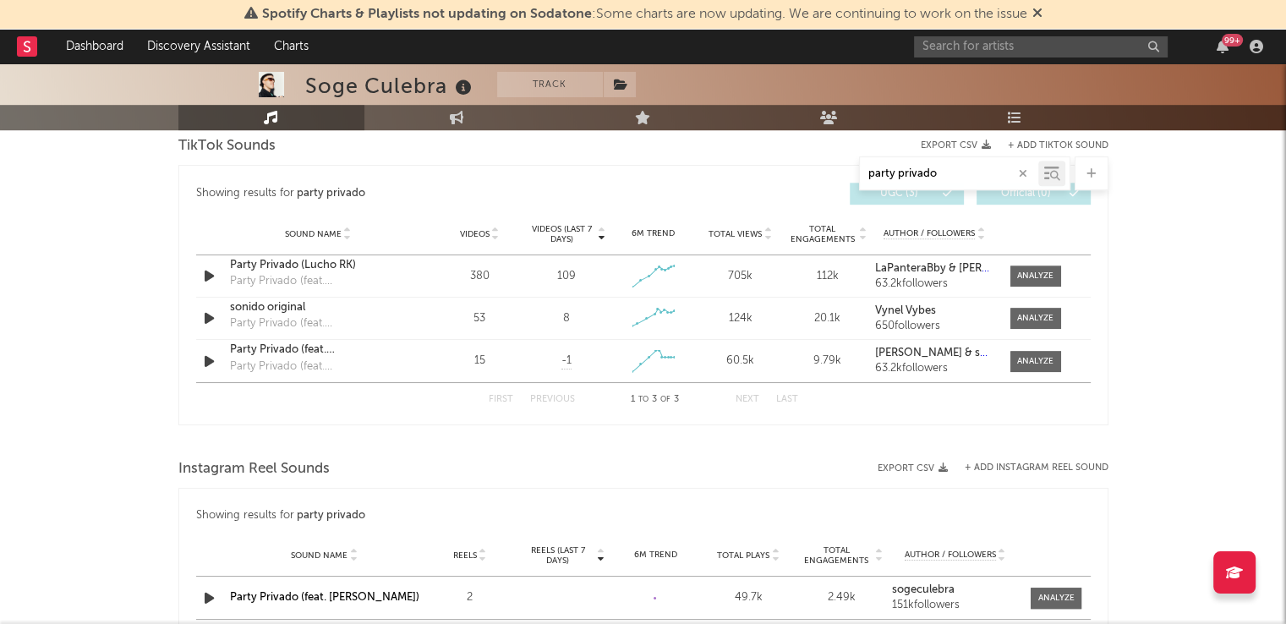
scroll to position [849, 0]
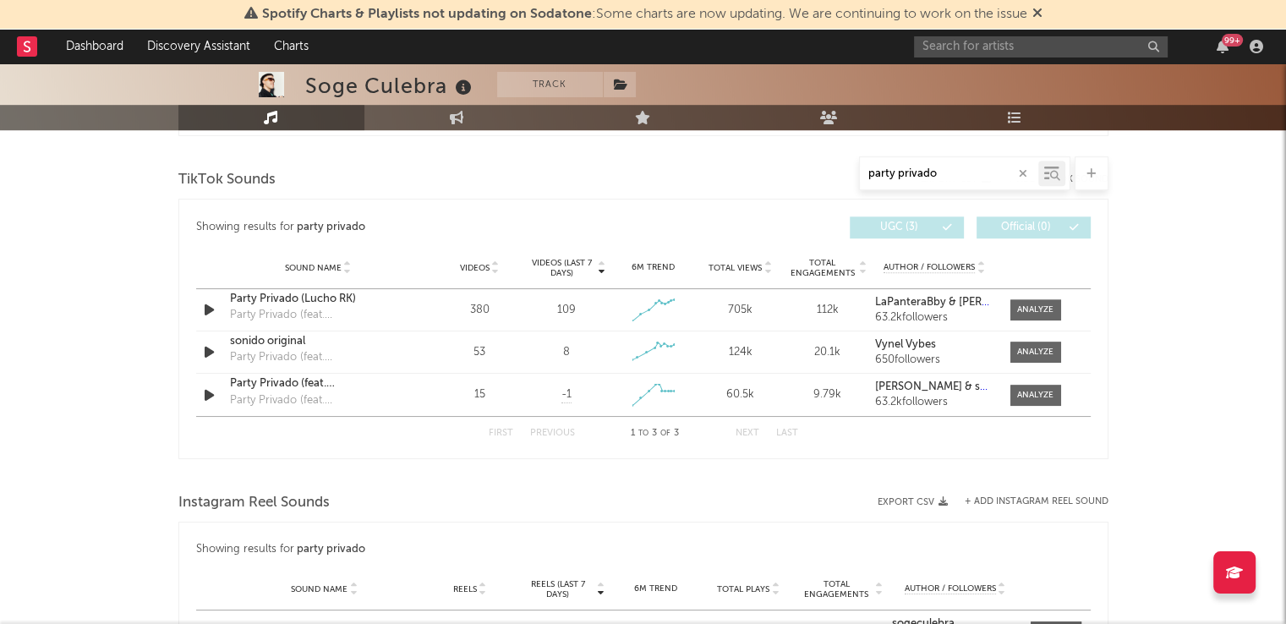
type input "party privado"
click at [1028, 309] on div at bounding box center [1035, 310] width 36 height 13
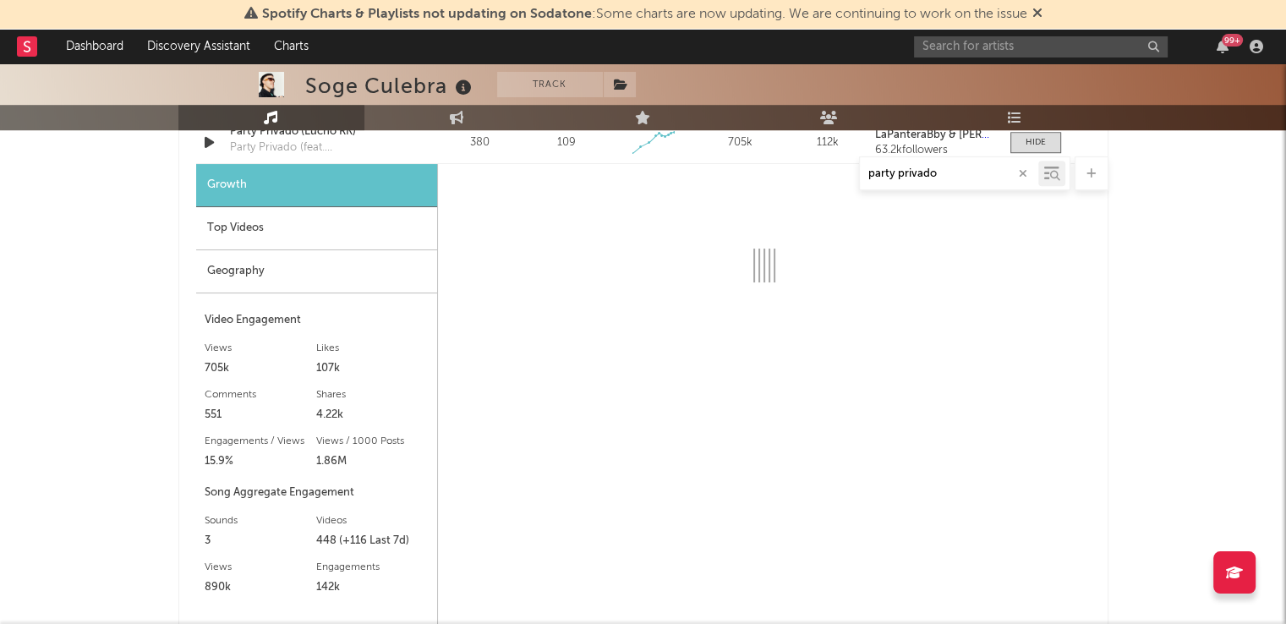
select select "1w"
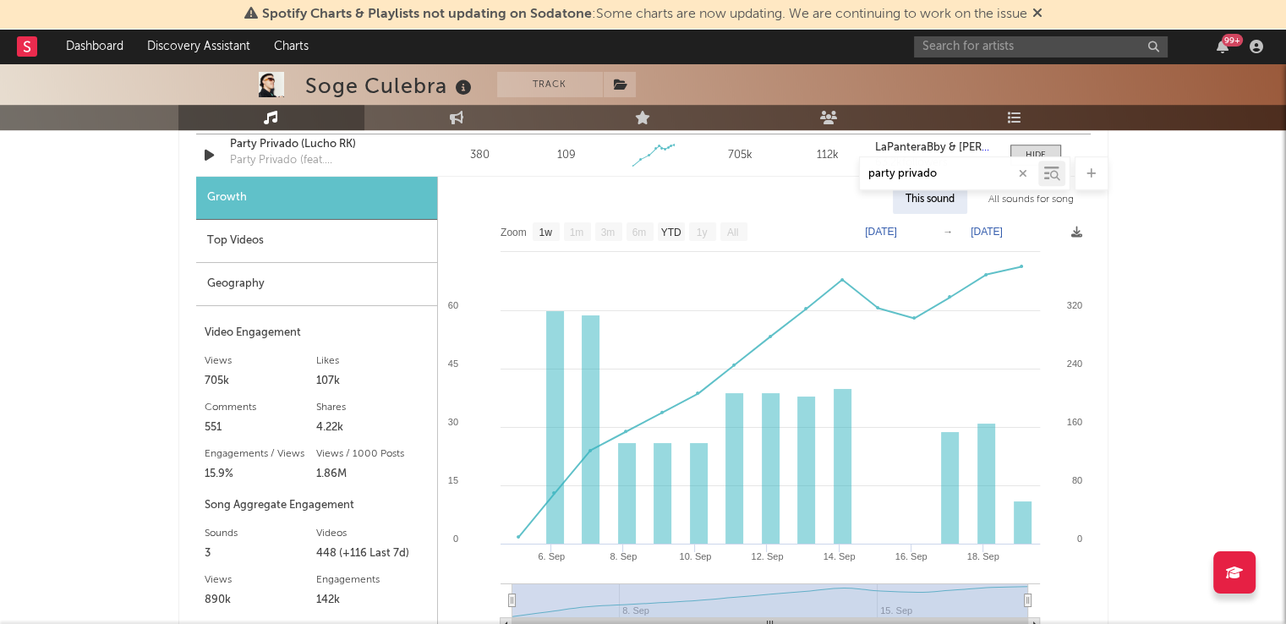
scroll to position [1005, 0]
click at [286, 156] on div "Party Privado (feat. [PERSON_NAME])" at bounding box center [318, 159] width 177 height 17
click at [285, 150] on div "Party Privado (Lucho RK)" at bounding box center [318, 143] width 177 height 17
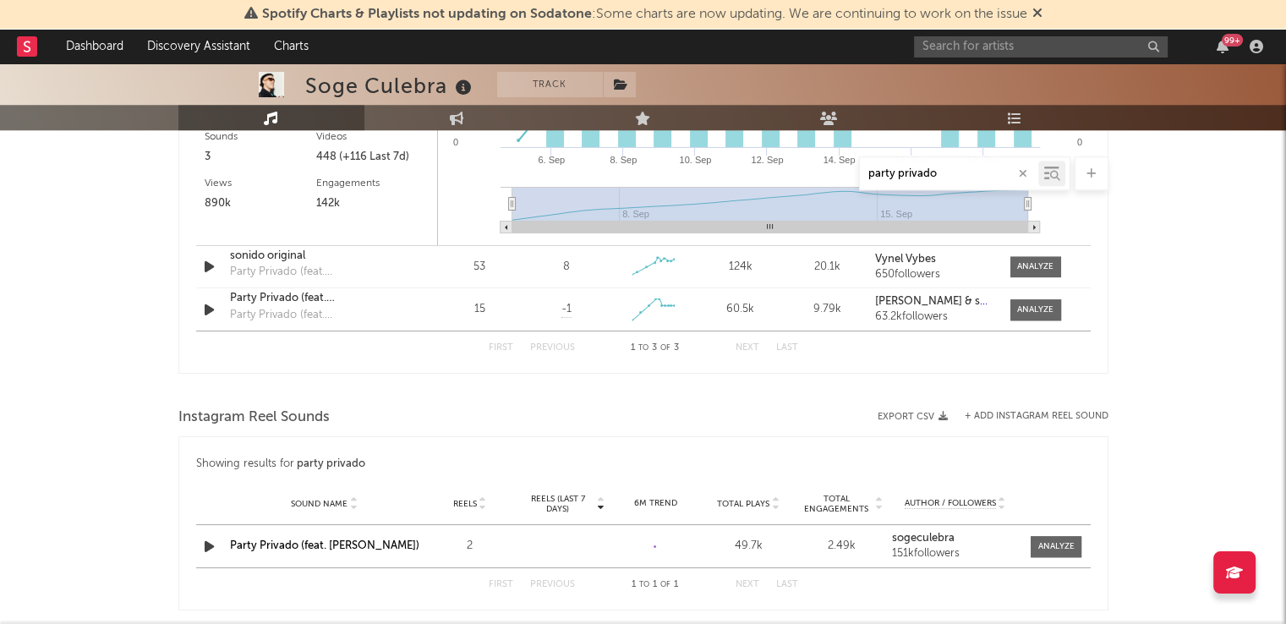
scroll to position [1401, 0]
click at [950, 52] on input "text" at bounding box center [1041, 46] width 254 height 21
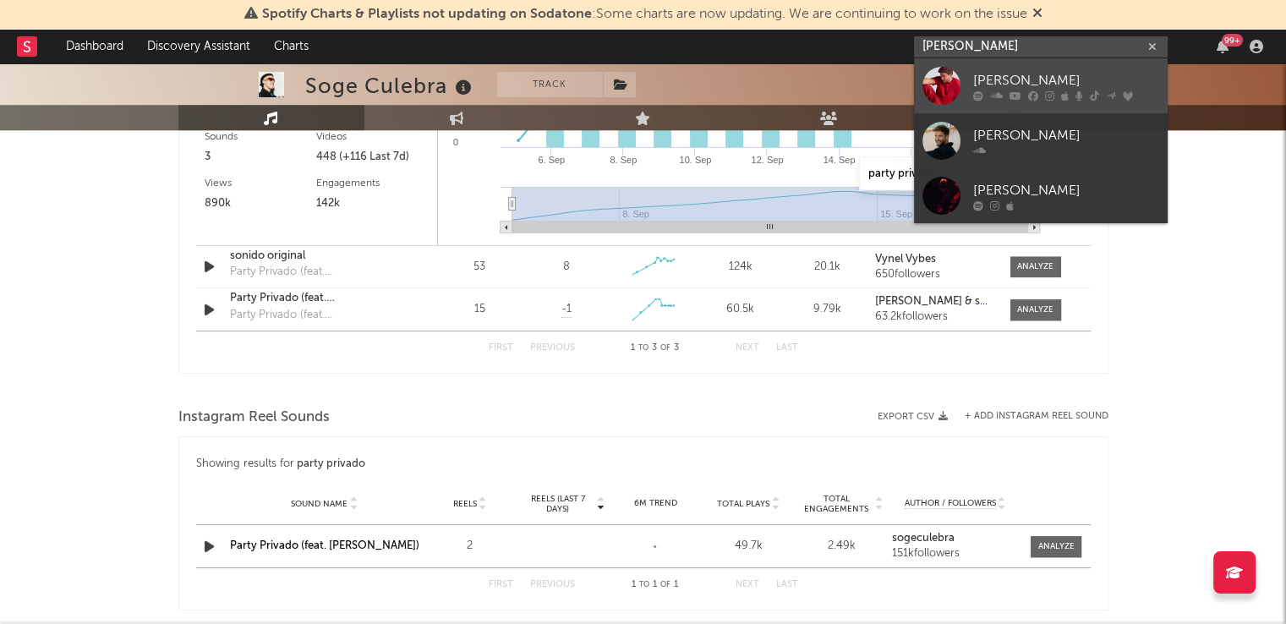
type input "[PERSON_NAME]"
click at [984, 74] on div "[PERSON_NAME]" at bounding box center [1067, 80] width 186 height 20
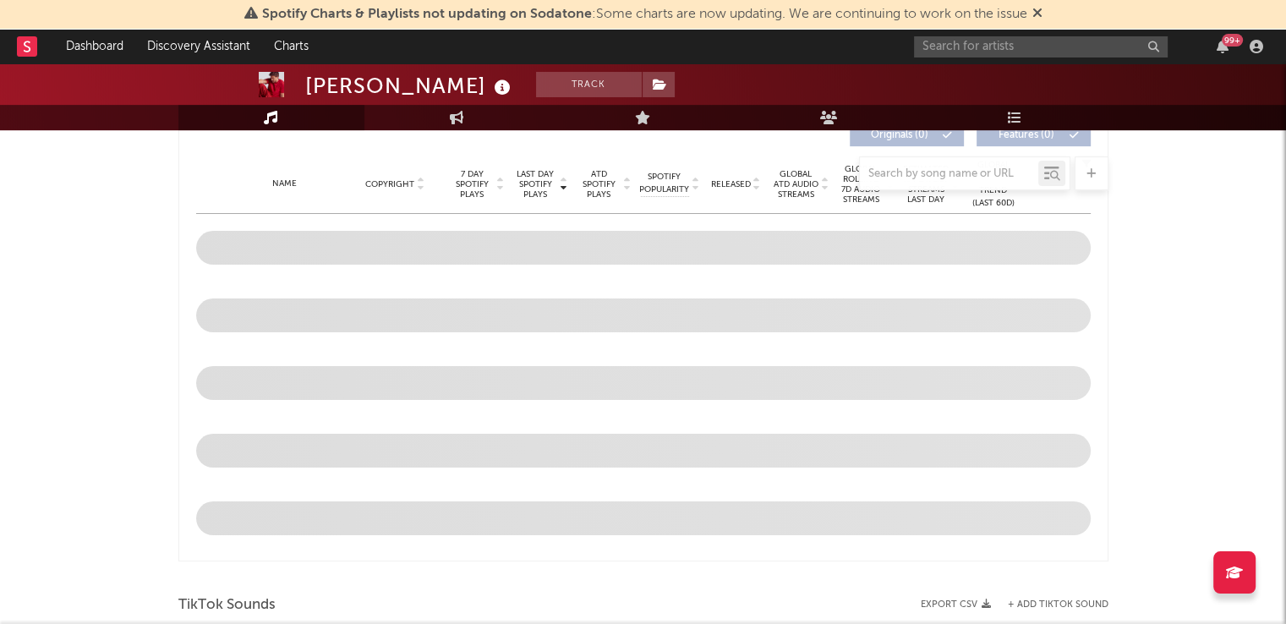
select select "6m"
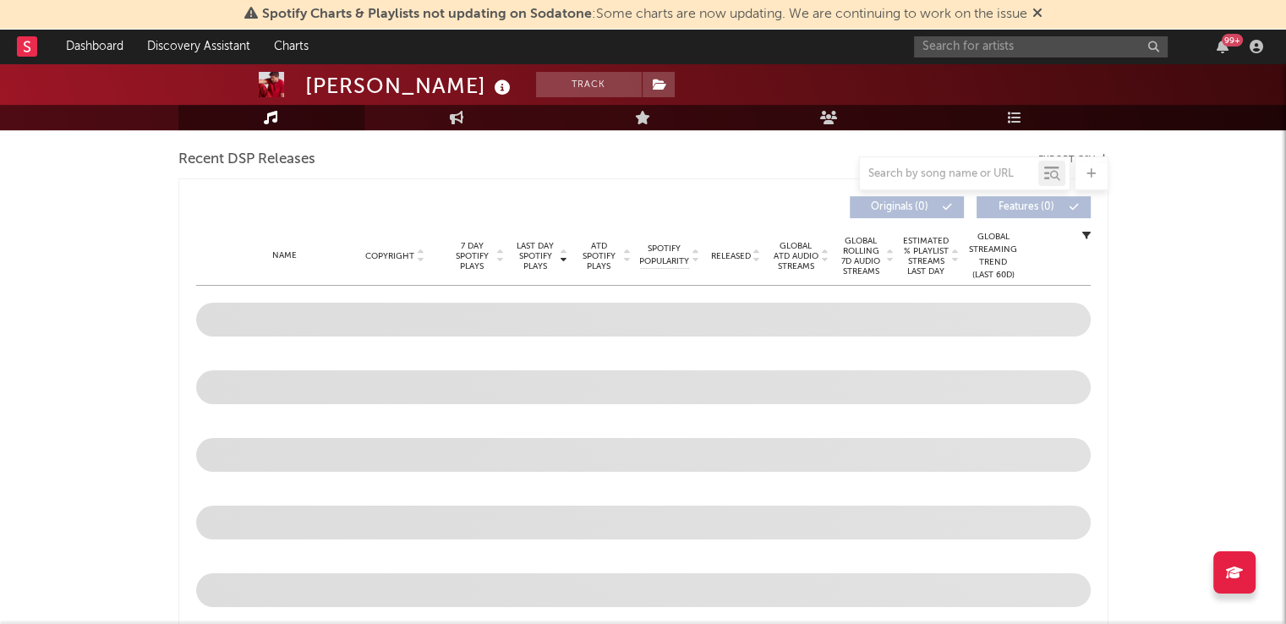
scroll to position [606, 0]
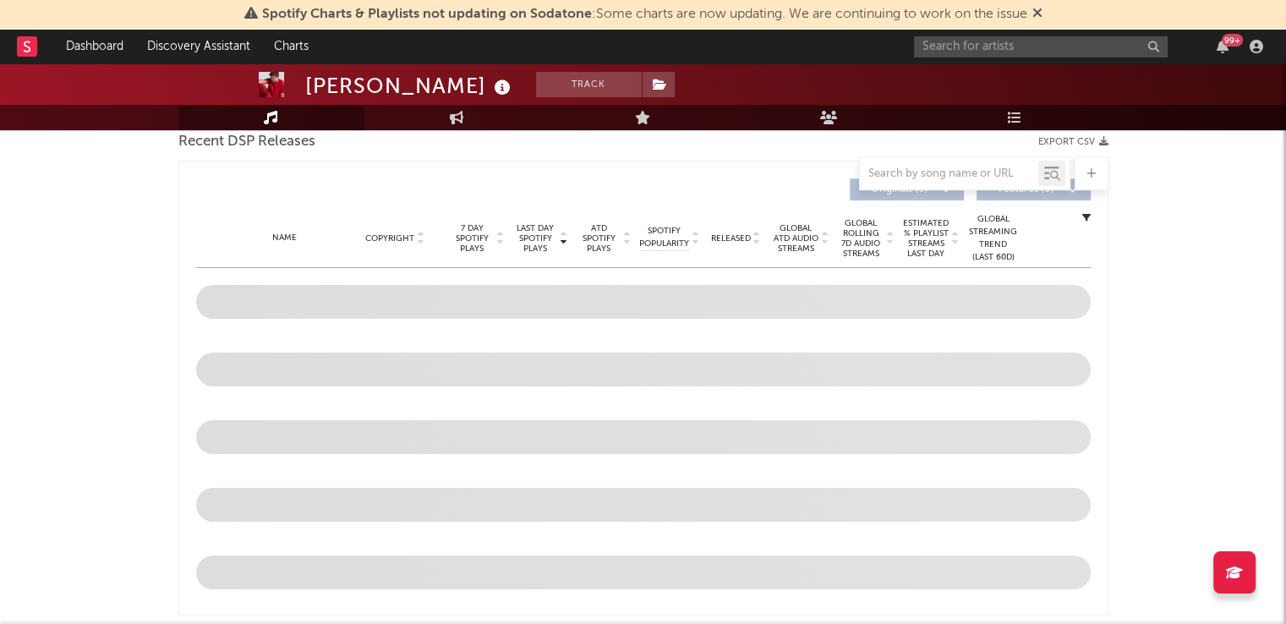
click at [891, 156] on div at bounding box center [964, 173] width 211 height 34
click at [891, 177] on input "text" at bounding box center [949, 174] width 178 height 14
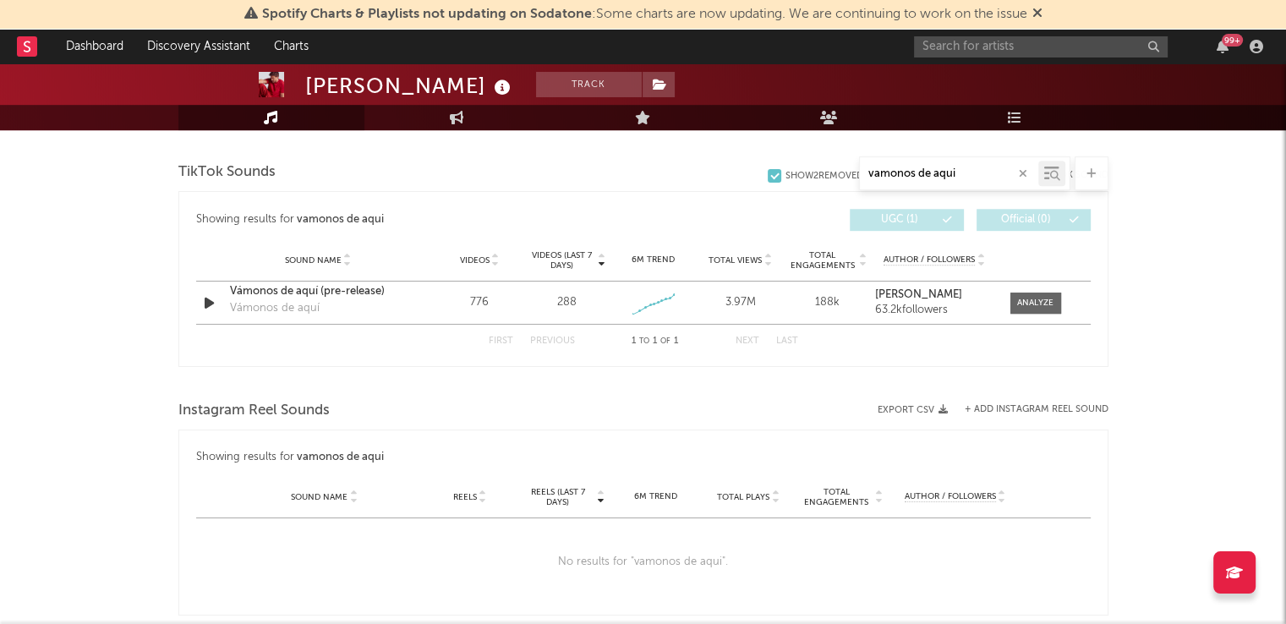
scroll to position [867, 0]
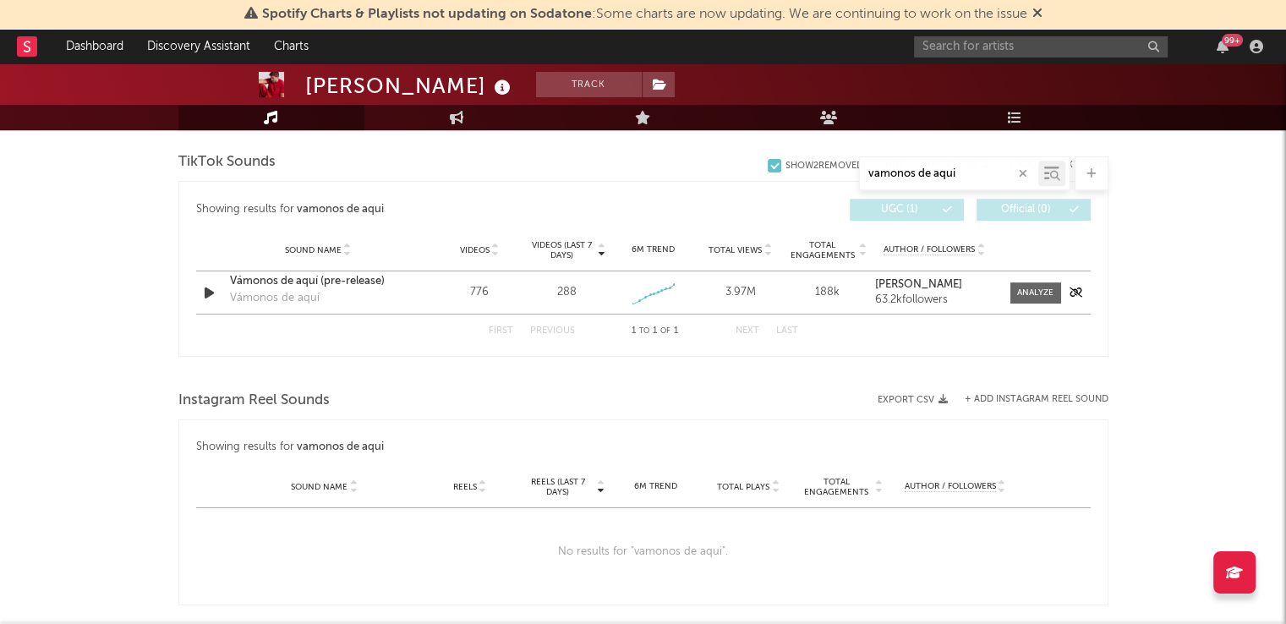
type input "vamonos de aqui"
click at [296, 287] on div "Vámonos de aquí (pre-release)" at bounding box center [318, 281] width 177 height 17
click at [1032, 297] on div at bounding box center [1035, 293] width 36 height 13
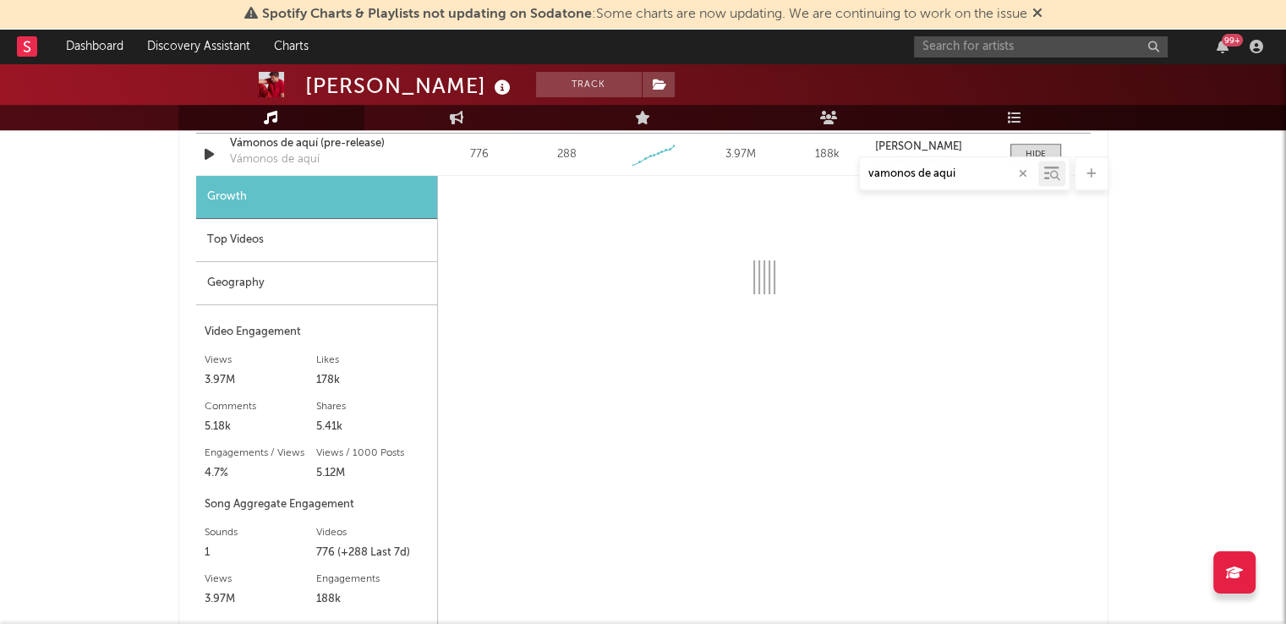
select select "1w"
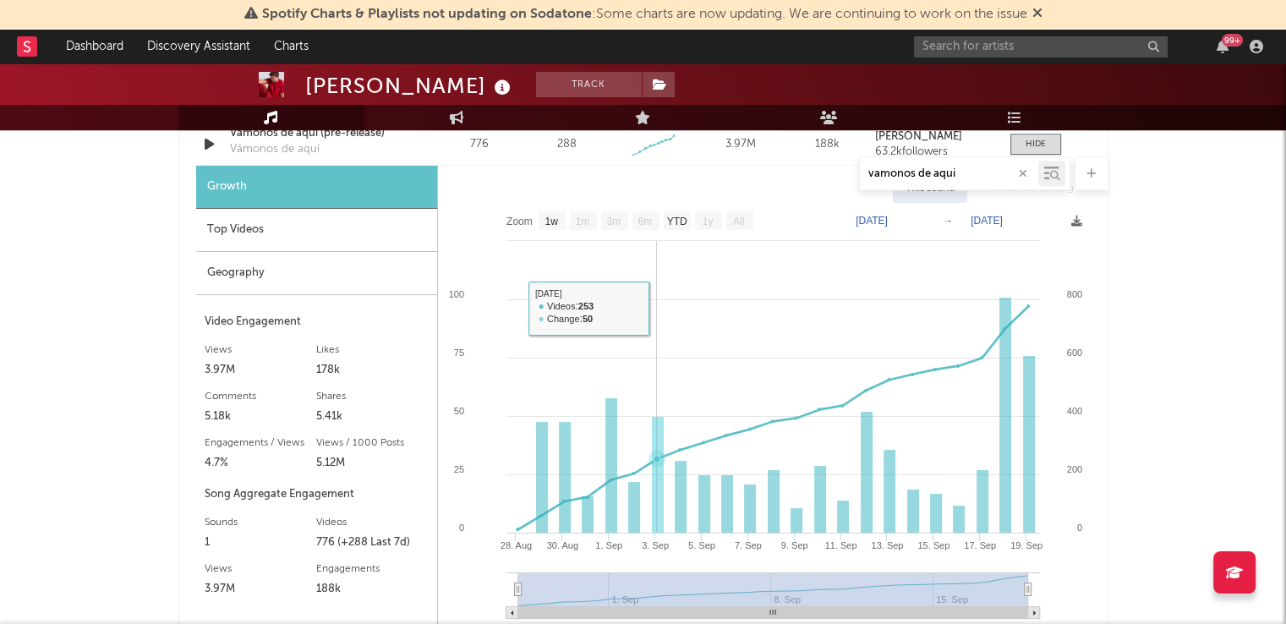
scroll to position [1012, 0]
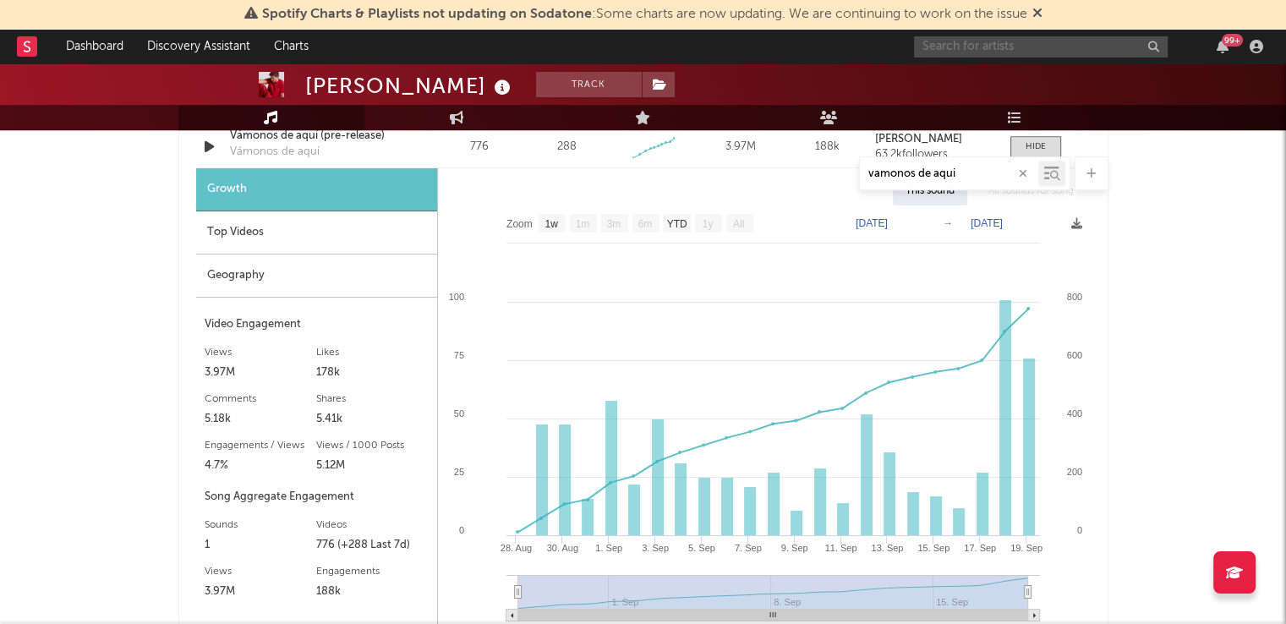
click at [978, 52] on input "text" at bounding box center [1041, 46] width 254 height 21
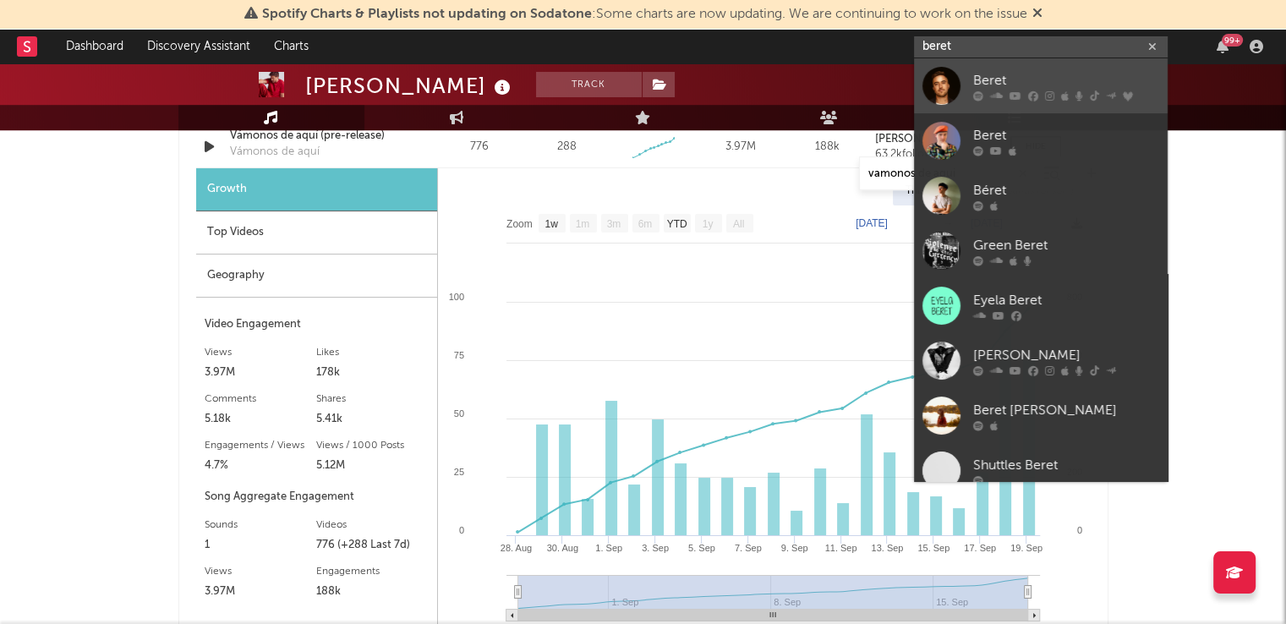
type input "beret"
click at [944, 85] on div at bounding box center [942, 86] width 38 height 38
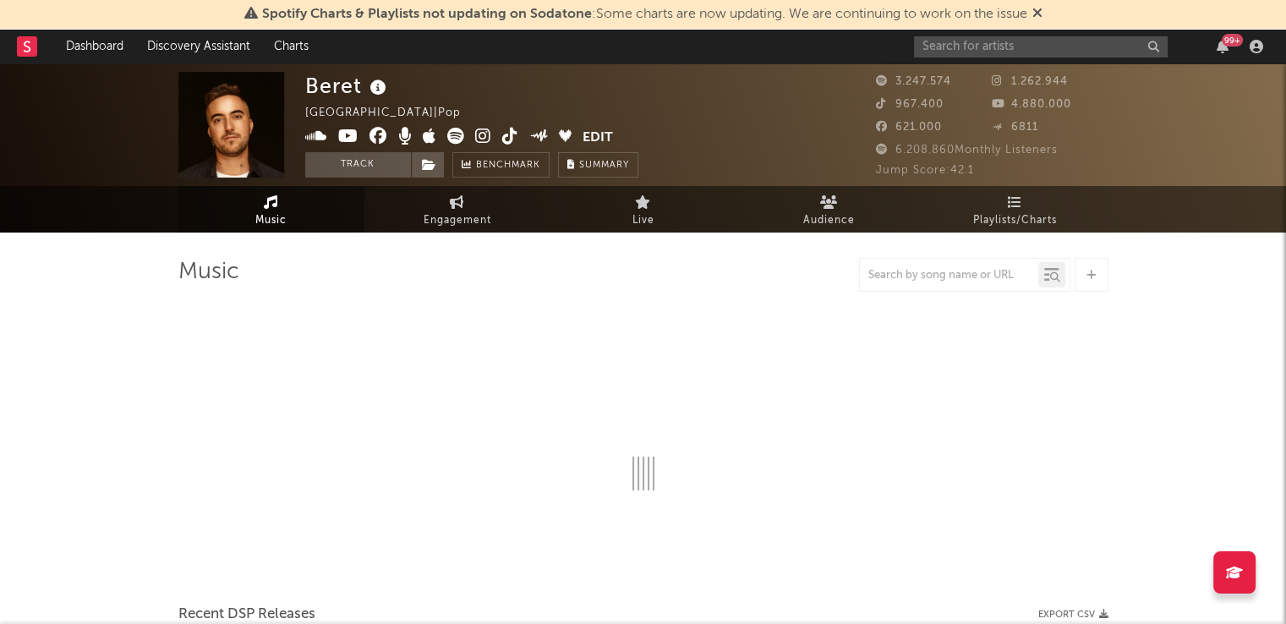
select select "6m"
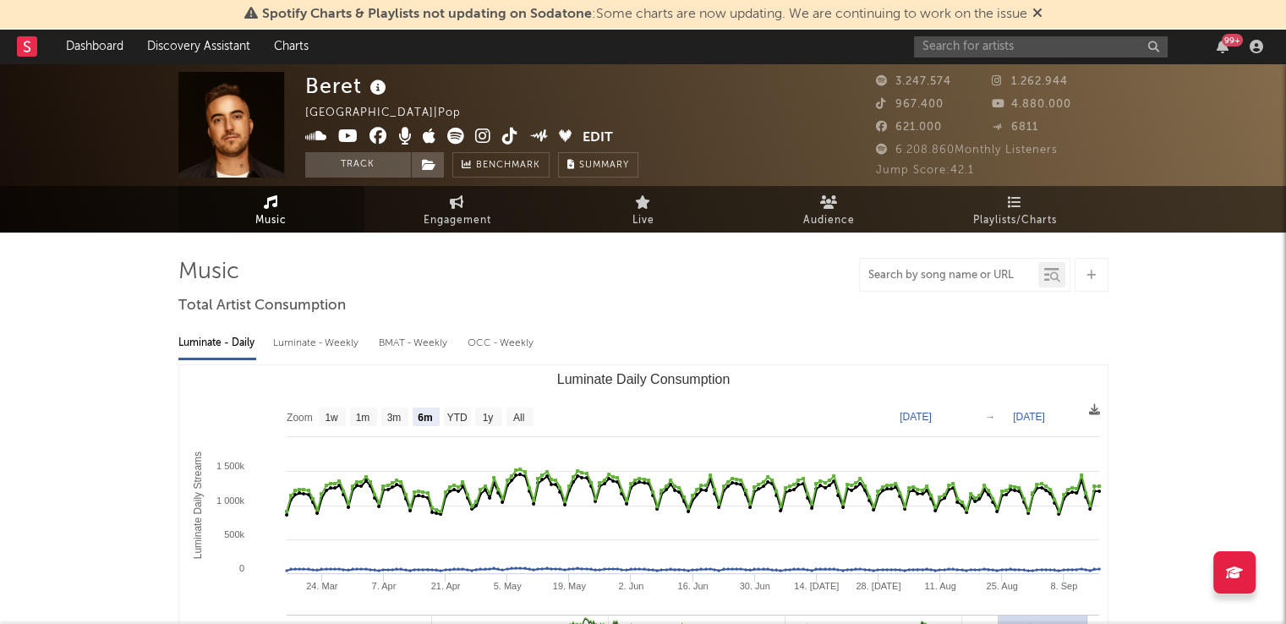
click at [913, 273] on input "text" at bounding box center [949, 276] width 178 height 14
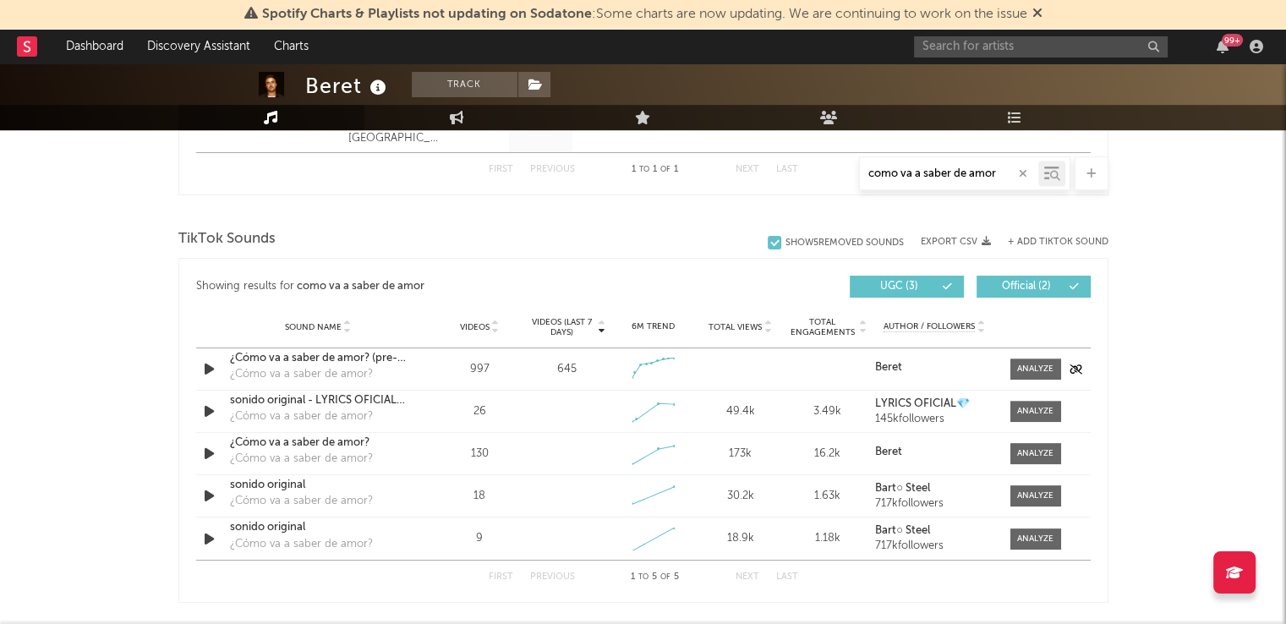
scroll to position [815, 0]
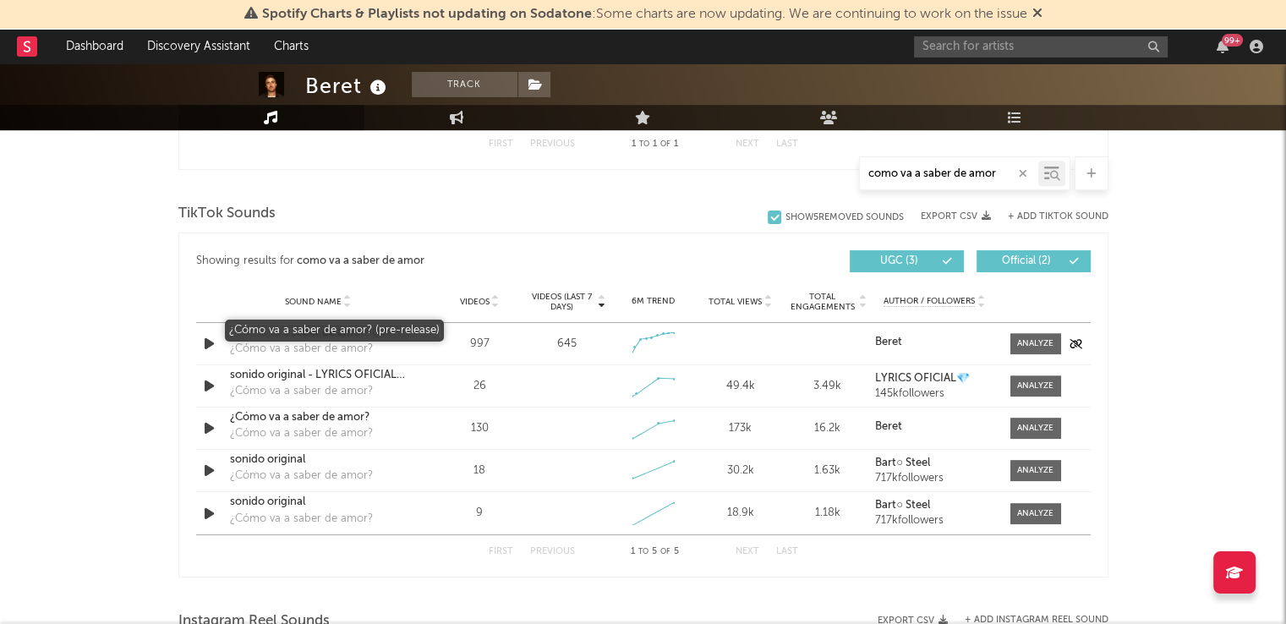
type input "como va a saber de amor"
click at [321, 332] on div "¿Cómo va a saber de amor? (pre-release)" at bounding box center [318, 333] width 177 height 17
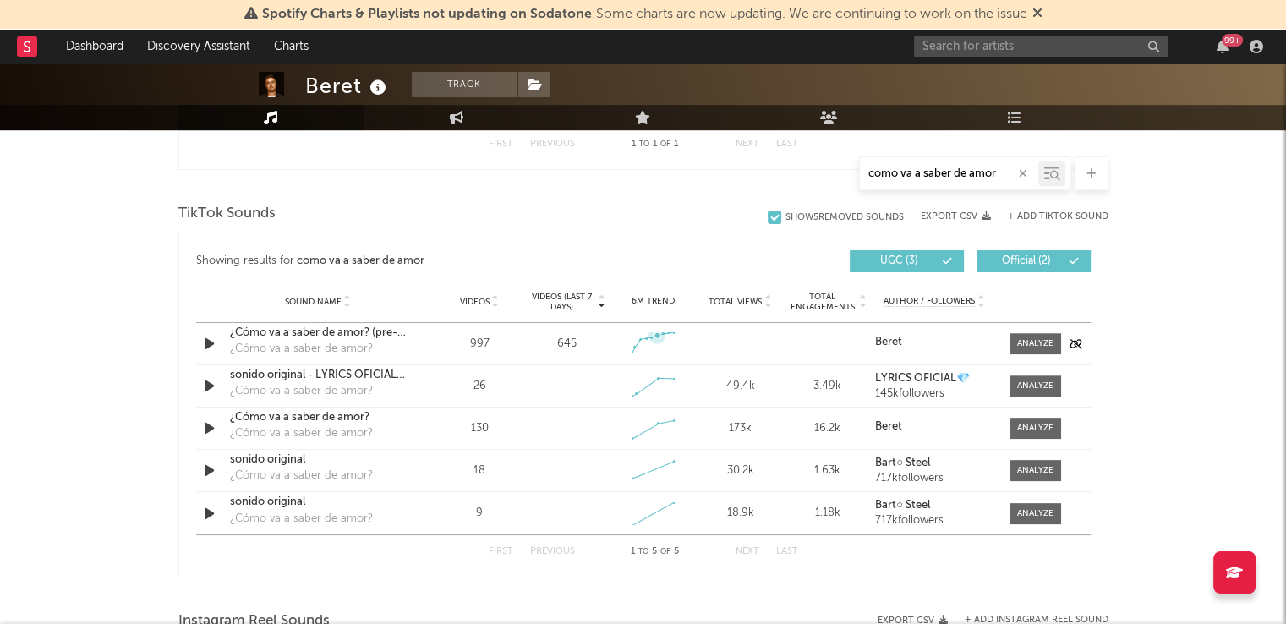
click at [660, 338] on icon at bounding box center [657, 335] width 17 height 17
drag, startPoint x: 1016, startPoint y: 347, endPoint x: 1043, endPoint y: 343, distance: 27.4
click at [1043, 343] on div at bounding box center [1035, 343] width 36 height 13
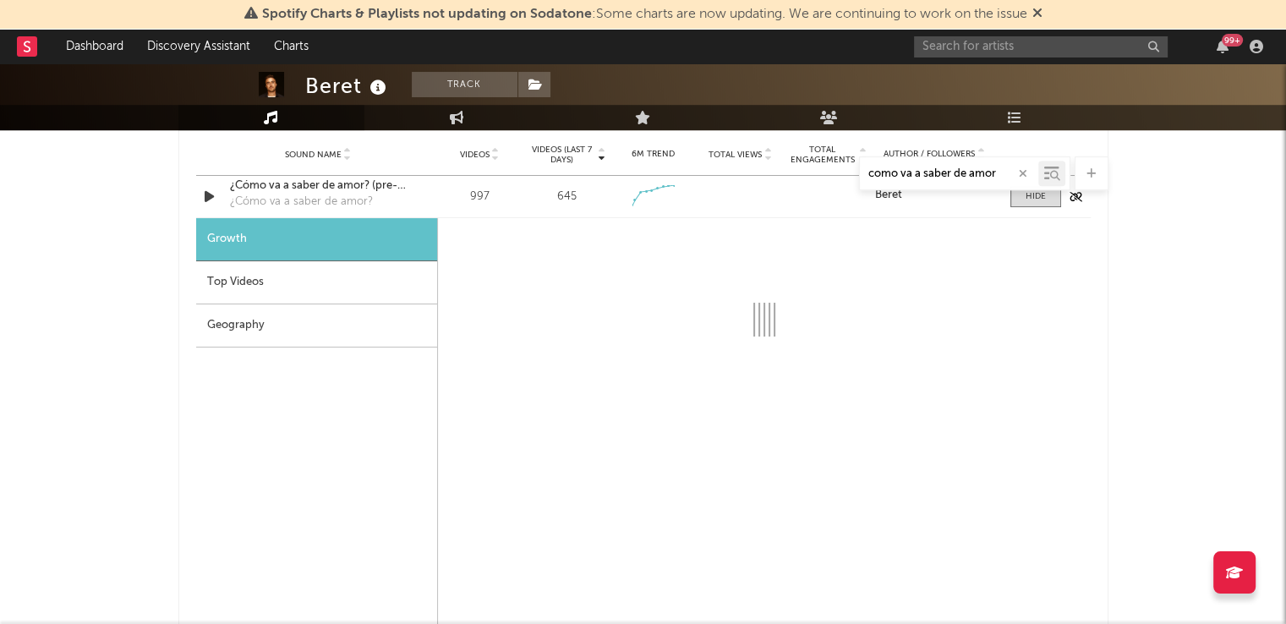
select select "1w"
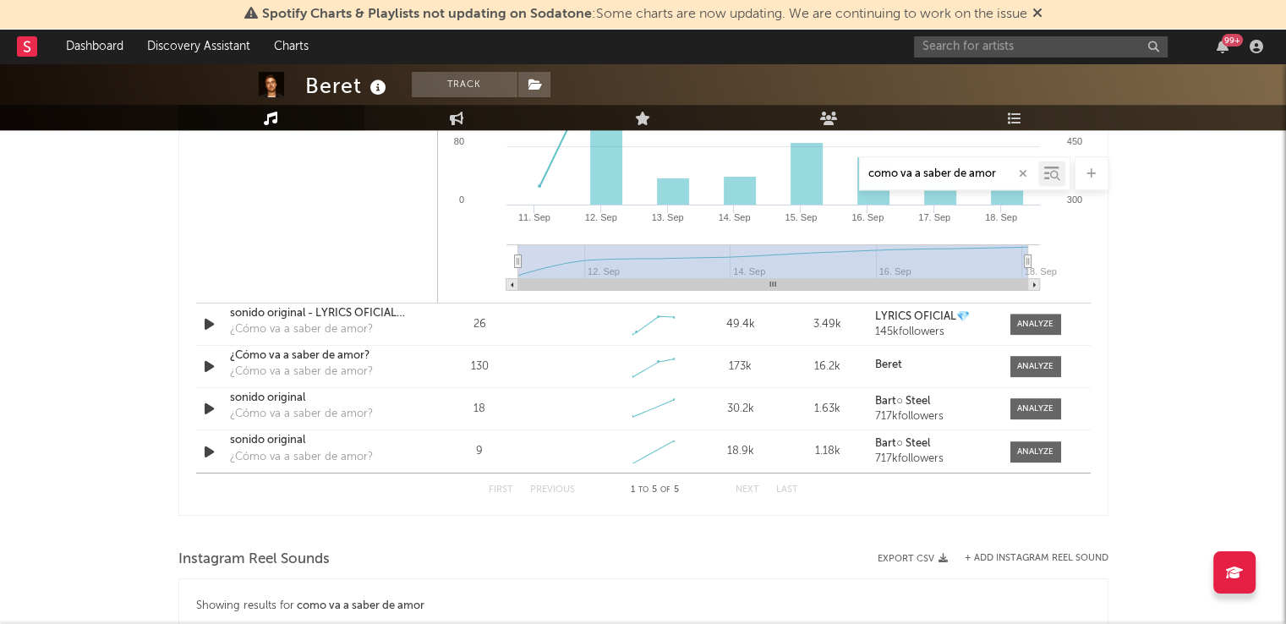
scroll to position [1345, 0]
click at [307, 346] on div "¿Cómo va a saber de amor?" at bounding box center [318, 354] width 177 height 17
